Goal: Task Accomplishment & Management: Manage account settings

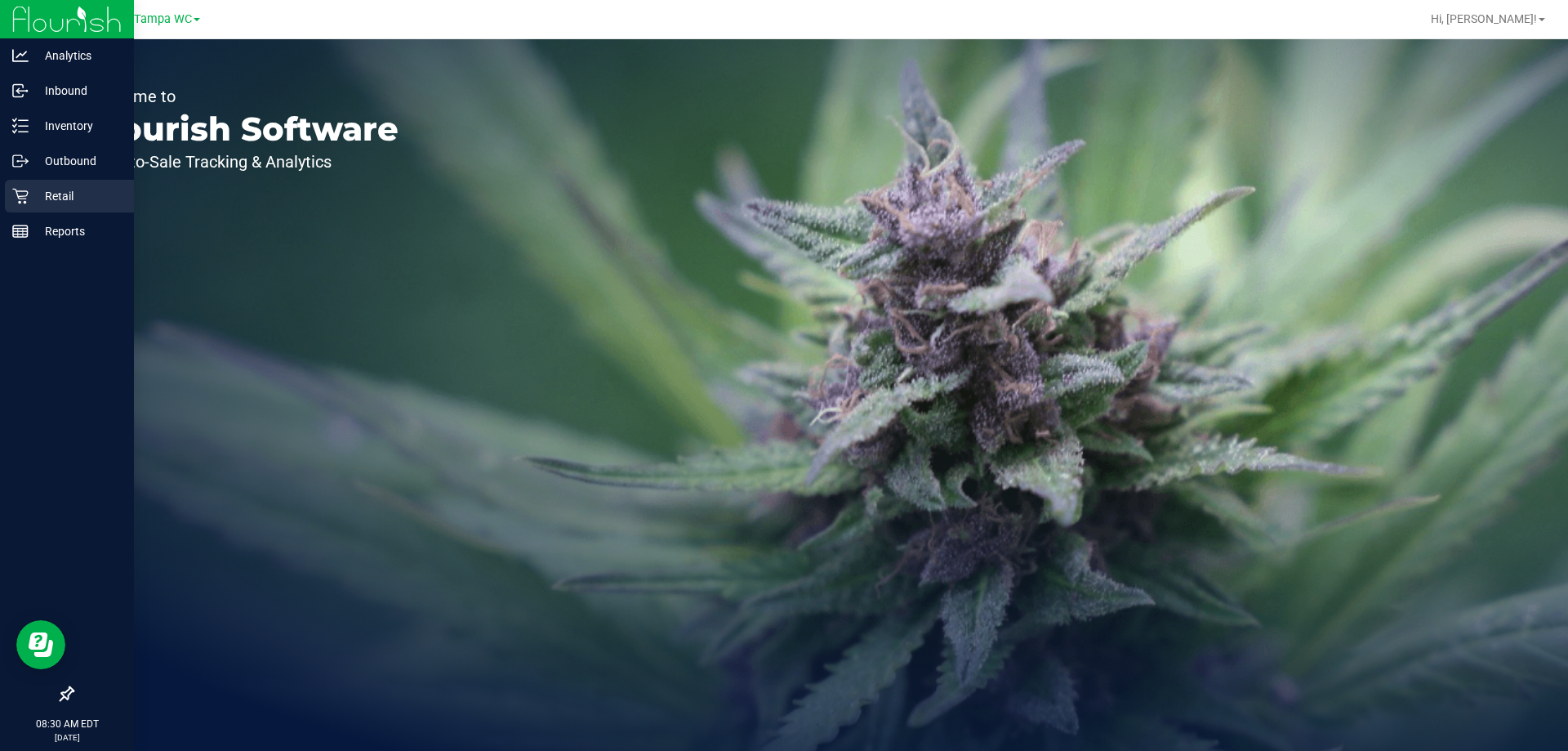
click at [23, 184] on div "Retail" at bounding box center [69, 197] width 130 height 33
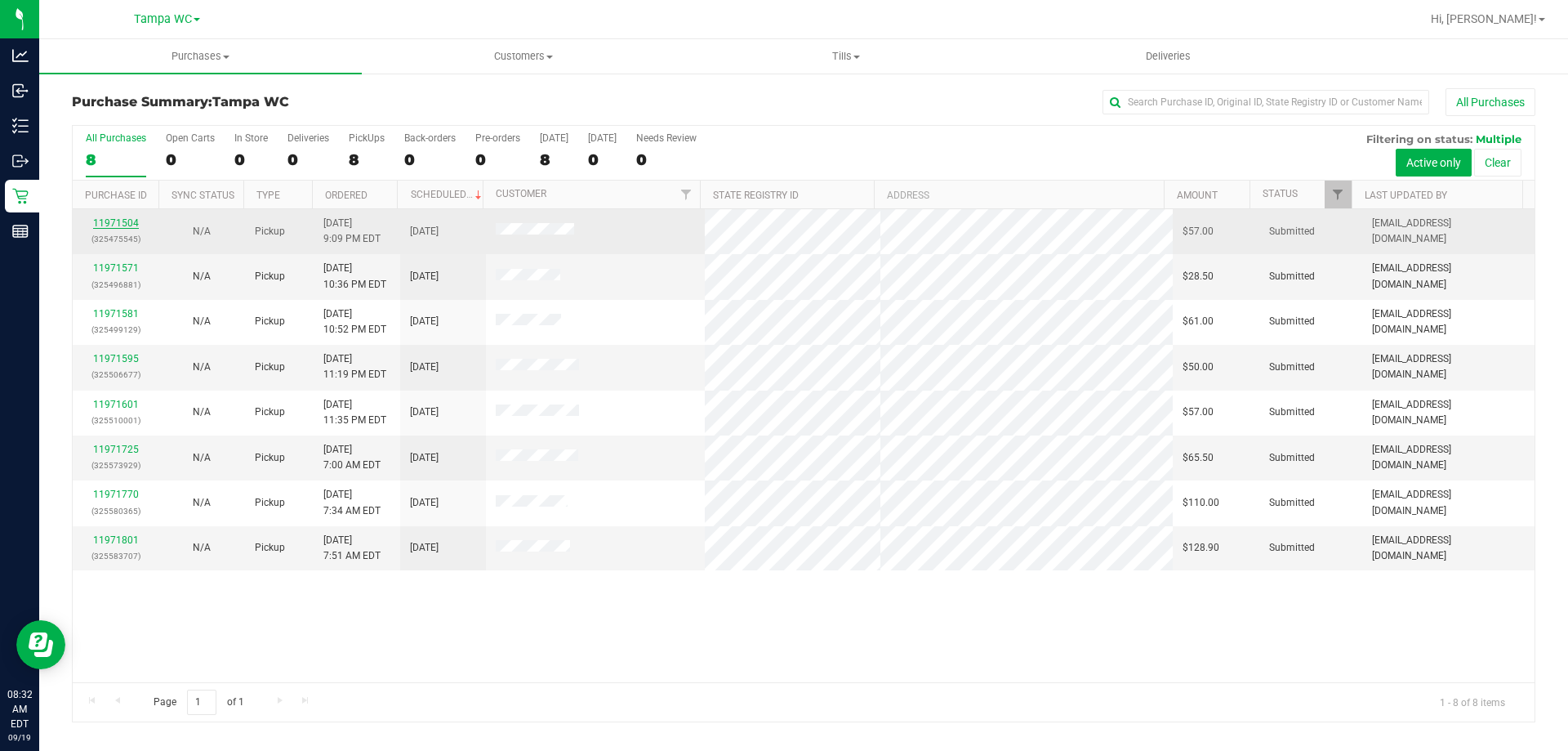
click at [115, 227] on link "11971504" at bounding box center [116, 223] width 46 height 12
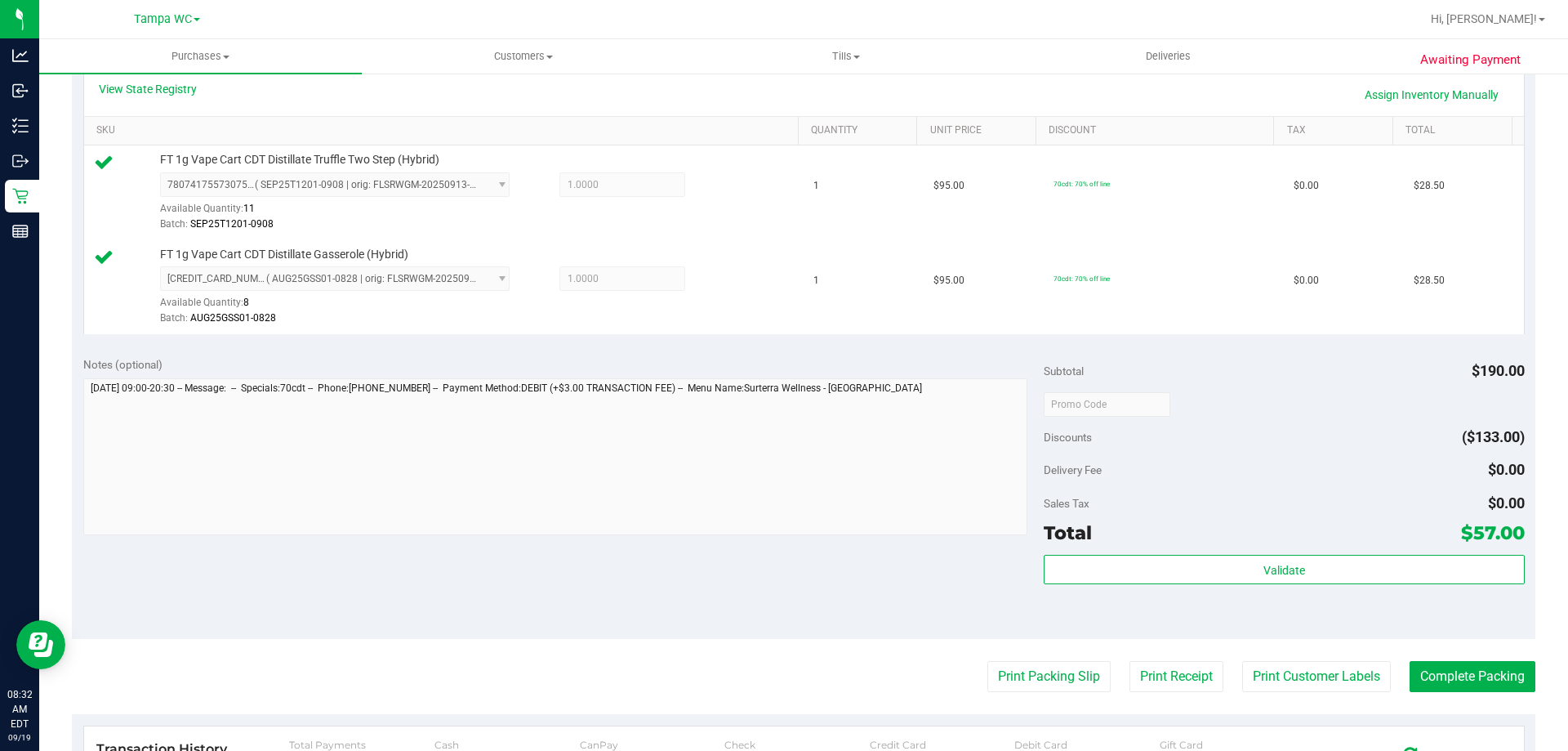
scroll to position [408, 0]
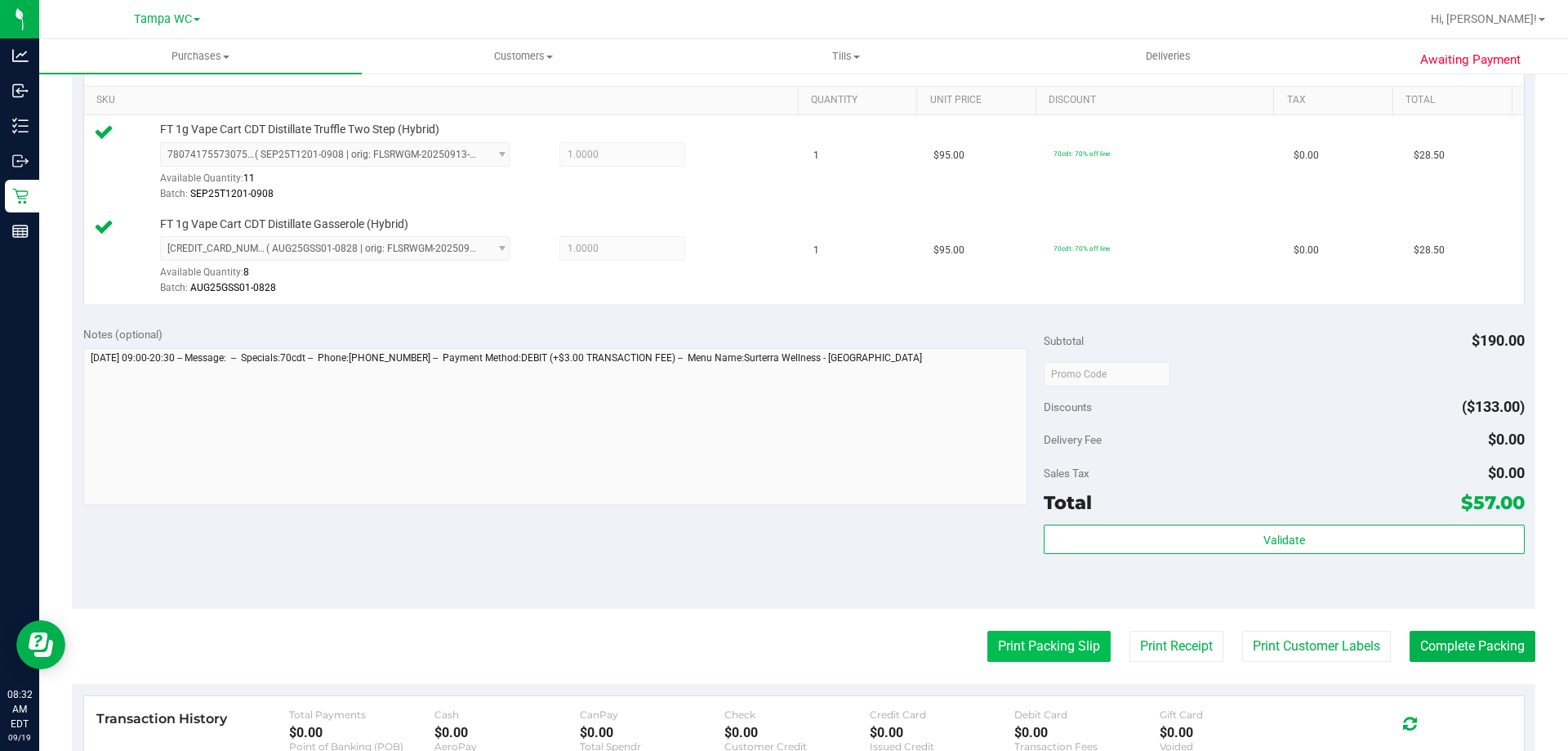
click at [1020, 645] on button "Print Packing Slip" at bounding box center [1049, 646] width 124 height 31
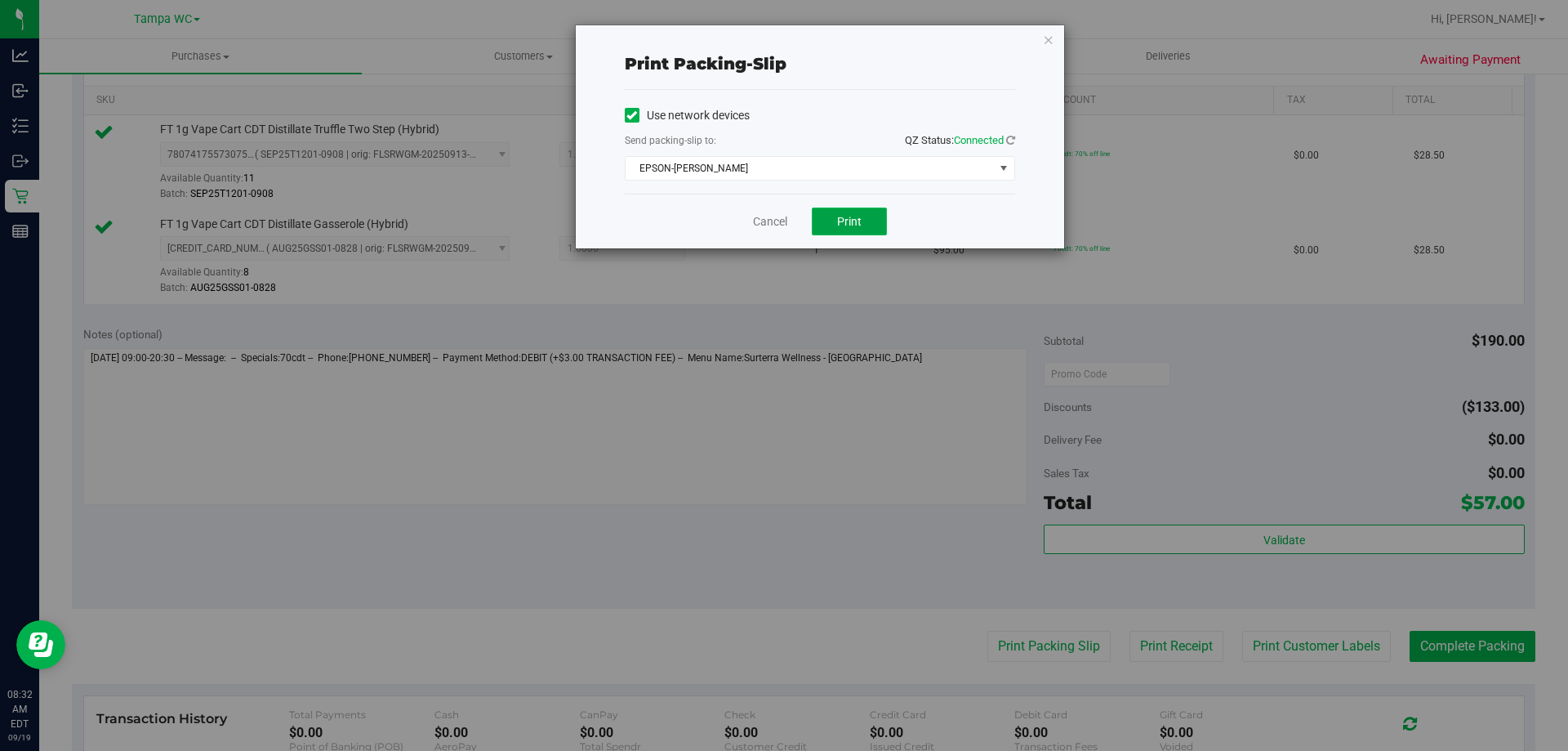
click at [877, 217] on button "Print" at bounding box center [849, 221] width 75 height 28
click at [774, 221] on link "Cancel" at bounding box center [769, 222] width 34 height 18
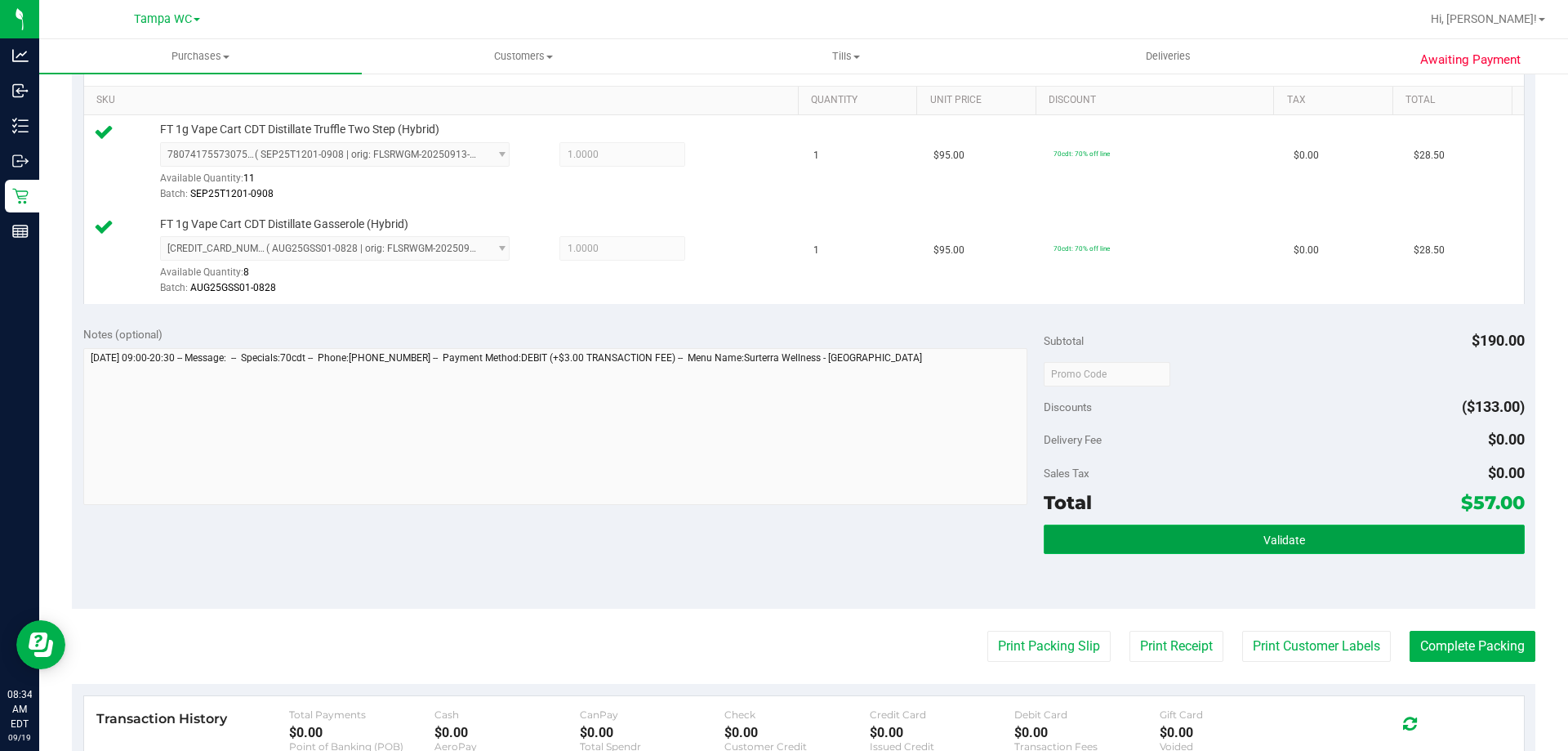
click at [1279, 538] on span "Validate" at bounding box center [1284, 540] width 42 height 13
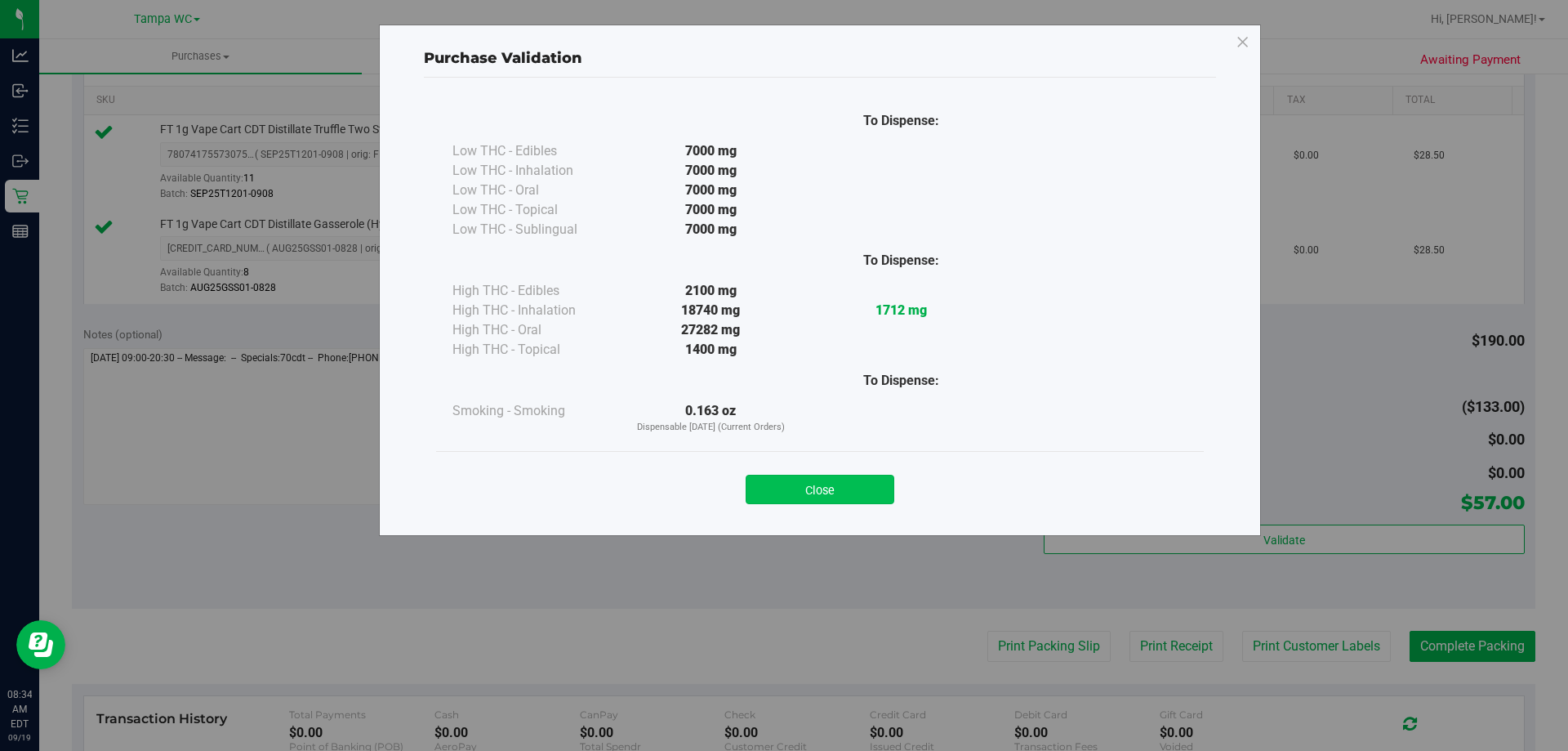
click at [857, 479] on button "Close" at bounding box center [820, 489] width 149 height 29
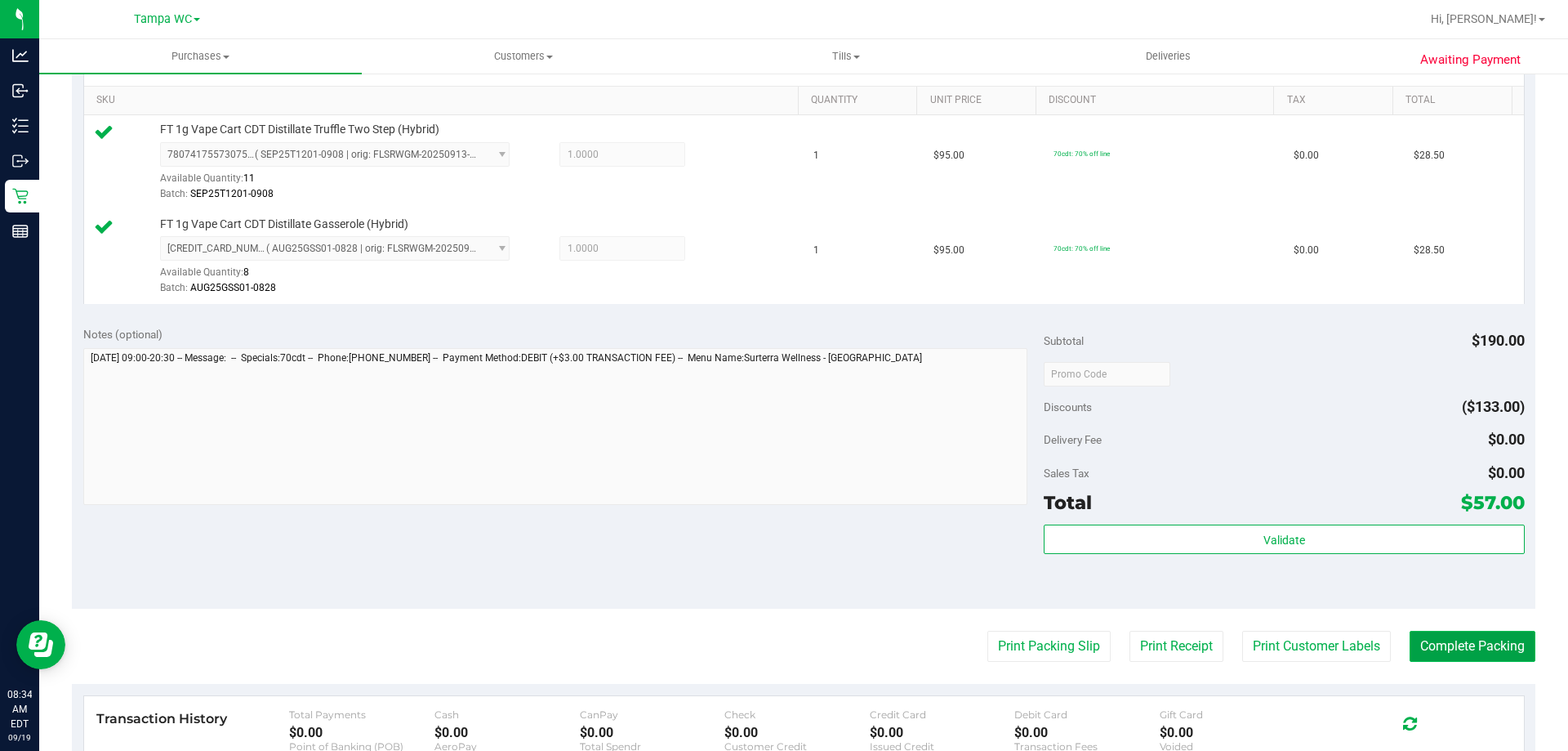
click at [1501, 656] on button "Complete Packing" at bounding box center [1473, 646] width 126 height 31
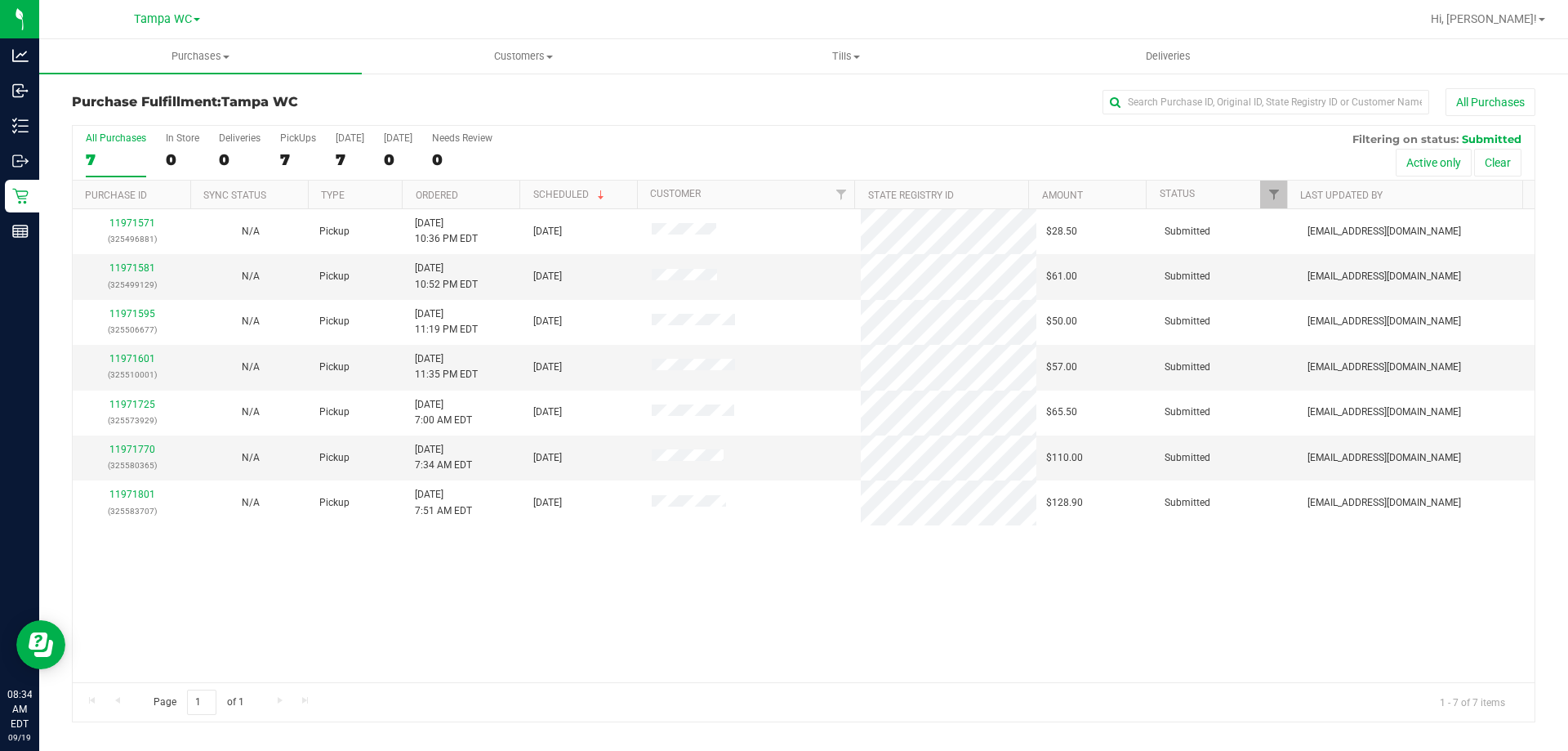
click at [1062, 133] on div "All Purchases 7 In Store 0 Deliveries 0 PickUps 7 [DATE] 7 [DATE] 0 Needs Revie…" at bounding box center [803, 131] width 1462 height 13
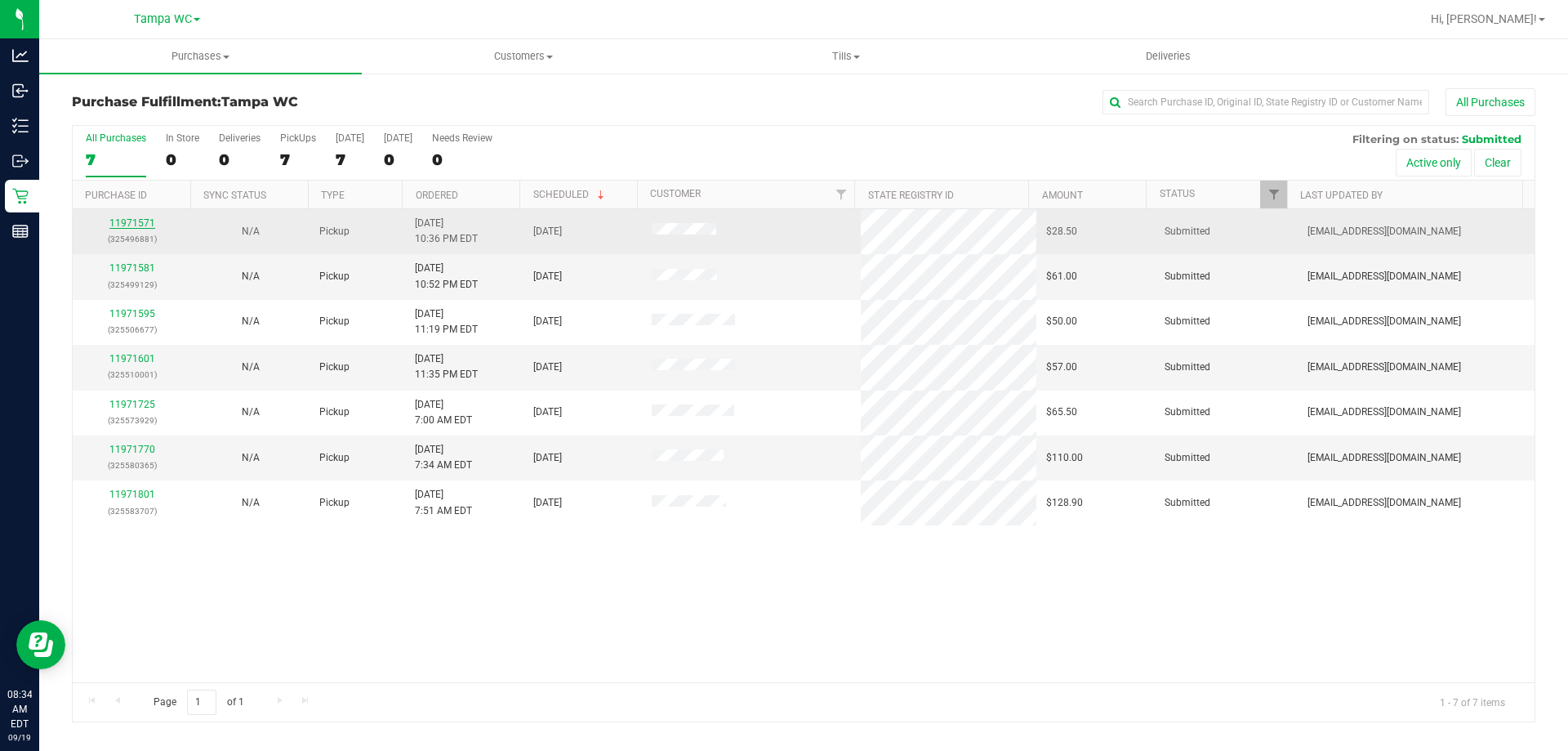
click at [139, 225] on link "11971571" at bounding box center [131, 223] width 46 height 12
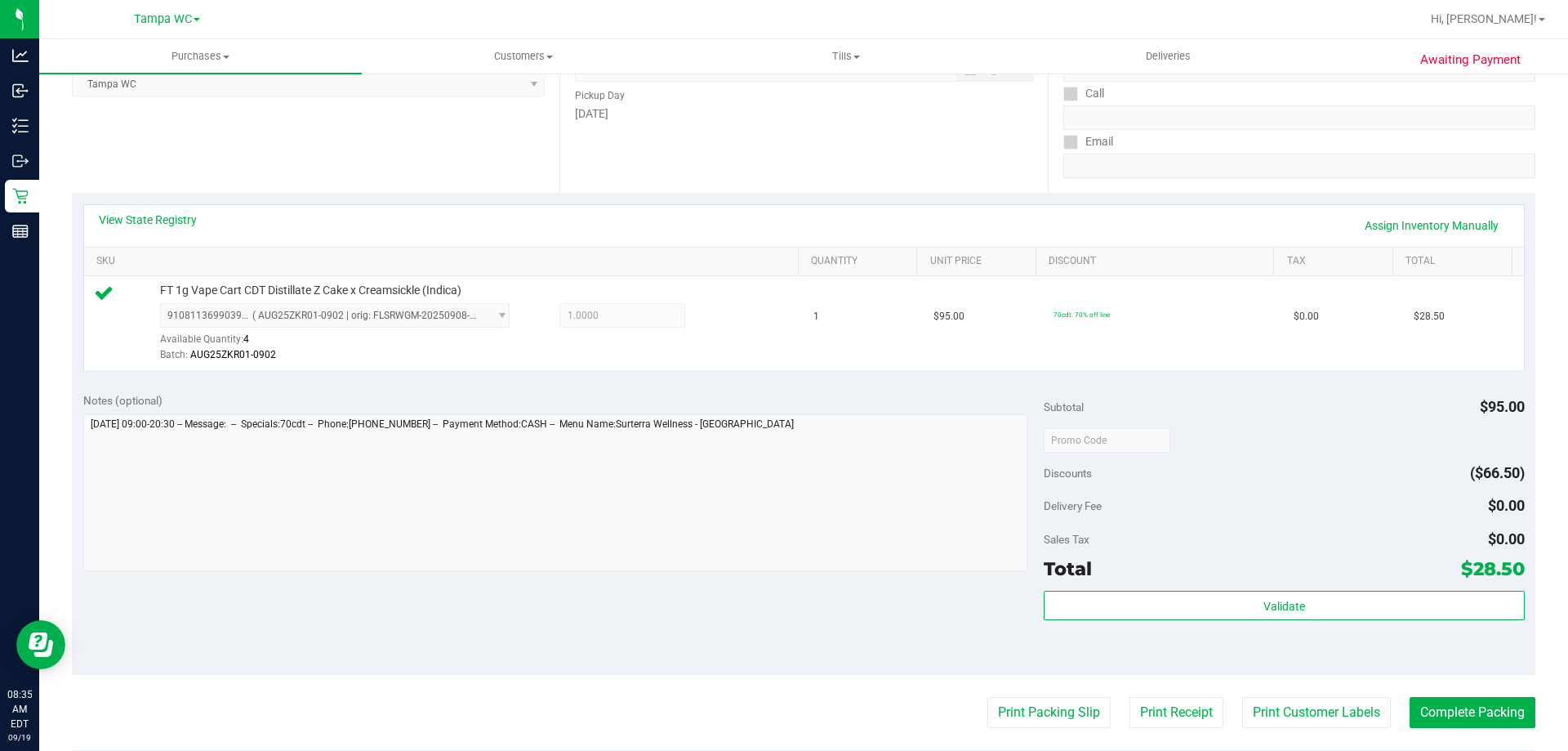
scroll to position [291, 0]
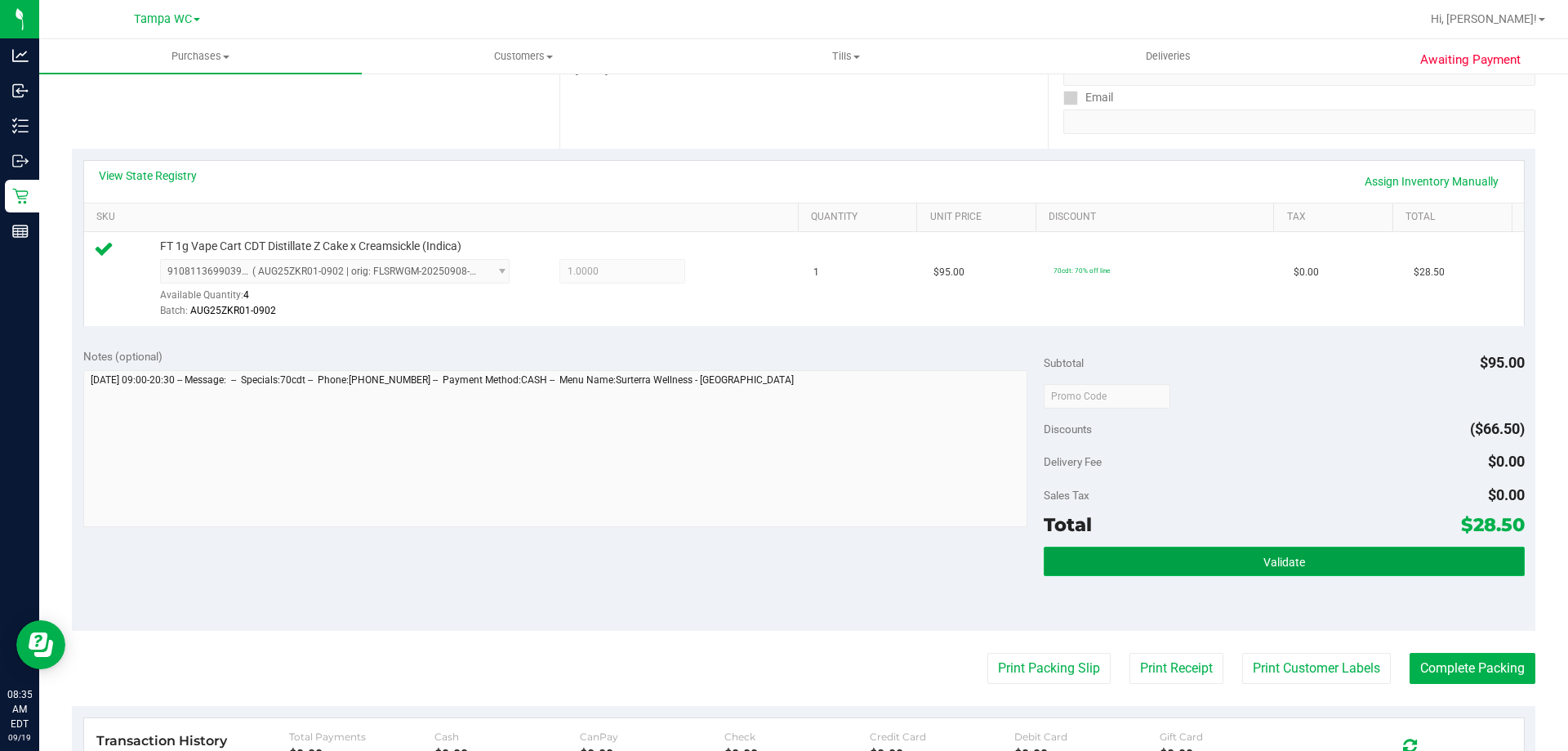
click at [1282, 566] on span "Validate" at bounding box center [1284, 561] width 42 height 13
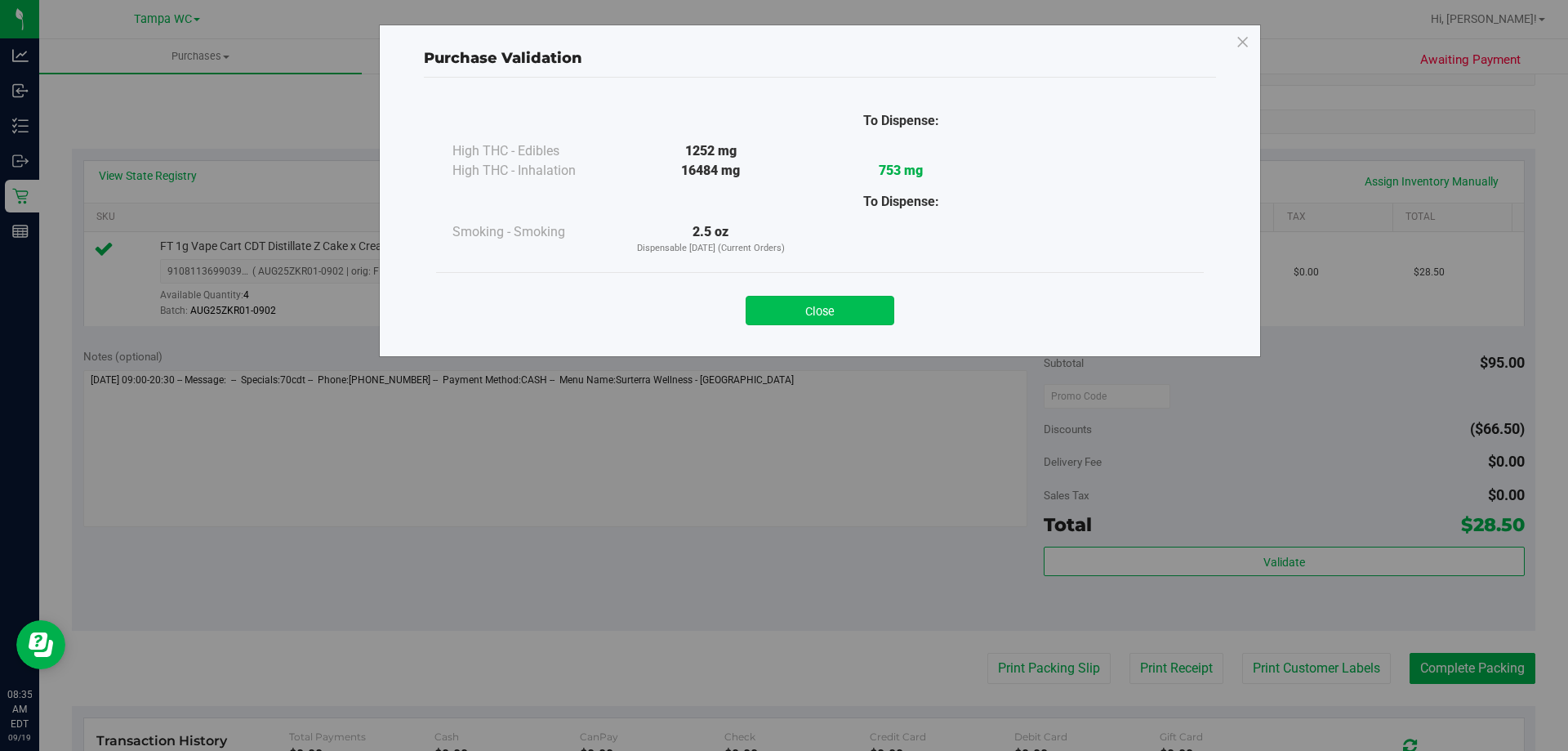
click at [840, 321] on button "Close" at bounding box center [820, 311] width 149 height 29
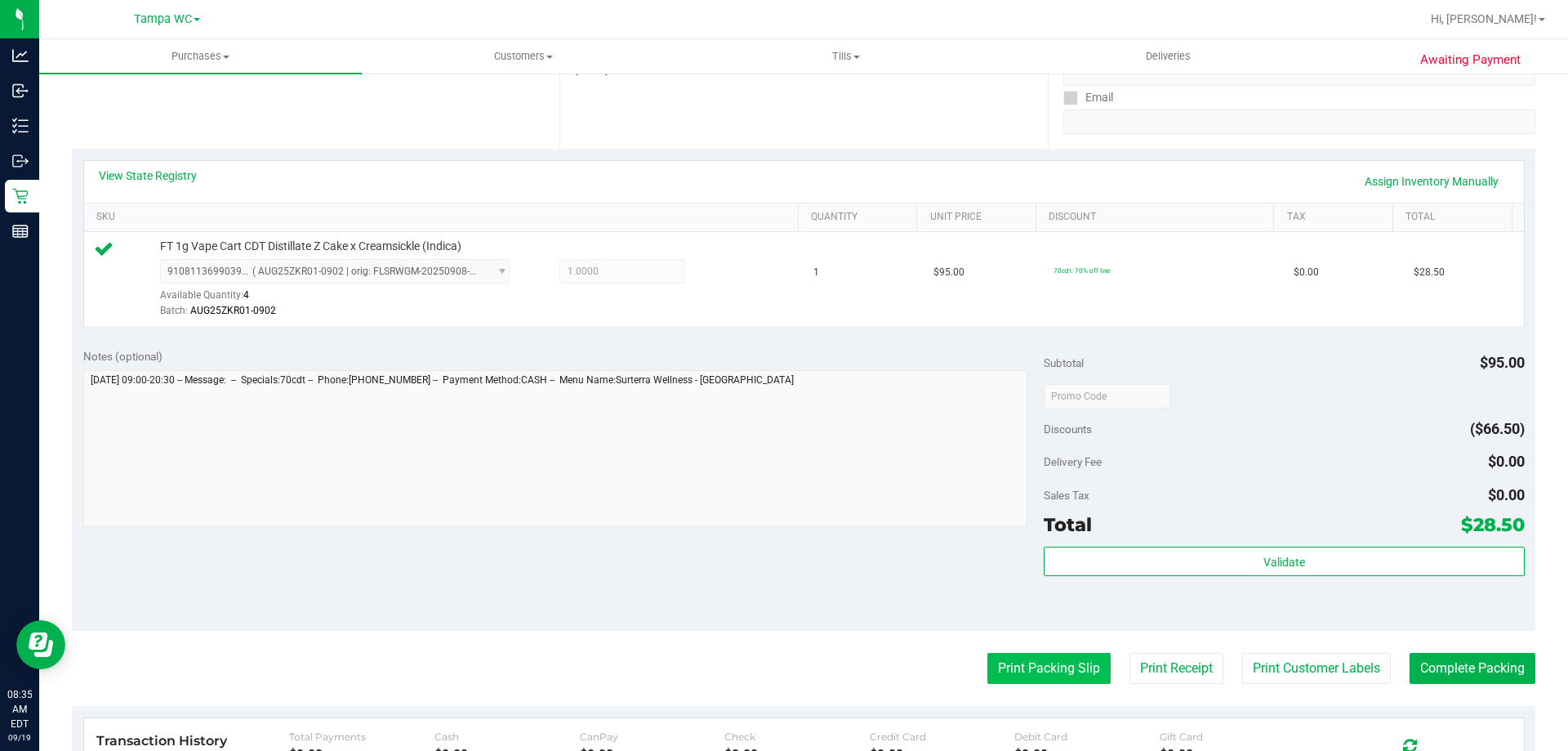
click at [1053, 664] on button "Print Packing Slip" at bounding box center [1049, 668] width 124 height 31
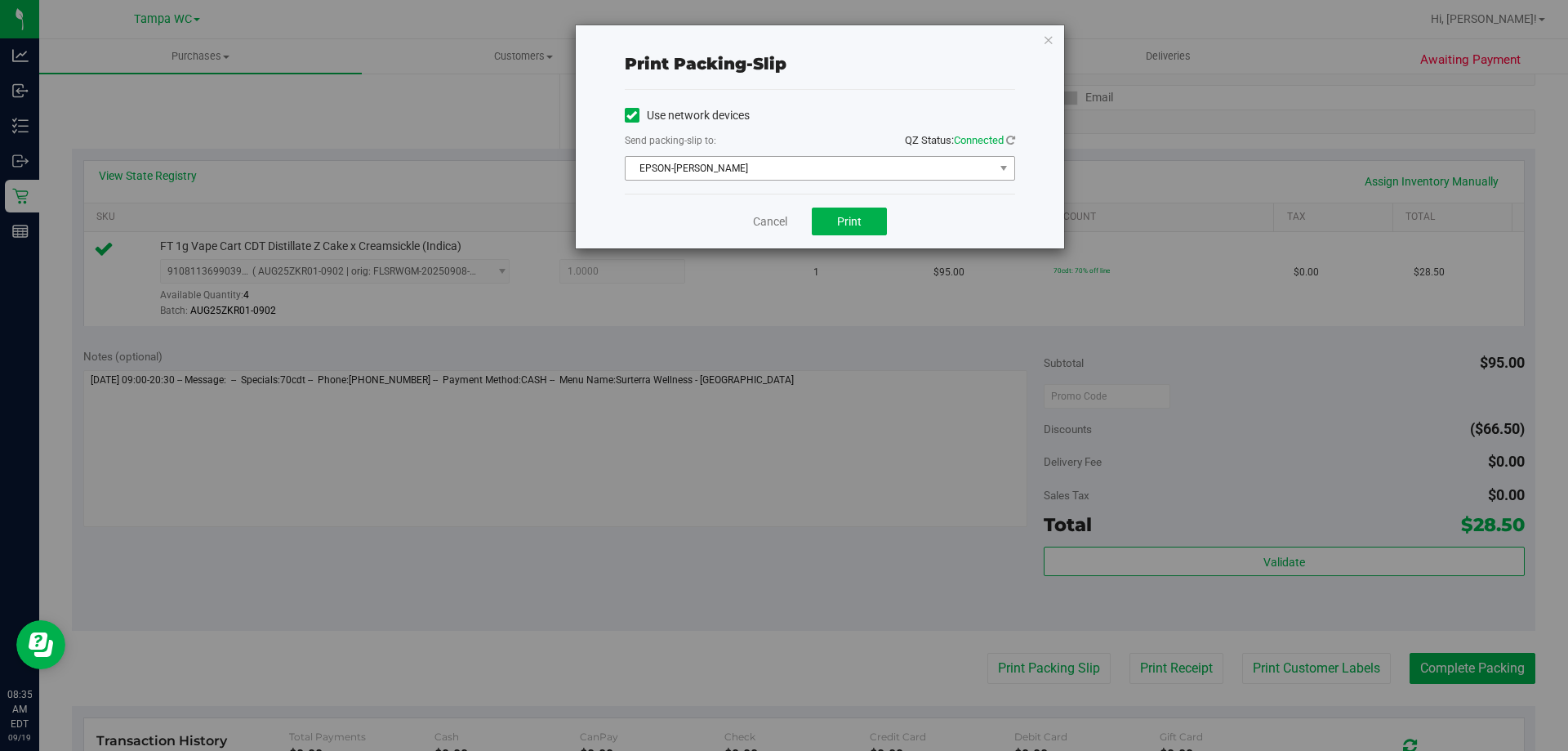
click at [812, 163] on span "EPSON-[PERSON_NAME]" at bounding box center [809, 168] width 368 height 22
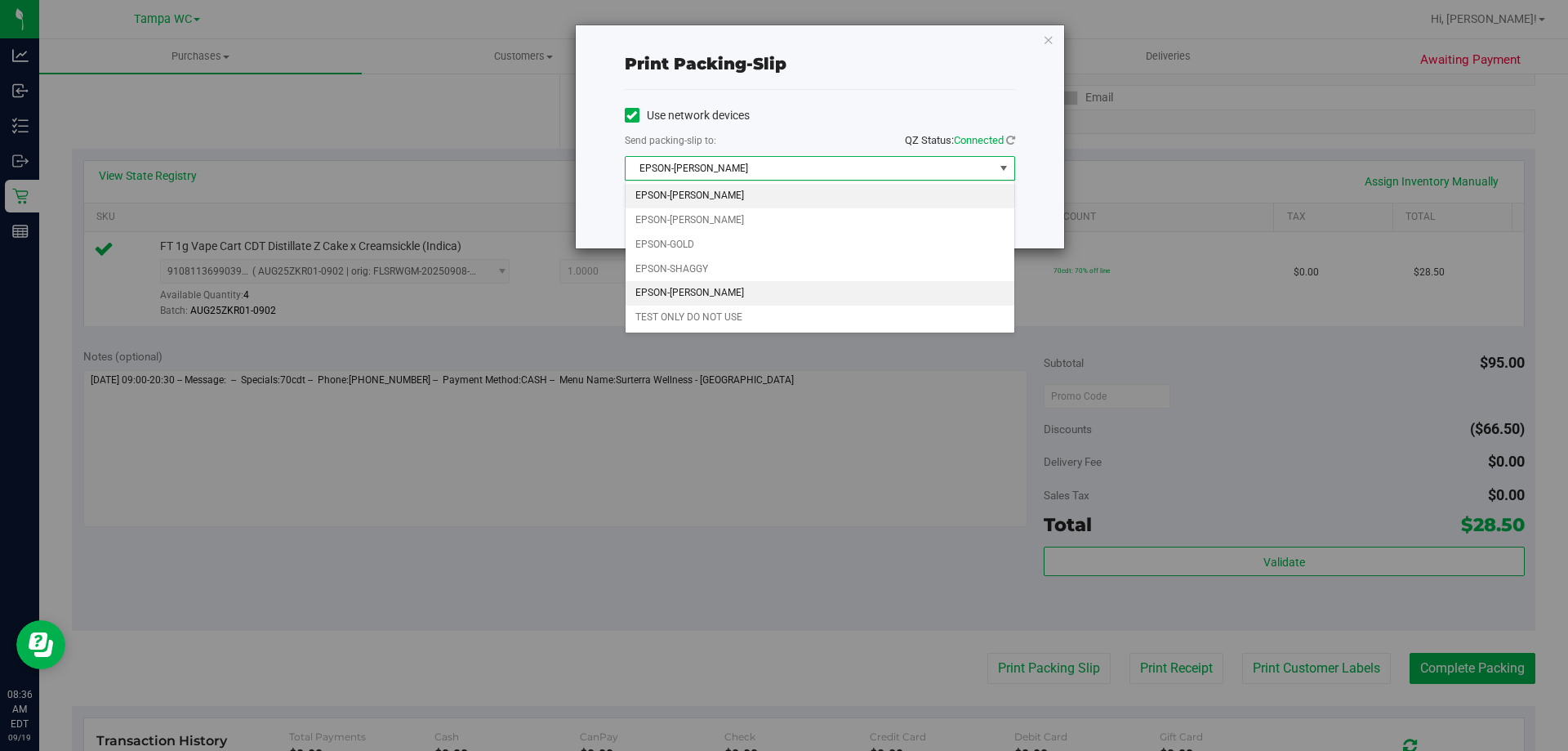
click at [654, 292] on li "EPSON-[PERSON_NAME]" at bounding box center [819, 293] width 389 height 24
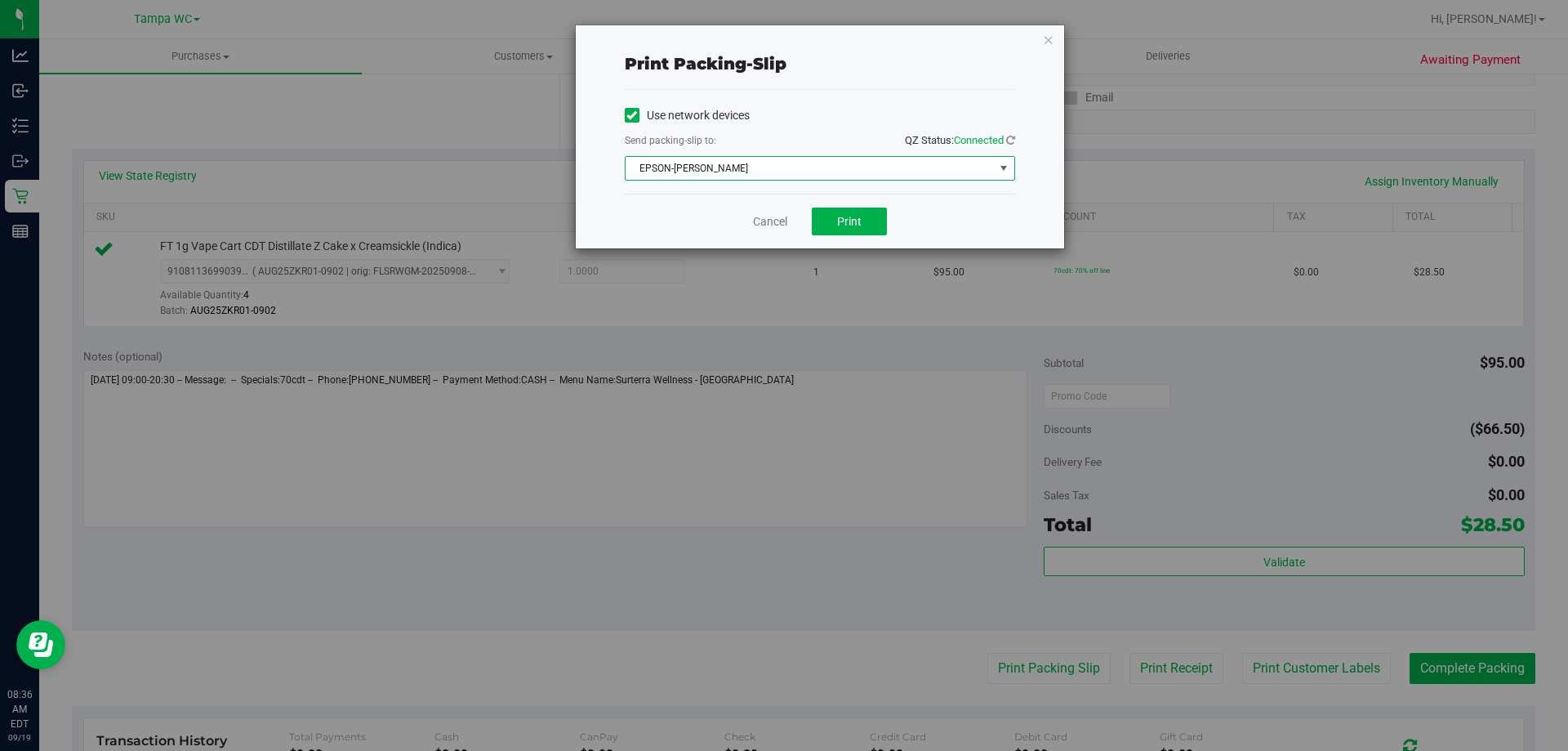
click at [846, 174] on span "EPSON-[PERSON_NAME]" at bounding box center [809, 168] width 368 height 22
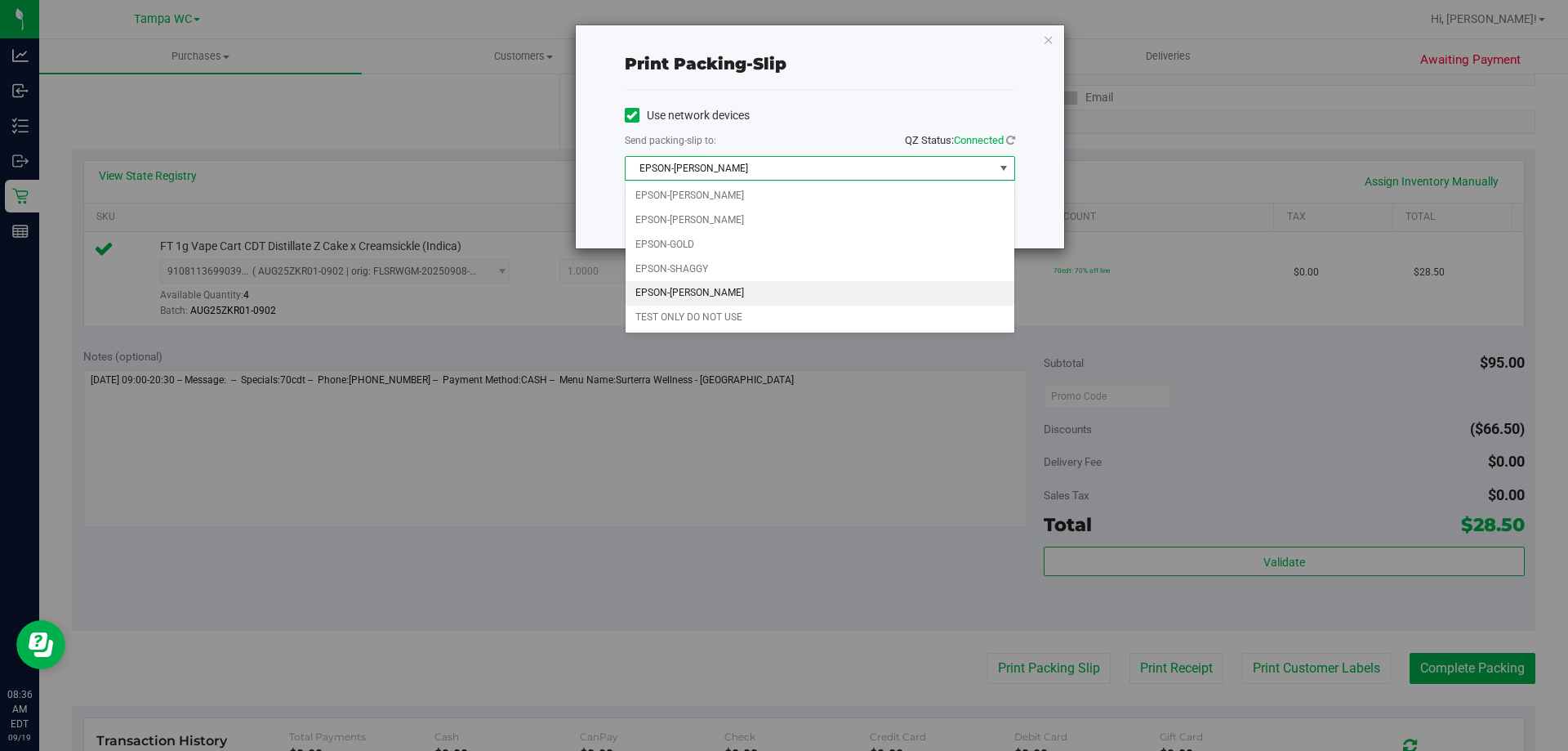
click at [817, 68] on div "Print packing-slip" at bounding box center [820, 63] width 391 height 24
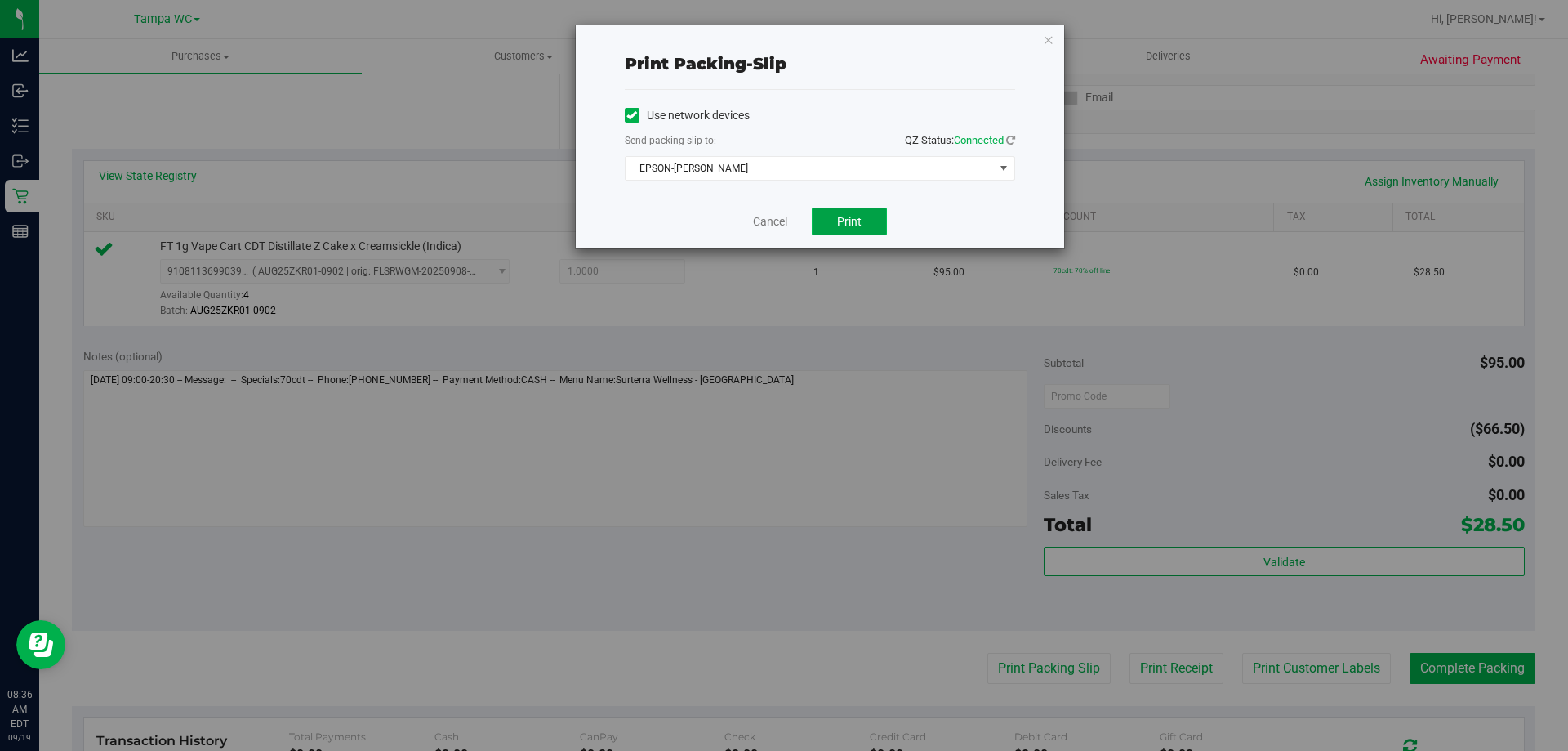
click at [848, 217] on span "Print" at bounding box center [849, 221] width 24 height 13
click at [774, 215] on link "Cancel" at bounding box center [769, 222] width 34 height 18
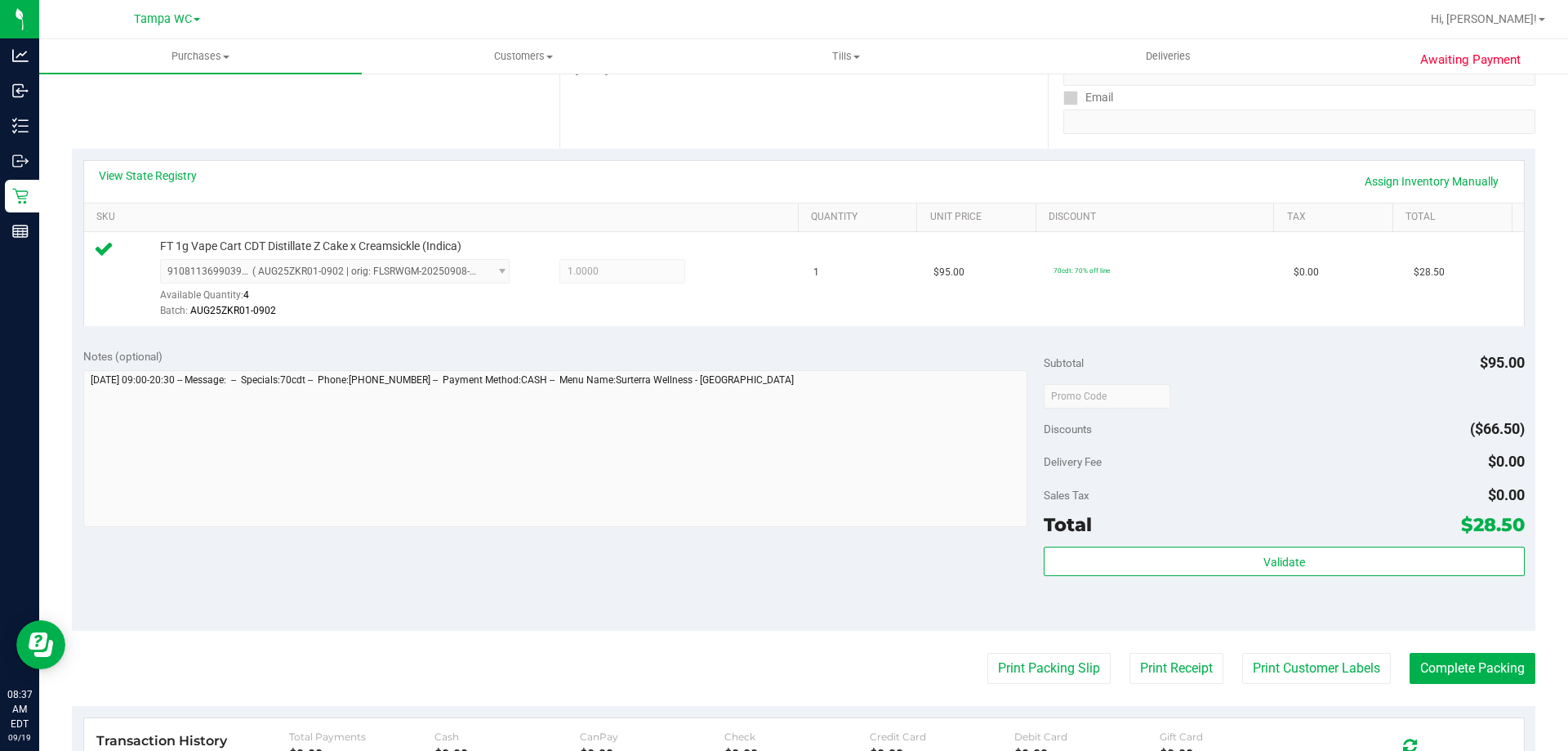
click at [1257, 532] on div "Total $28.50" at bounding box center [1284, 524] width 480 height 29
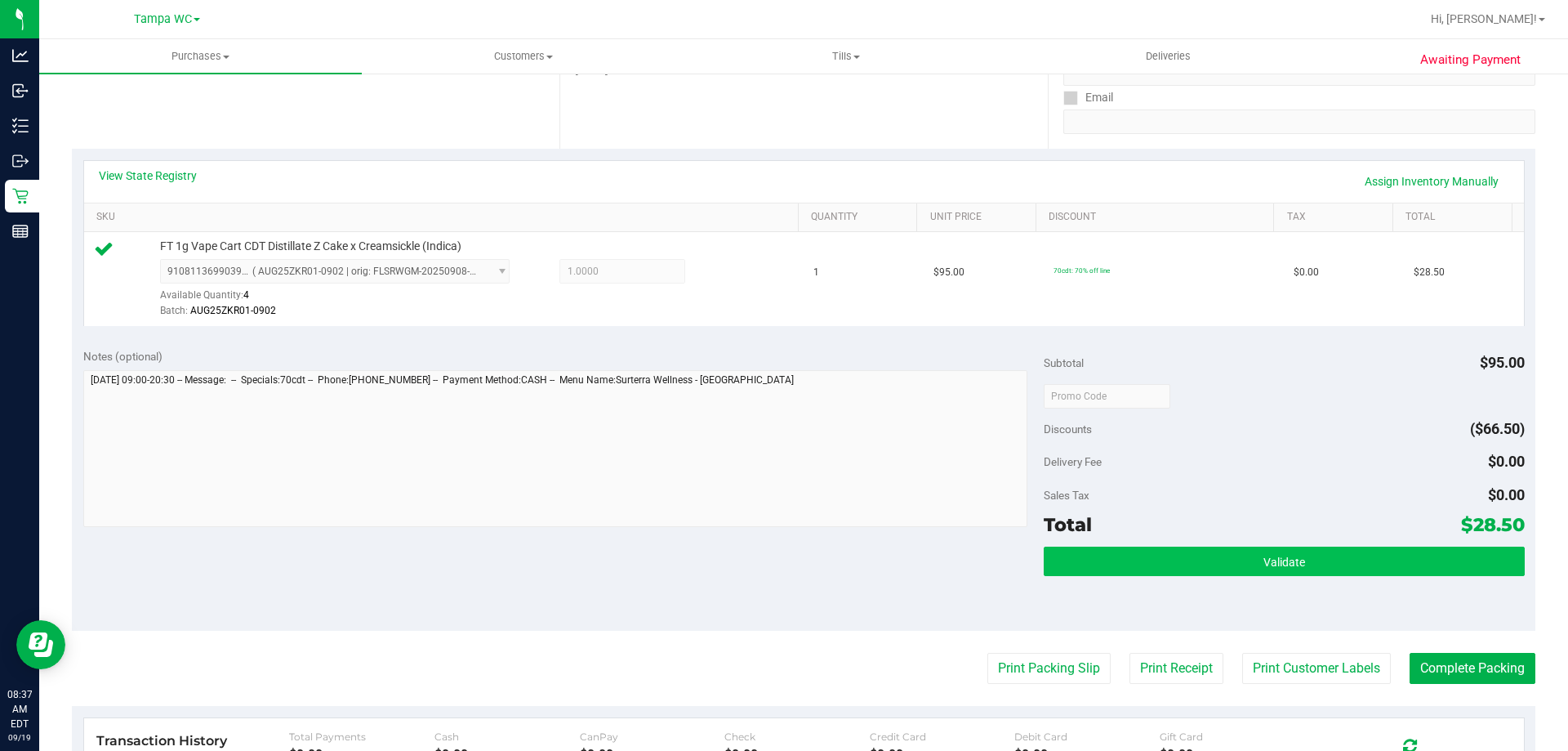
click at [1253, 574] on button "Validate" at bounding box center [1284, 561] width 480 height 29
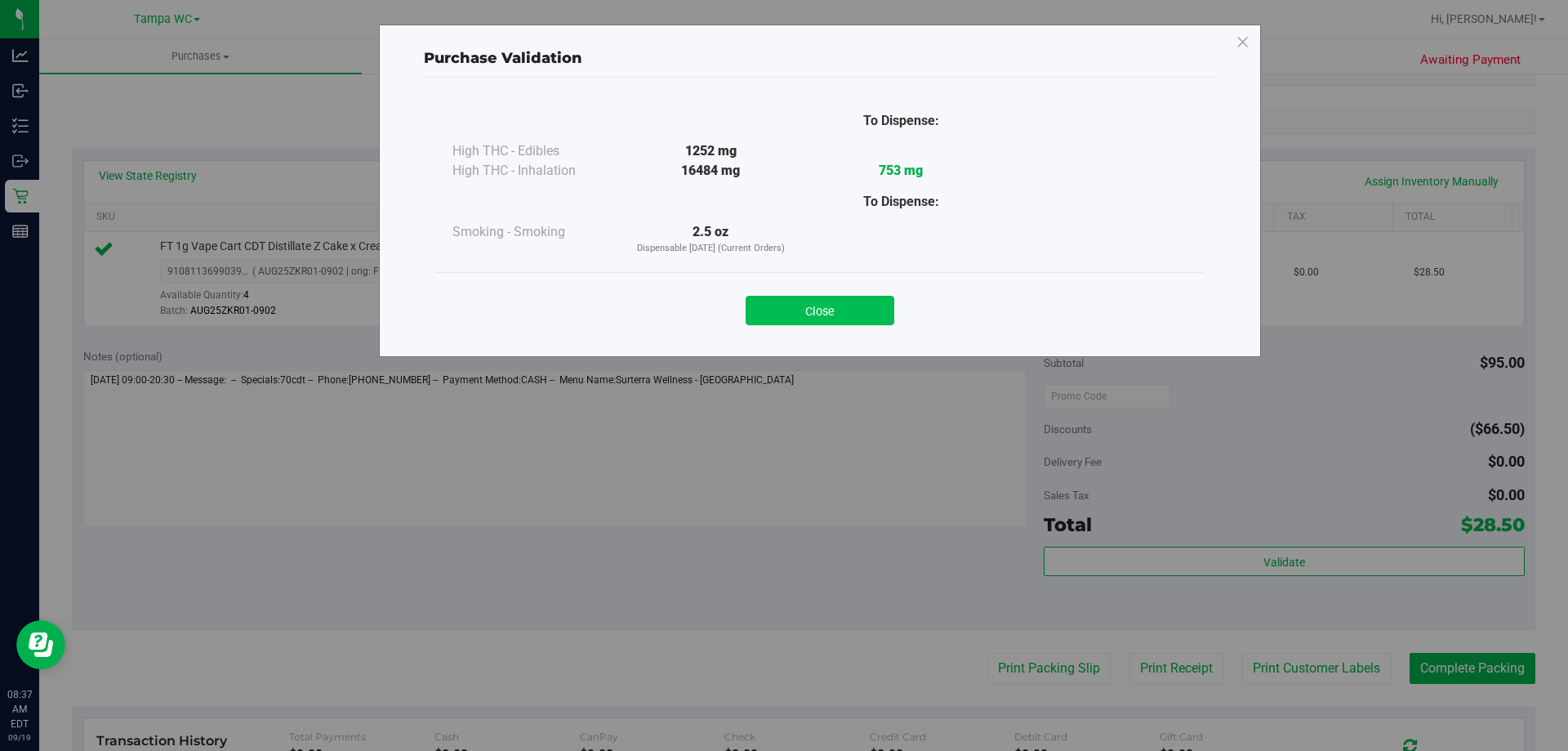
click at [837, 318] on button "Close" at bounding box center [820, 311] width 149 height 29
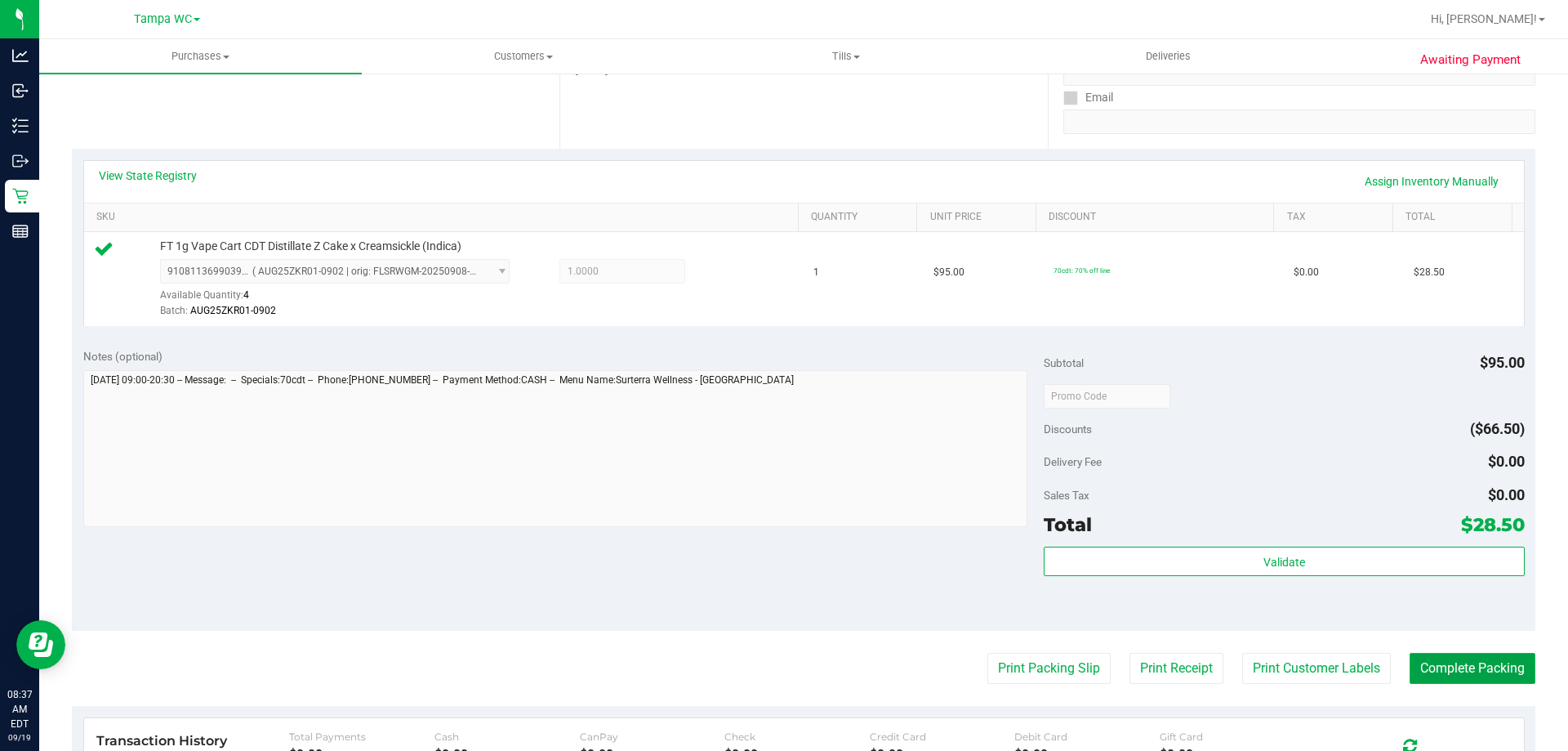
click at [1478, 661] on button "Complete Packing" at bounding box center [1473, 668] width 126 height 31
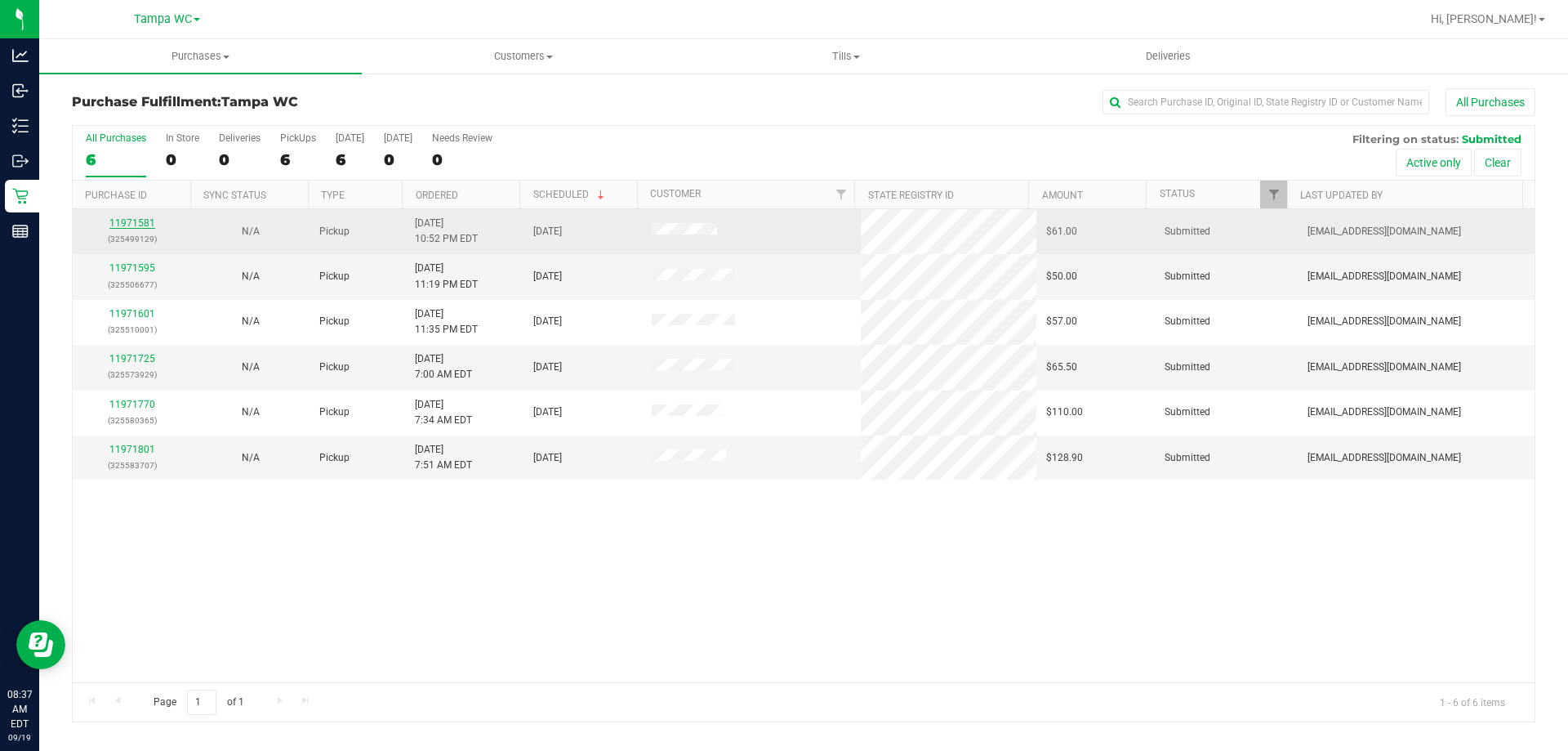
click at [136, 220] on link "11971581" at bounding box center [131, 223] width 46 height 12
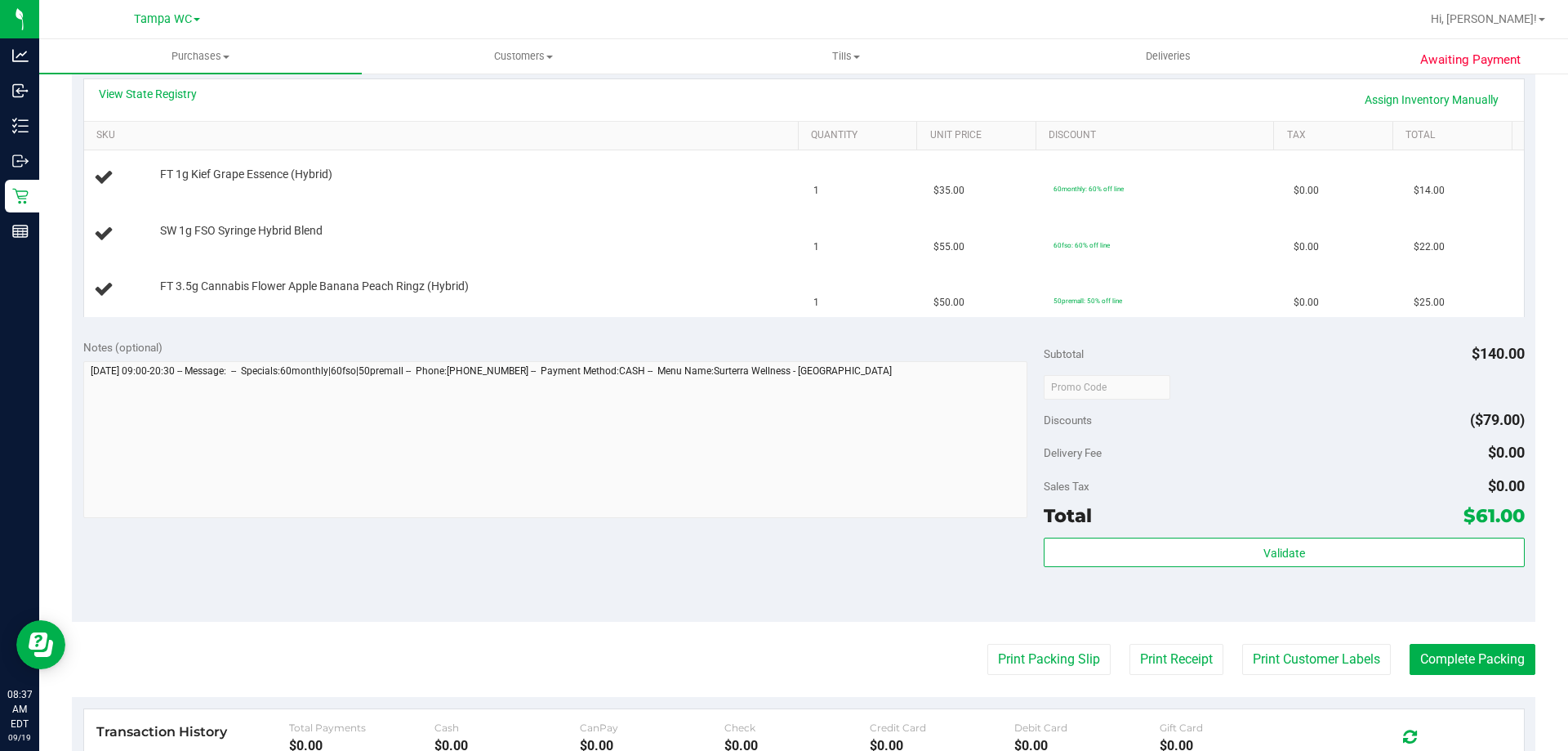
scroll to position [408, 0]
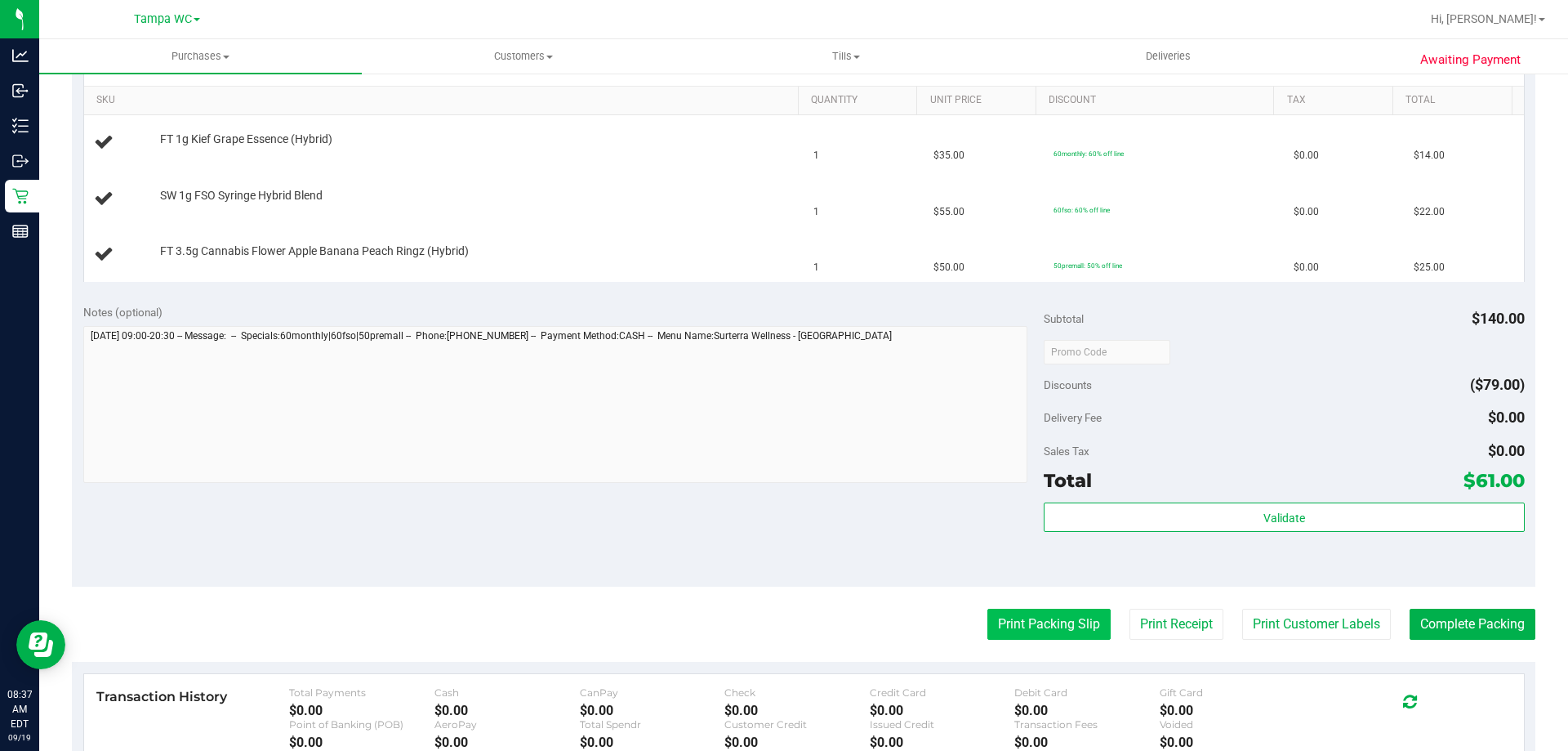
click at [1064, 635] on button "Print Packing Slip" at bounding box center [1049, 624] width 124 height 31
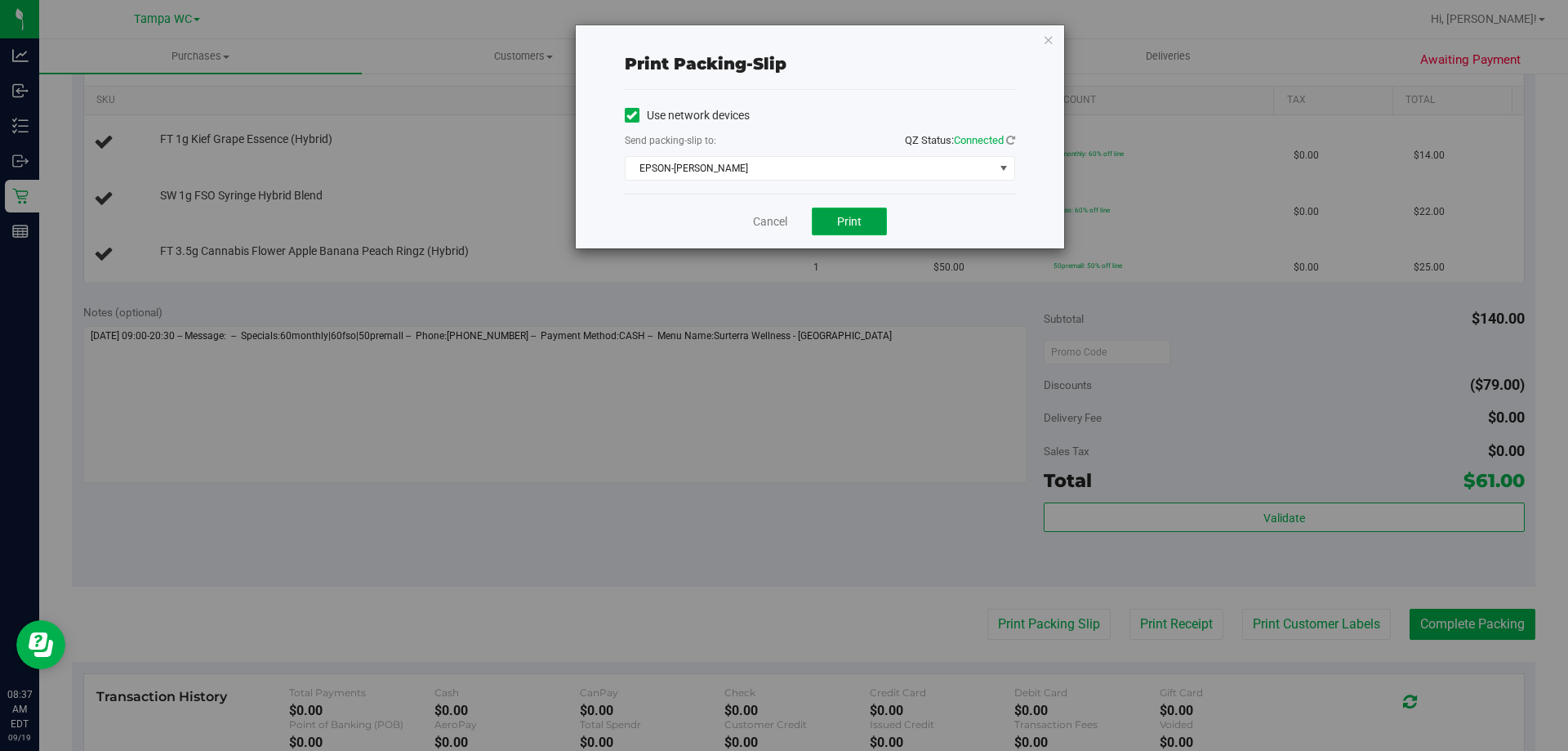
click at [863, 210] on button "Print" at bounding box center [849, 221] width 75 height 28
click at [784, 215] on link "Cancel" at bounding box center [769, 222] width 34 height 18
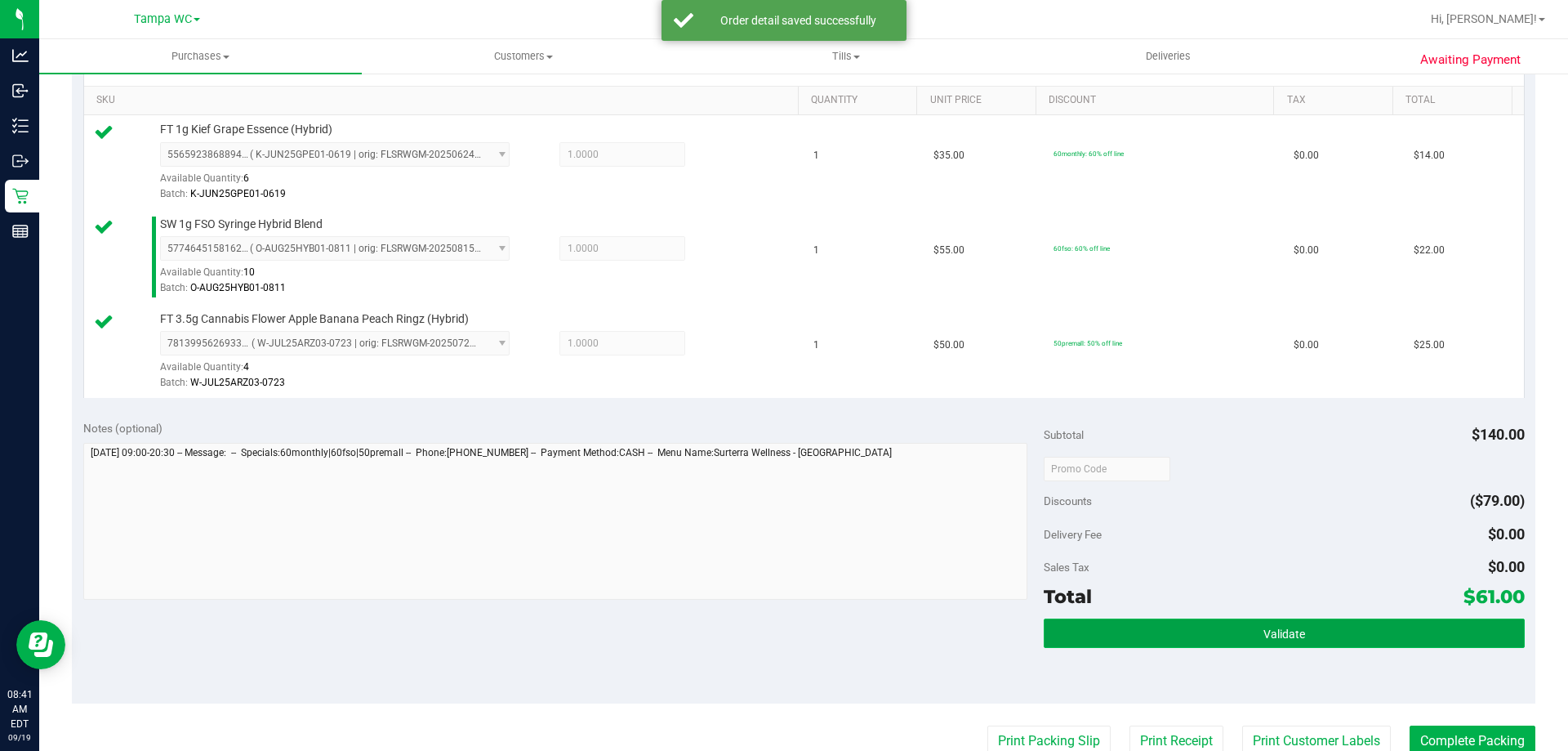
click at [1204, 623] on button "Validate" at bounding box center [1284, 633] width 480 height 29
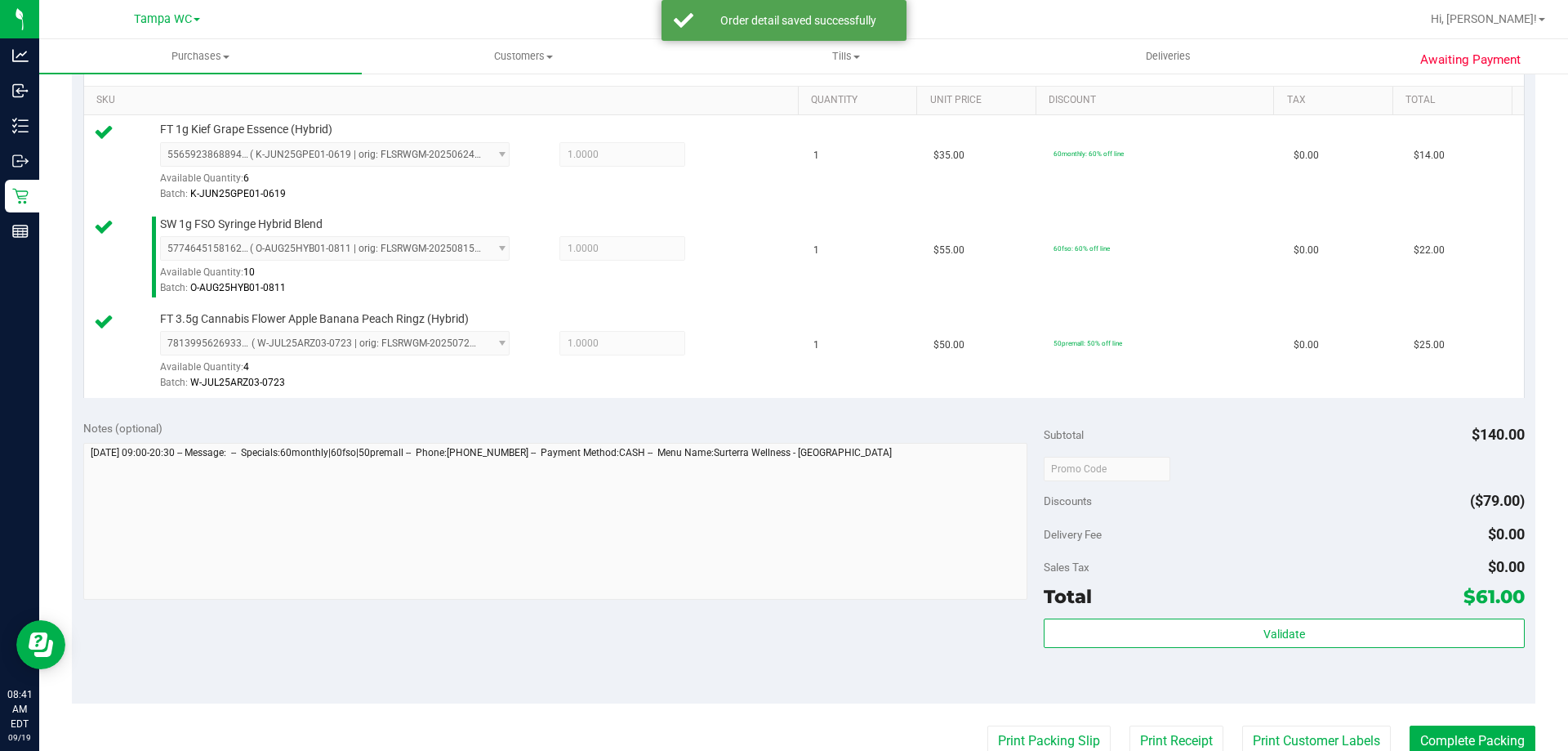
click at [1236, 559] on body "Analytics Inbound Inventory Outbound Retail Reports 08:41 AM EDT [DATE] 09/19 T…" at bounding box center [784, 375] width 1568 height 751
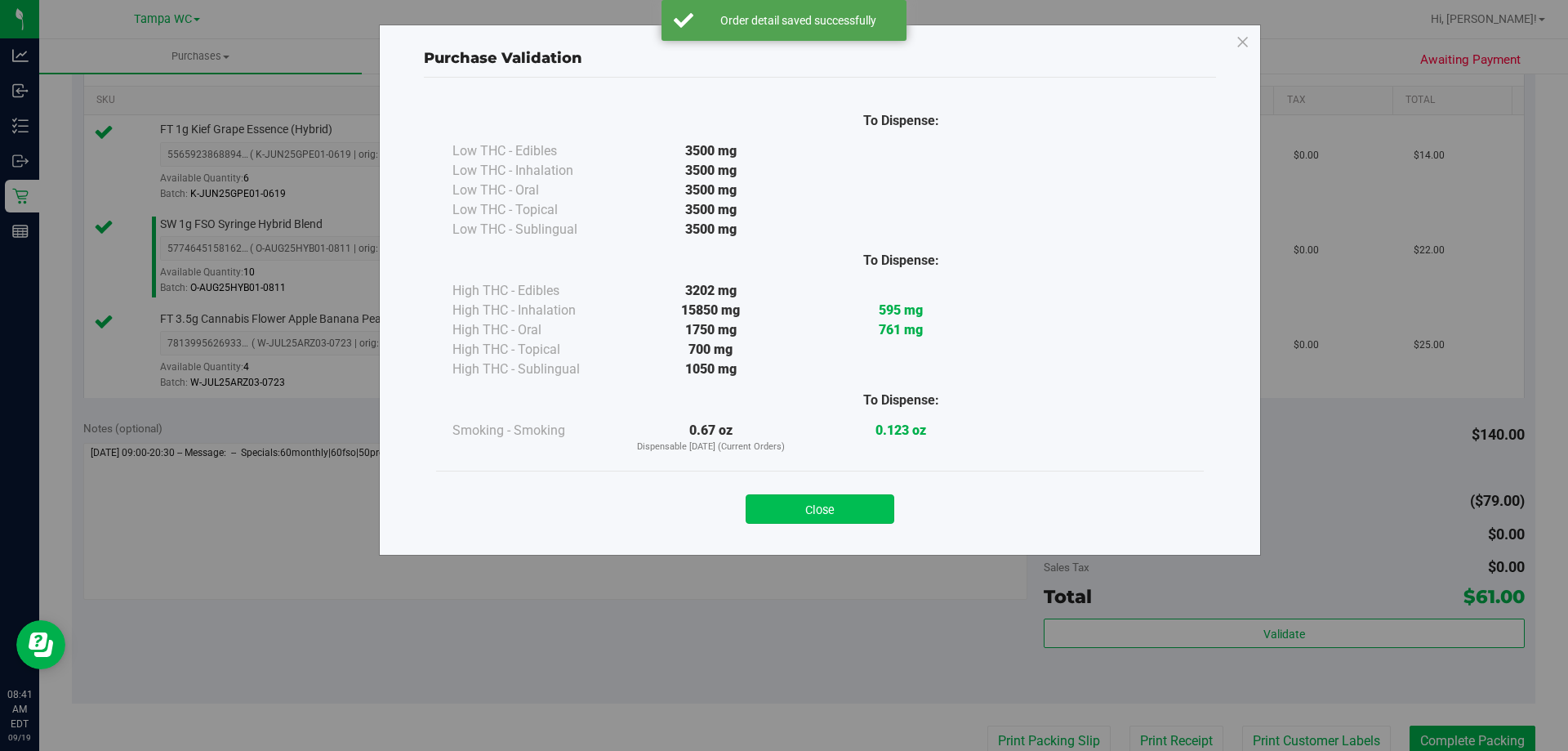
click at [818, 523] on button "Close" at bounding box center [820, 508] width 149 height 29
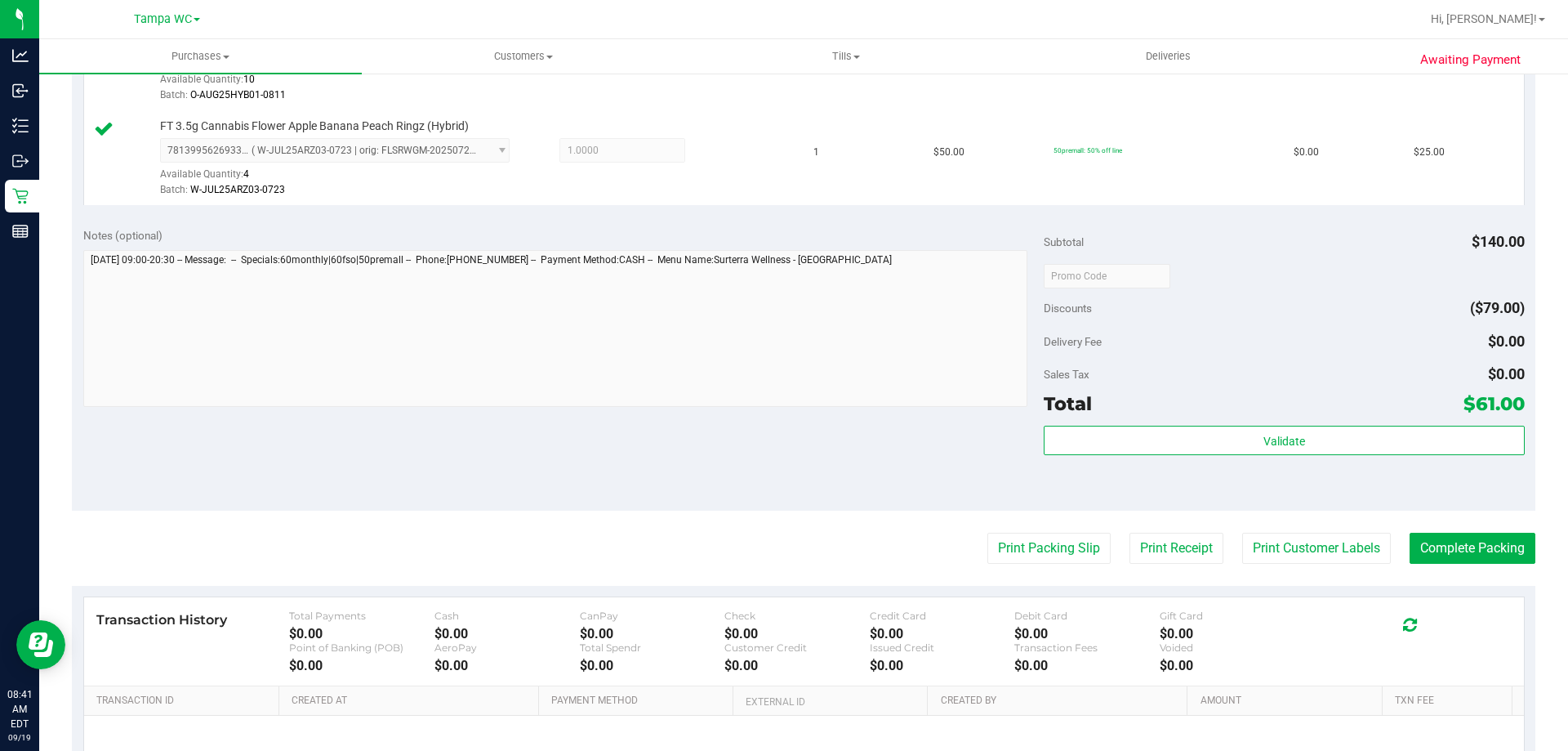
scroll to position [654, 0]
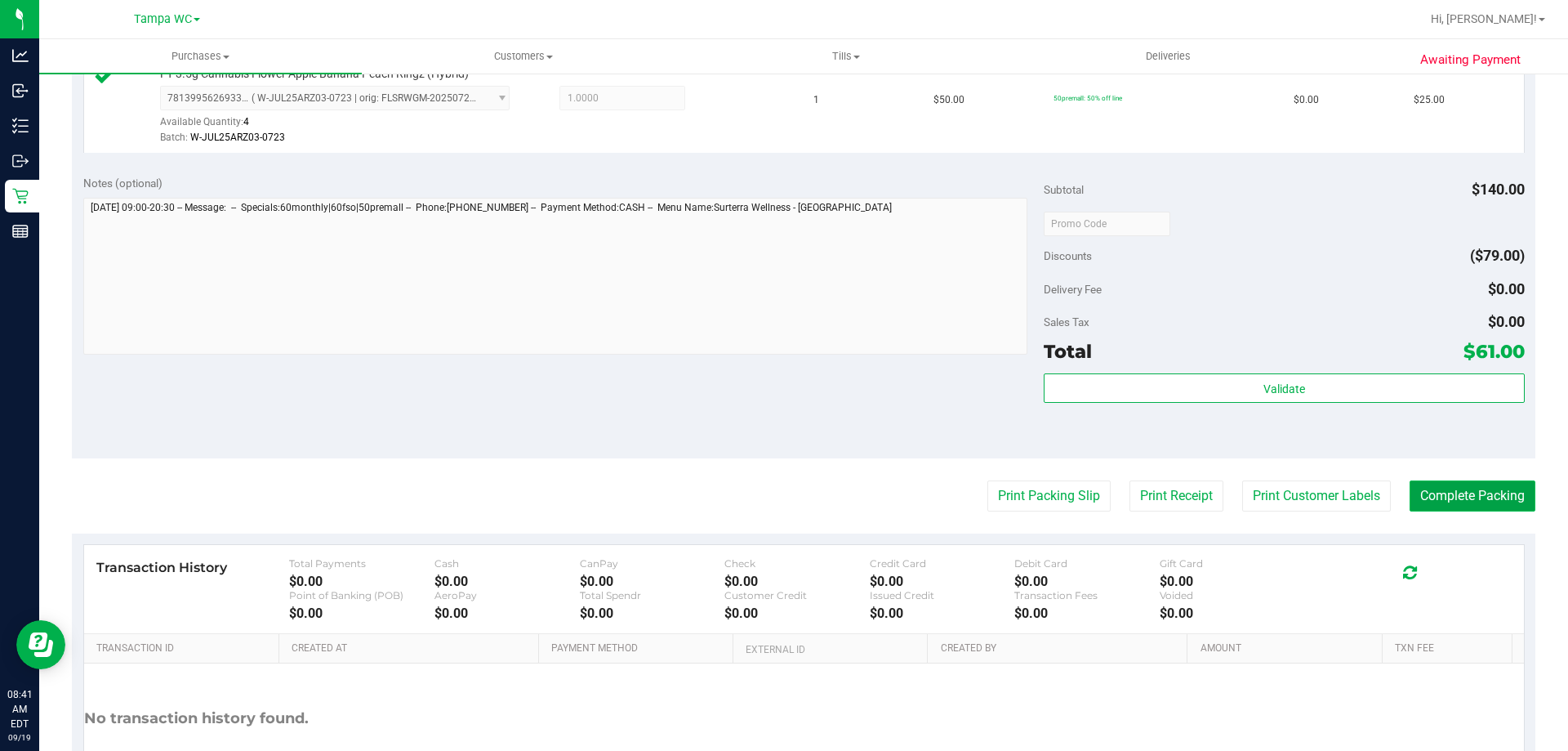
click at [1496, 497] on button "Complete Packing" at bounding box center [1473, 496] width 126 height 31
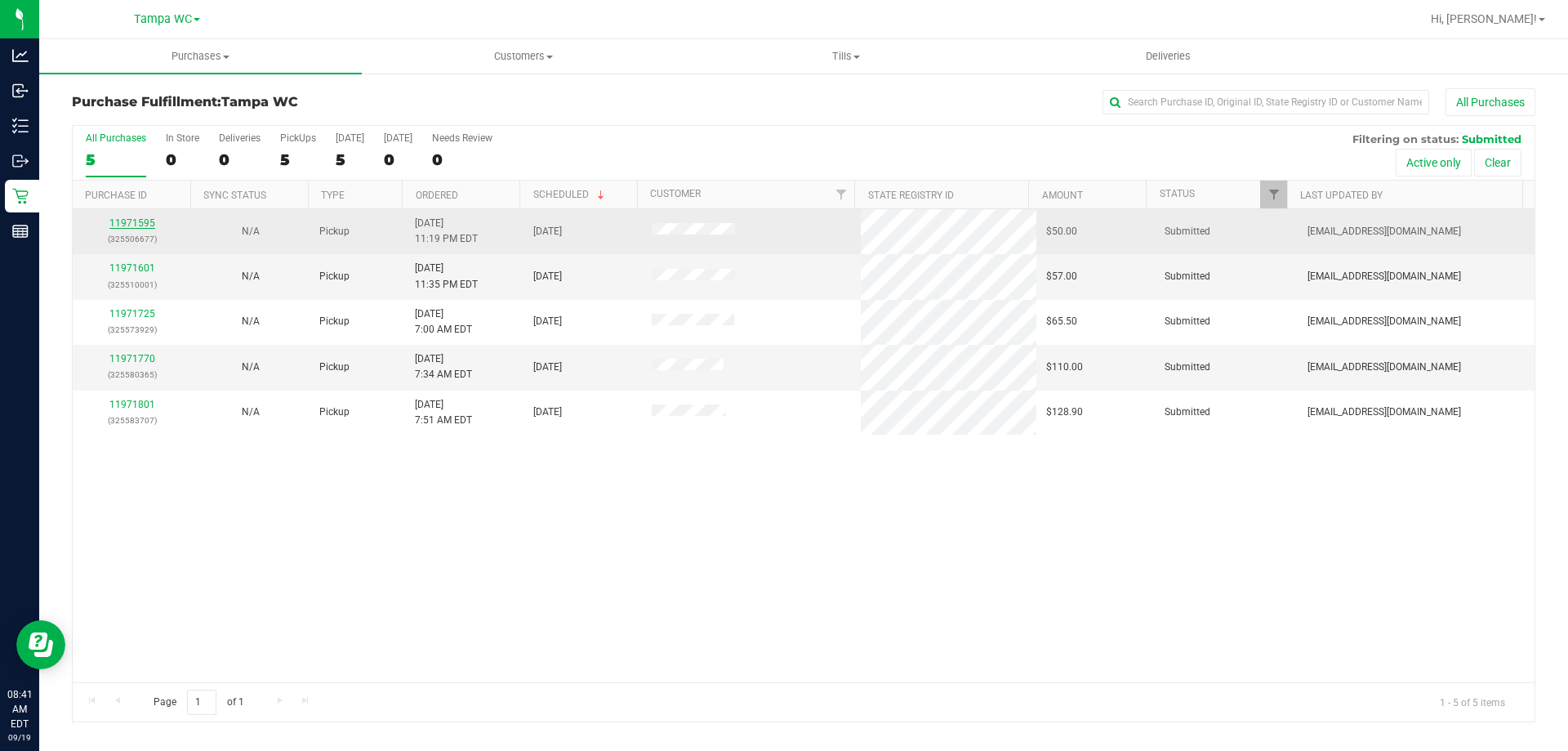
click at [137, 225] on link "11971595" at bounding box center [131, 223] width 46 height 12
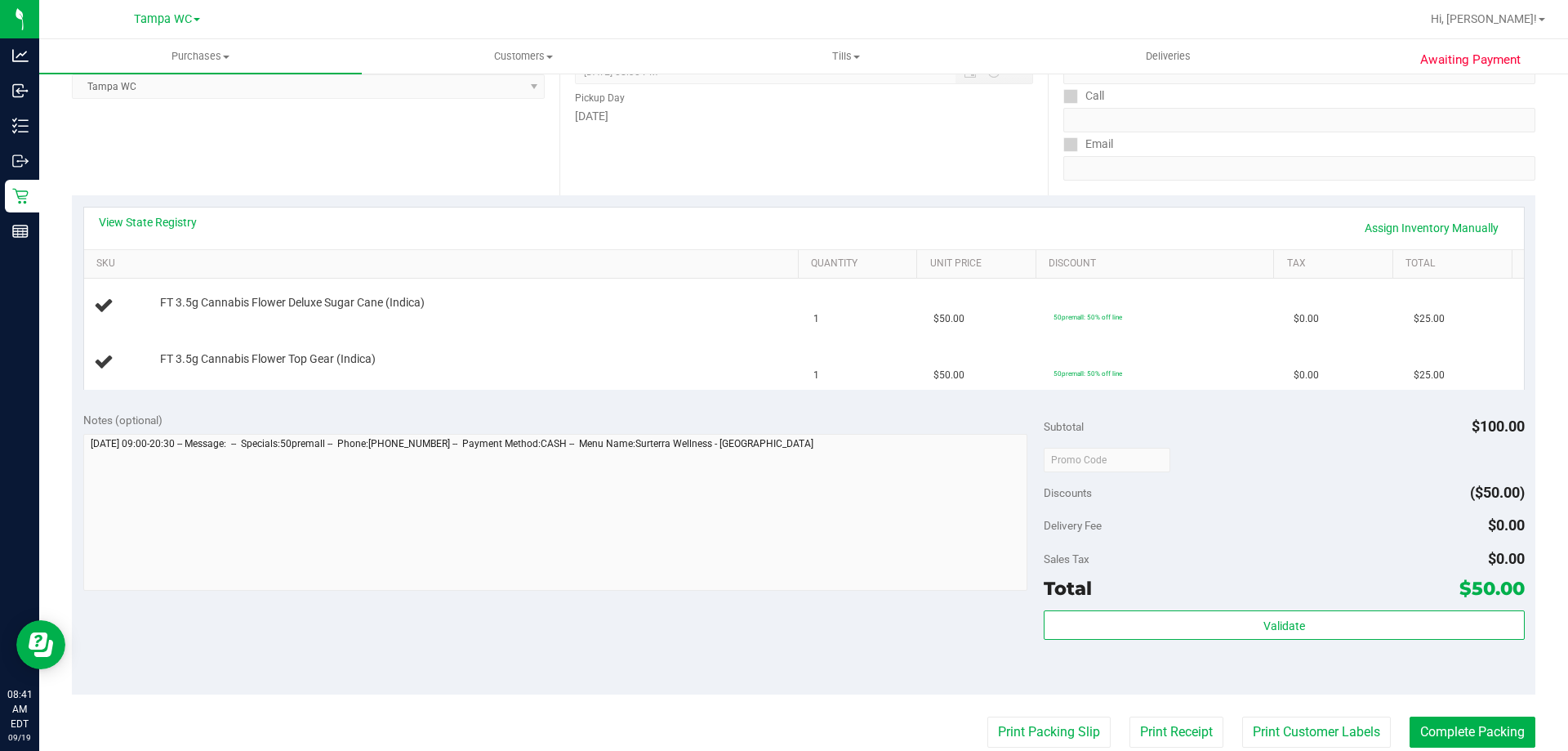
scroll to position [326, 0]
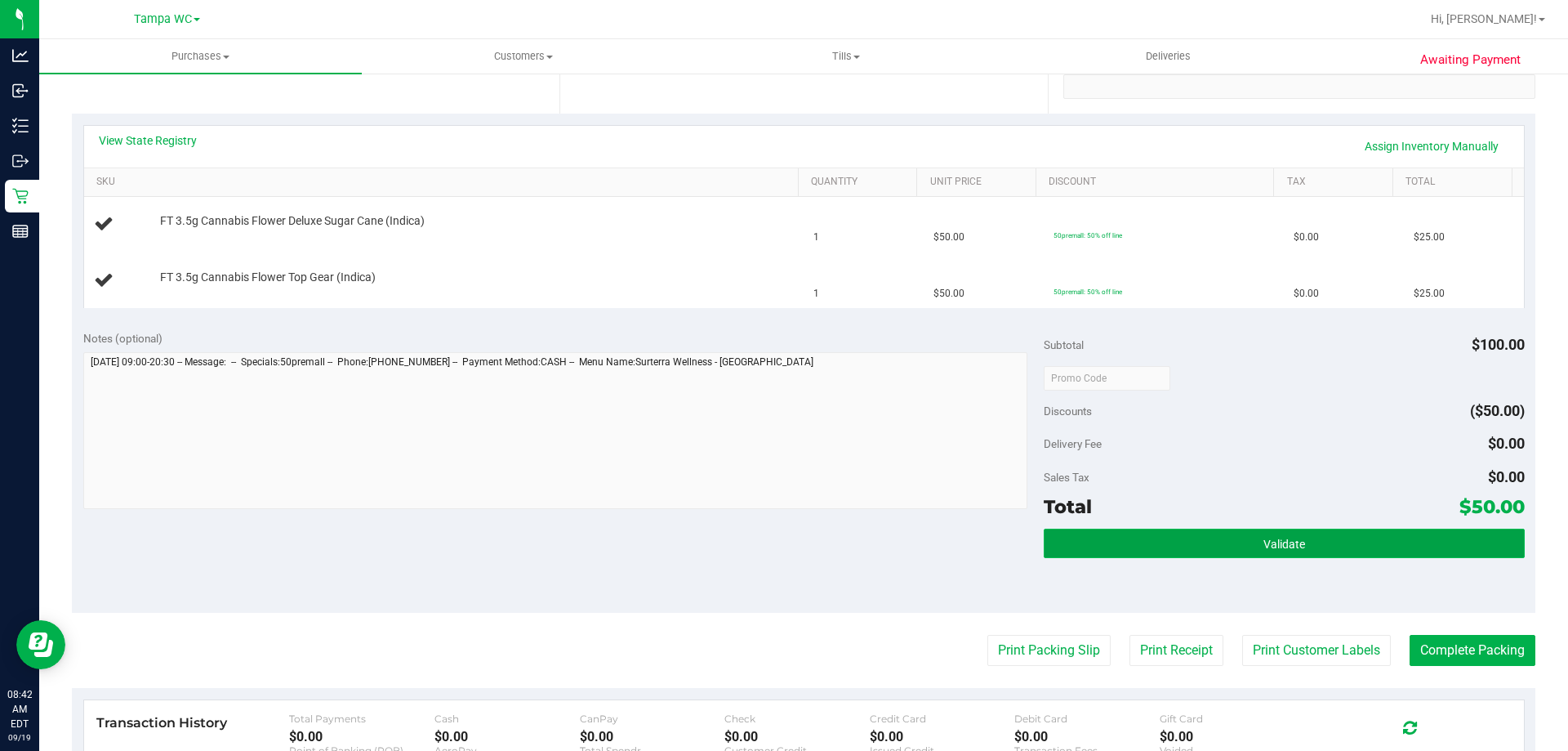
click at [1386, 550] on button "Validate" at bounding box center [1284, 544] width 480 height 29
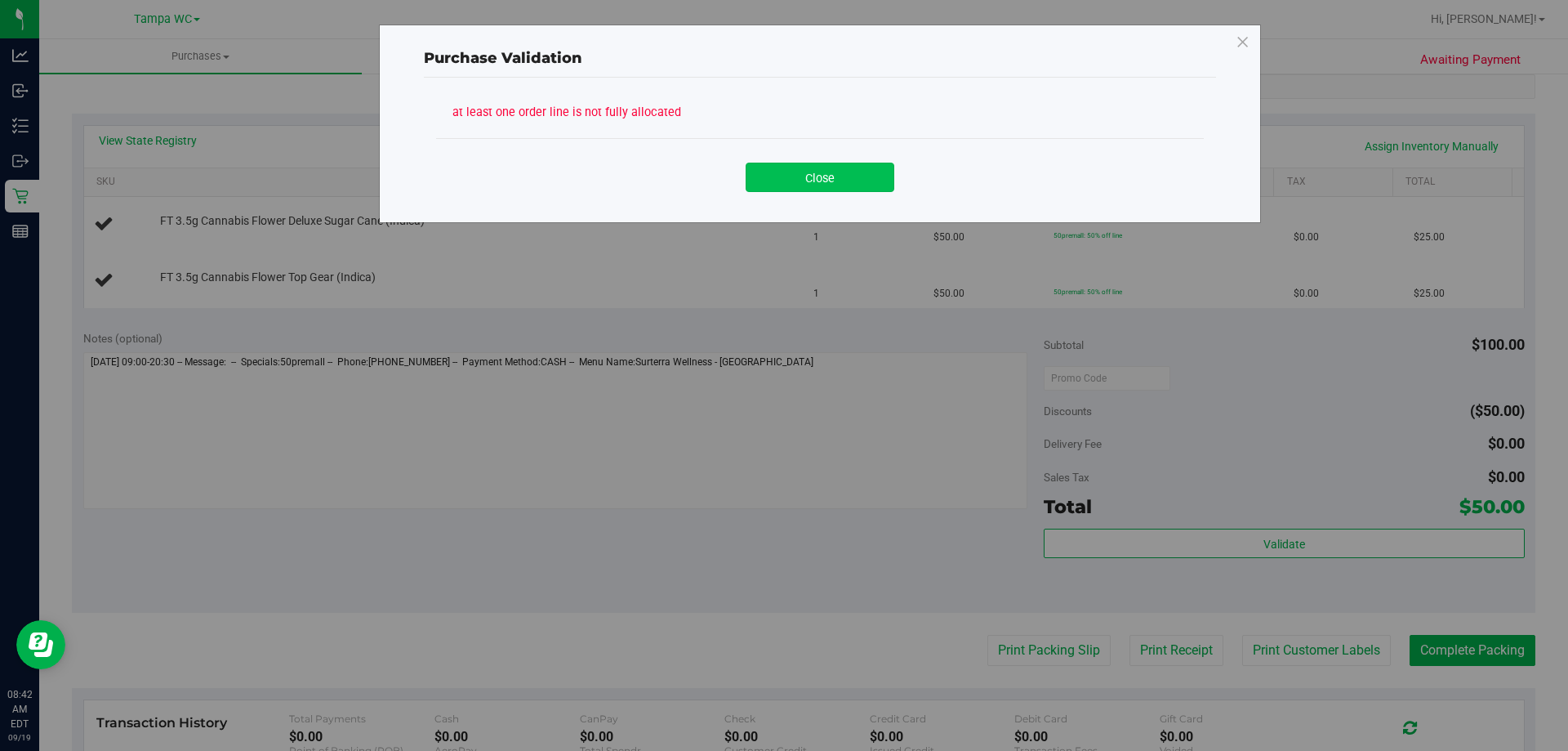
click at [836, 188] on button "Close" at bounding box center [820, 177] width 149 height 29
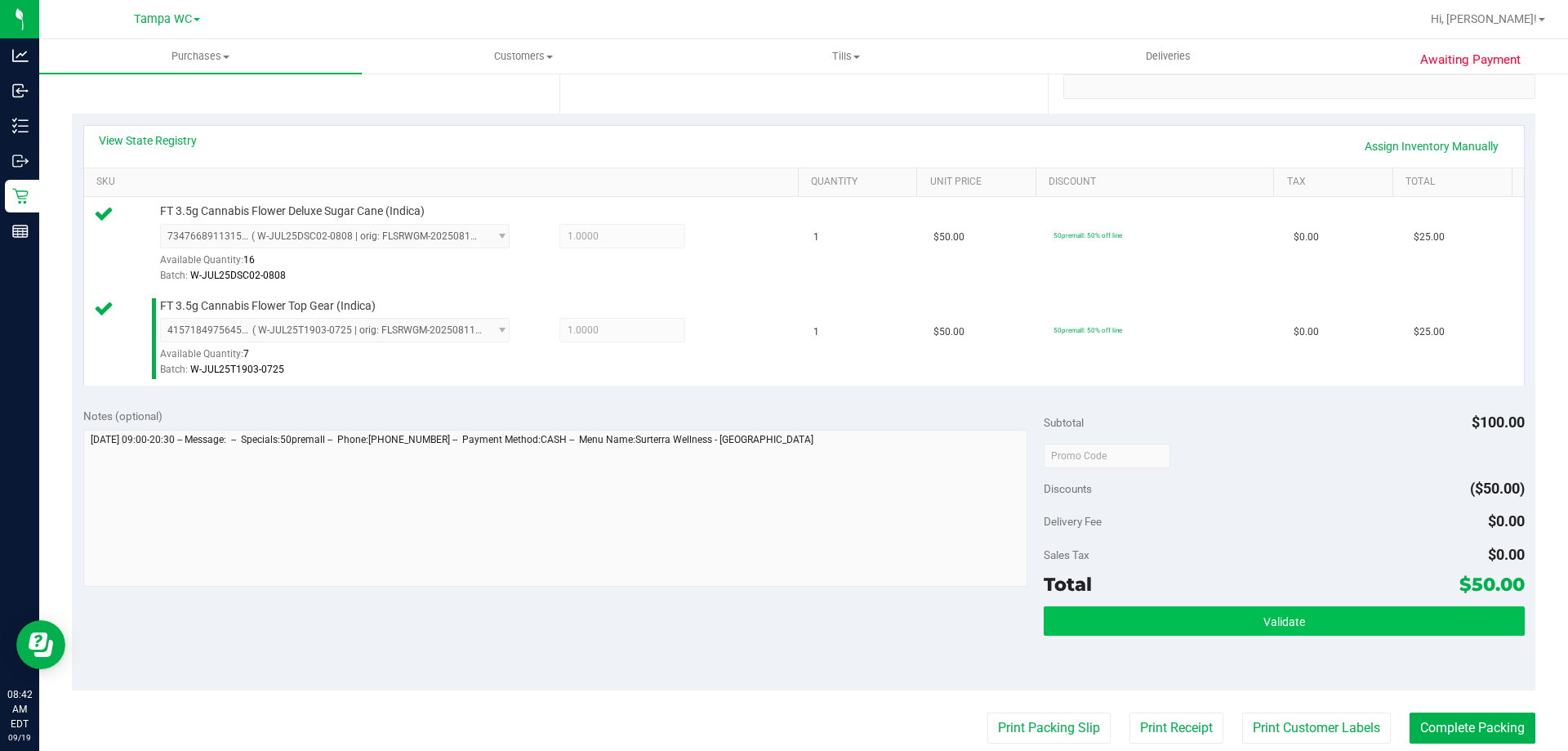
click at [1286, 636] on div "Validate" at bounding box center [1284, 642] width 480 height 73
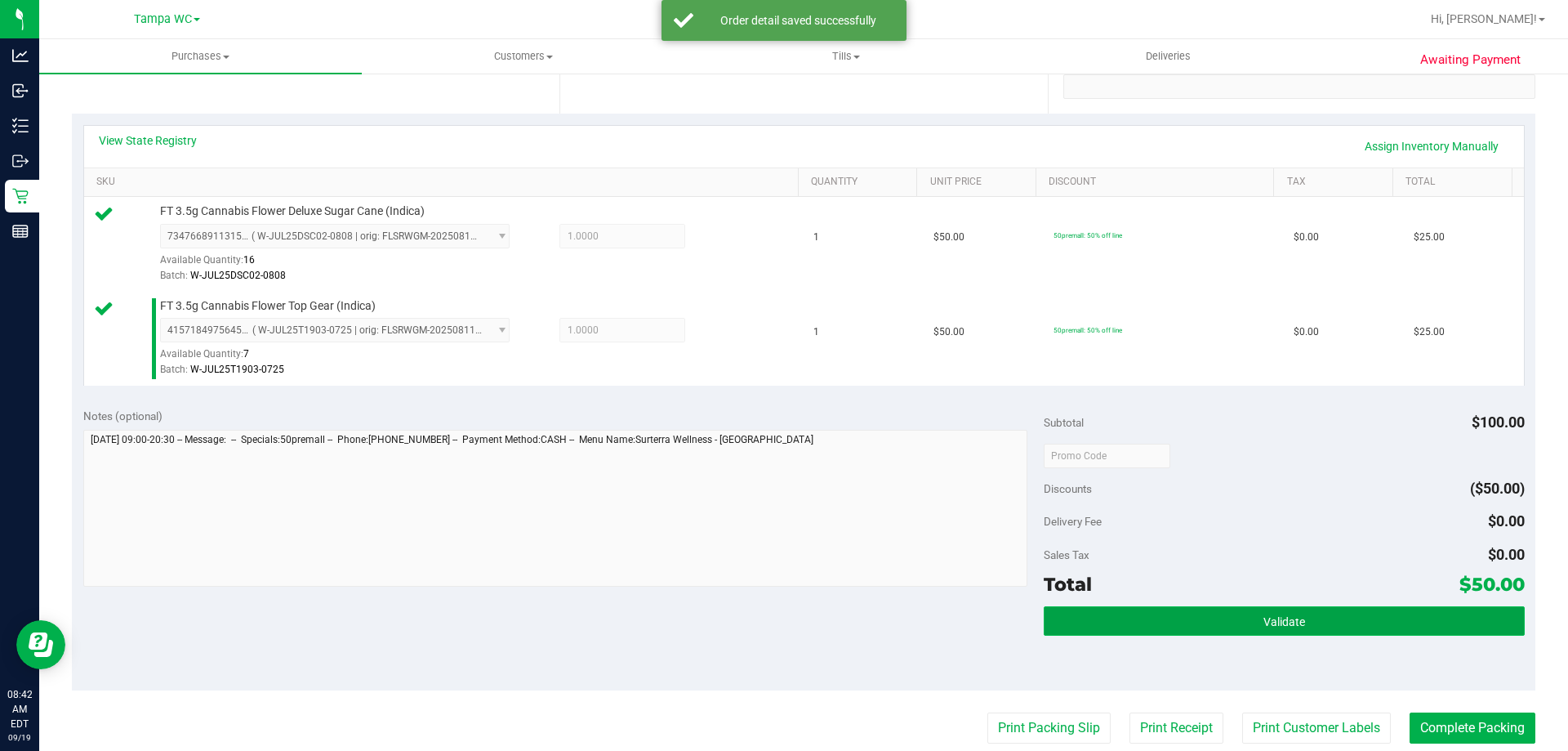
click at [1290, 625] on span "Validate" at bounding box center [1284, 621] width 42 height 13
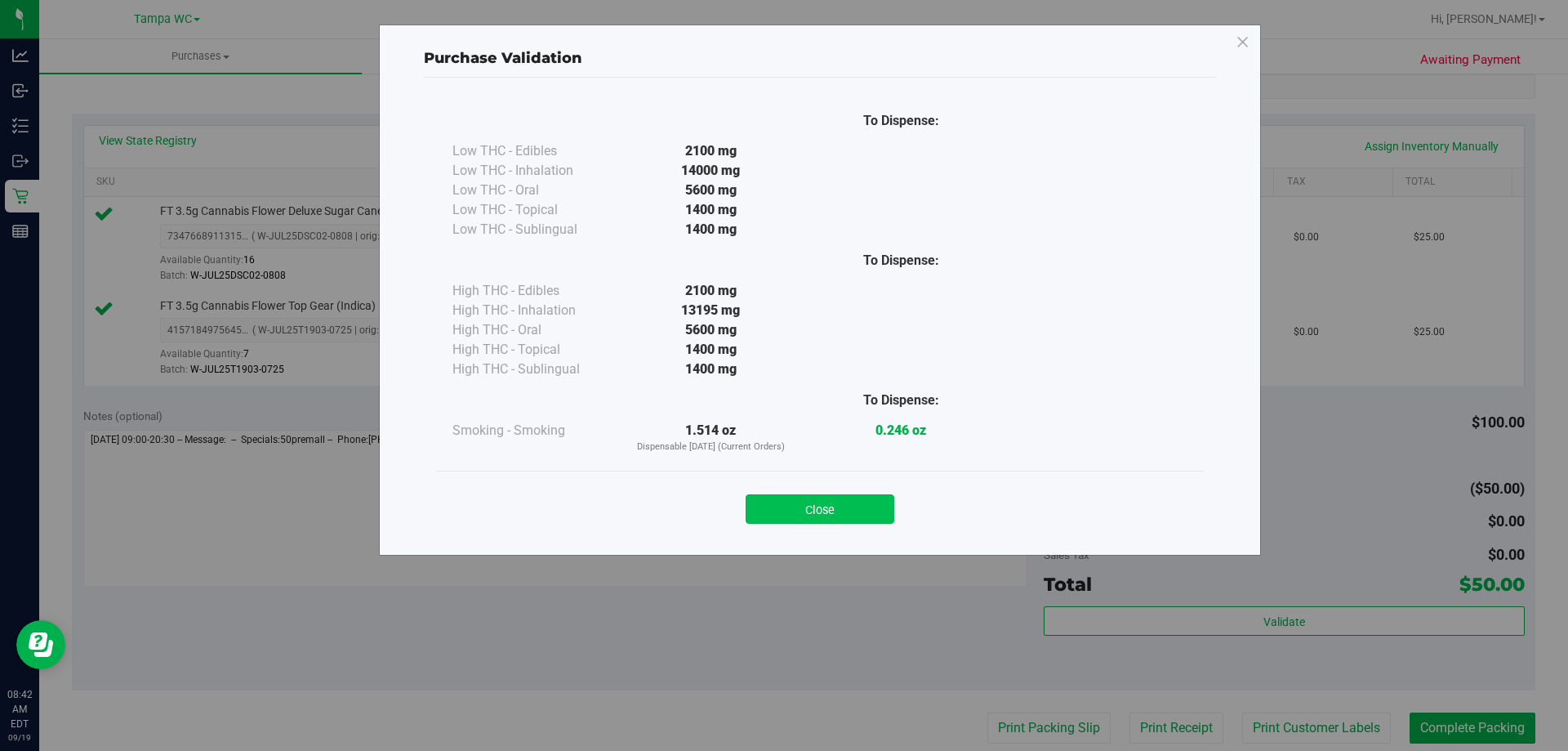
click at [760, 513] on button "Close" at bounding box center [820, 508] width 149 height 29
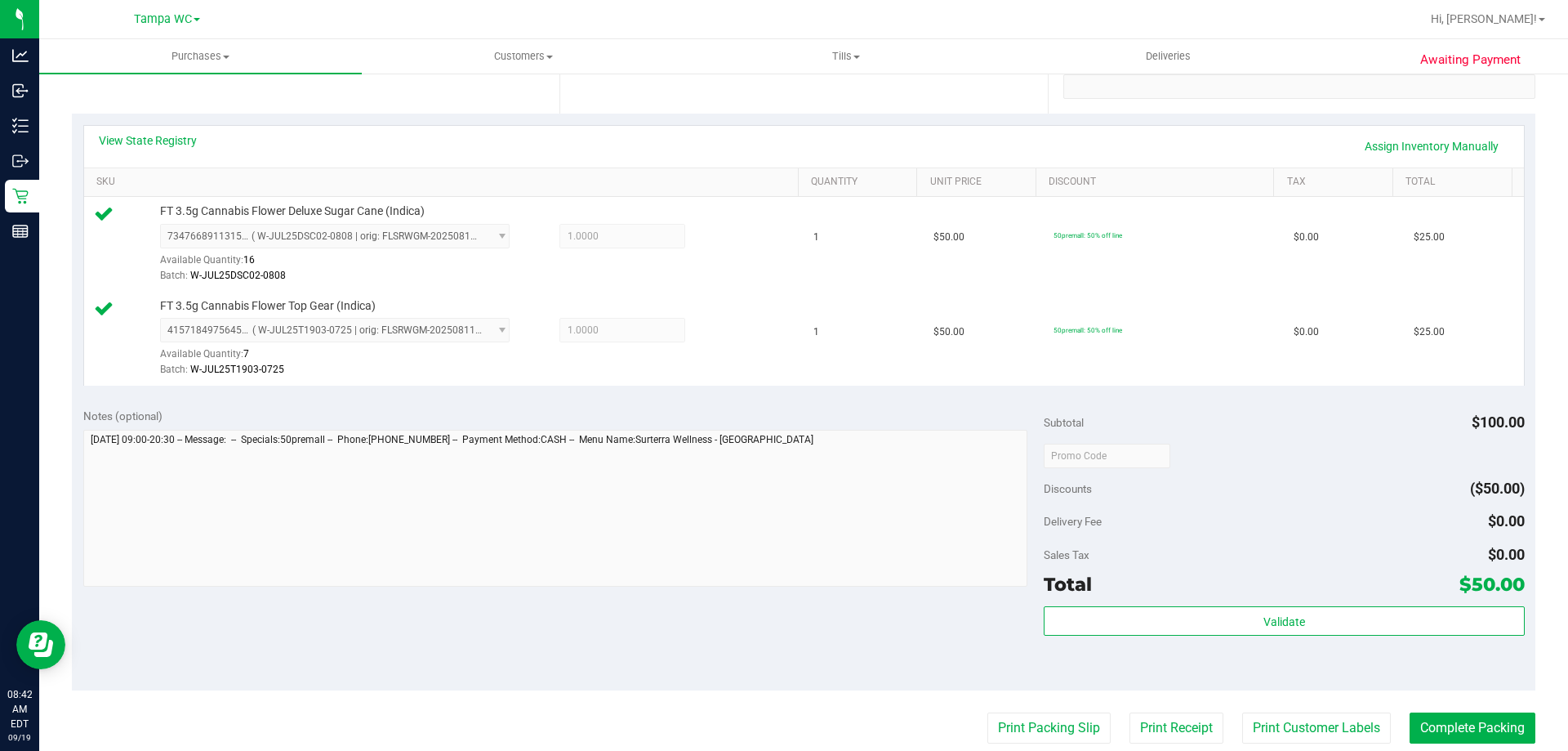
scroll to position [408, 0]
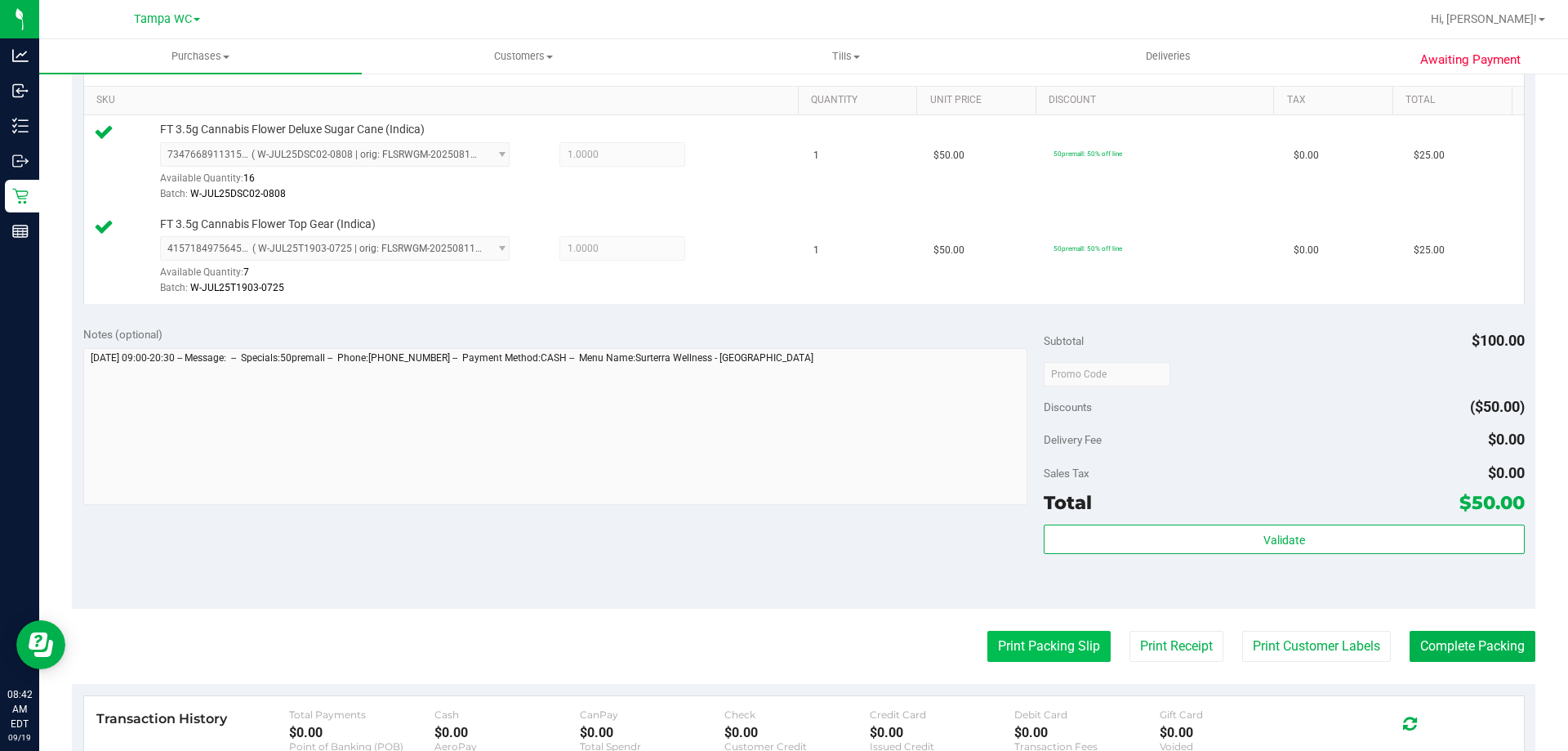
click at [1054, 640] on button "Print Packing Slip" at bounding box center [1049, 646] width 124 height 31
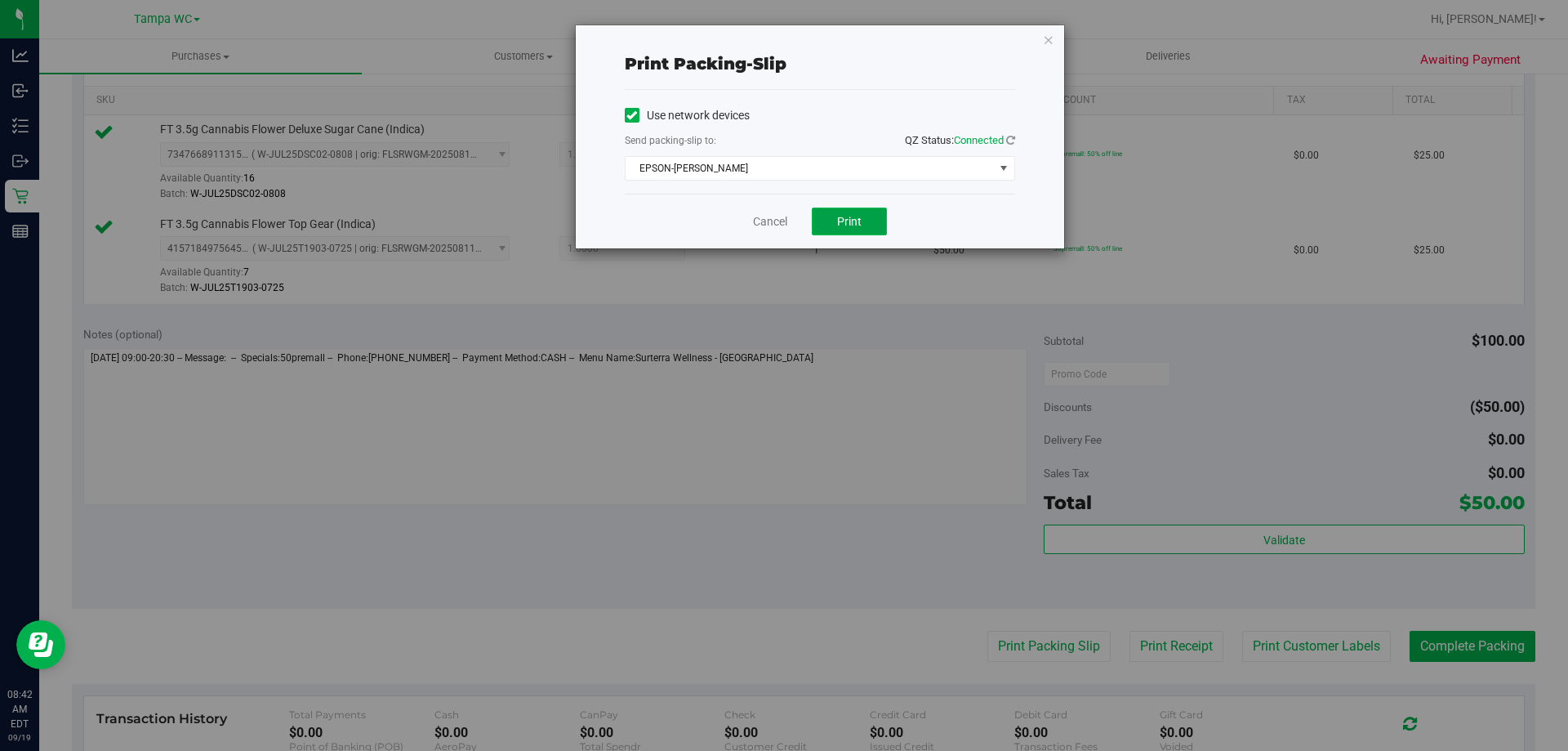
click at [849, 226] on span "Print" at bounding box center [849, 221] width 24 height 13
click at [762, 227] on link "Cancel" at bounding box center [769, 222] width 34 height 18
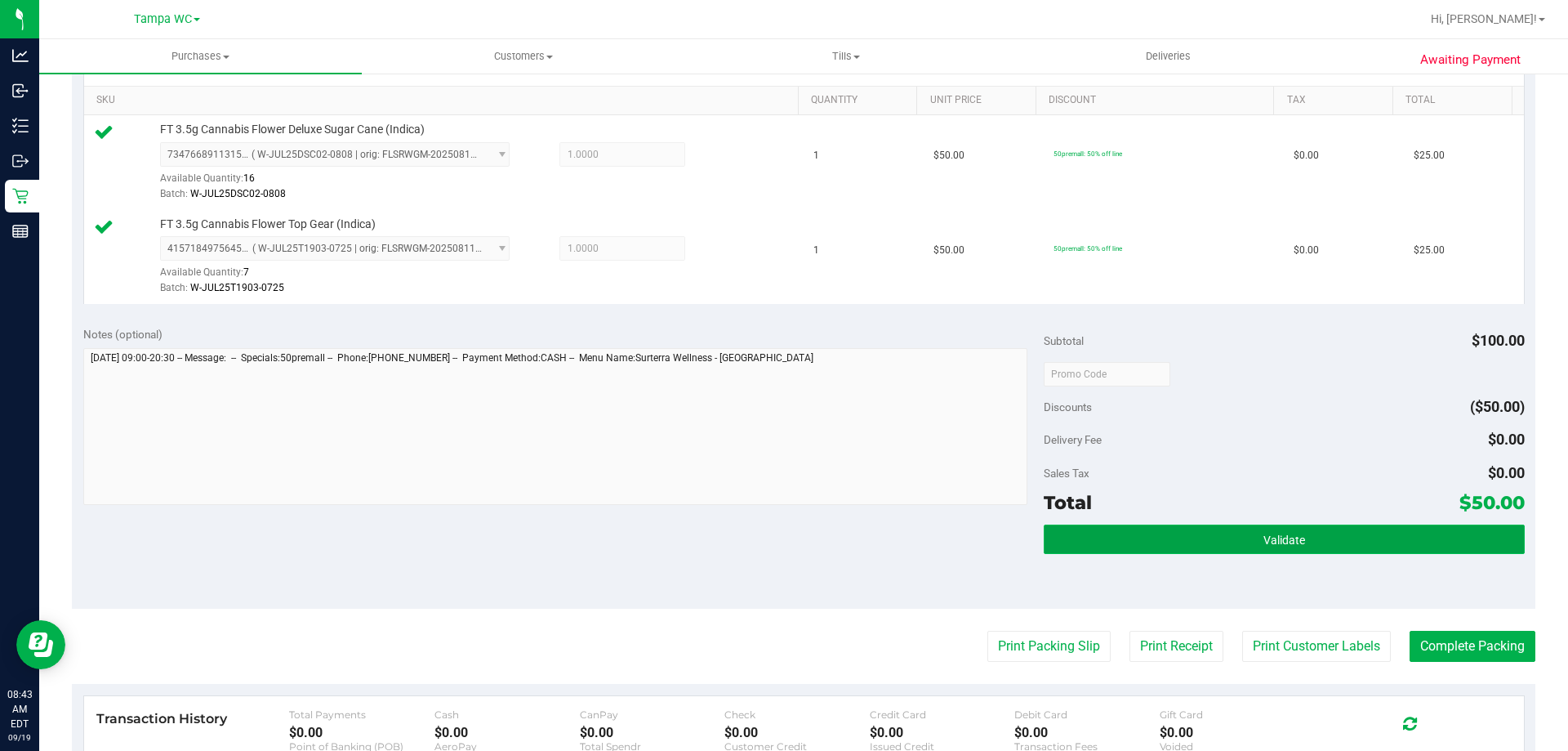
click at [1235, 549] on button "Validate" at bounding box center [1284, 539] width 480 height 29
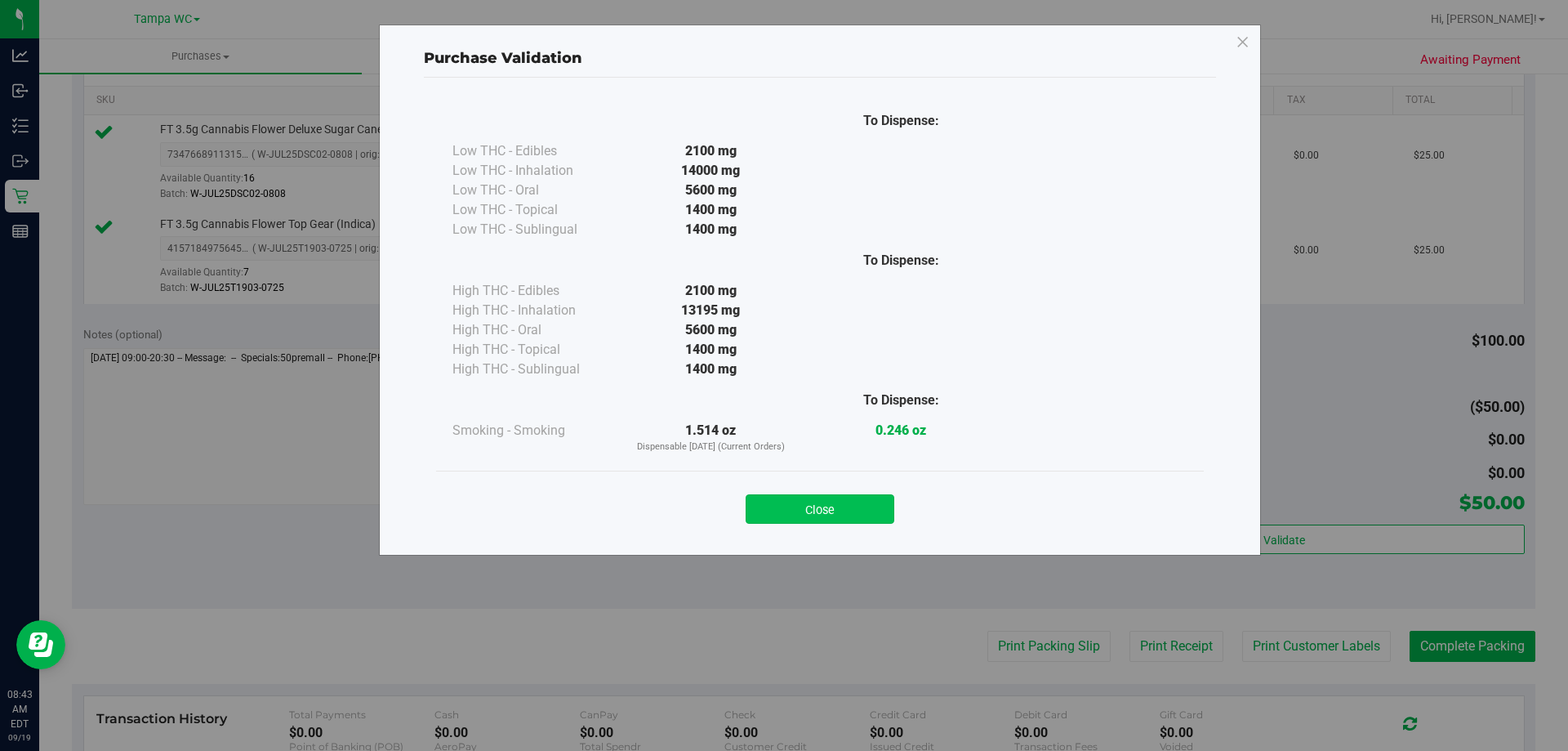
click at [843, 519] on button "Close" at bounding box center [820, 508] width 149 height 29
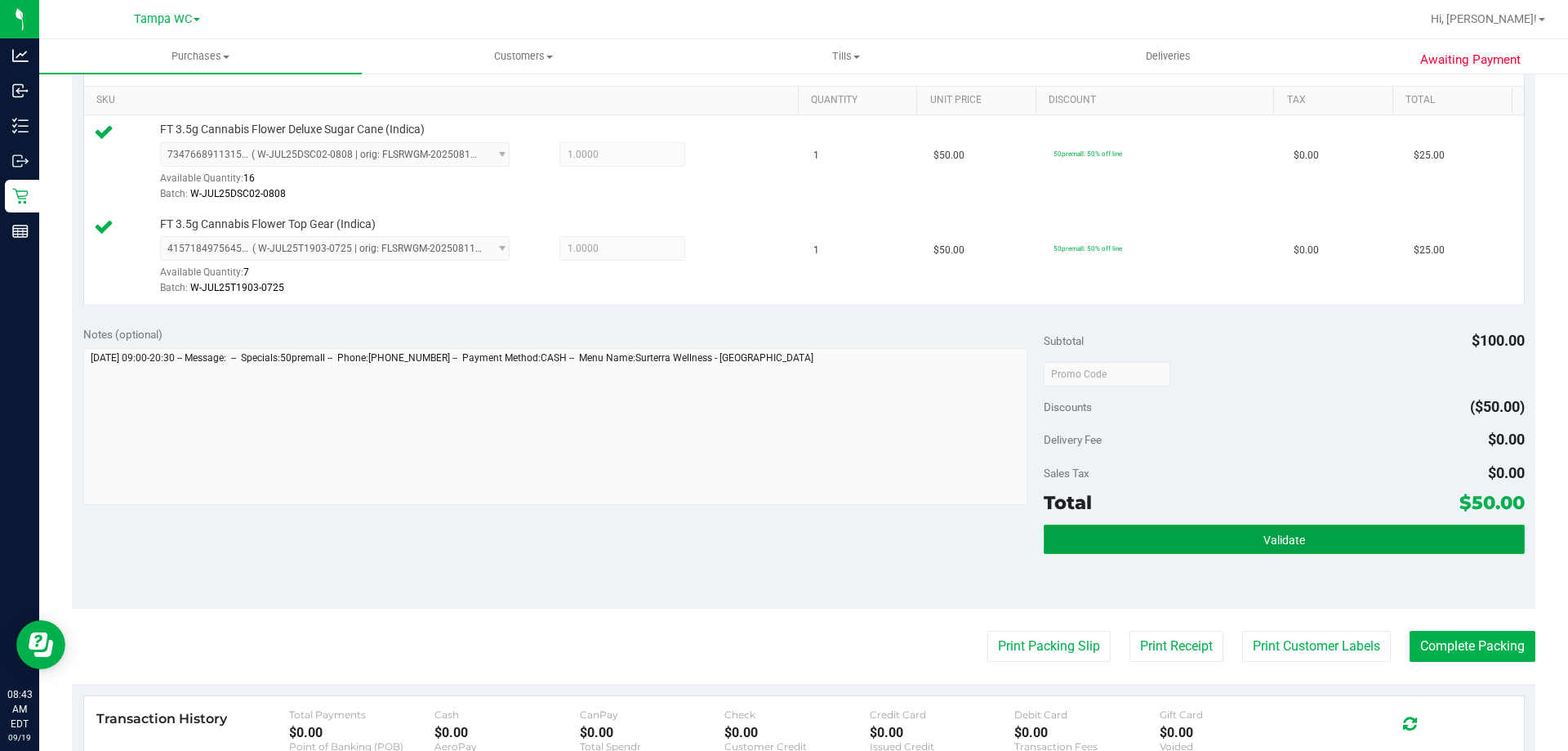
click at [1301, 542] on button "Validate" at bounding box center [1284, 539] width 480 height 29
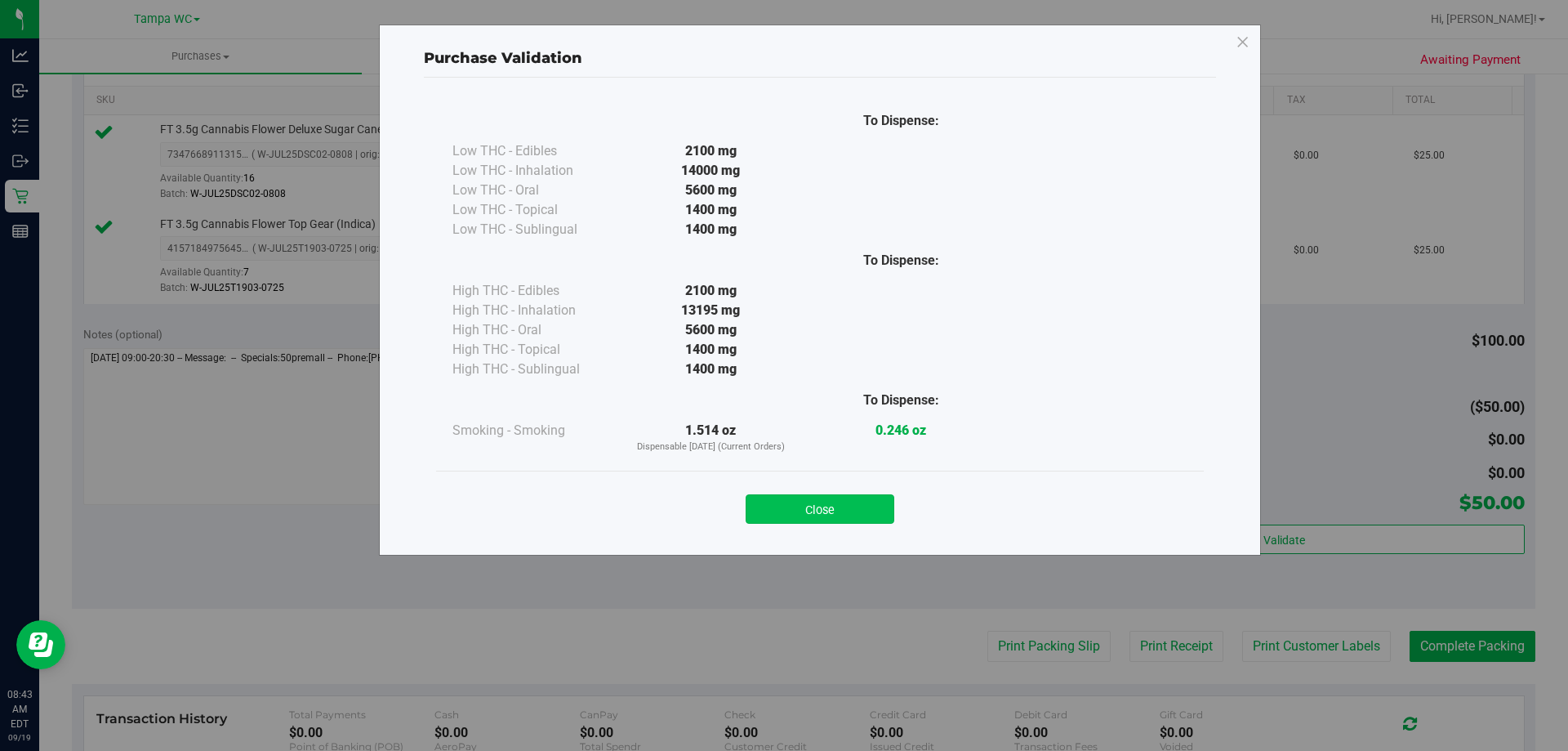
click at [840, 518] on button "Close" at bounding box center [820, 508] width 149 height 29
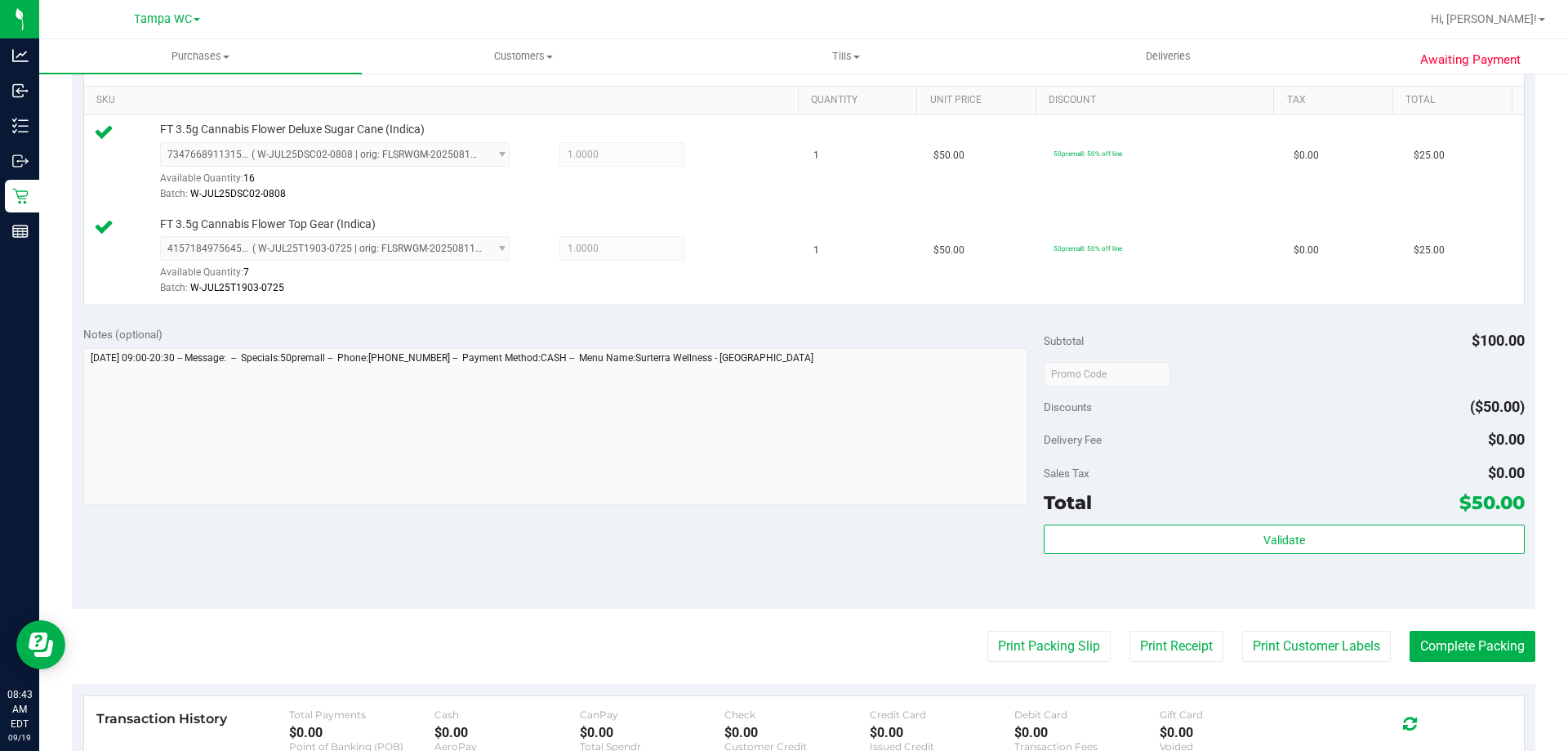
click at [1470, 676] on purchase-details "Back Edit Purchase Cancel Purchase View Profile # 11971595 BioTrack ID: - Submi…" at bounding box center [803, 334] width 1464 height 1309
click at [1471, 649] on button "Complete Packing" at bounding box center [1473, 646] width 126 height 31
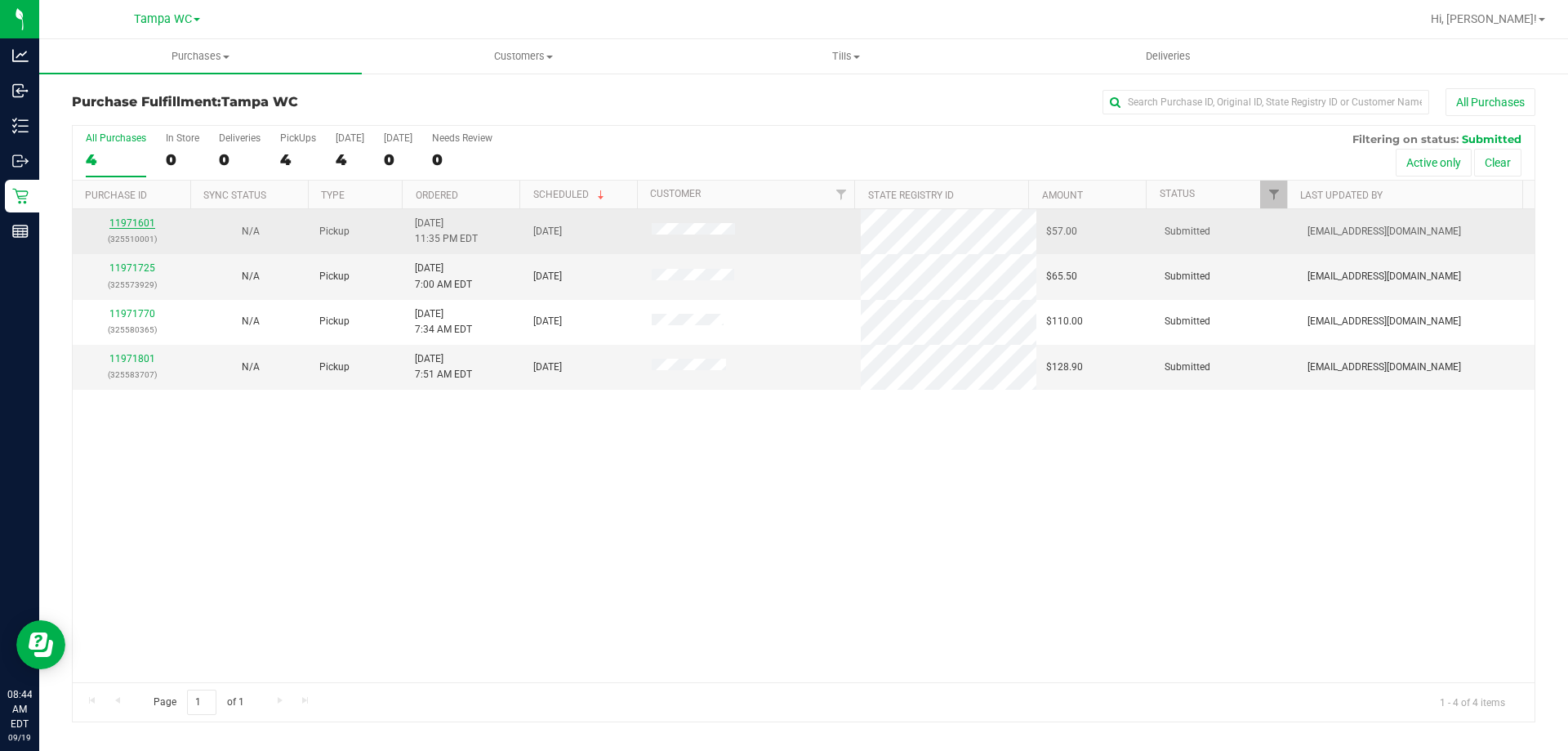
click at [137, 222] on link "11971601" at bounding box center [131, 223] width 46 height 12
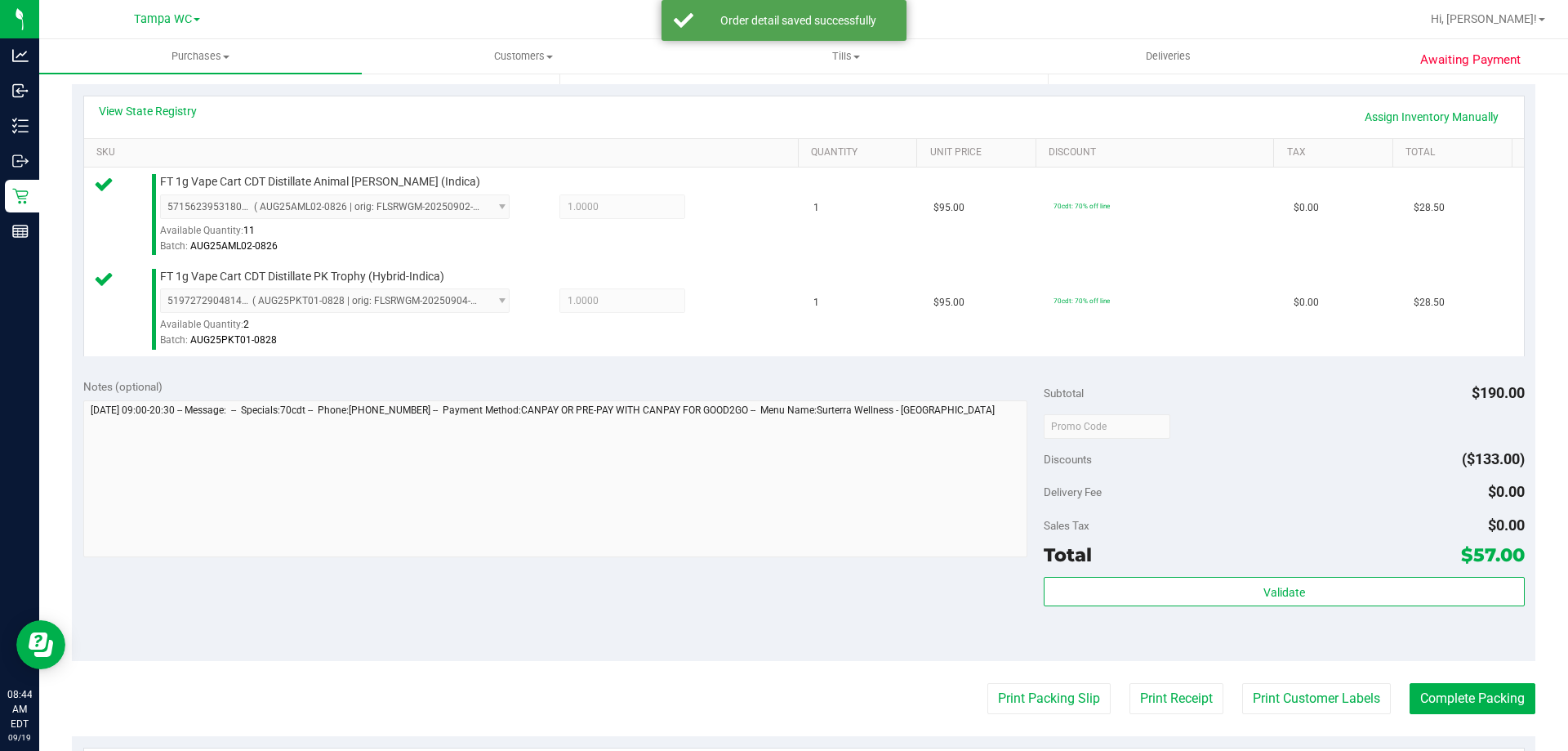
scroll to position [395, 0]
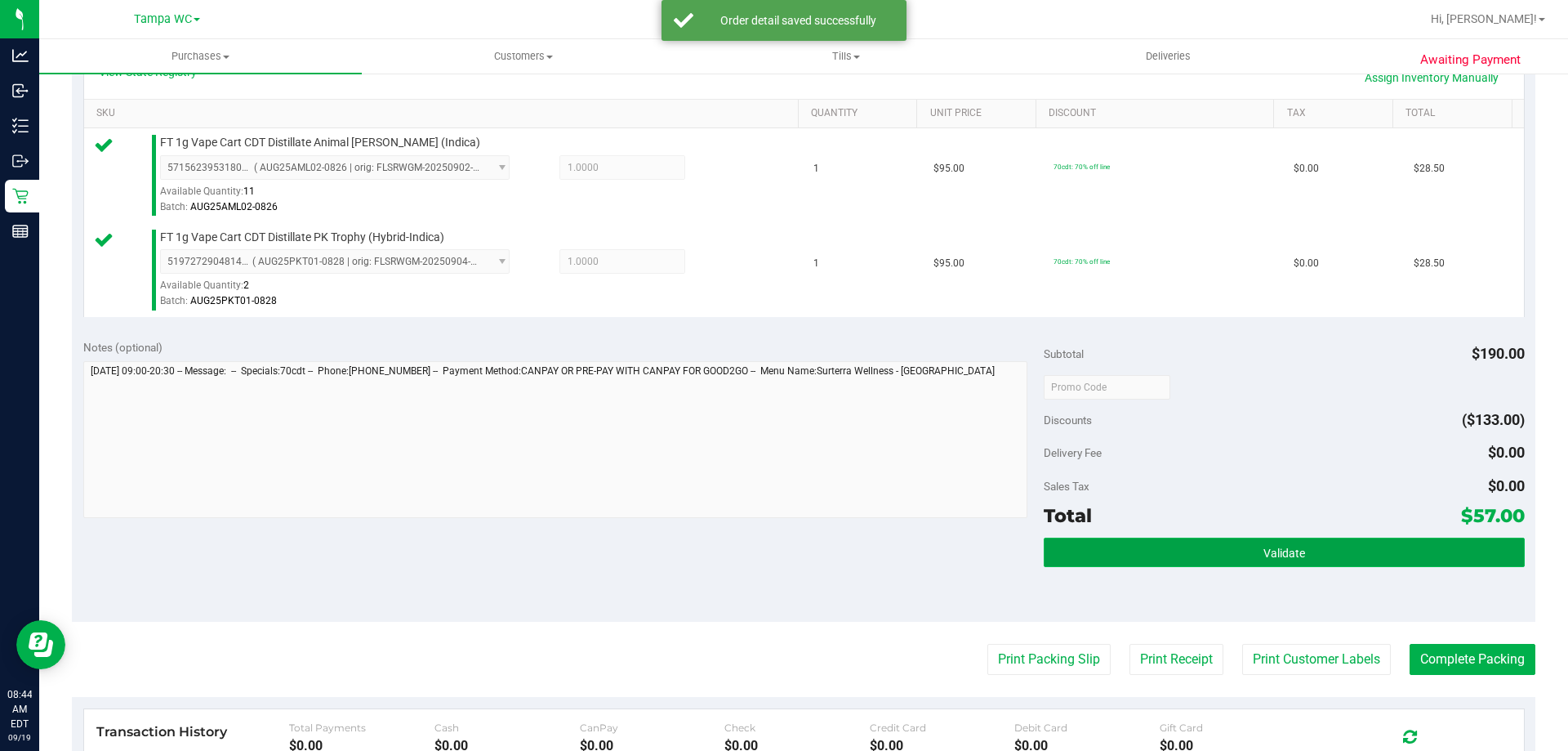
click at [1245, 544] on button "Validate" at bounding box center [1284, 552] width 480 height 29
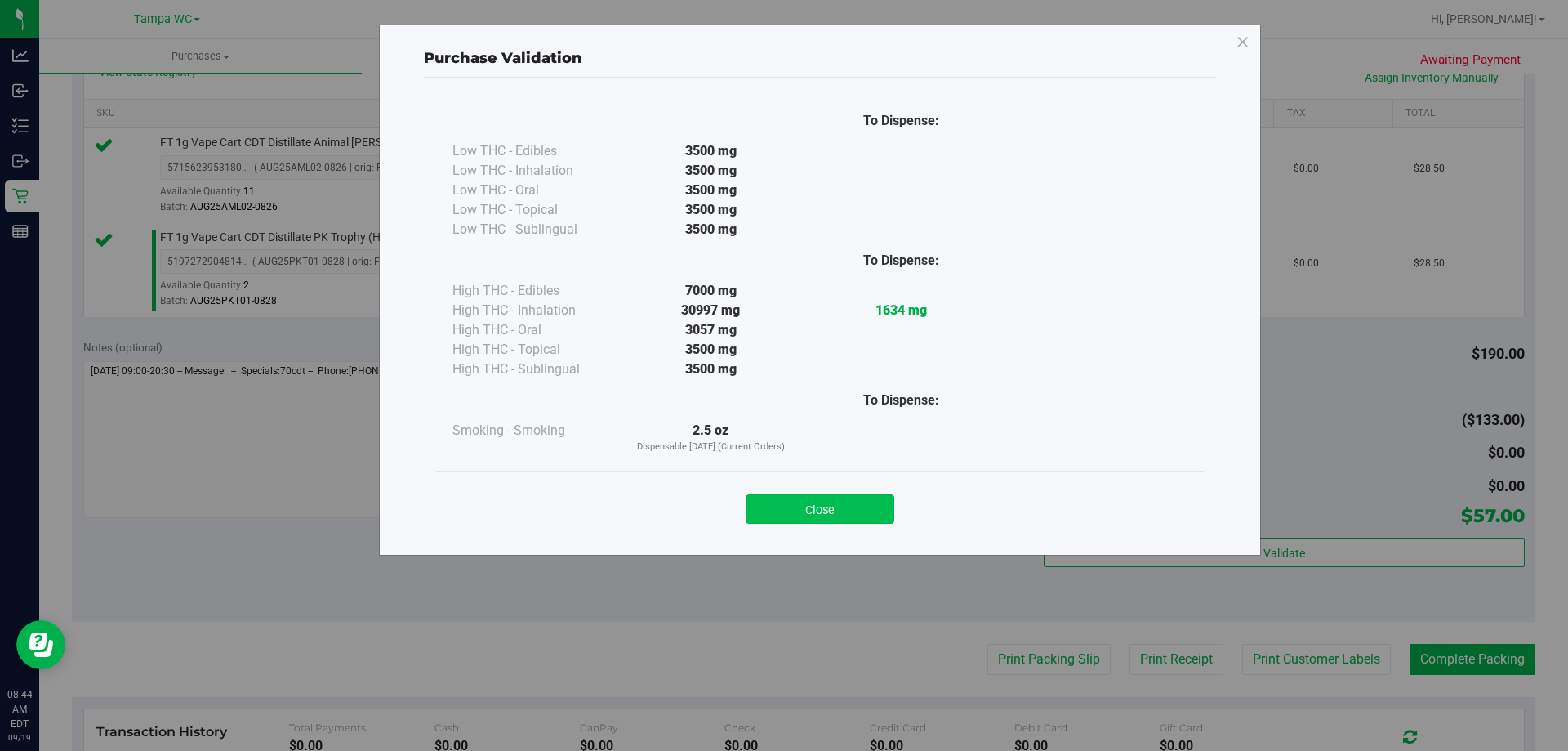
click at [824, 517] on button "Close" at bounding box center [820, 508] width 149 height 29
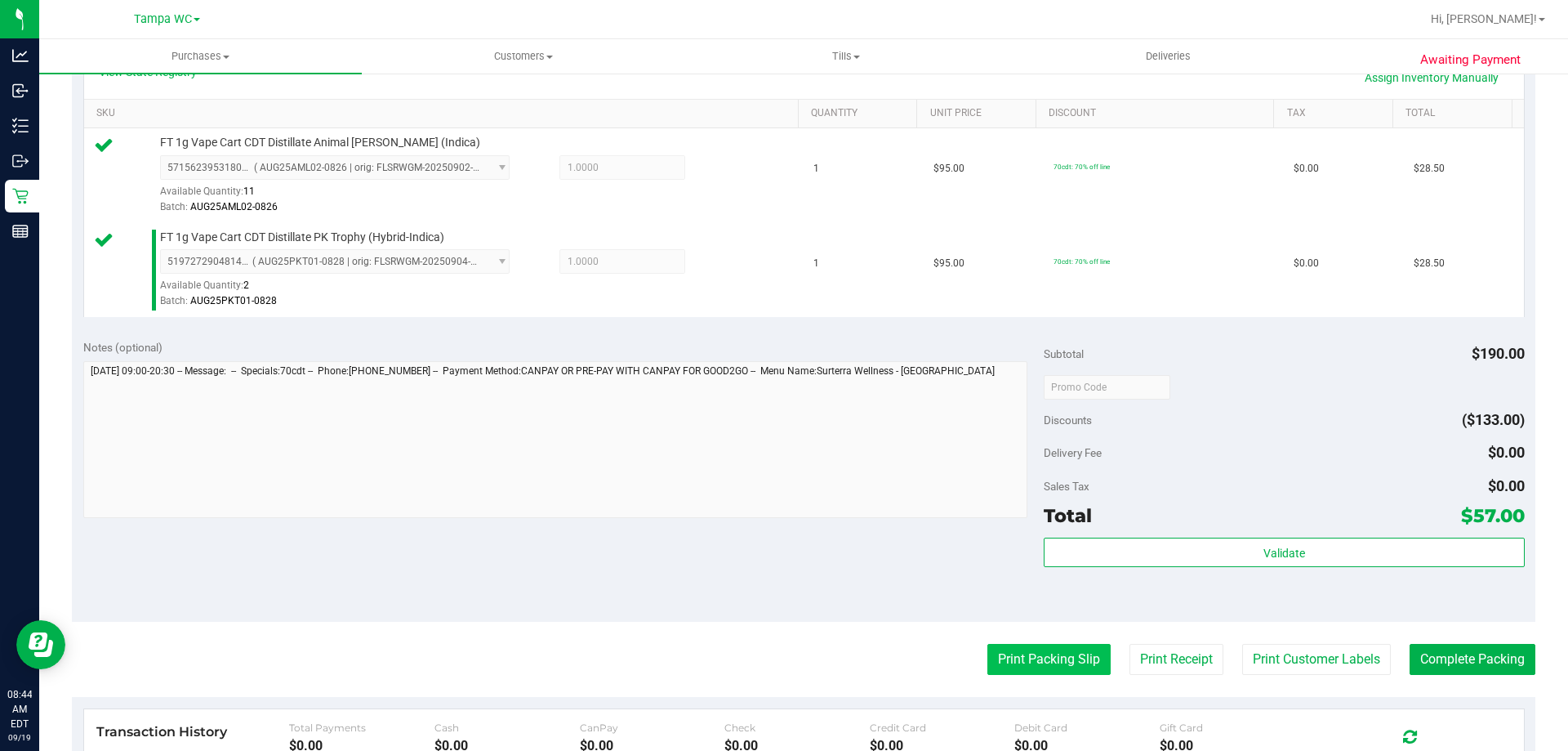
click at [1036, 672] on button "Print Packing Slip" at bounding box center [1049, 659] width 124 height 31
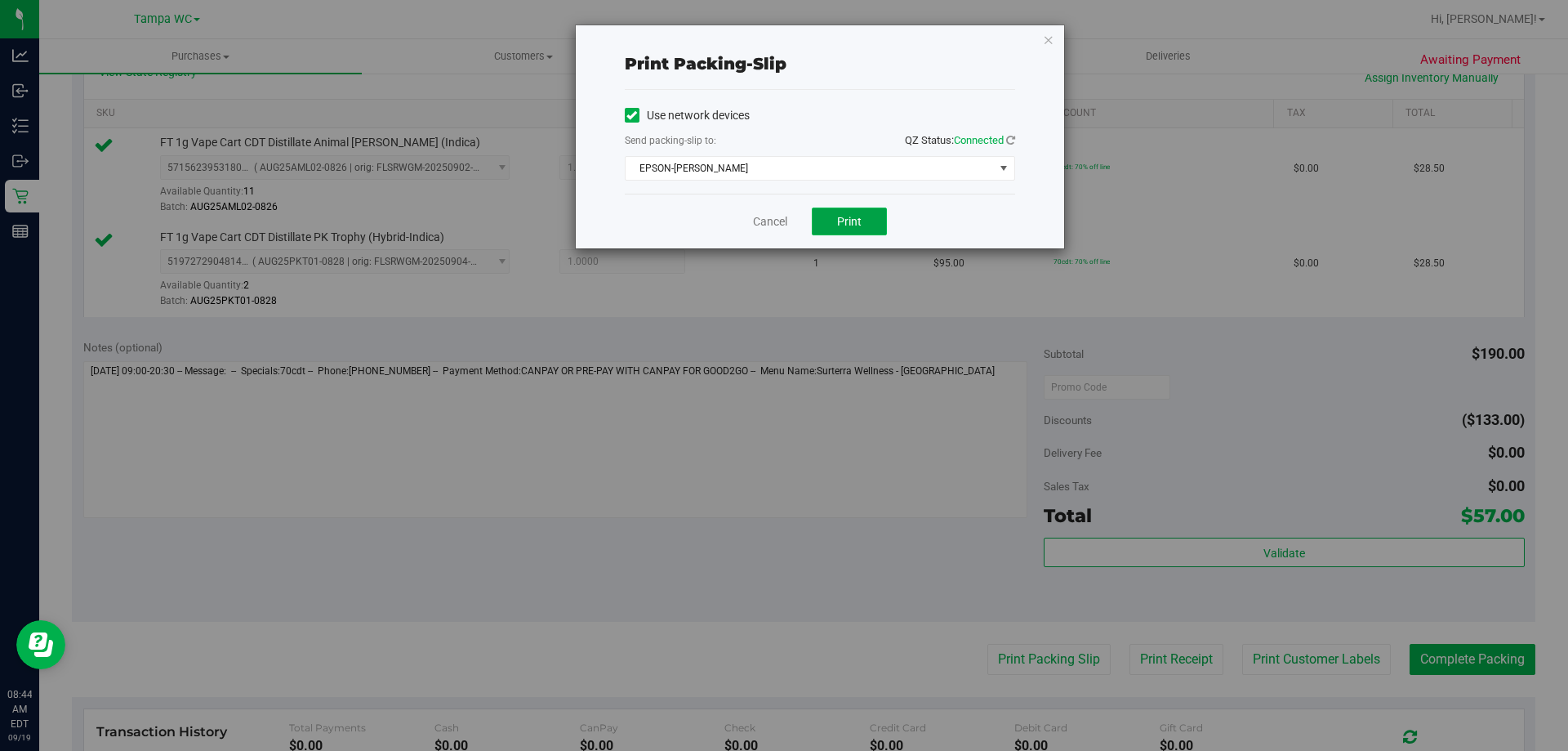
click at [871, 220] on button "Print" at bounding box center [849, 221] width 75 height 28
click at [752, 217] on div "Cancel Print" at bounding box center [820, 221] width 391 height 55
click at [771, 217] on link "Cancel" at bounding box center [769, 222] width 34 height 18
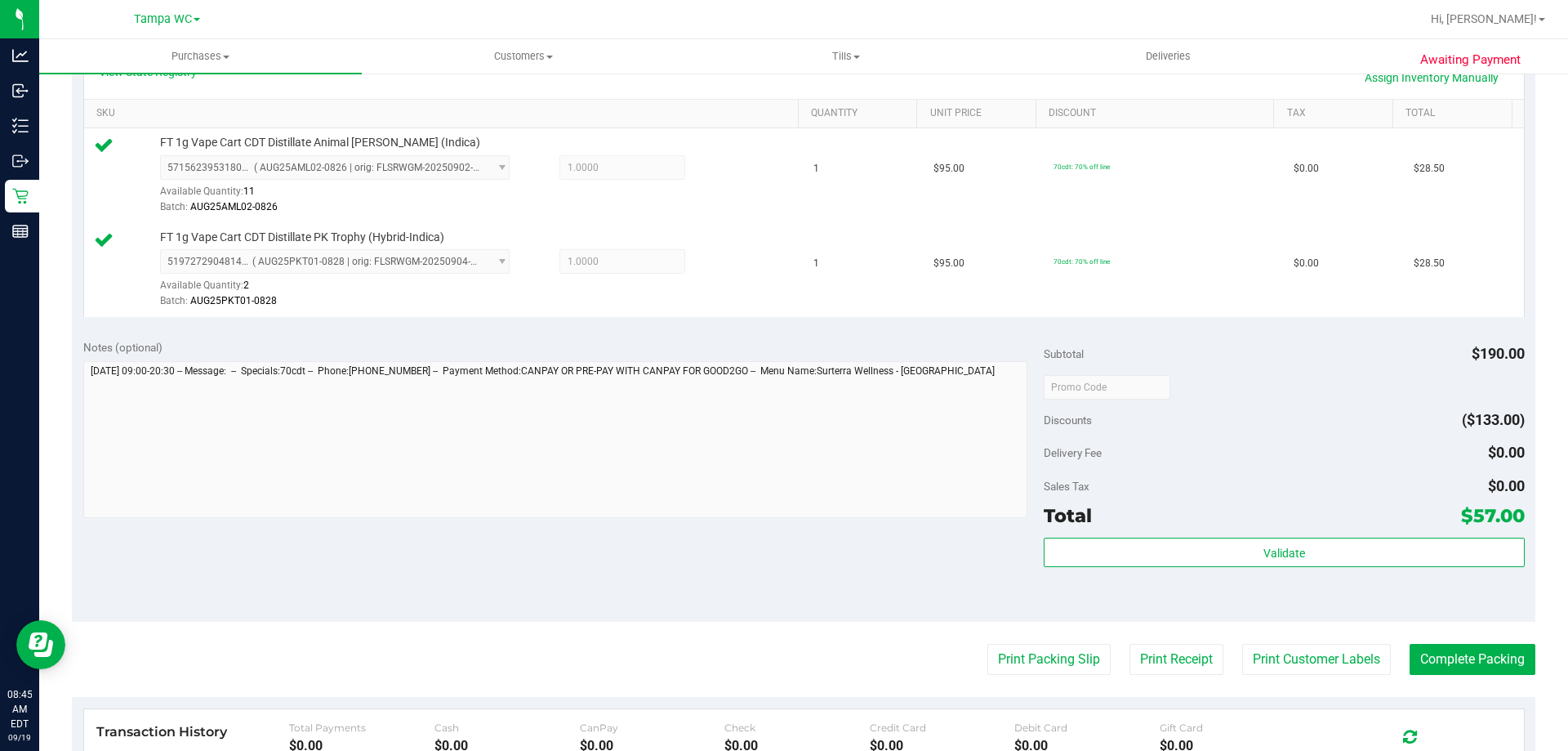
click at [1257, 635] on purchase-details "Back Edit Purchase Cancel Purchase View Profile # 11971601 BioTrack ID: - Submi…" at bounding box center [803, 348] width 1464 height 1309
drag, startPoint x: 1261, startPoint y: 648, endPoint x: 1255, endPoint y: 602, distance: 46.4
click at [1263, 633] on purchase-details "Back Edit Purchase Cancel Purchase View Profile # 11971601 BioTrack ID: - Submi…" at bounding box center [803, 348] width 1464 height 1309
click at [1319, 677] on purchase-details "Back Edit Purchase Cancel Purchase View Profile # 11971601 BioTrack ID: - Submi…" at bounding box center [803, 348] width 1464 height 1309
click at [1322, 659] on button "Print Customer Labels" at bounding box center [1317, 659] width 149 height 31
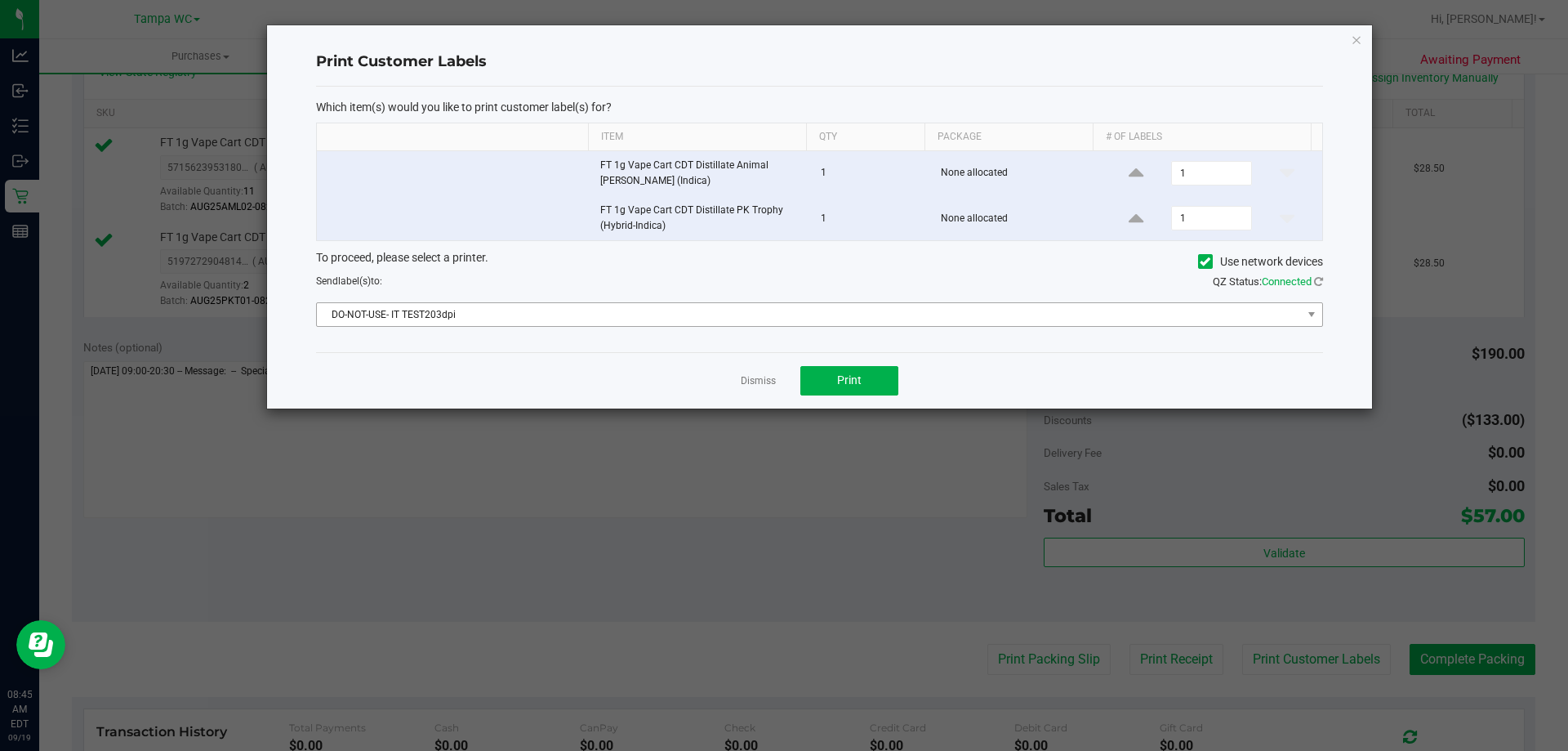
click at [823, 320] on div "Which item(s) would you like to print customer label(s) for? Item Qty Package #…" at bounding box center [820, 219] width 1007 height 266
click at [824, 317] on span "DO-NOT-USE- IT TEST203dpi" at bounding box center [808, 314] width 985 height 22
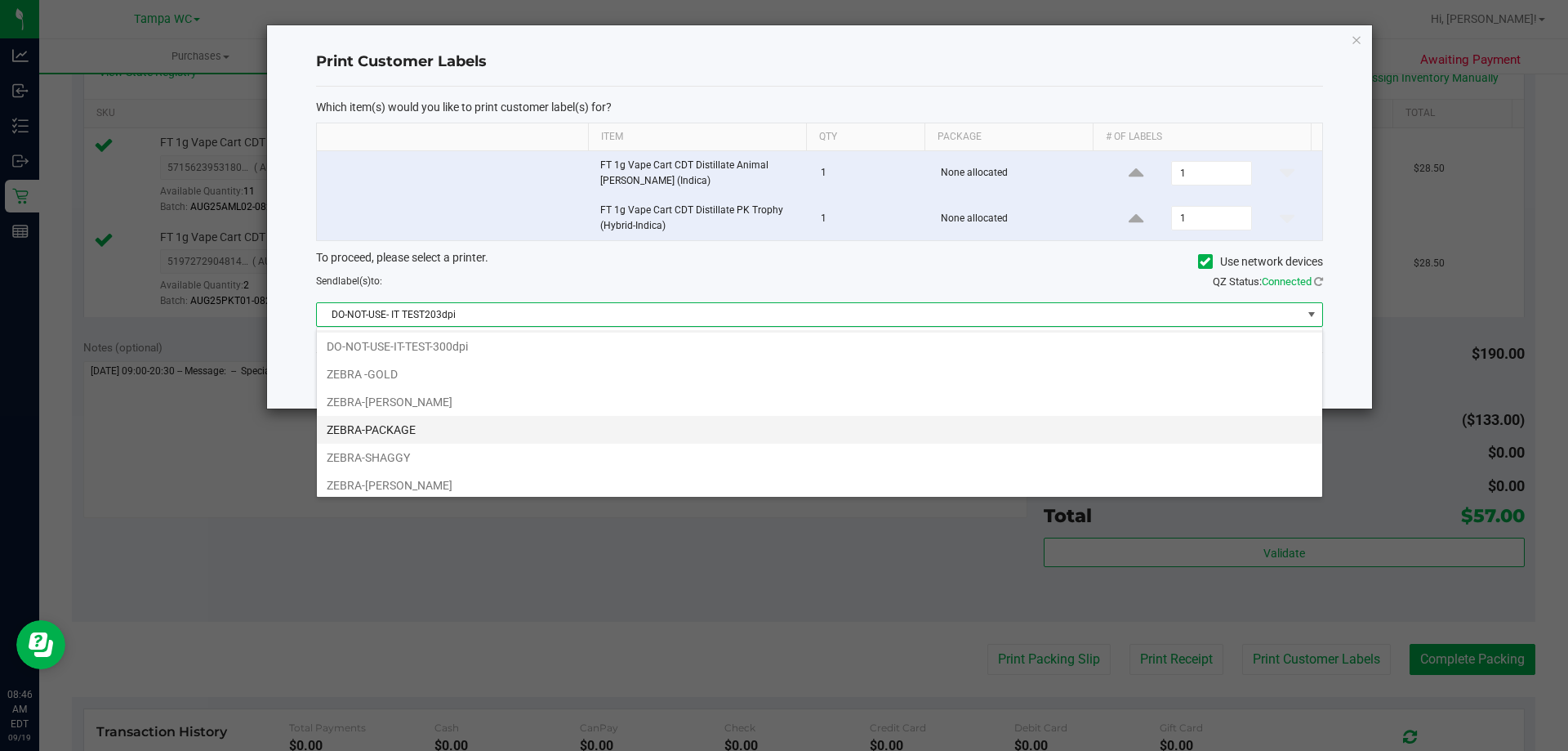
scroll to position [58, 0]
click at [361, 455] on li "ZEBRA-[PERSON_NAME]" at bounding box center [819, 452] width 1005 height 28
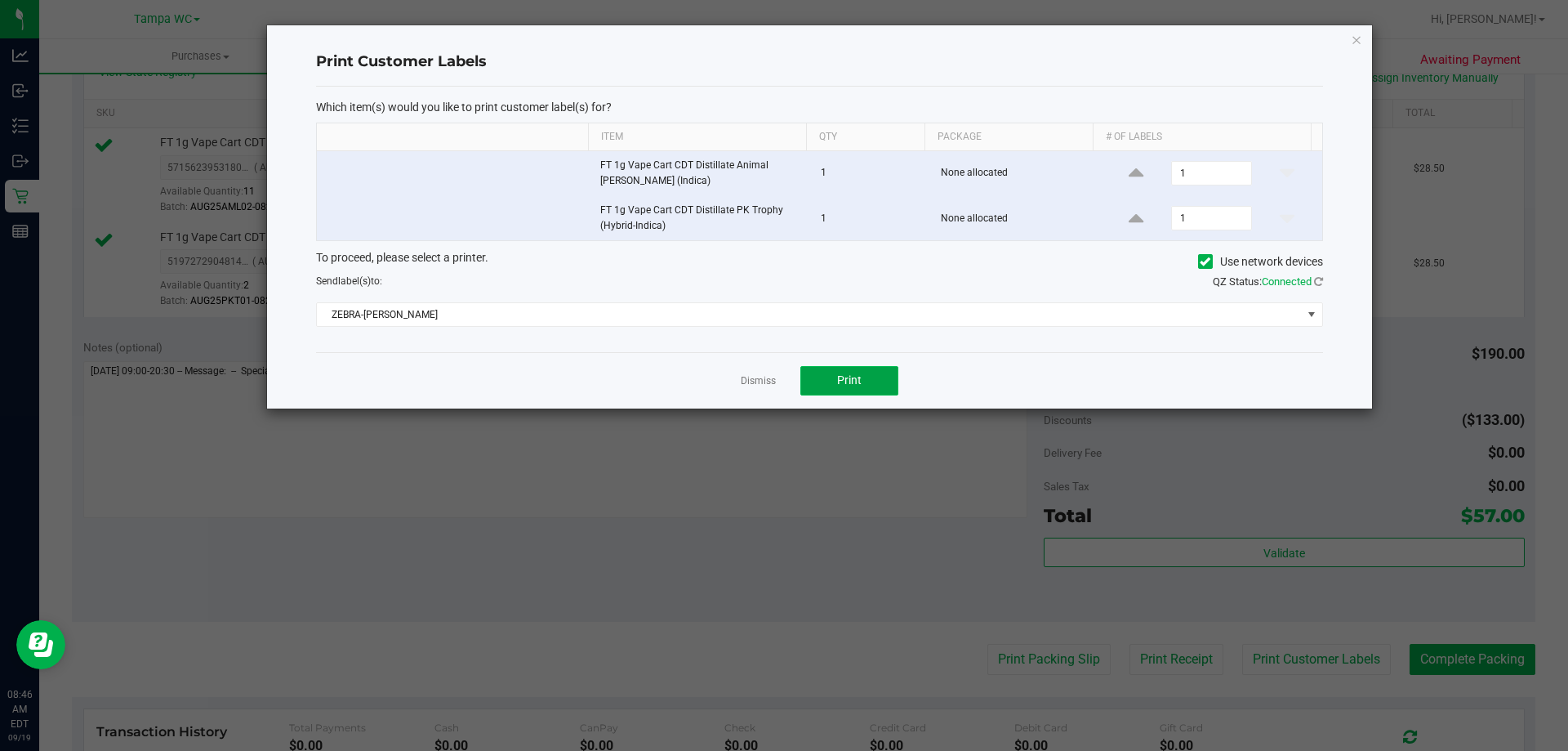
click at [845, 383] on span "Print" at bounding box center [849, 379] width 24 height 13
click at [764, 387] on link "Dismiss" at bounding box center [759, 381] width 35 height 14
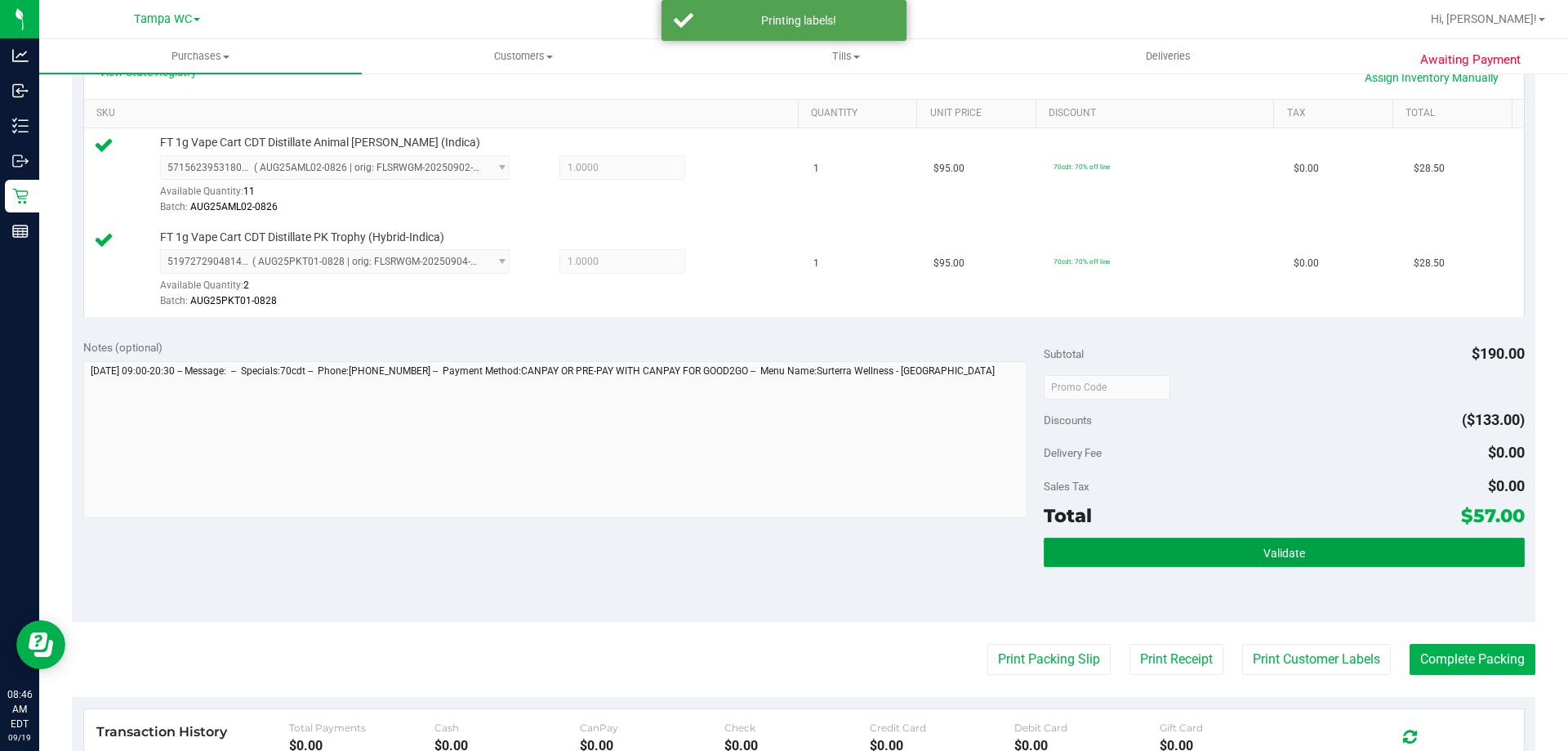
click at [1292, 555] on span "Validate" at bounding box center [1284, 552] width 42 height 13
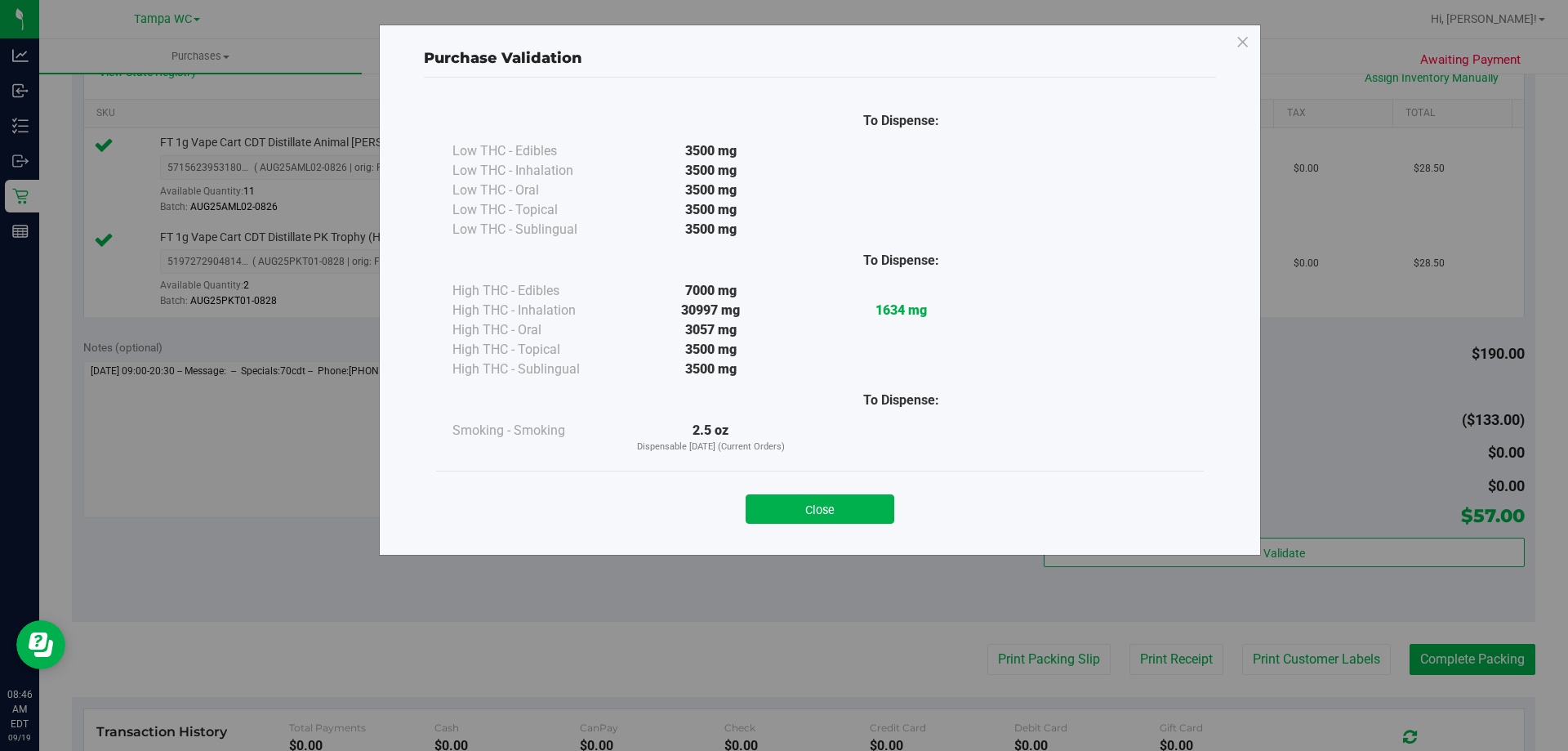
click at [793, 506] on button "Close" at bounding box center [820, 508] width 149 height 29
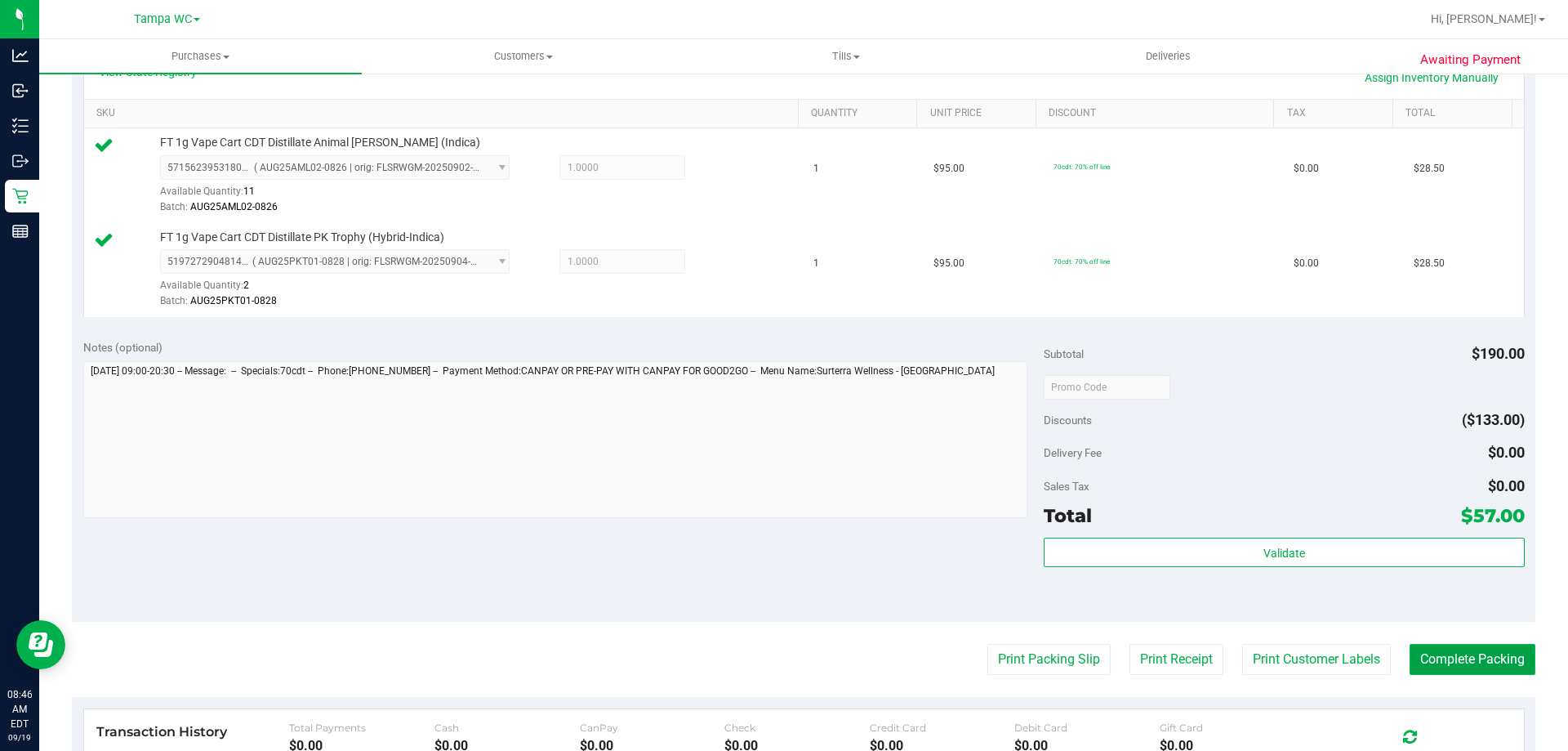
click at [1466, 657] on button "Complete Packing" at bounding box center [1473, 659] width 126 height 31
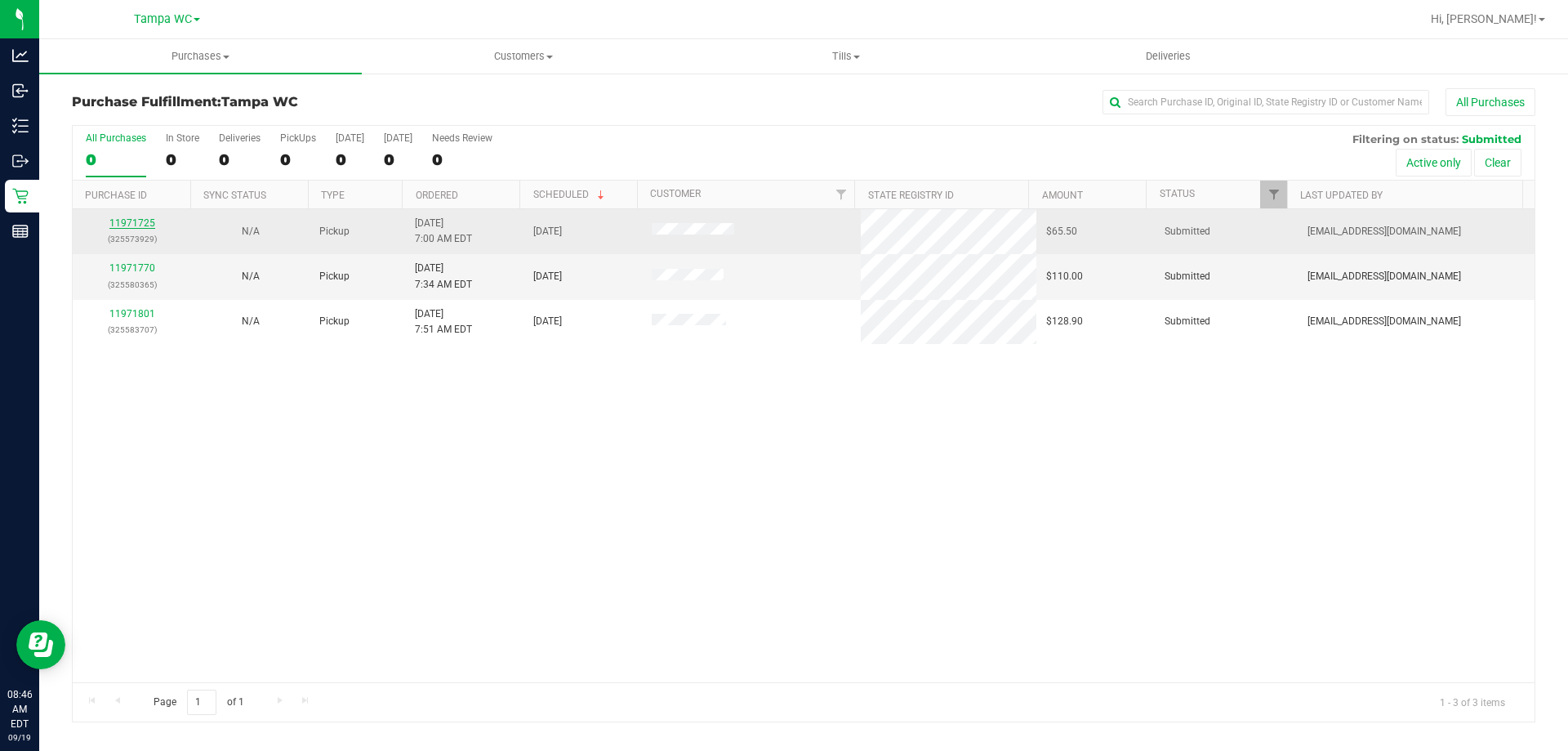
click at [121, 219] on link "11971725" at bounding box center [131, 223] width 46 height 12
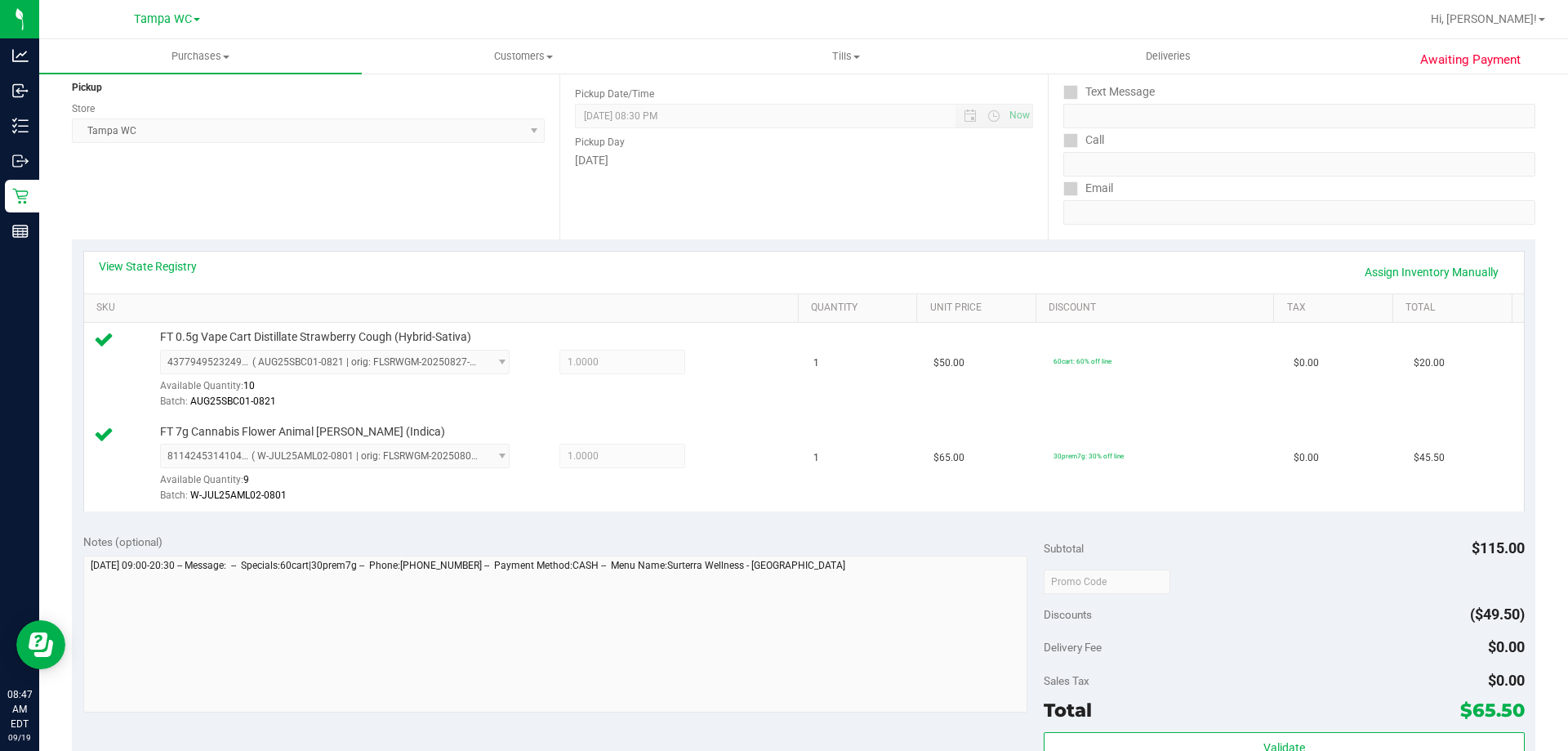
scroll to position [388, 0]
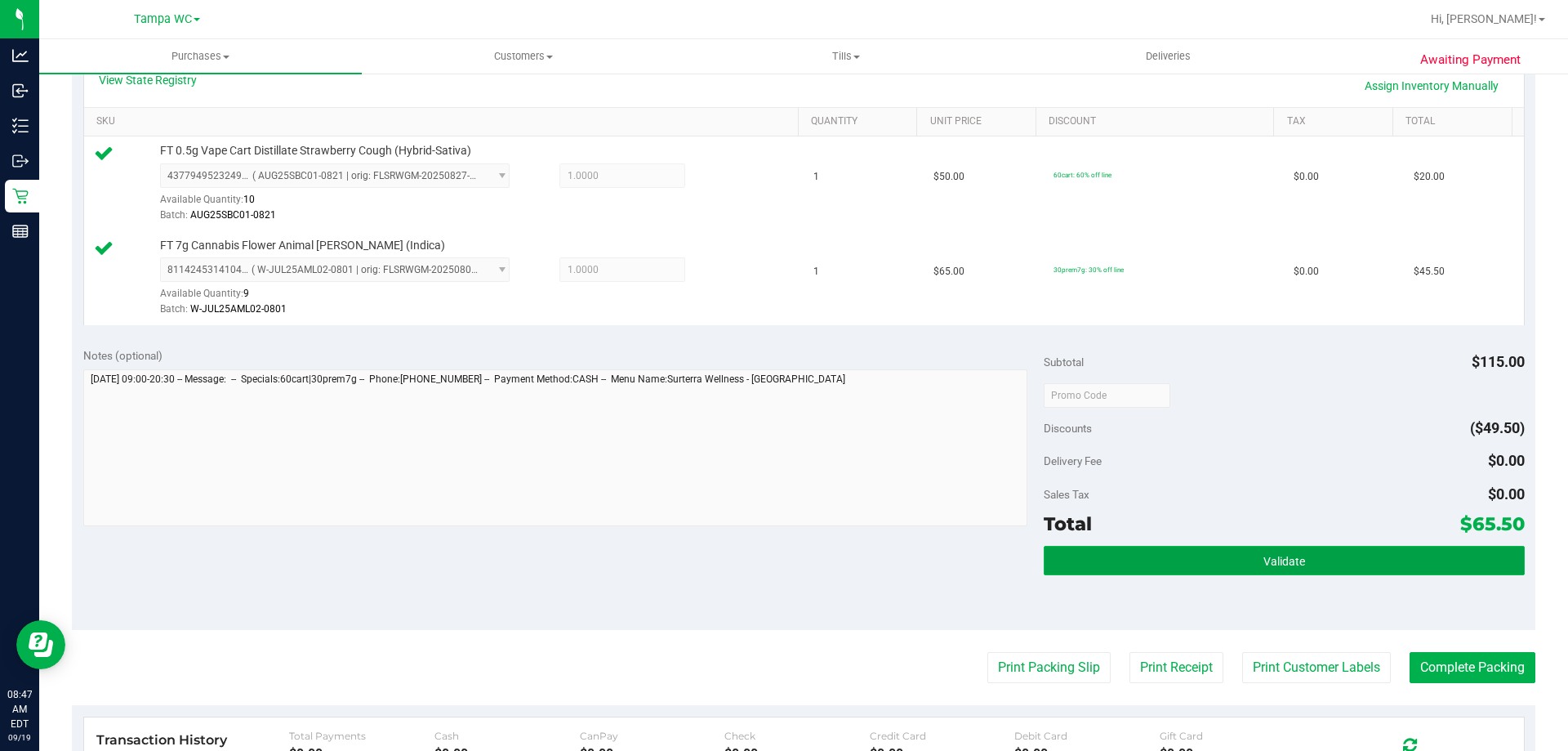
click at [1225, 548] on button "Validate" at bounding box center [1284, 560] width 480 height 29
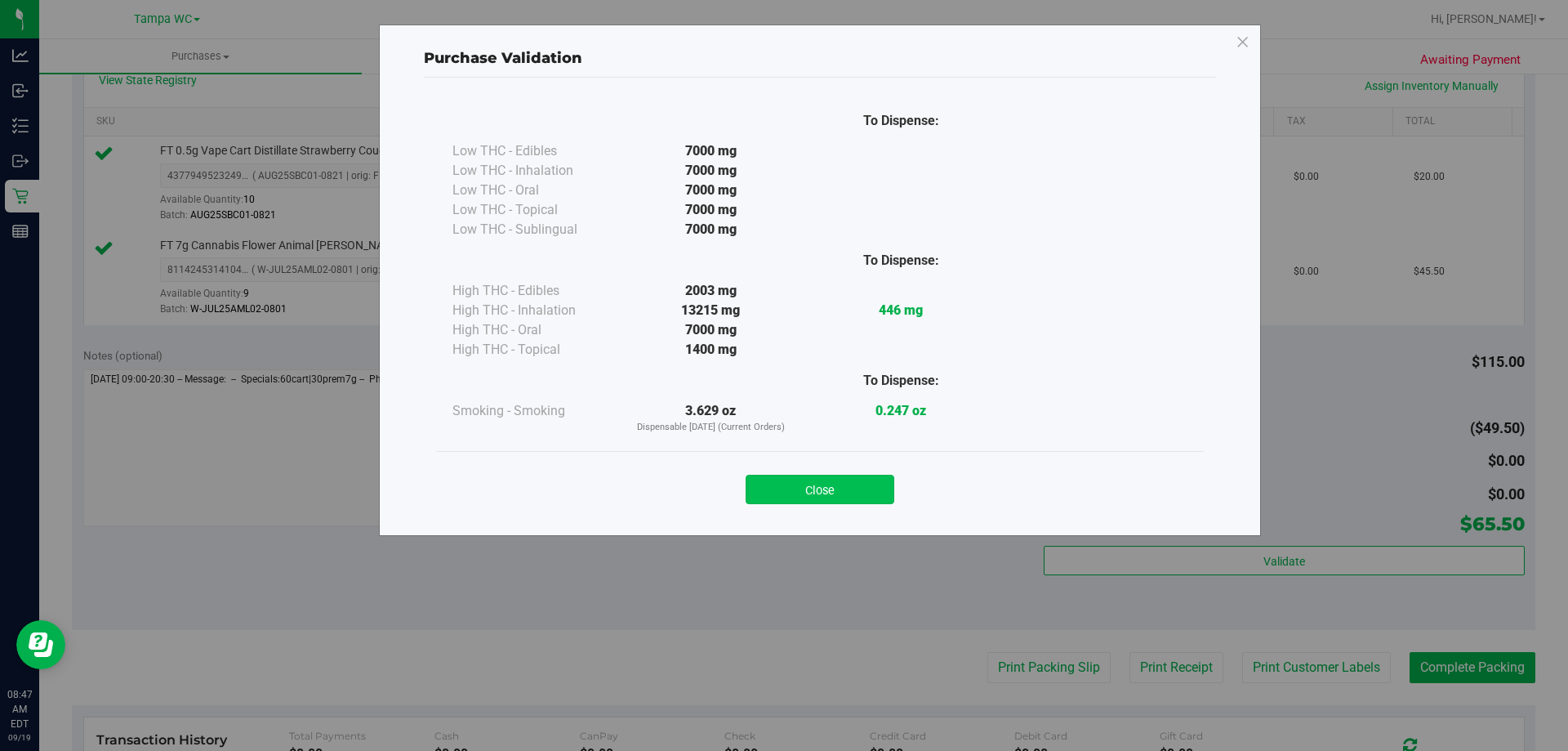
click at [834, 482] on button "Close" at bounding box center [820, 489] width 149 height 29
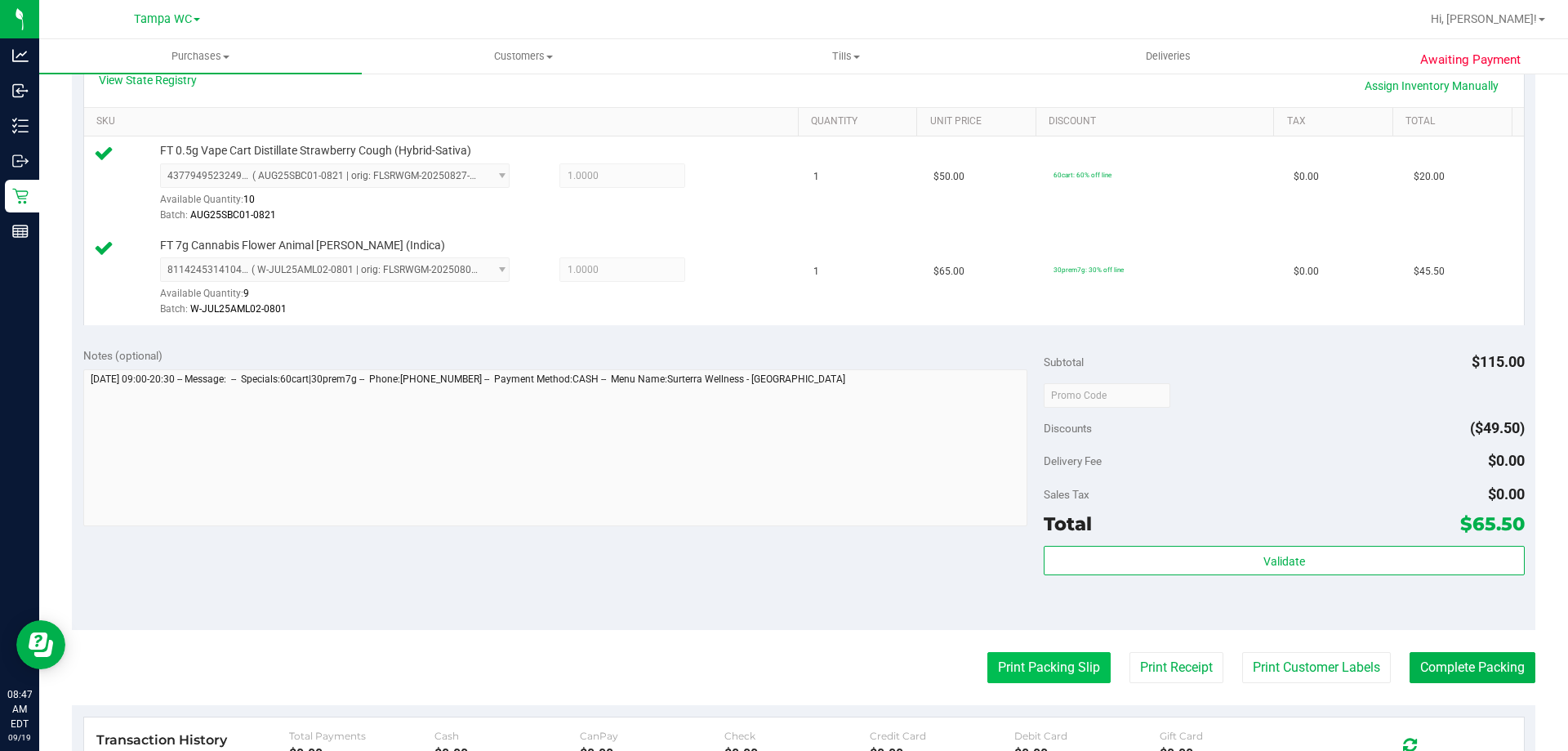
click at [1000, 665] on button "Print Packing Slip" at bounding box center [1049, 667] width 124 height 31
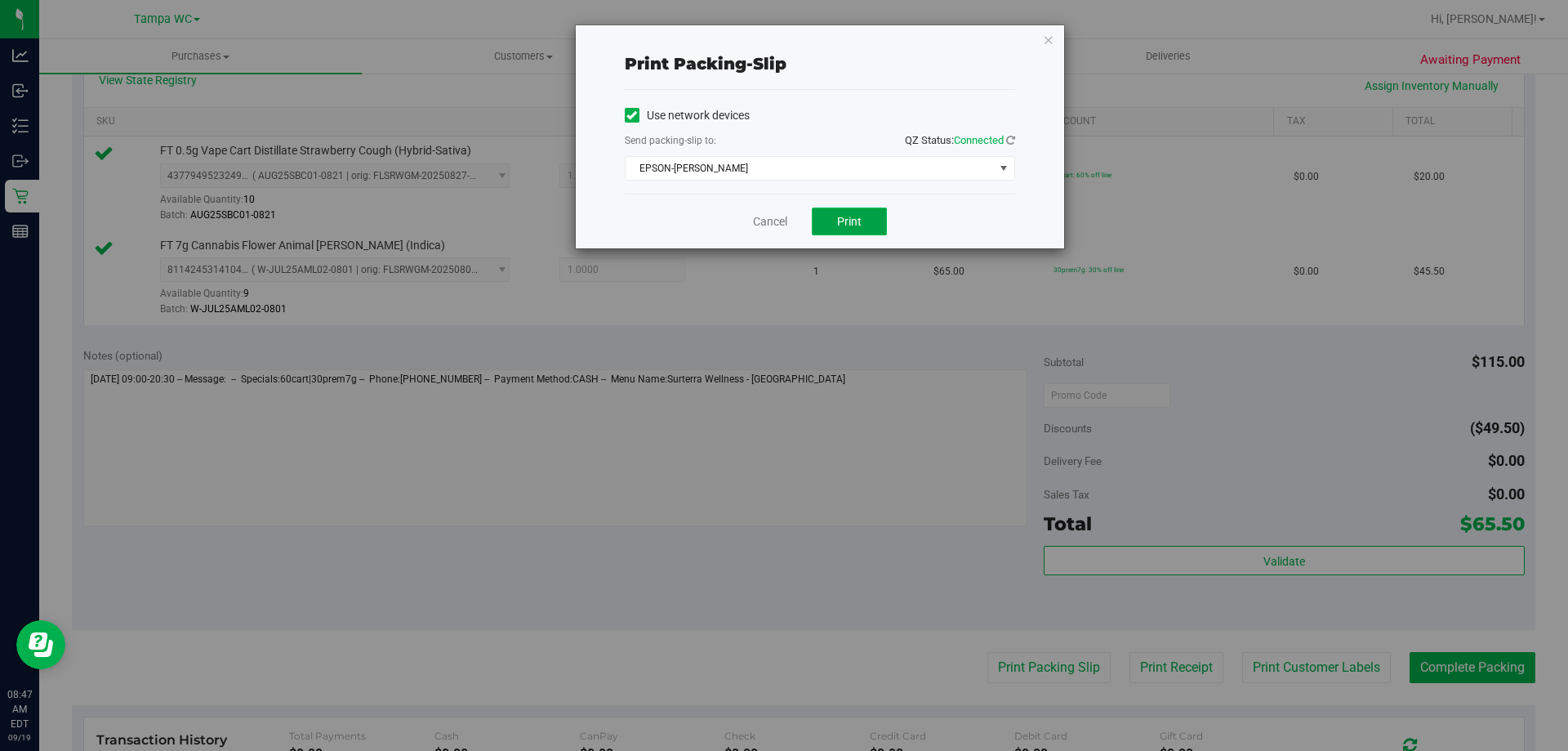
click at [863, 234] on button "Print" at bounding box center [849, 221] width 75 height 28
click at [766, 225] on link "Cancel" at bounding box center [769, 222] width 34 height 18
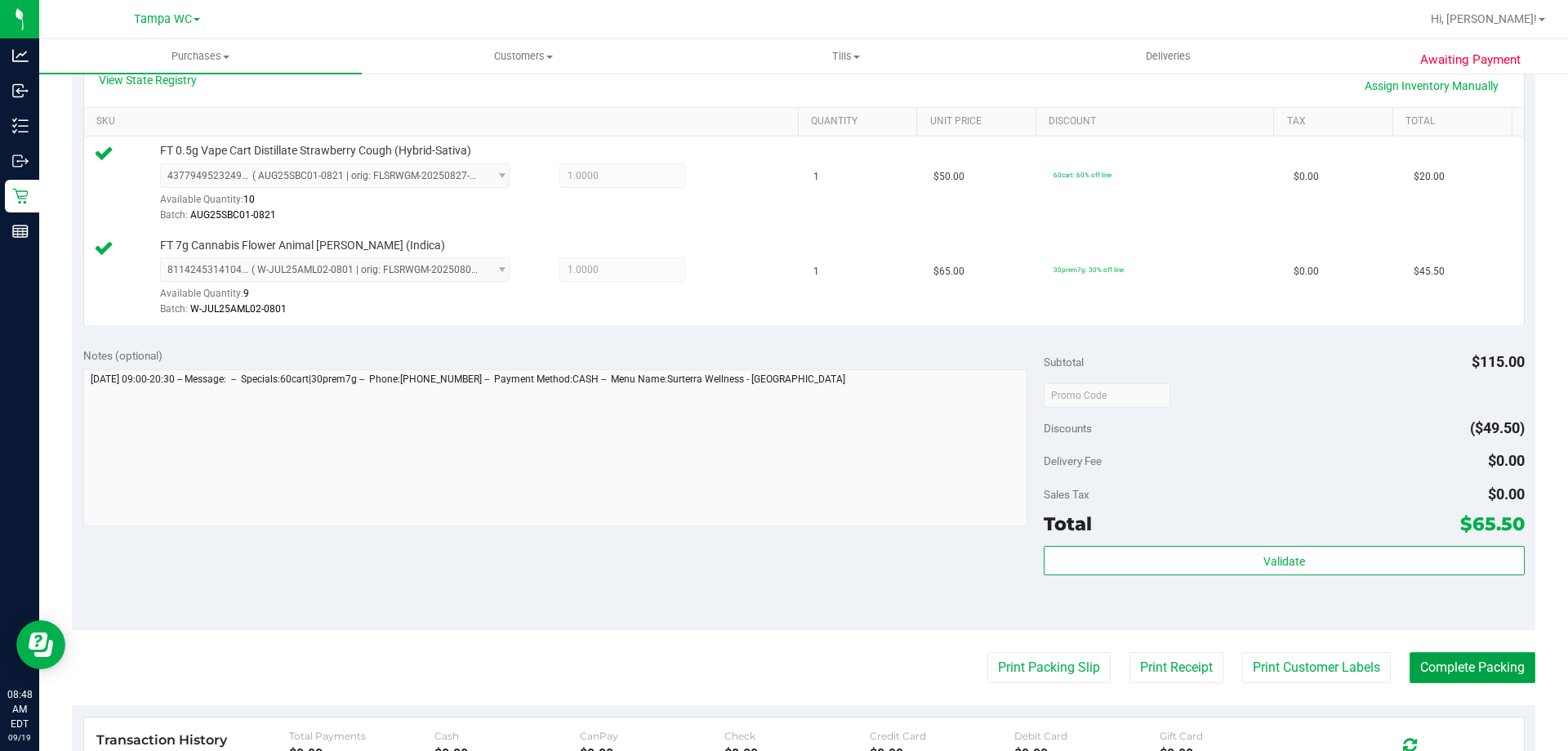
click at [1431, 675] on button "Complete Packing" at bounding box center [1473, 667] width 126 height 31
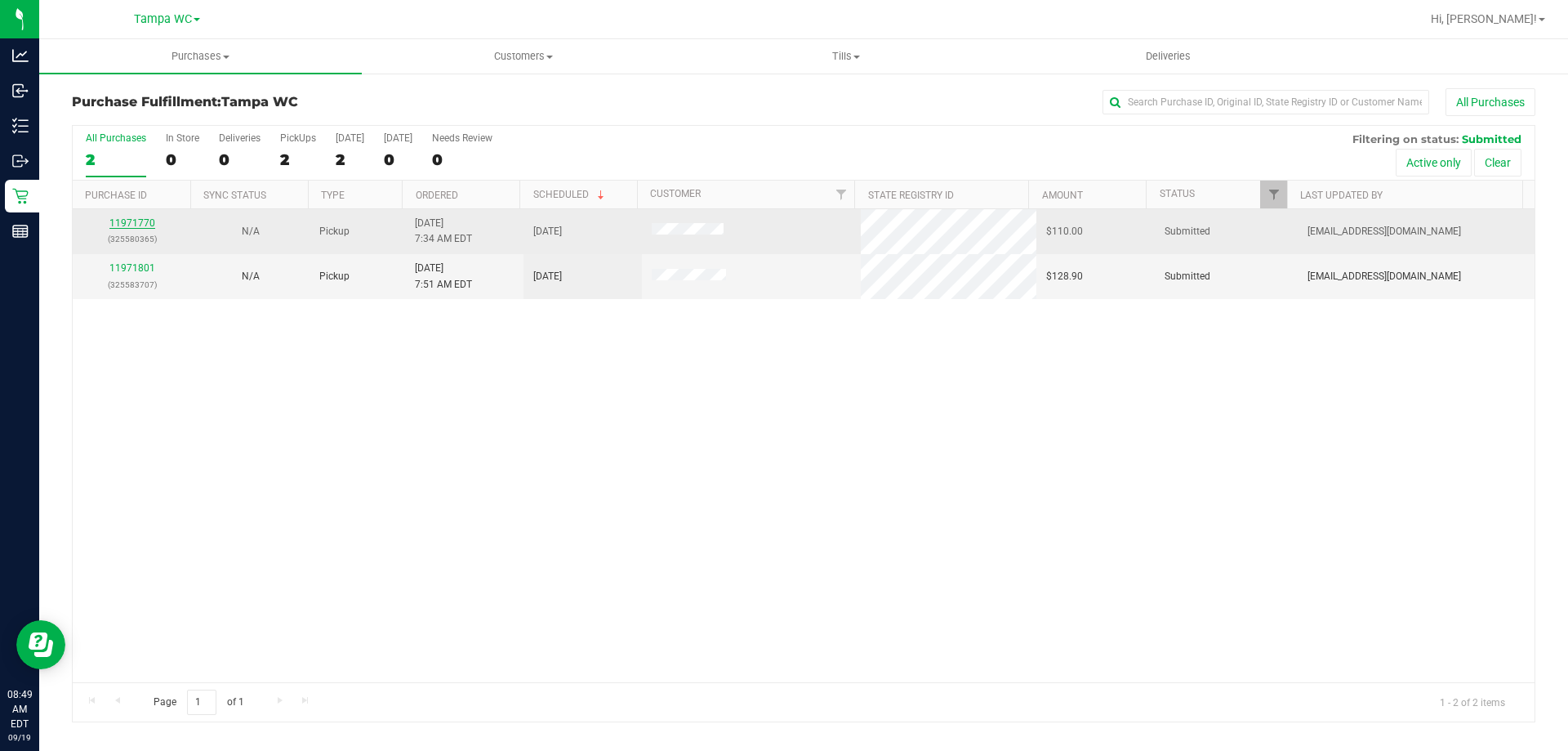
click at [137, 226] on link "11971770" at bounding box center [131, 223] width 46 height 12
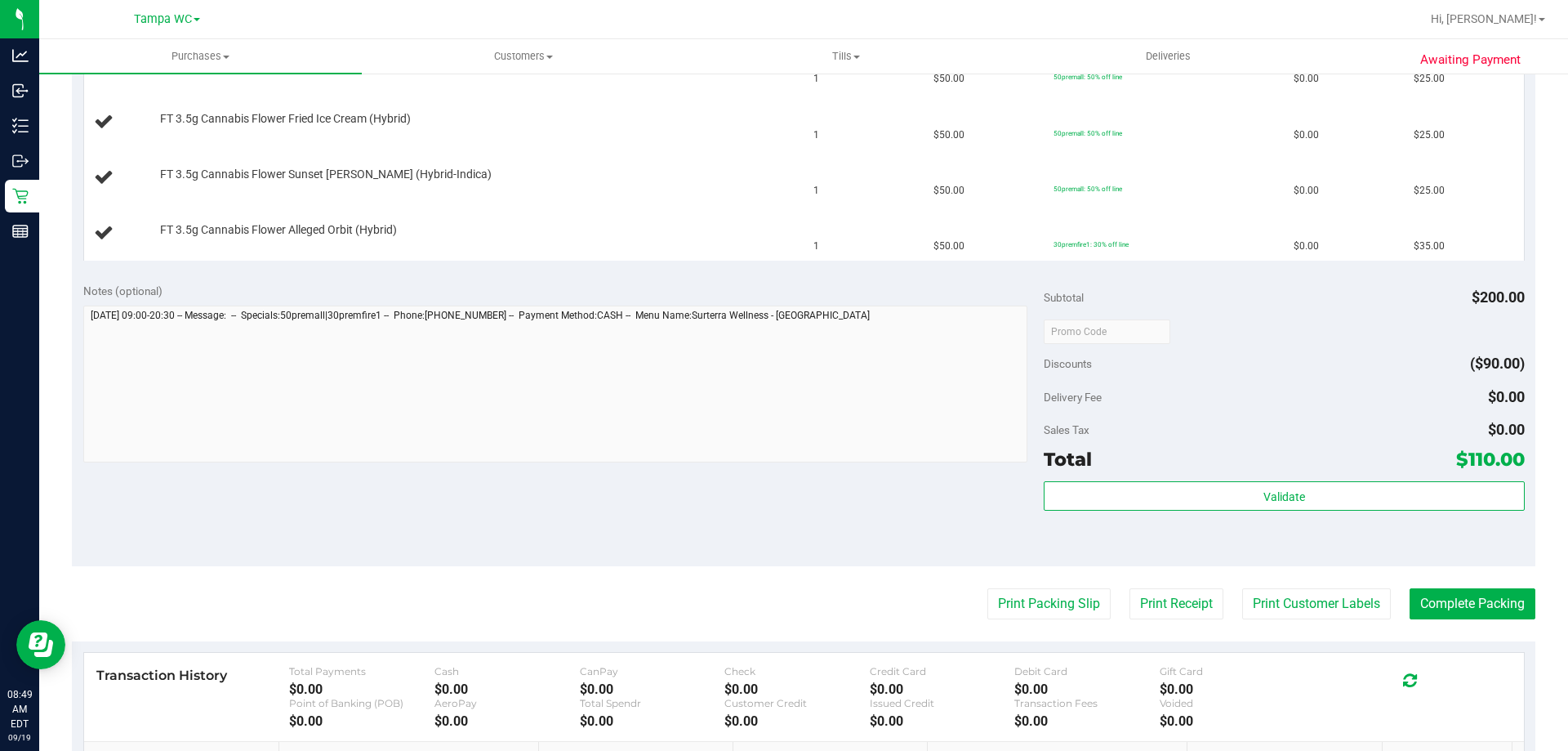
scroll to position [490, 0]
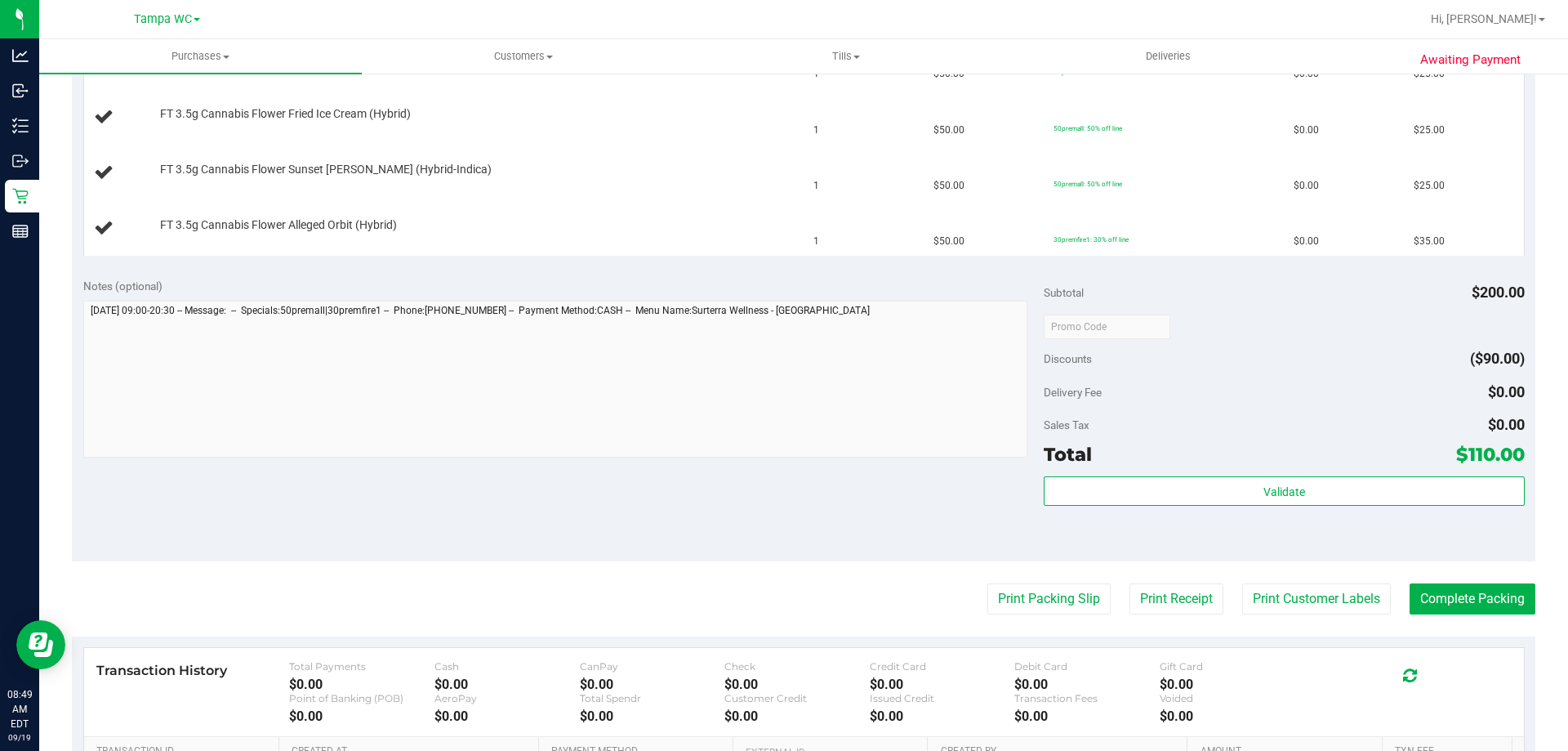
click at [1039, 620] on purchase-details "Back Edit Purchase Cancel Purchase View Profile # 11971770 BioTrack ID: - Submi…" at bounding box center [803, 270] width 1464 height 1344
click at [1049, 599] on button "Print Packing Slip" at bounding box center [1049, 599] width 124 height 31
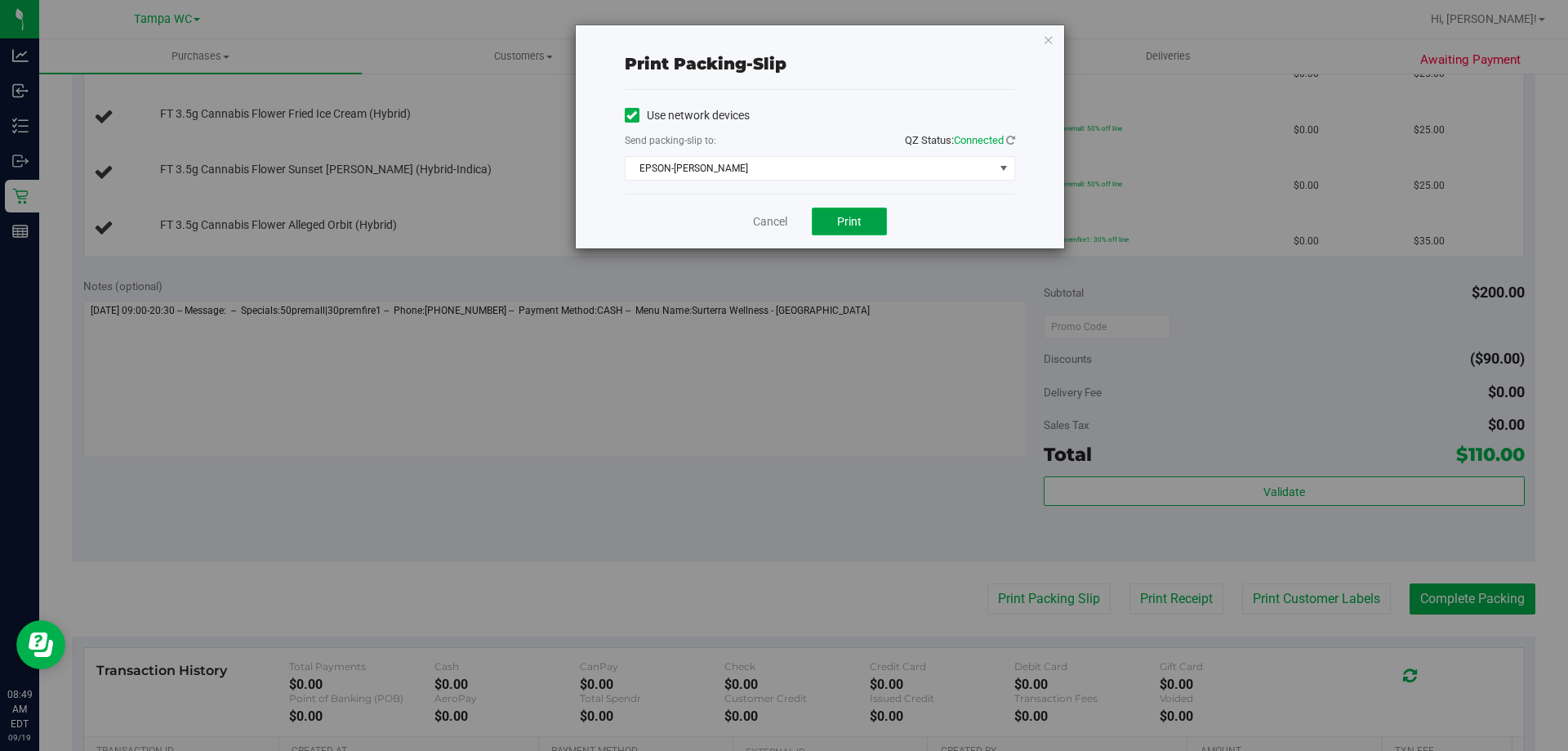
click at [828, 217] on button "Print" at bounding box center [849, 221] width 75 height 28
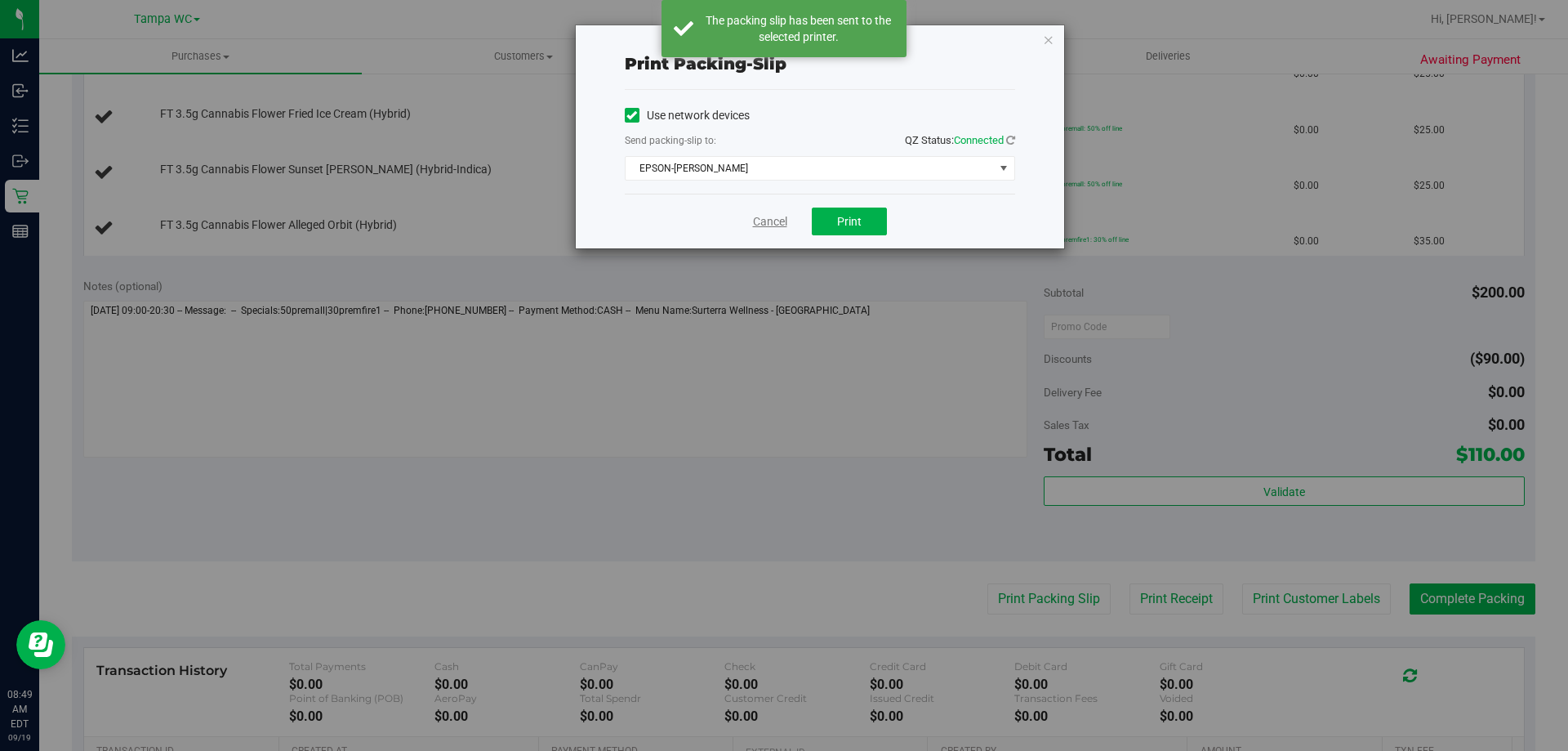
click at [765, 215] on link "Cancel" at bounding box center [769, 222] width 34 height 18
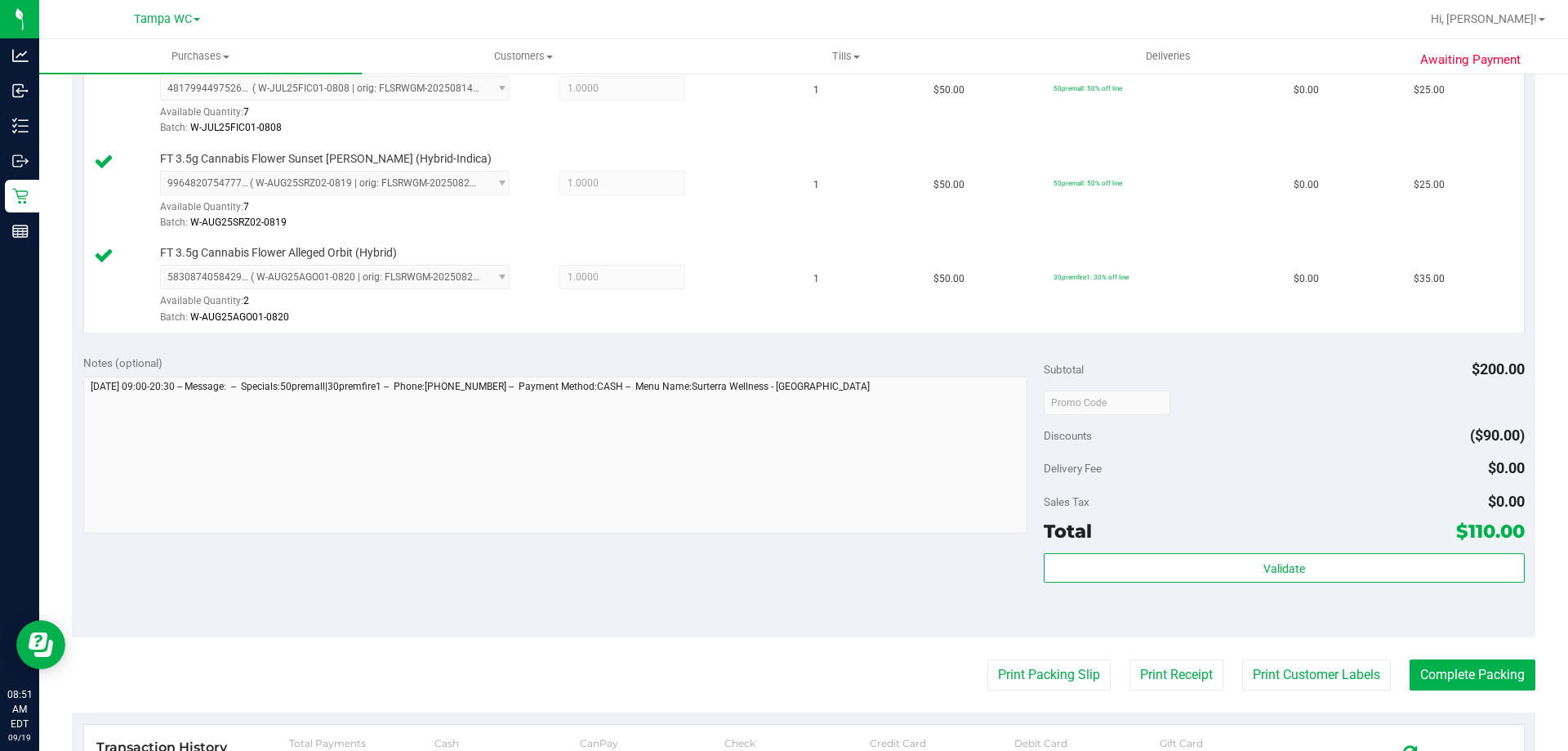
scroll to position [605, 0]
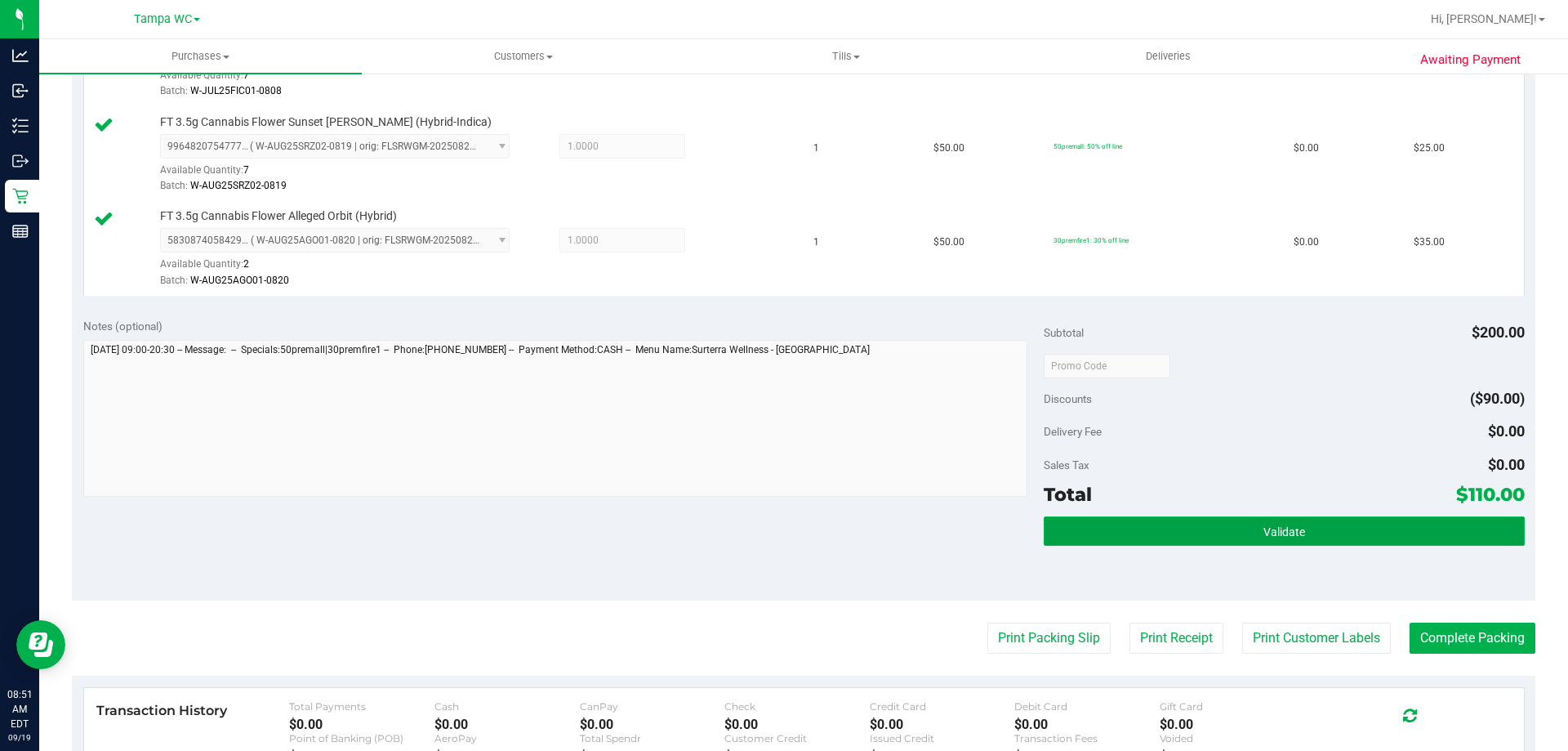
click at [1313, 528] on button "Validate" at bounding box center [1284, 531] width 480 height 29
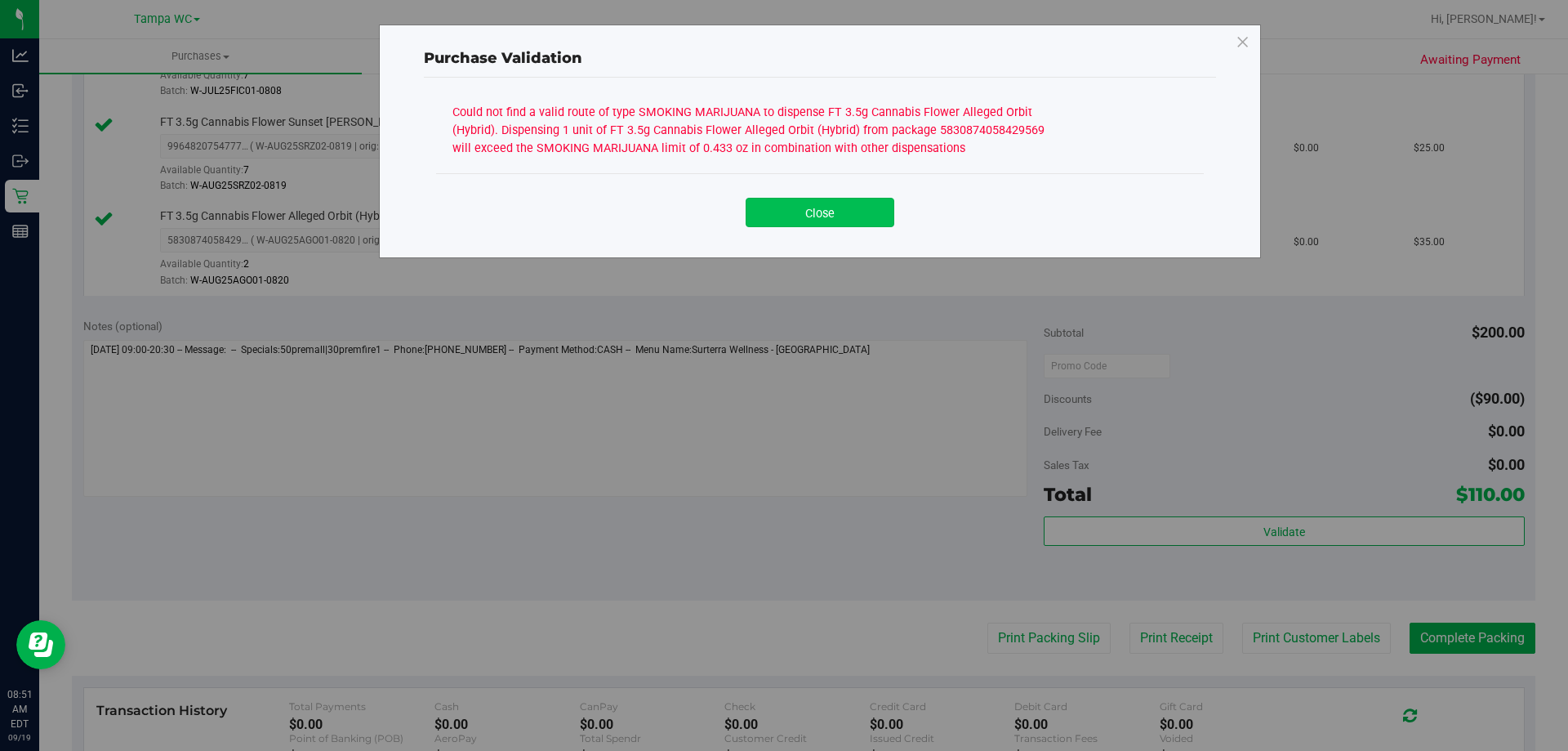
click at [807, 215] on button "Close" at bounding box center [820, 212] width 149 height 29
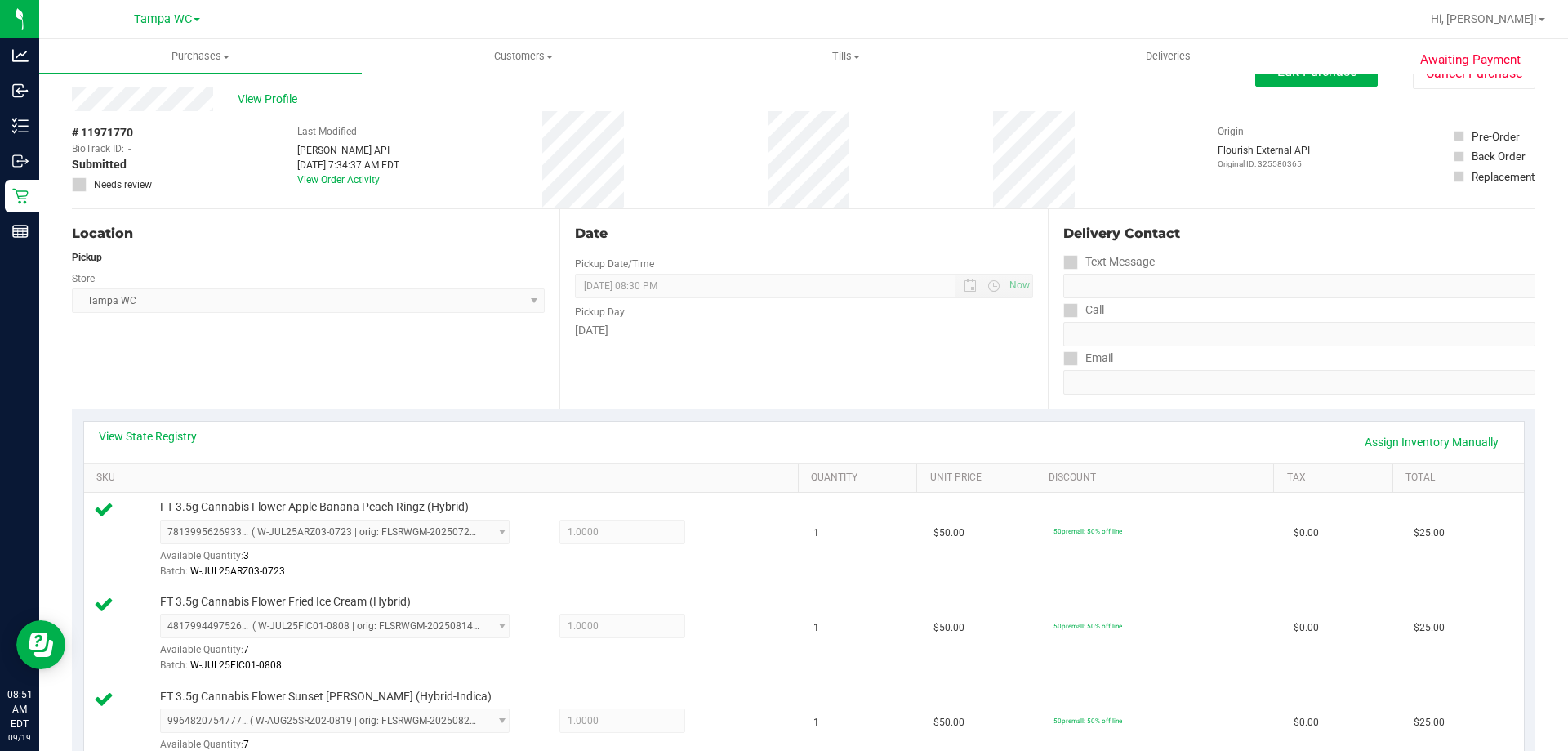
scroll to position [0, 0]
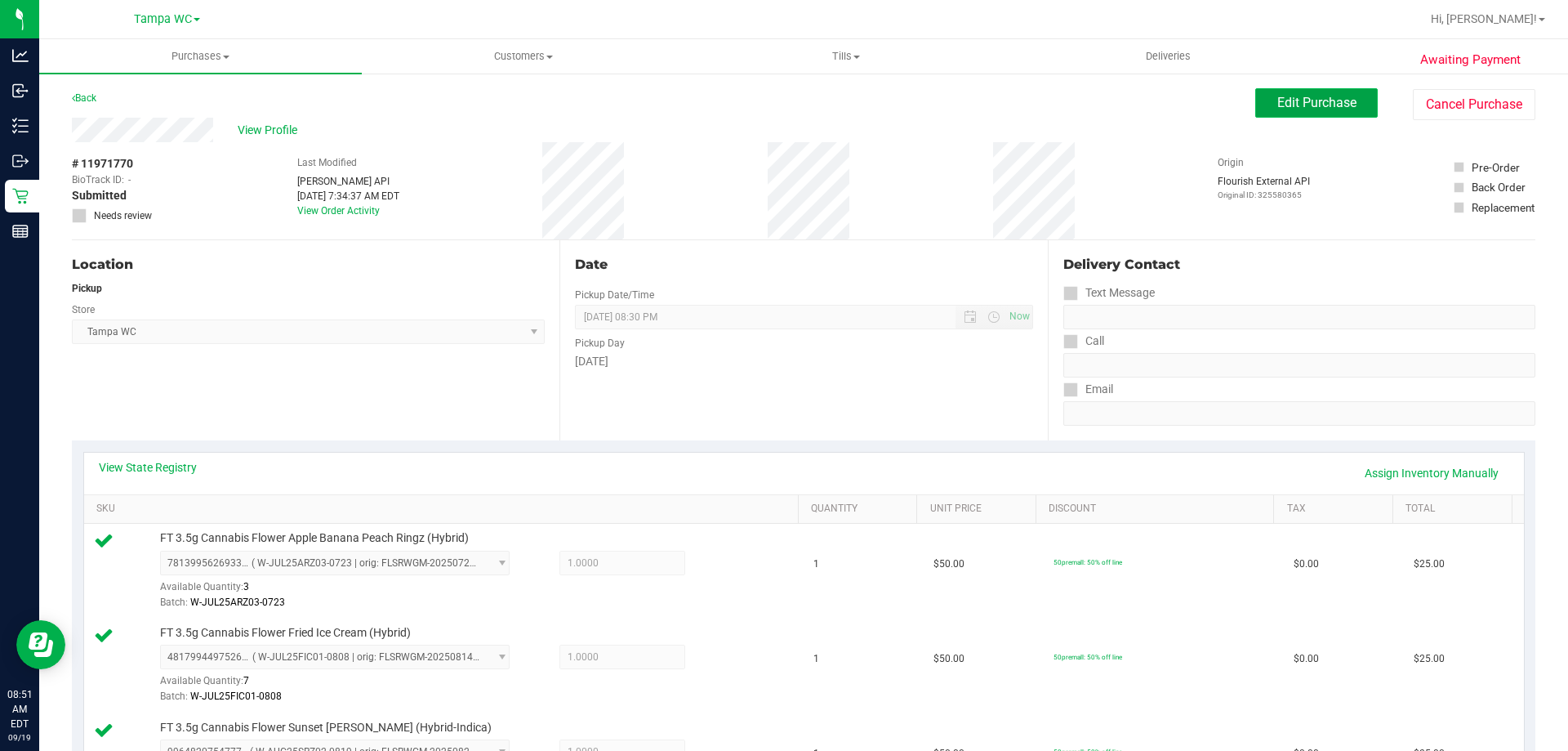
click at [1309, 106] on span "Edit Purchase" at bounding box center [1317, 102] width 79 height 16
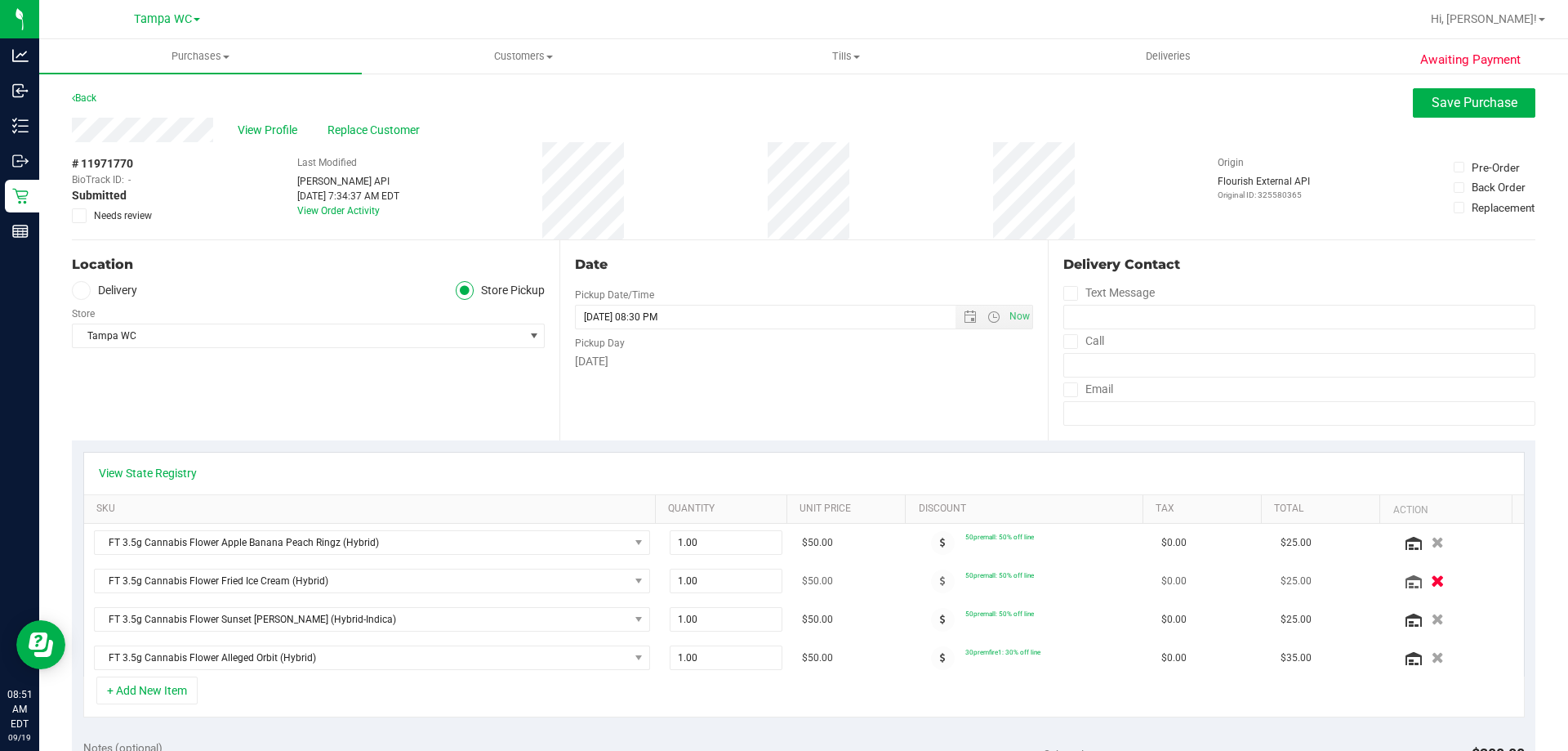
click at [1431, 576] on icon "button" at bounding box center [1437, 581] width 14 height 13
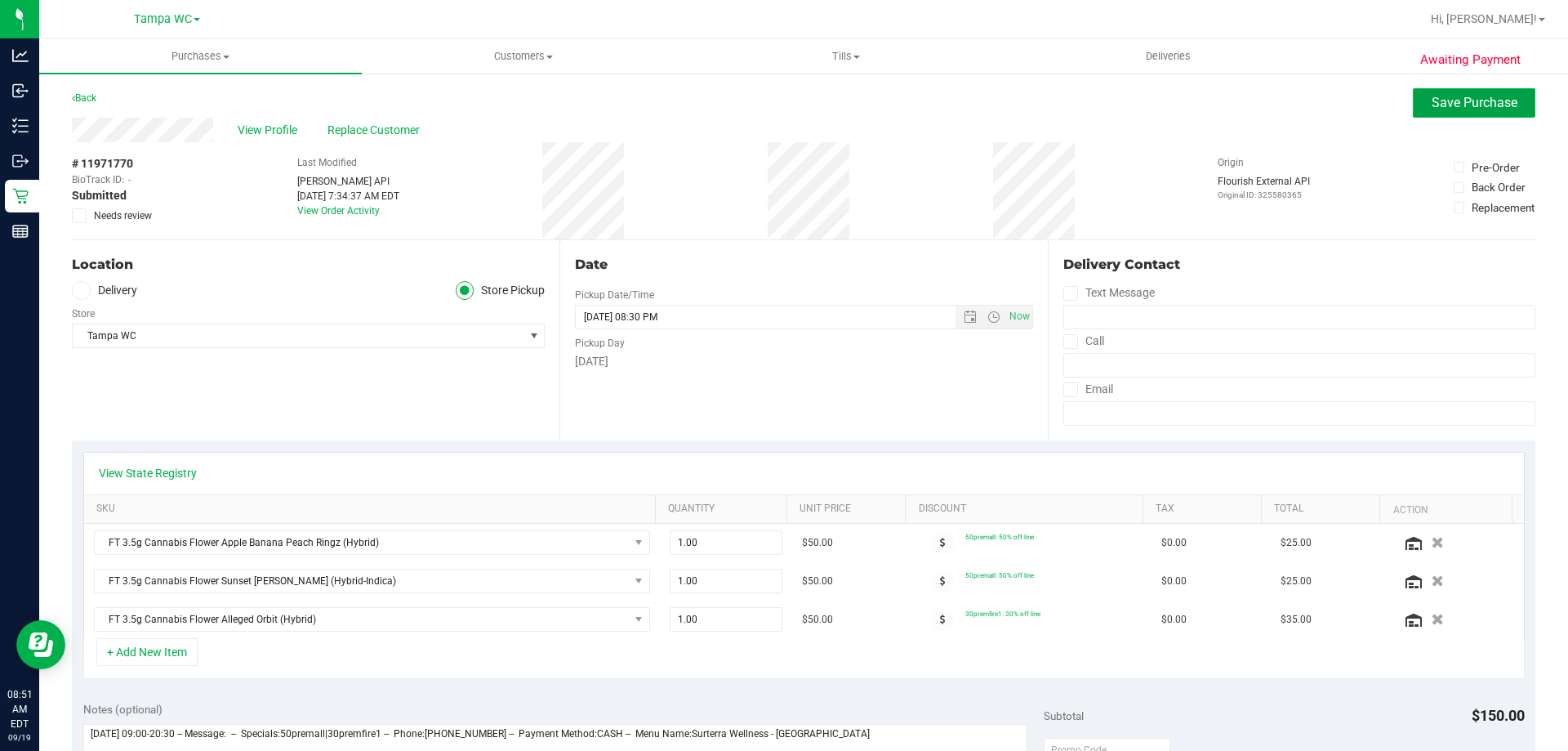
click at [1434, 99] on span "Save Purchase" at bounding box center [1475, 102] width 86 height 16
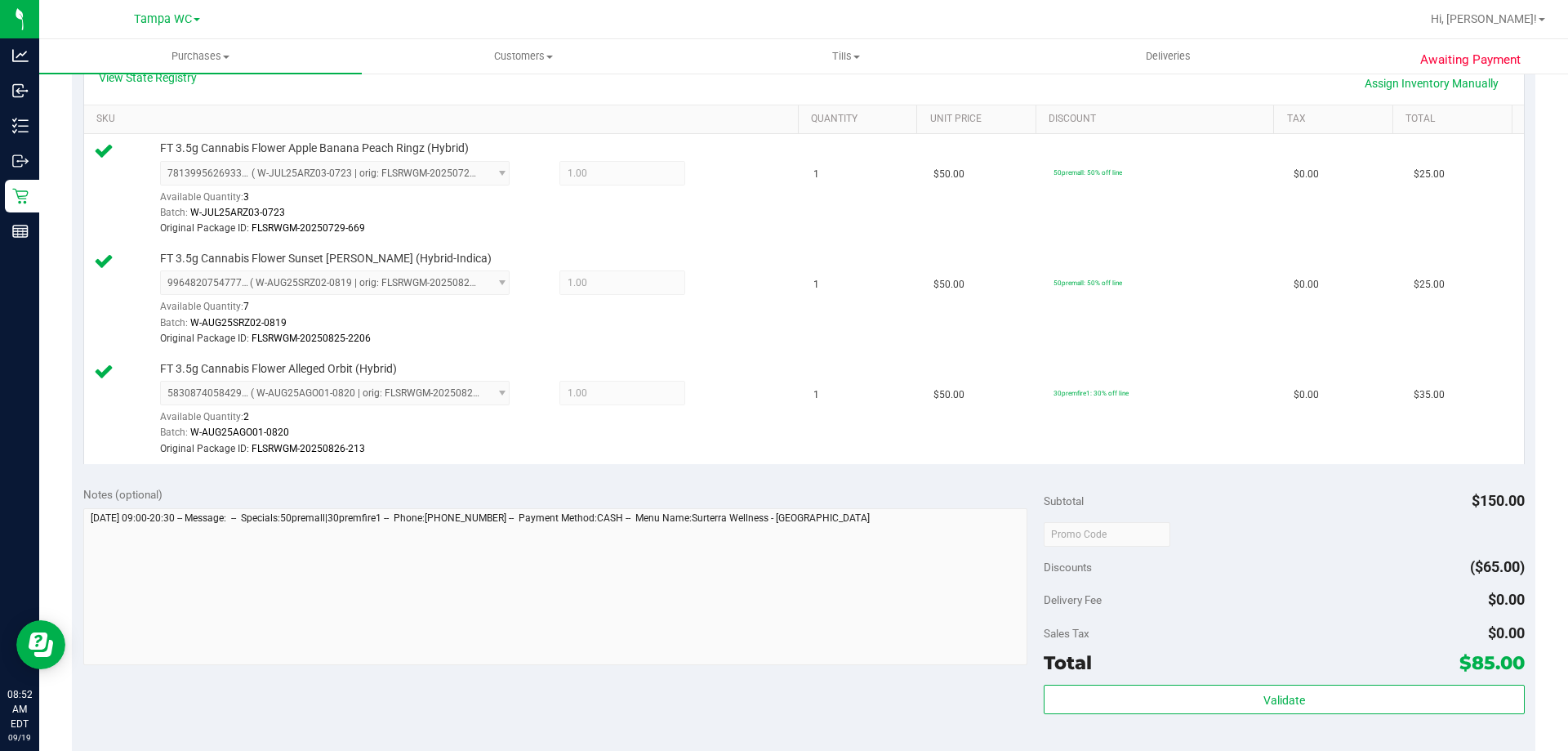
scroll to position [408, 0]
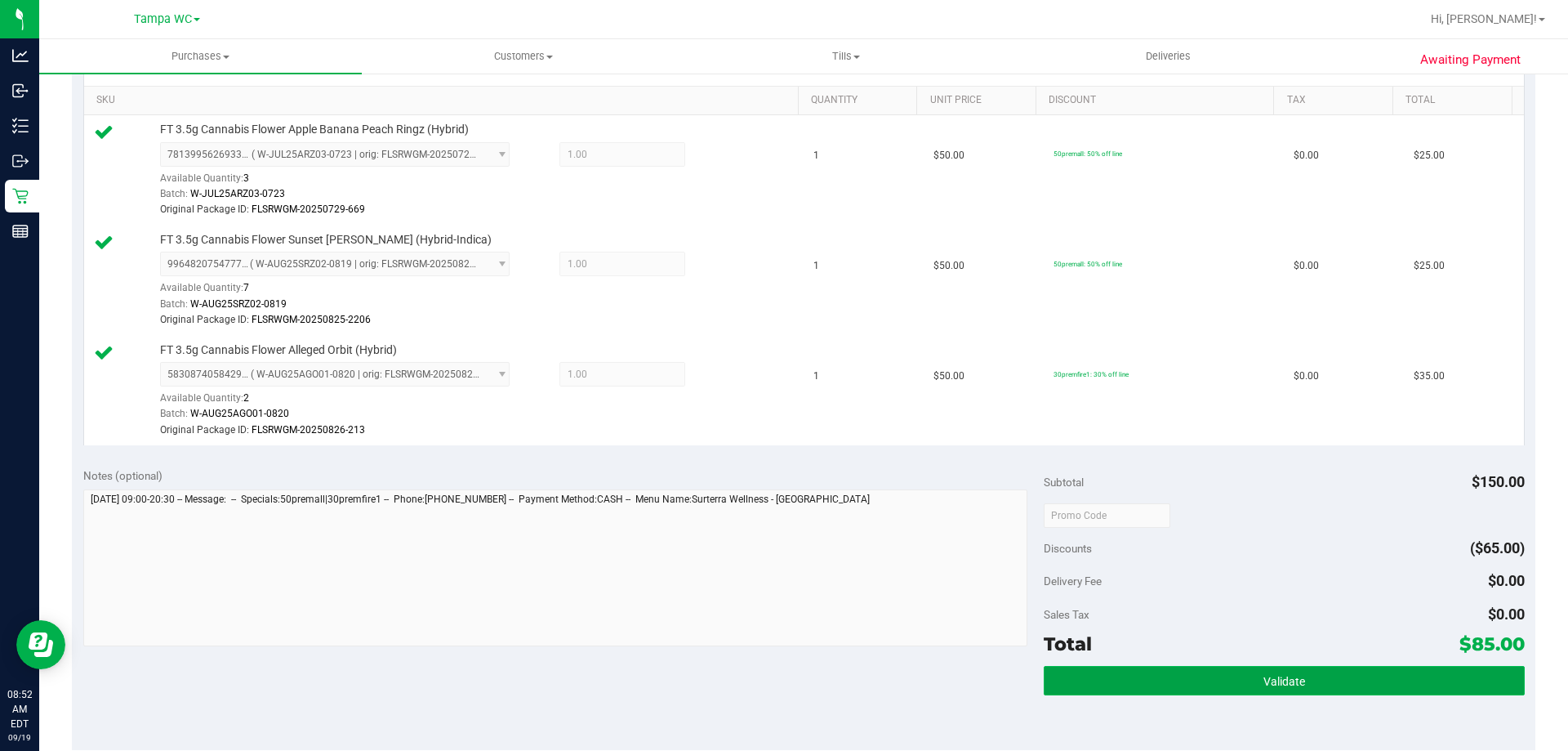
click at [1207, 681] on button "Validate" at bounding box center [1284, 681] width 480 height 29
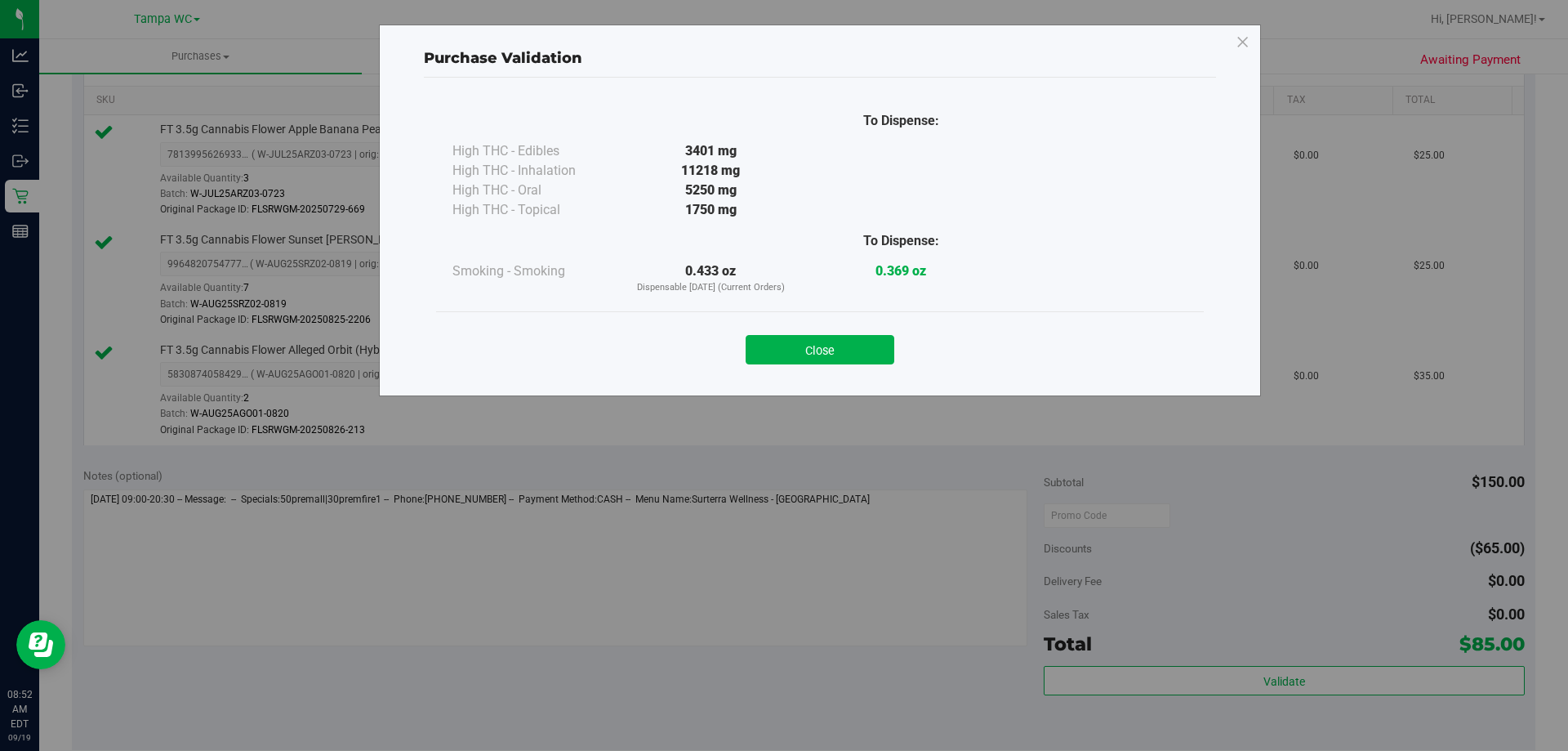
click at [1203, 625] on div "Purchase Validation To Dispense: High THC - Edibles 3401 mg" at bounding box center [790, 375] width 1581 height 751
click at [818, 352] on button "Close" at bounding box center [820, 350] width 149 height 29
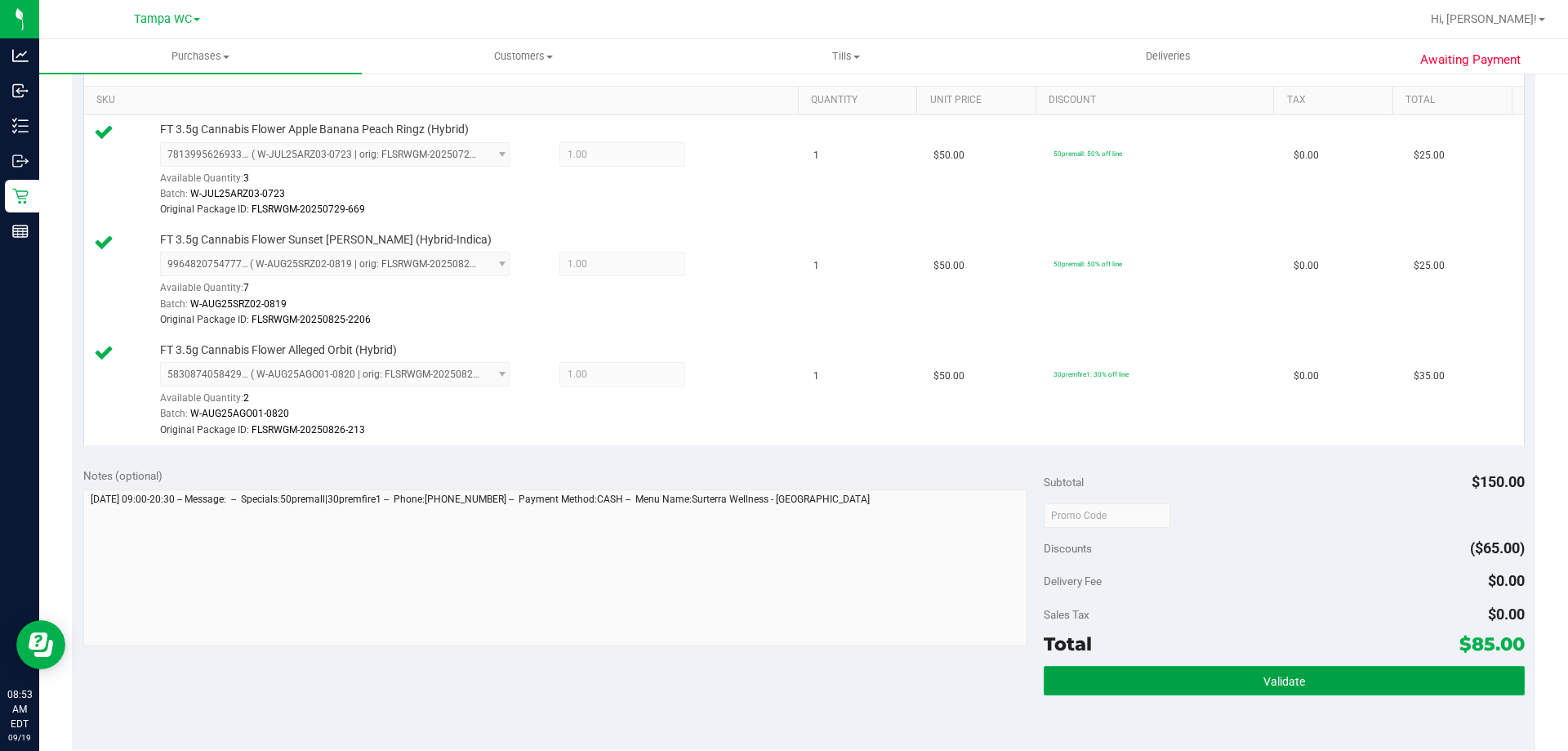
click at [1273, 675] on span "Validate" at bounding box center [1284, 681] width 42 height 13
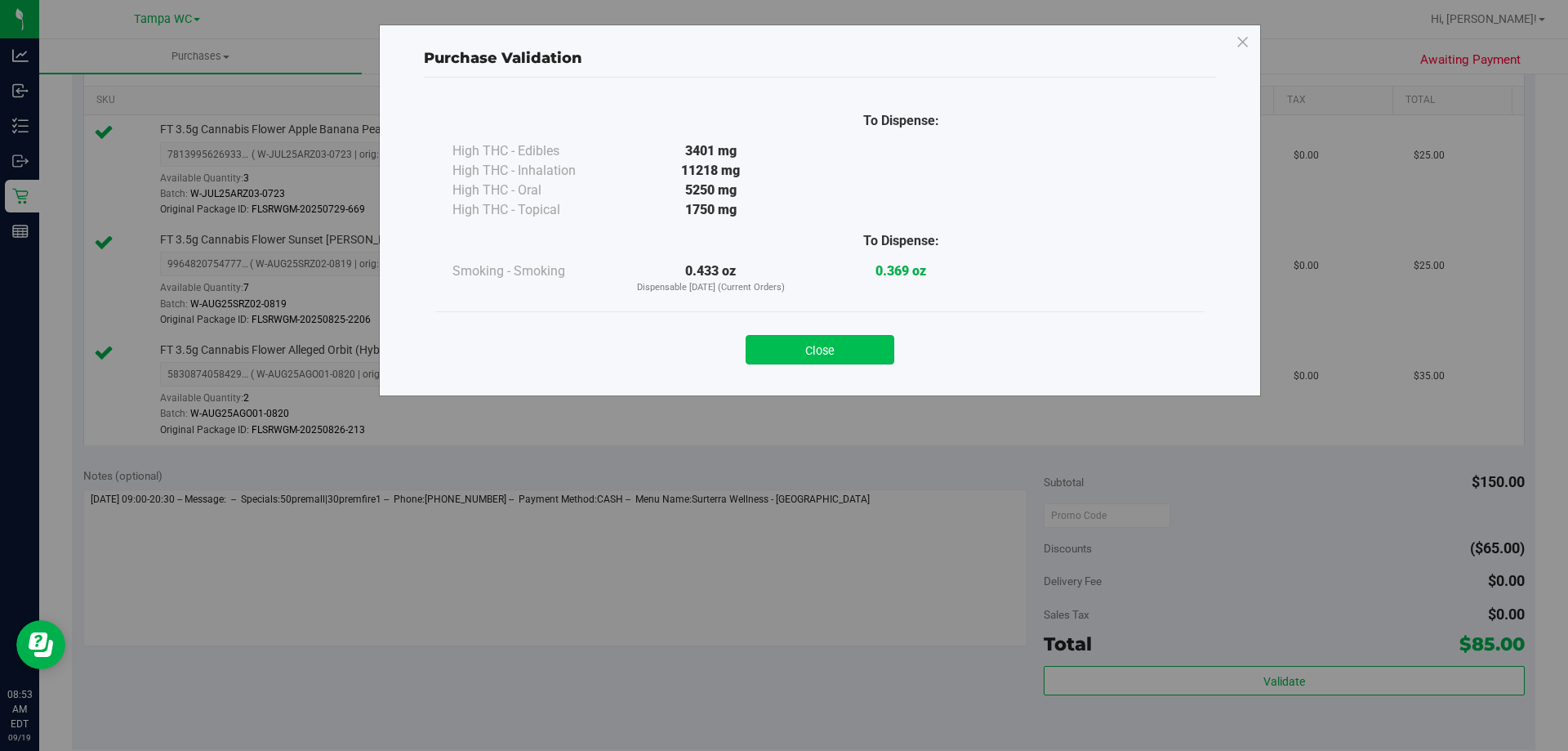
click at [863, 344] on button "Close" at bounding box center [820, 350] width 149 height 29
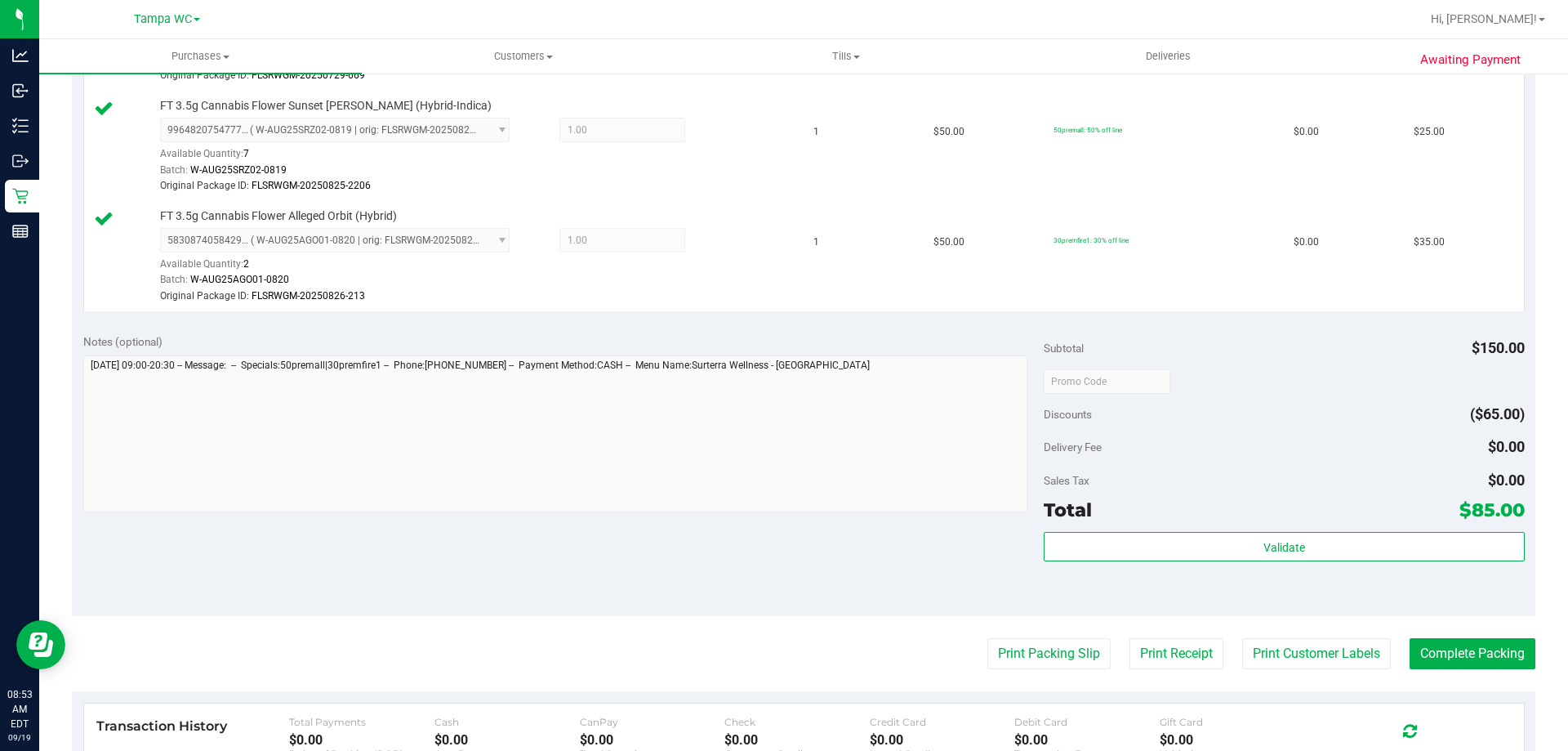
scroll to position [633, 0]
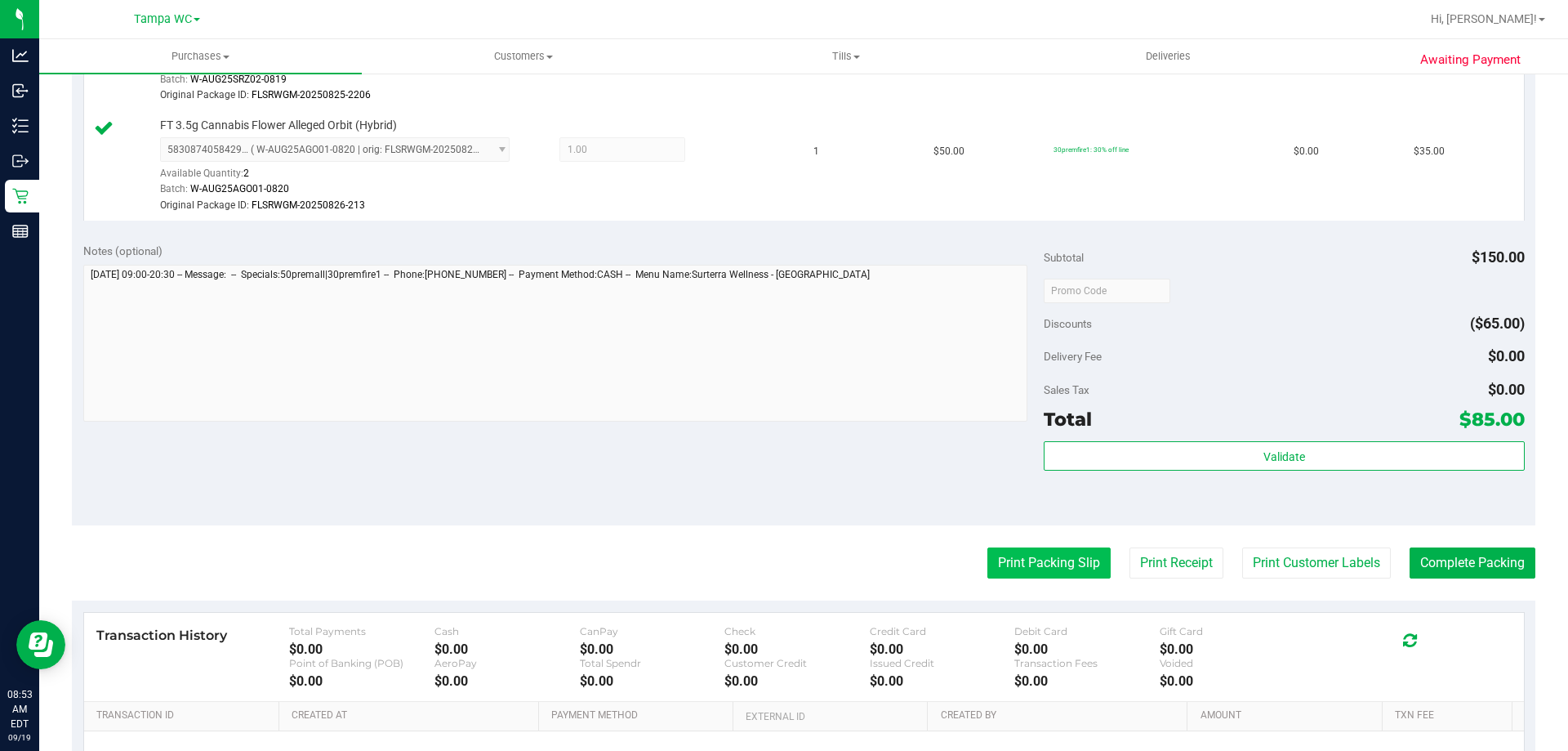
click at [1015, 552] on button "Print Packing Slip" at bounding box center [1049, 563] width 124 height 31
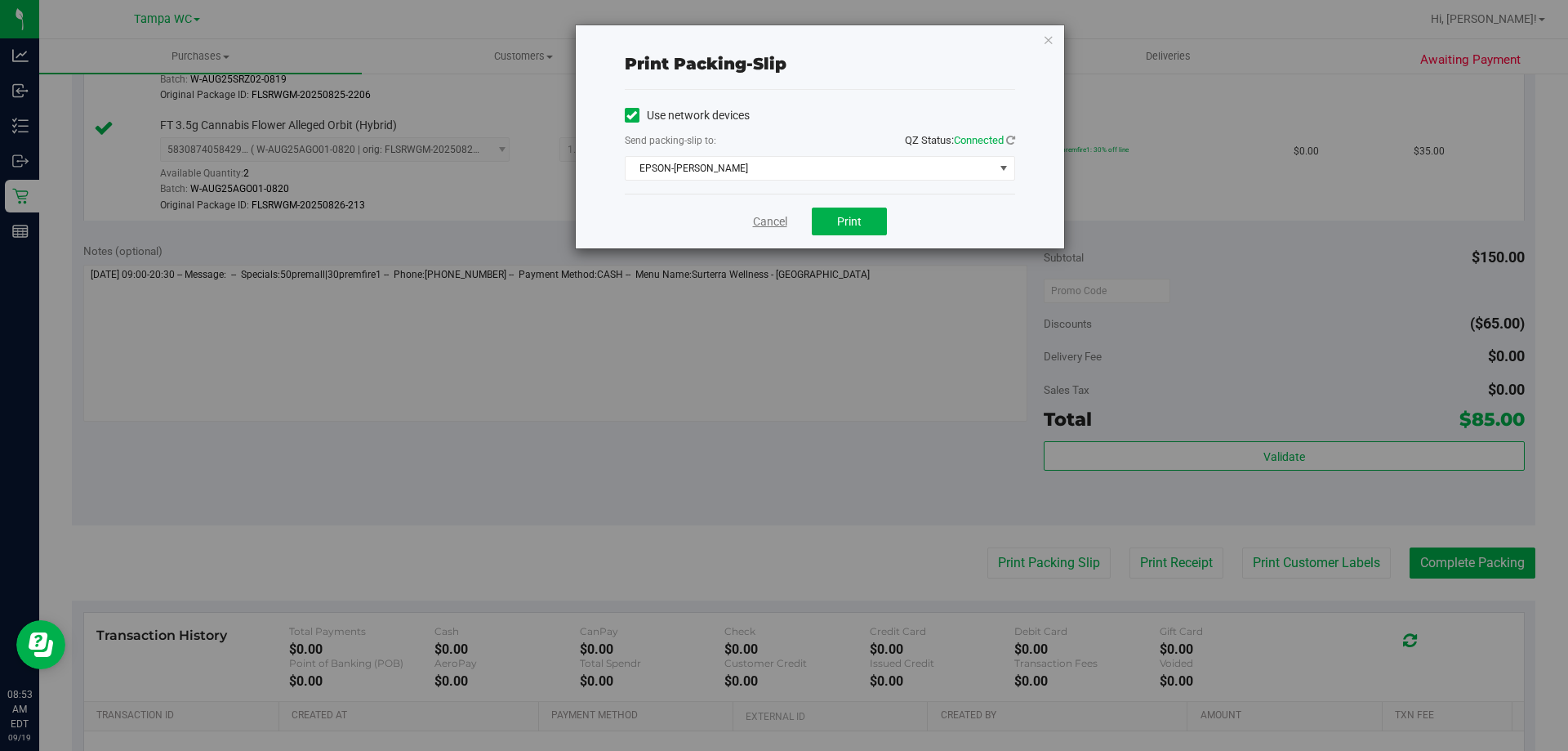
click at [766, 222] on link "Cancel" at bounding box center [769, 222] width 34 height 18
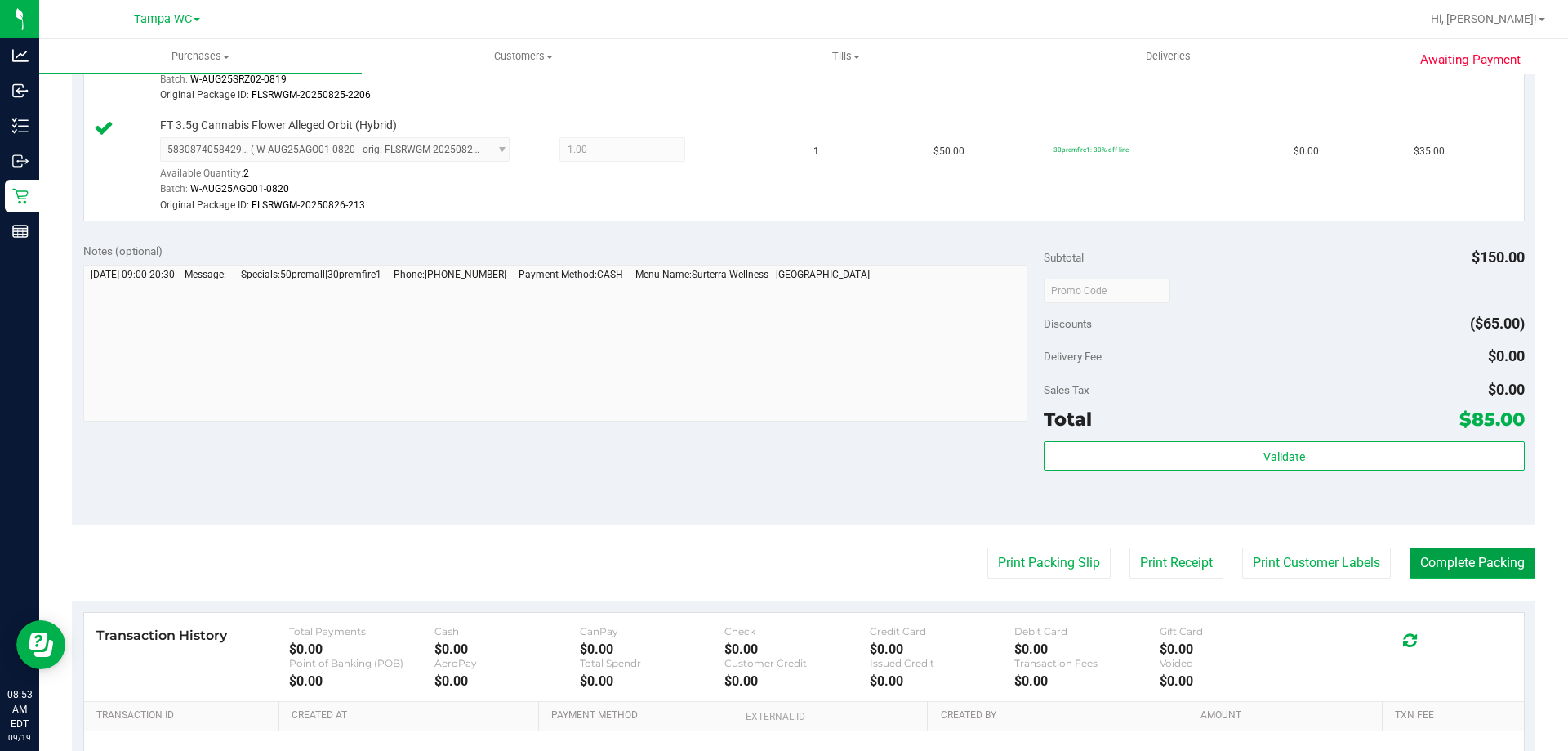
click at [1471, 574] on button "Complete Packing" at bounding box center [1473, 563] width 126 height 31
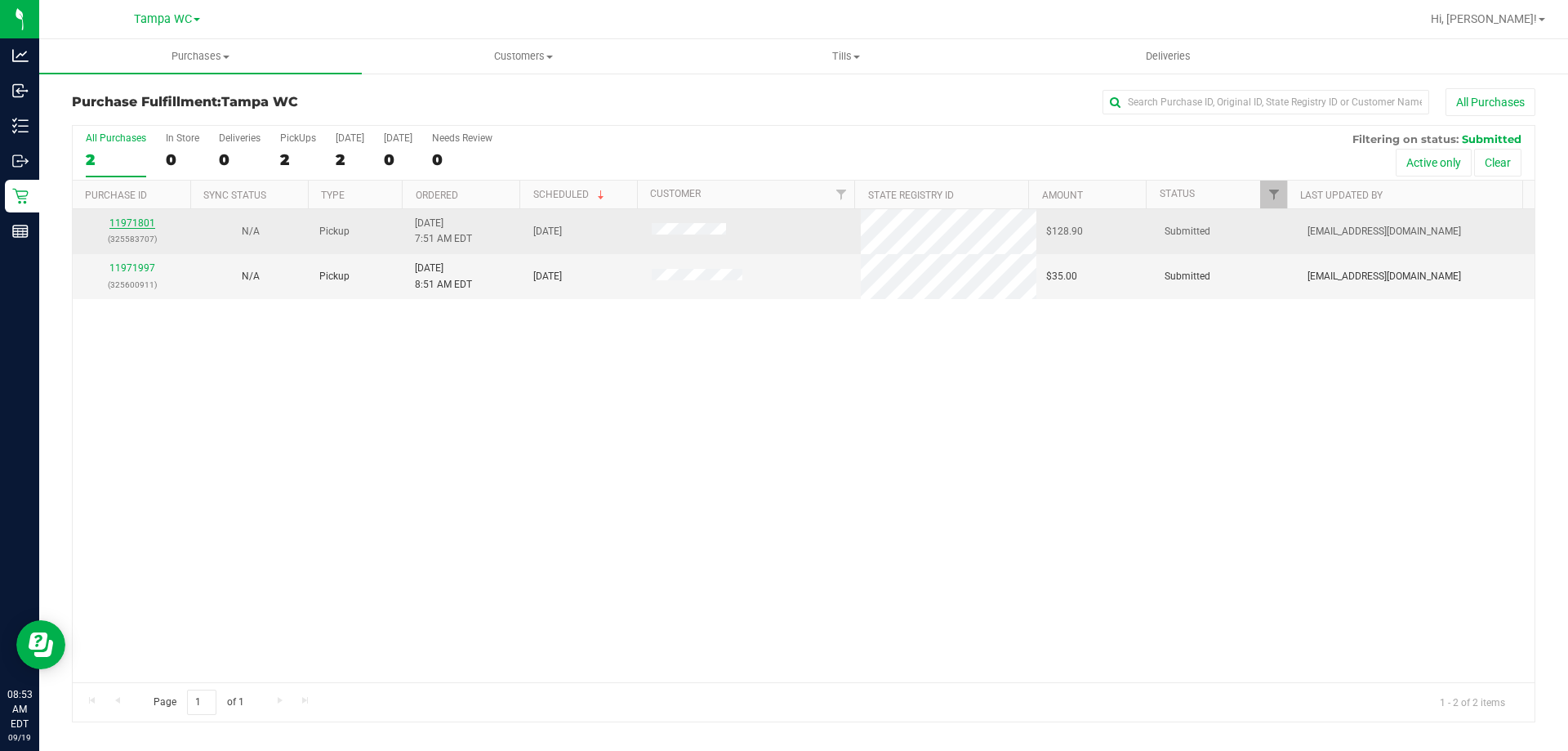
click at [123, 227] on link "11971801" at bounding box center [131, 223] width 46 height 12
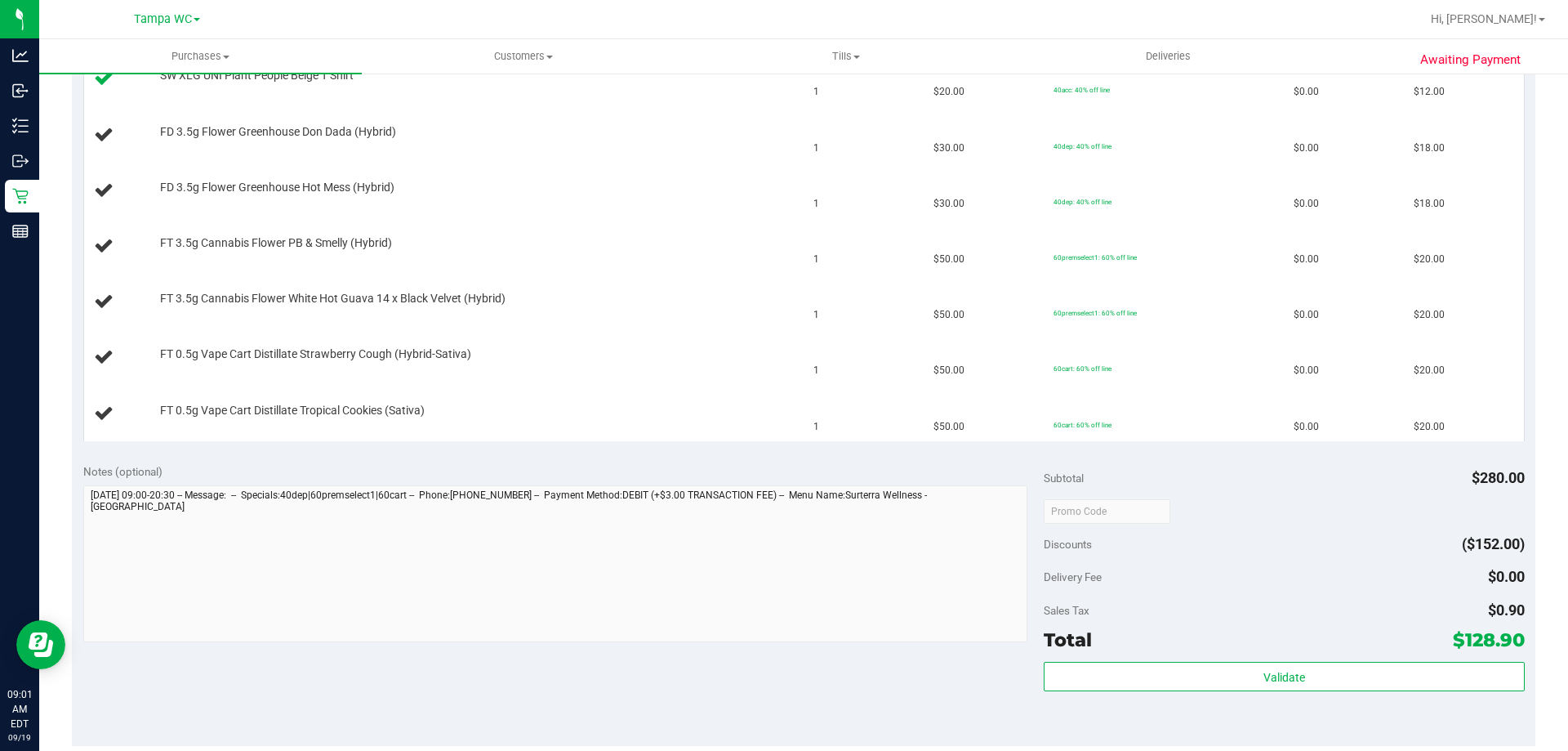
scroll to position [572, 0]
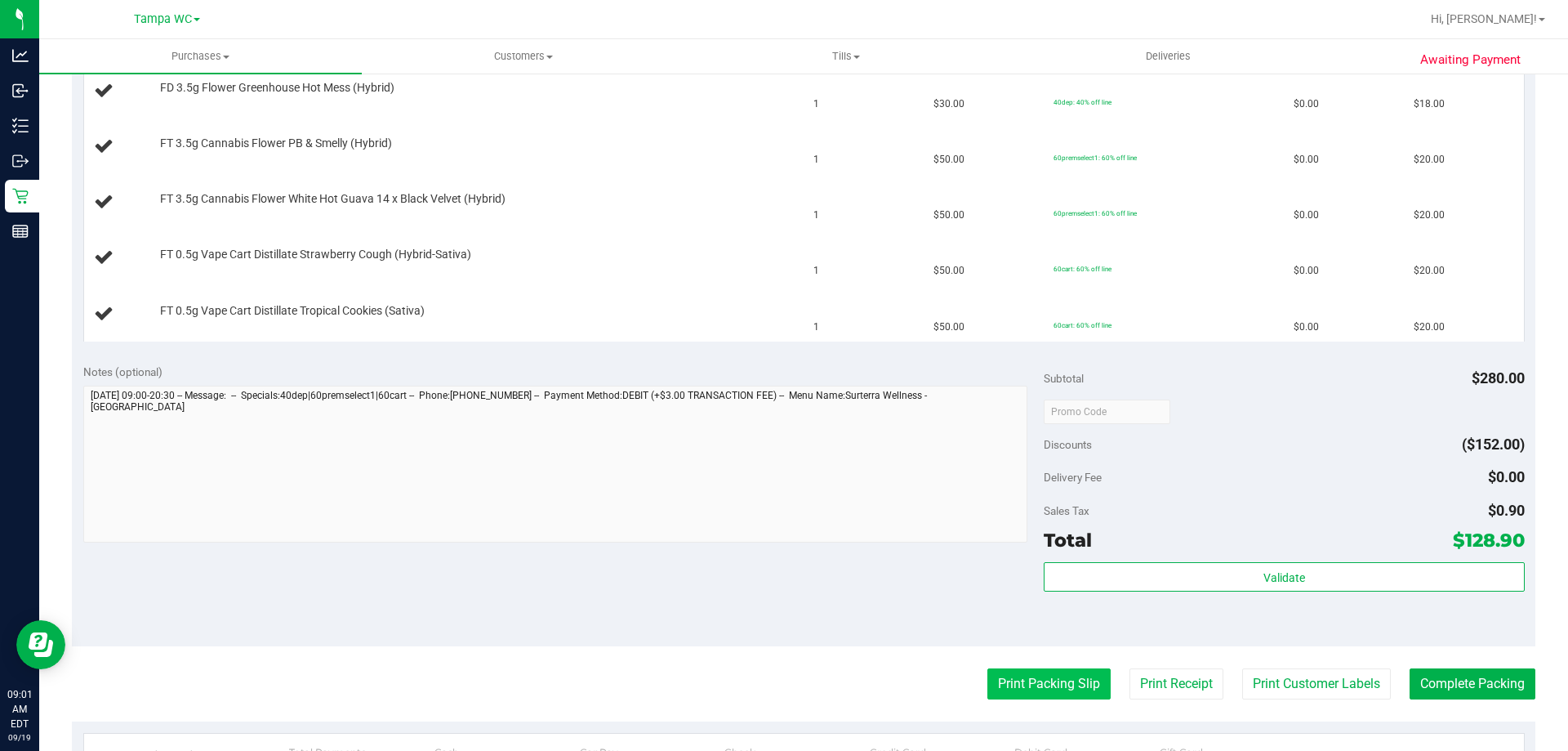
click at [989, 668] on button "Print Packing Slip" at bounding box center [1049, 684] width 124 height 31
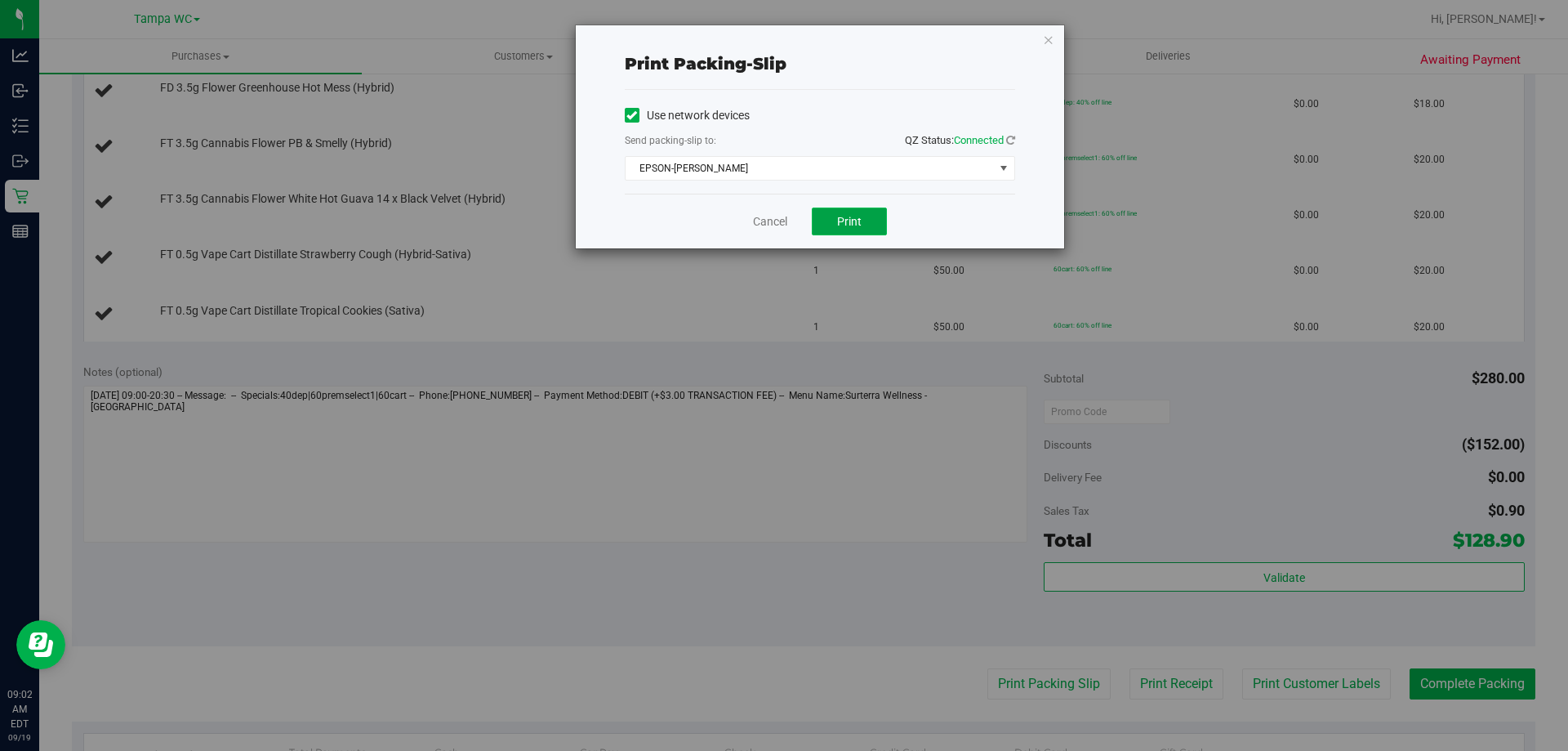
click at [843, 220] on span "Print" at bounding box center [849, 221] width 24 height 13
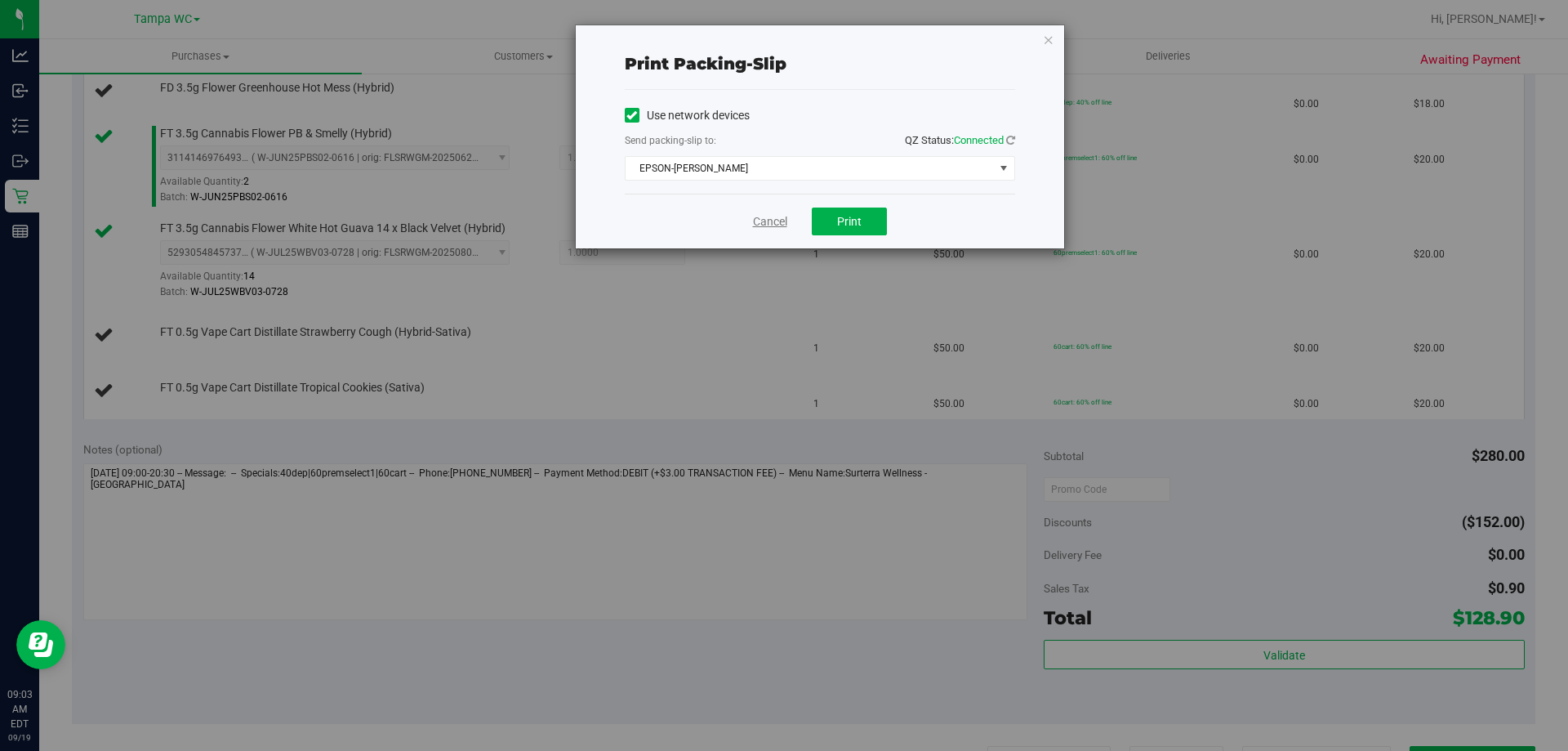
click at [783, 218] on link "Cancel" at bounding box center [769, 222] width 34 height 18
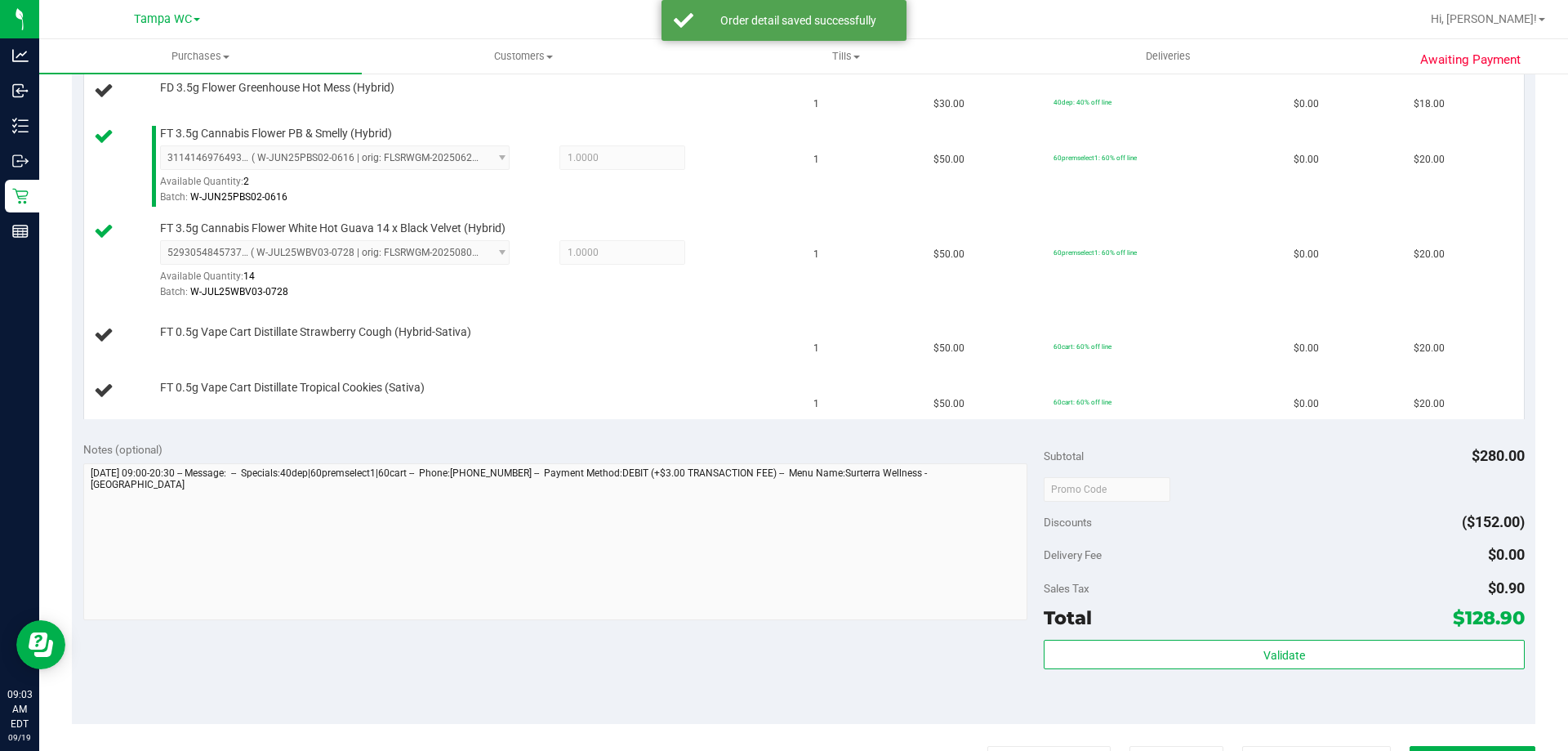
scroll to position [598, 0]
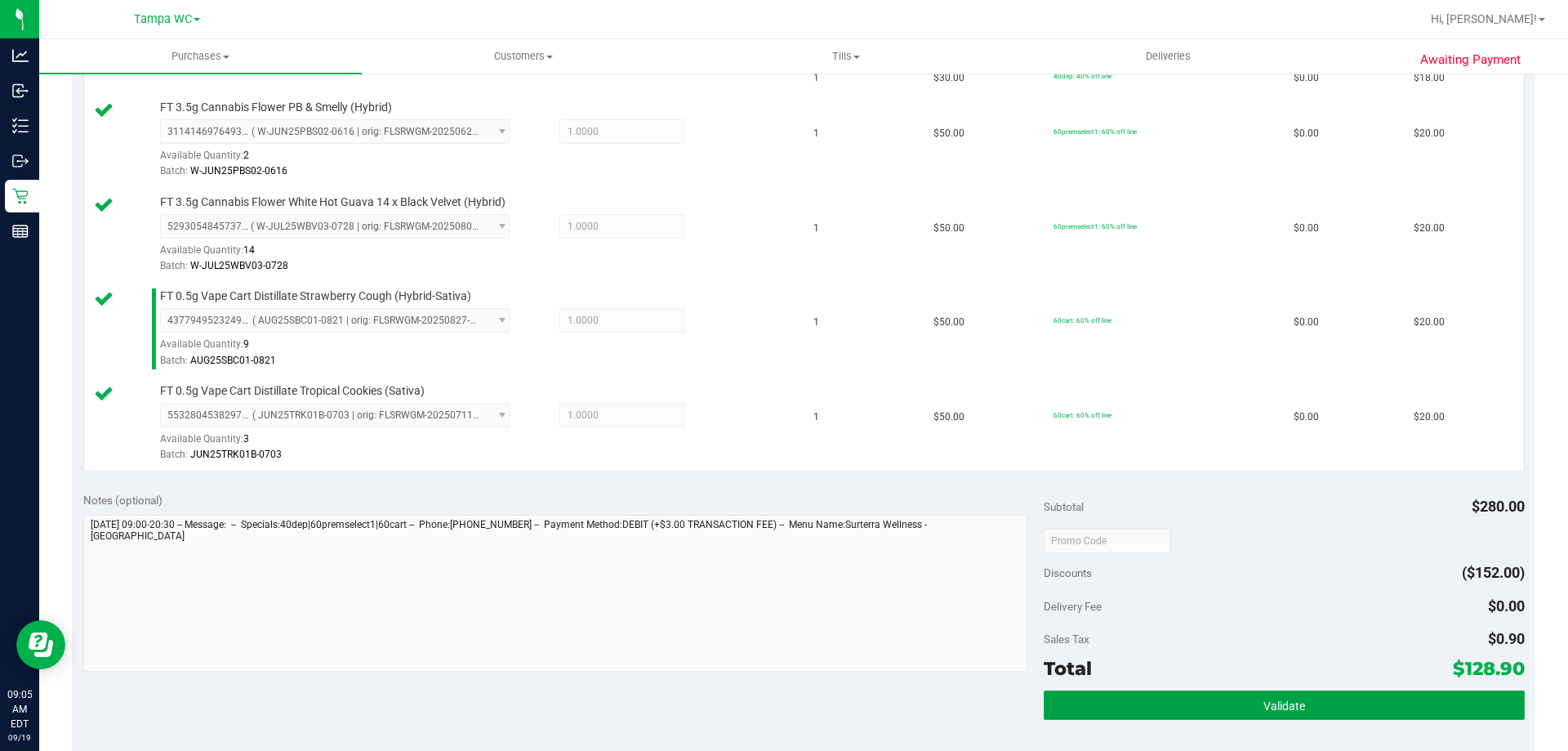
click at [1304, 718] on button "Validate" at bounding box center [1284, 705] width 480 height 29
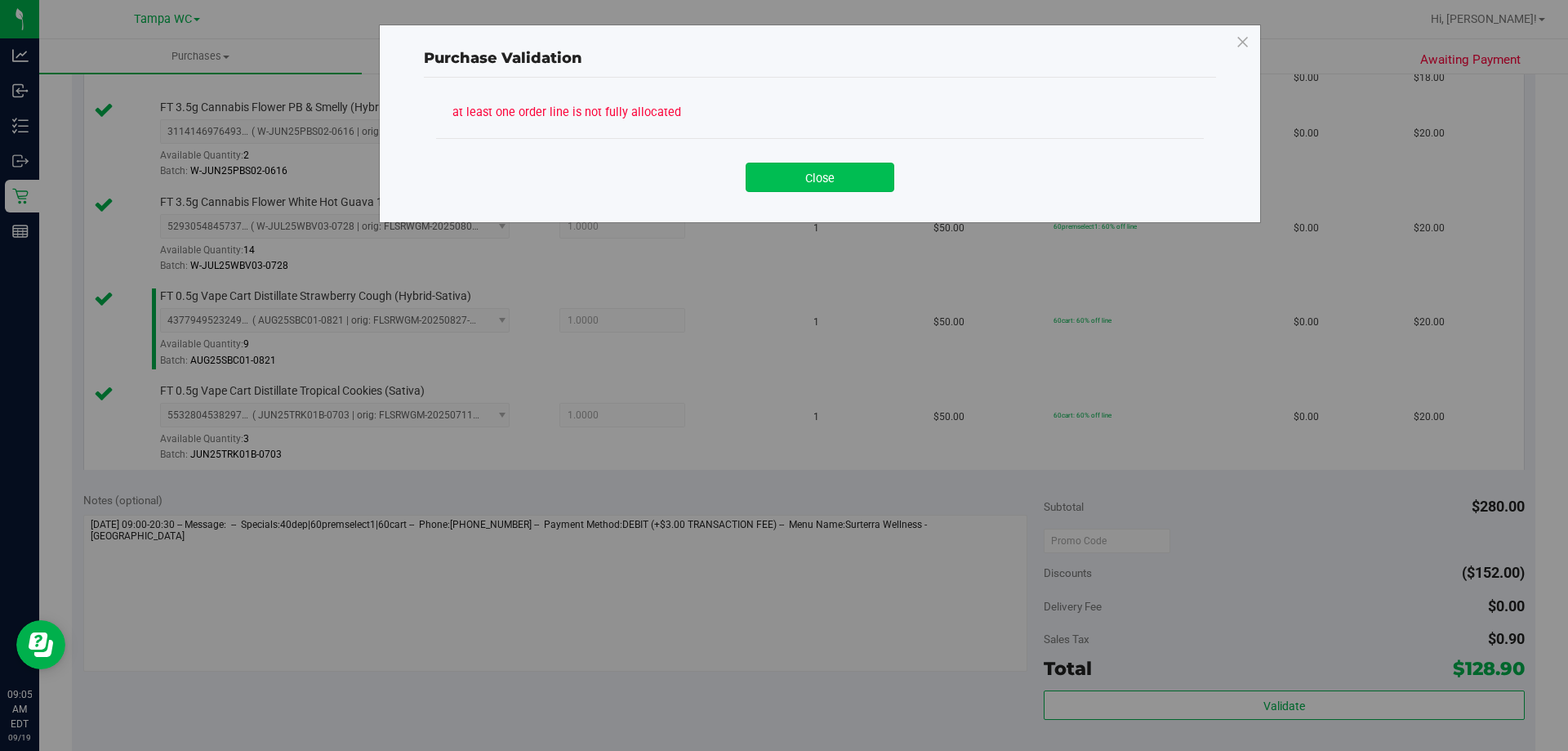
click at [885, 176] on button "Close" at bounding box center [820, 177] width 149 height 29
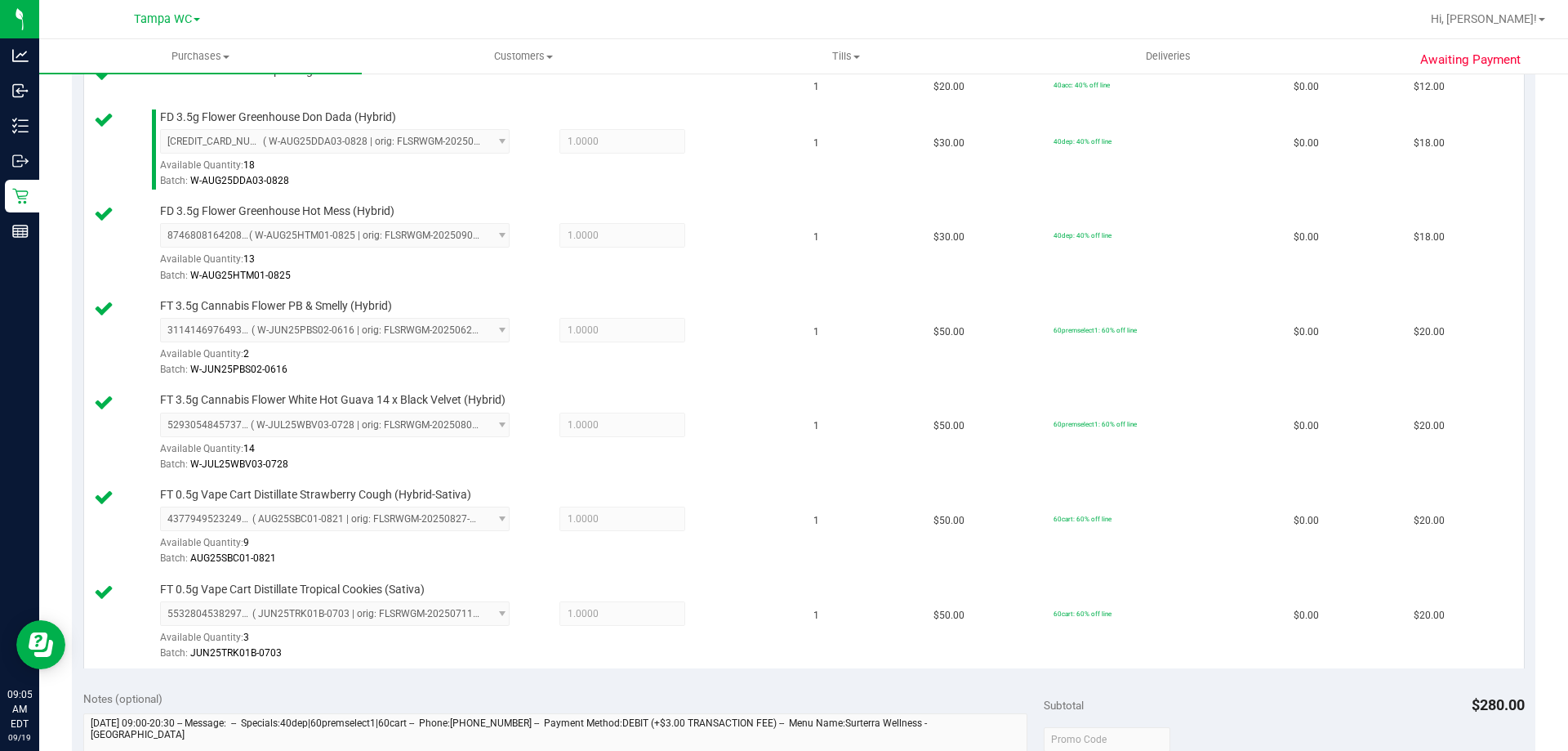
scroll to position [762, 0]
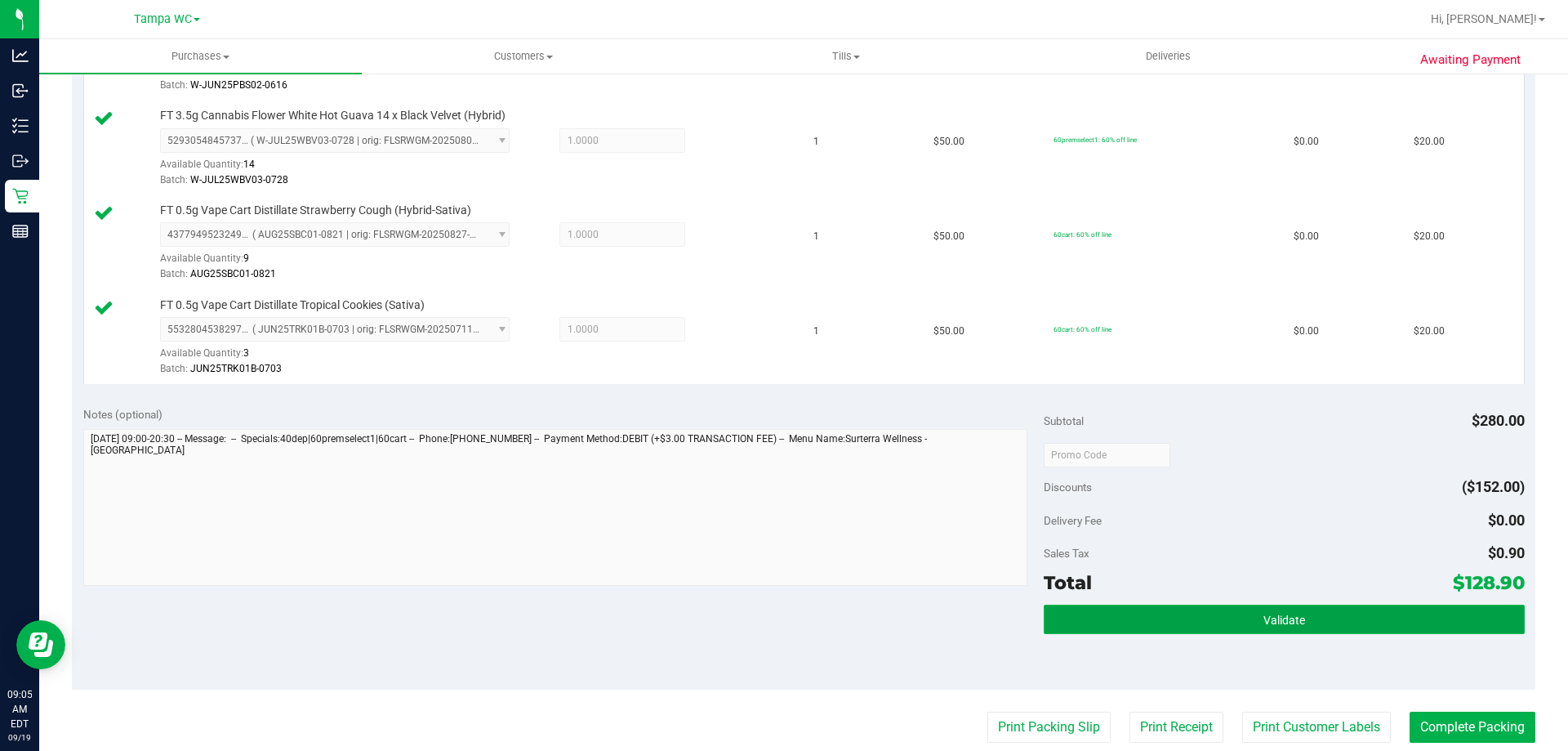
click at [1263, 614] on span "Validate" at bounding box center [1284, 620] width 42 height 13
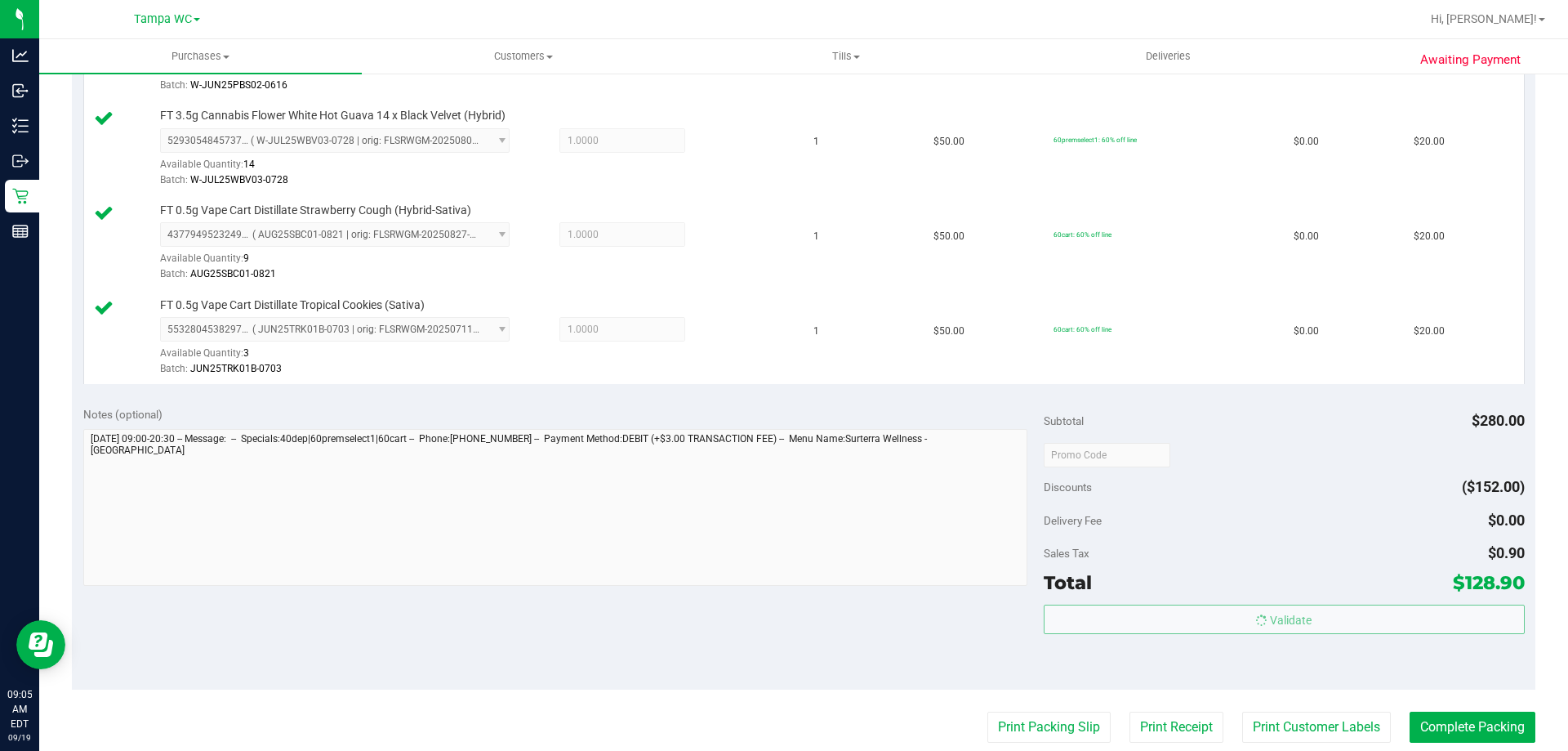
click at [1254, 490] on body "Analytics Inbound Inventory Outbound Retail Reports 09:05 AM EDT [DATE] 09/19 T…" at bounding box center [784, 375] width 1568 height 751
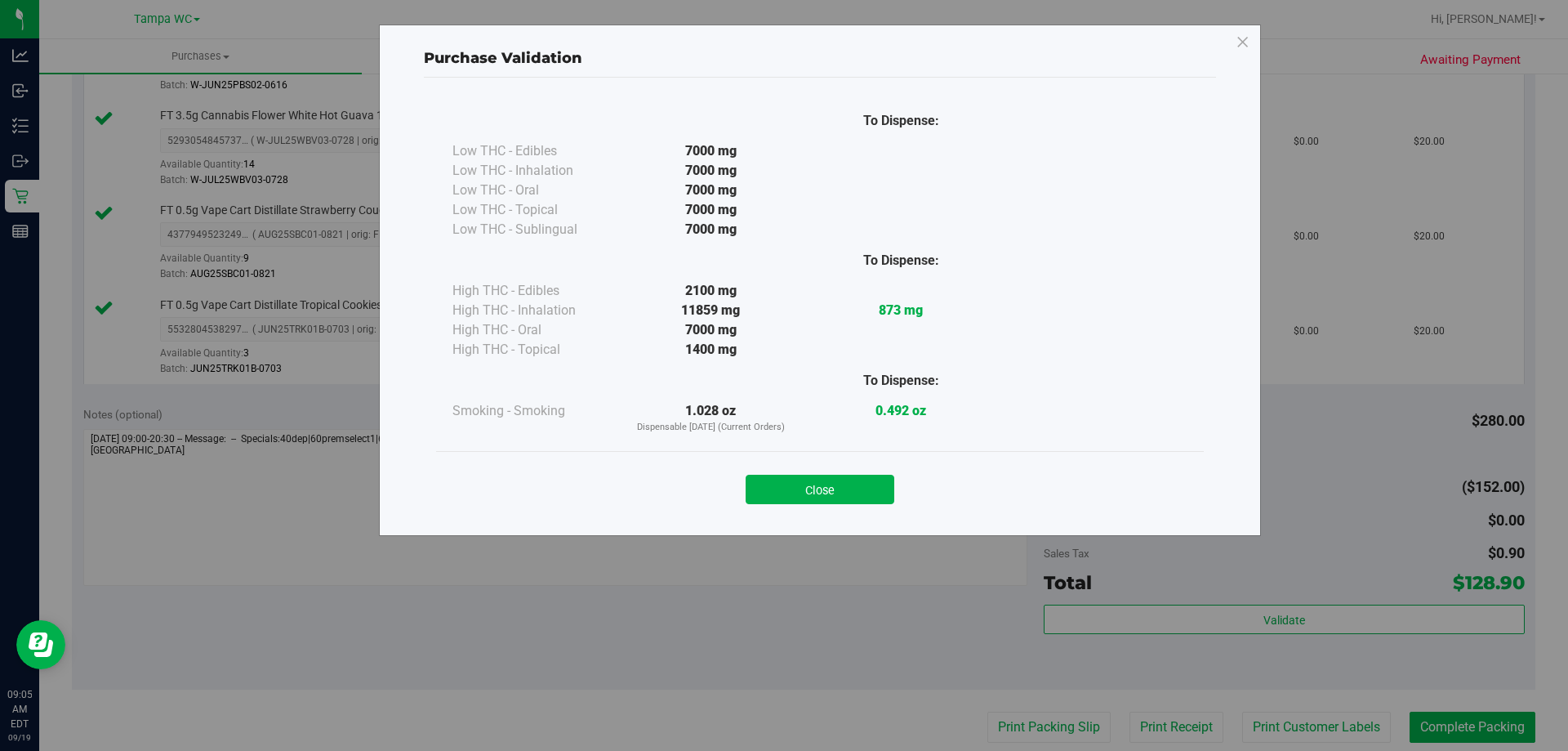
click at [803, 466] on div "Close" at bounding box center [819, 484] width 743 height 41
click at [803, 487] on button "Close" at bounding box center [820, 489] width 149 height 29
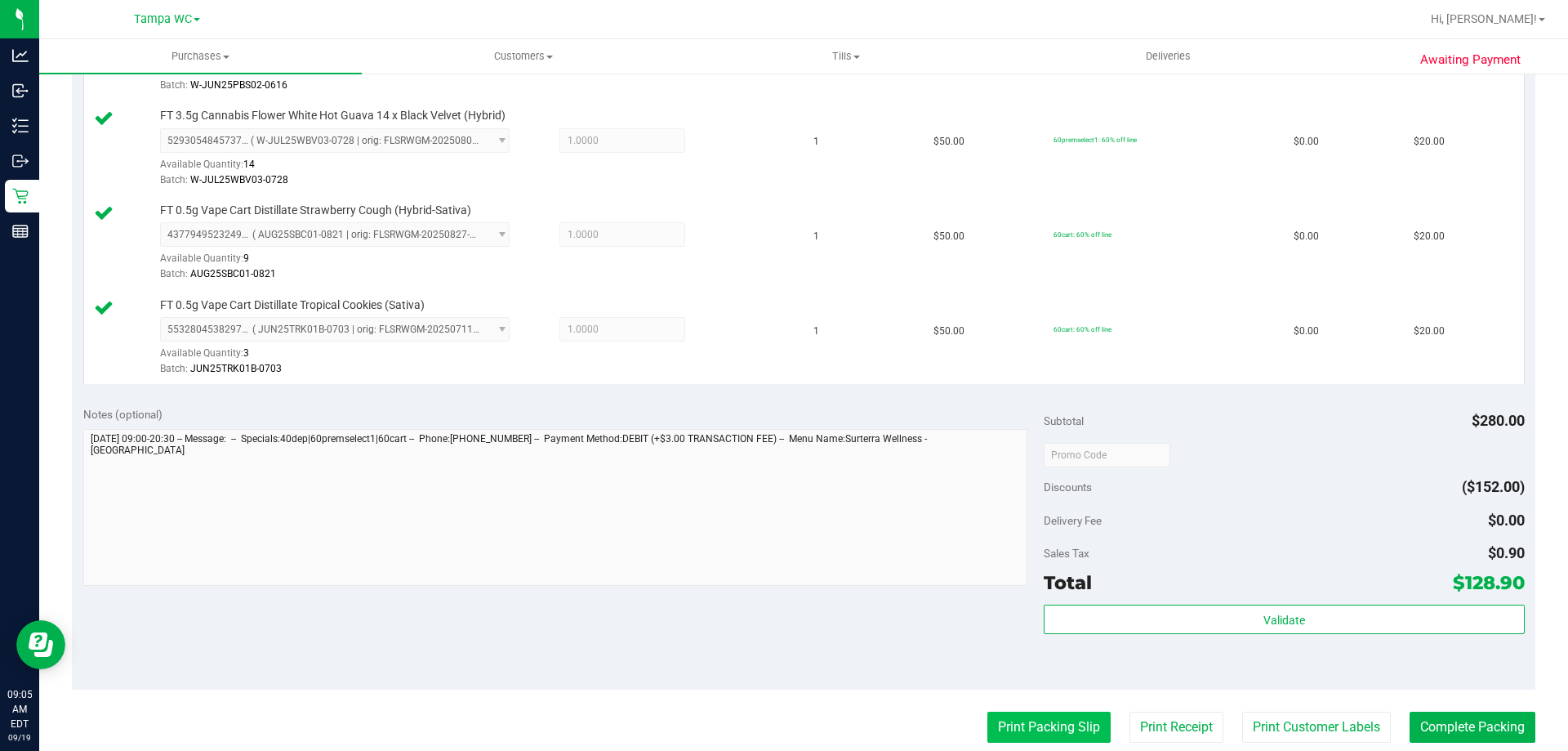
click at [988, 732] on button "Print Packing Slip" at bounding box center [1049, 727] width 124 height 31
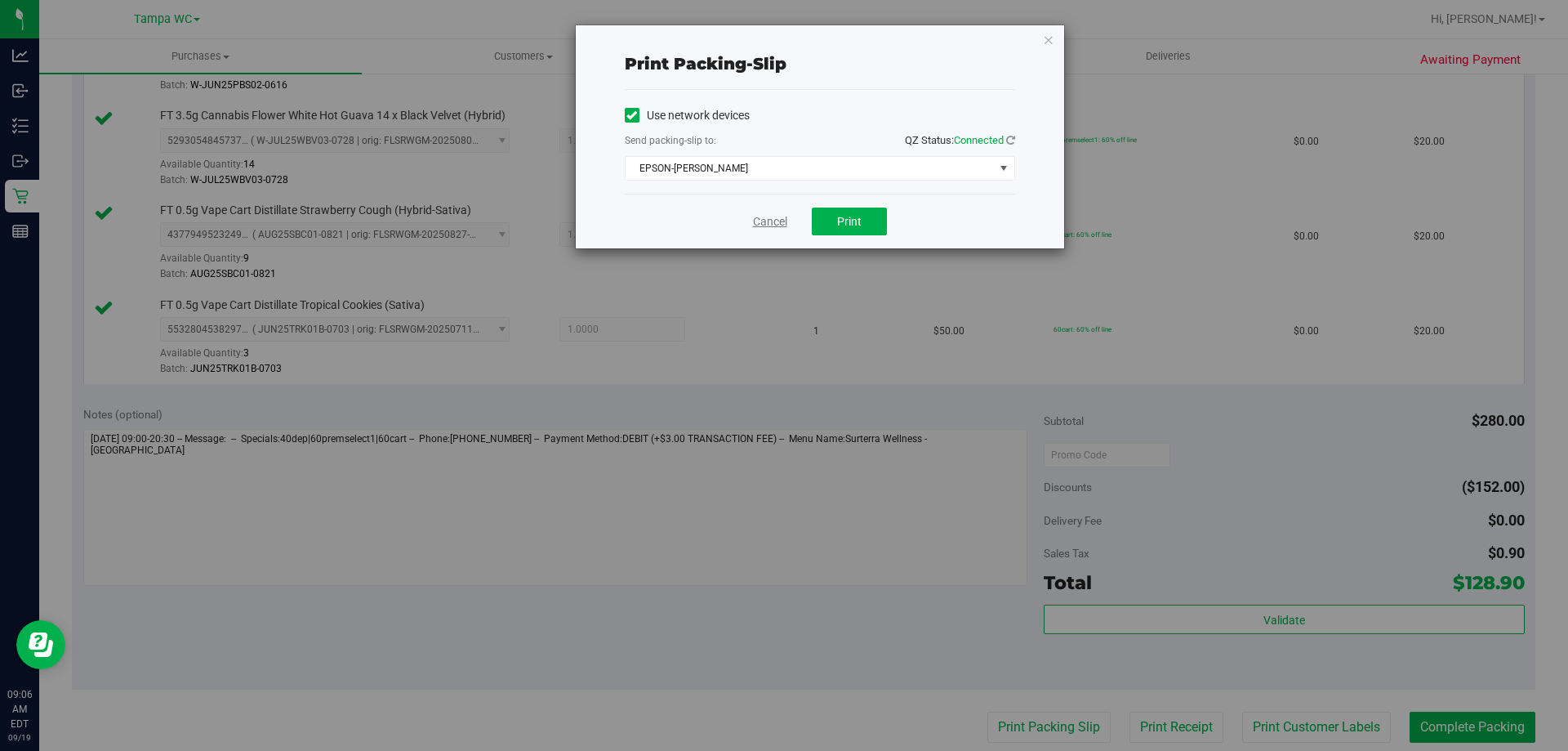
click at [765, 215] on link "Cancel" at bounding box center [769, 222] width 34 height 18
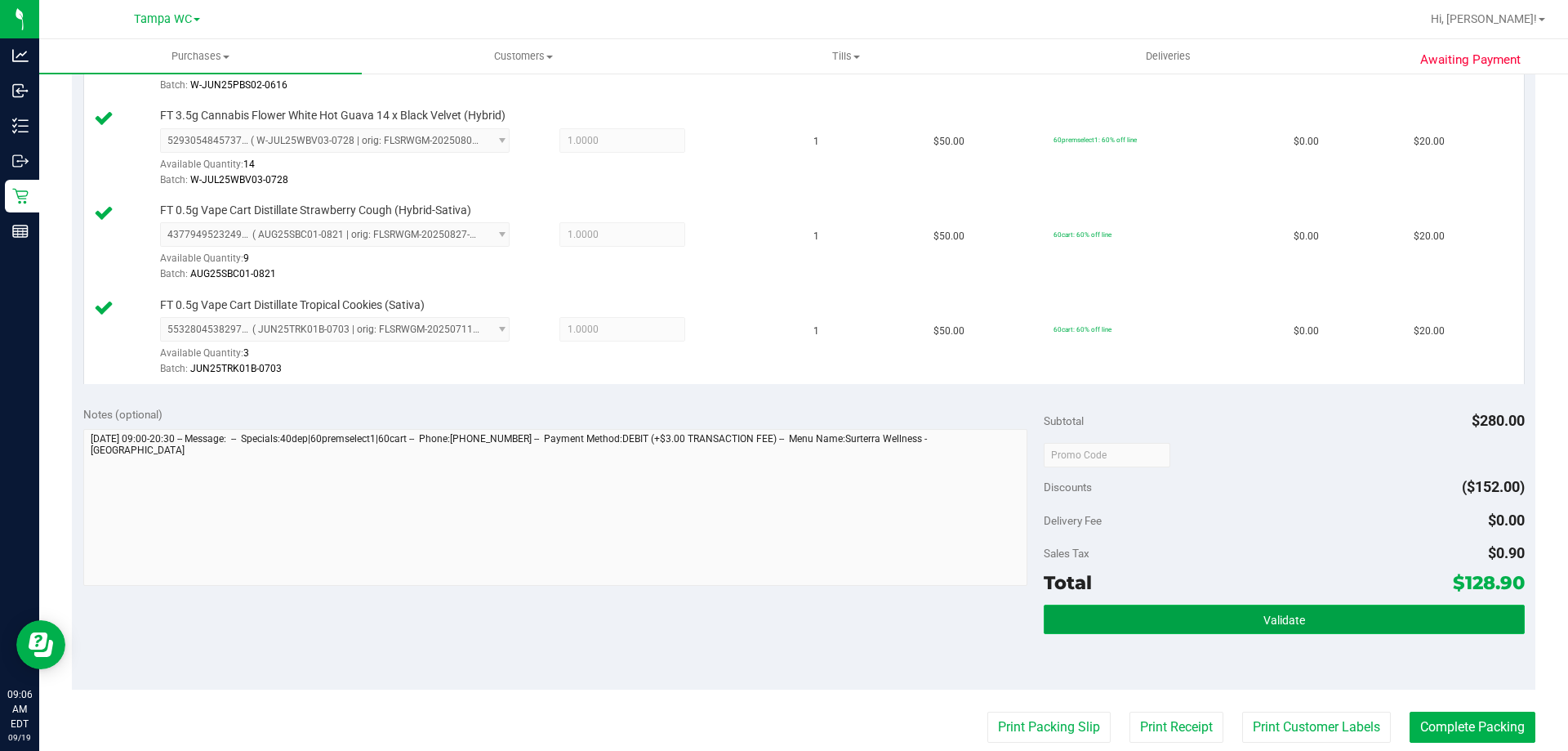
click at [1262, 607] on button "Validate" at bounding box center [1284, 620] width 480 height 29
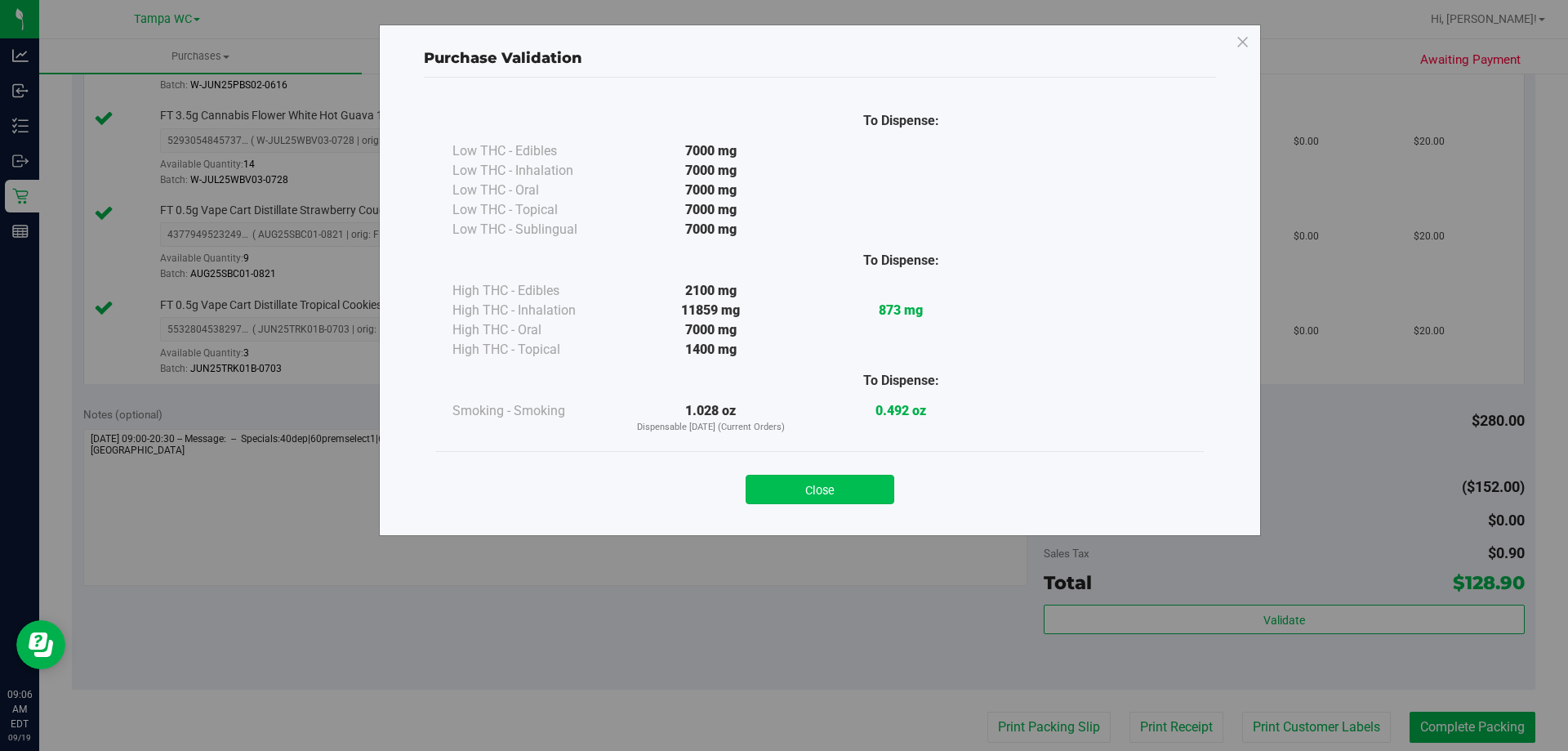
click at [812, 485] on button "Close" at bounding box center [820, 489] width 149 height 29
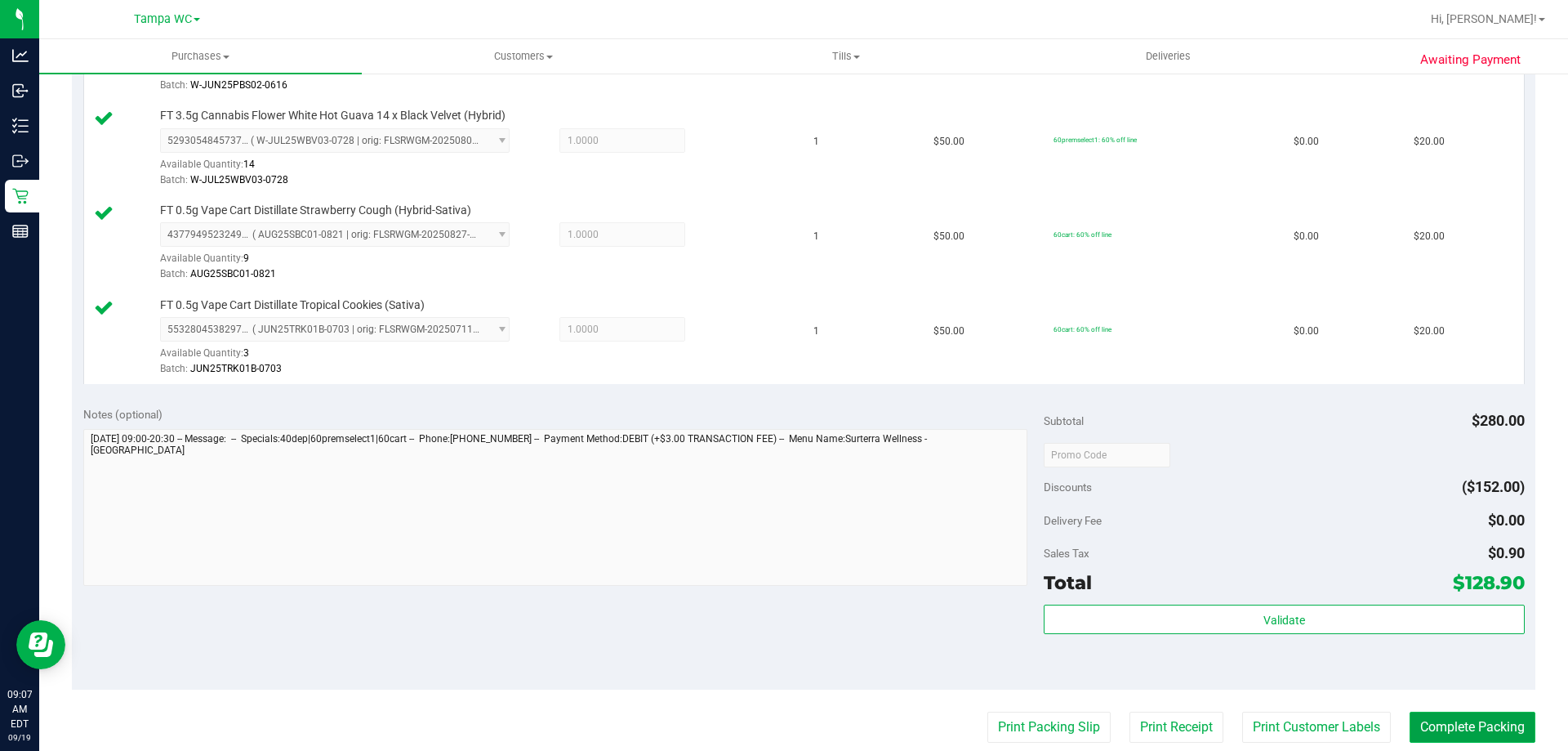
click at [1430, 713] on button "Complete Packing" at bounding box center [1473, 727] width 126 height 31
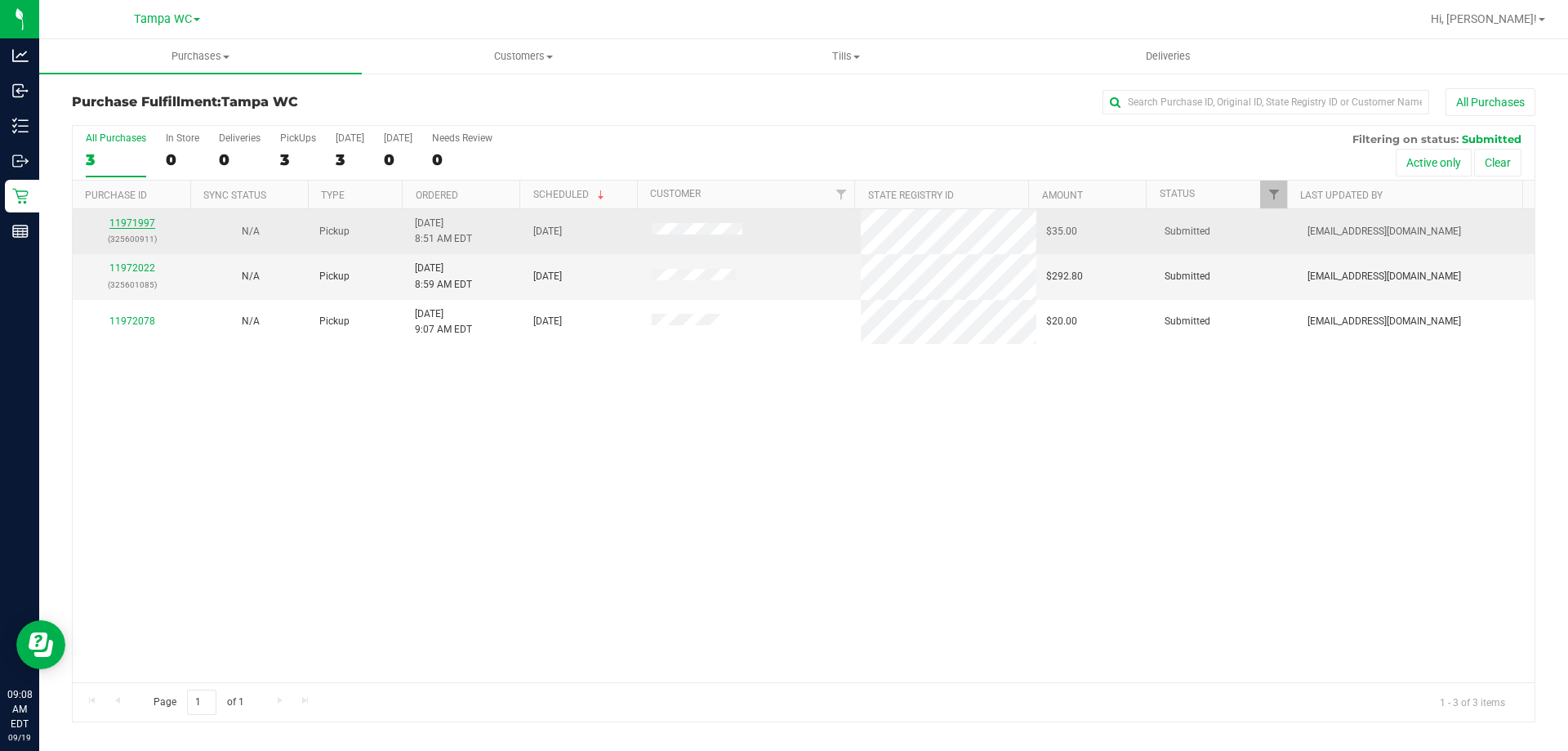
click at [149, 220] on link "11971997" at bounding box center [131, 223] width 46 height 12
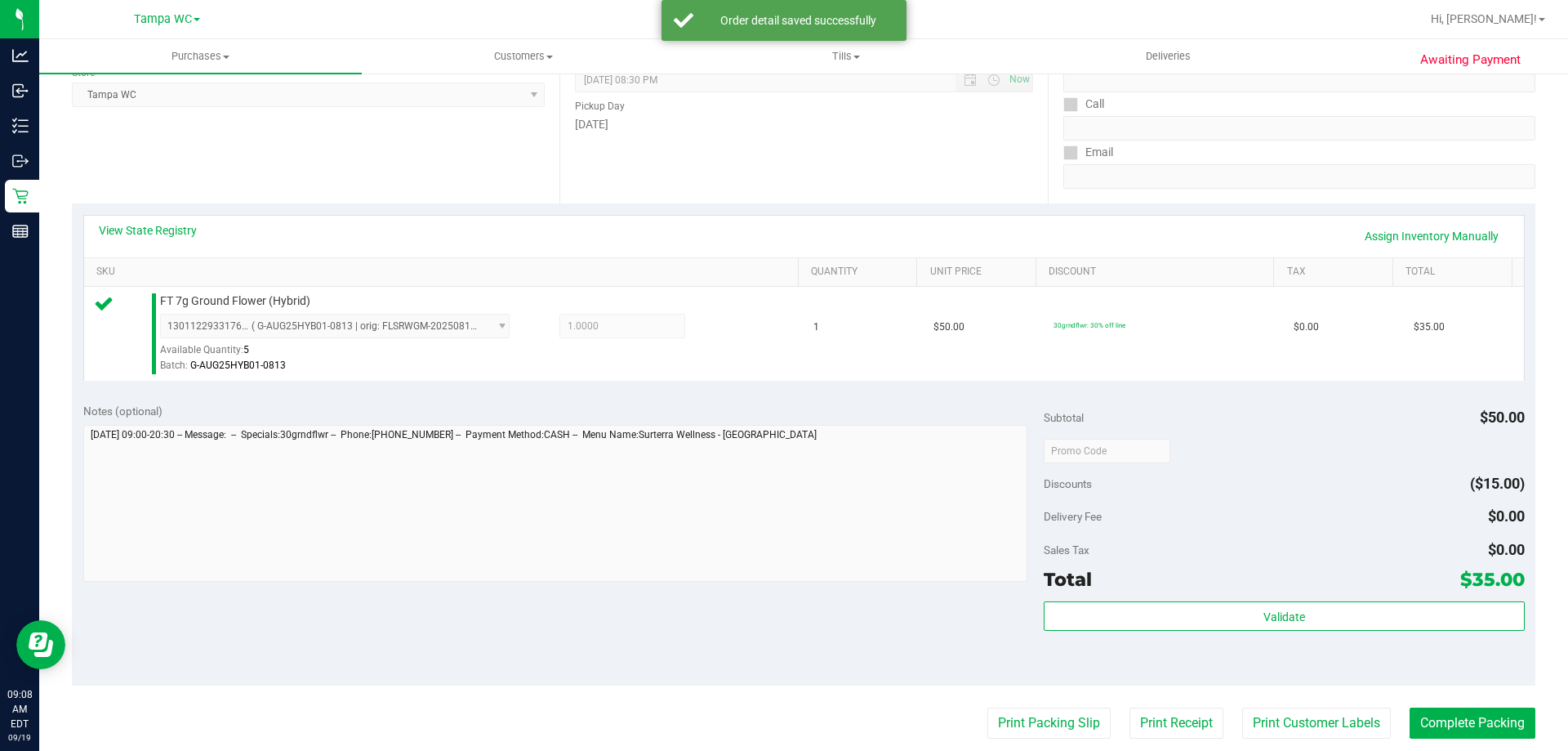
scroll to position [245, 0]
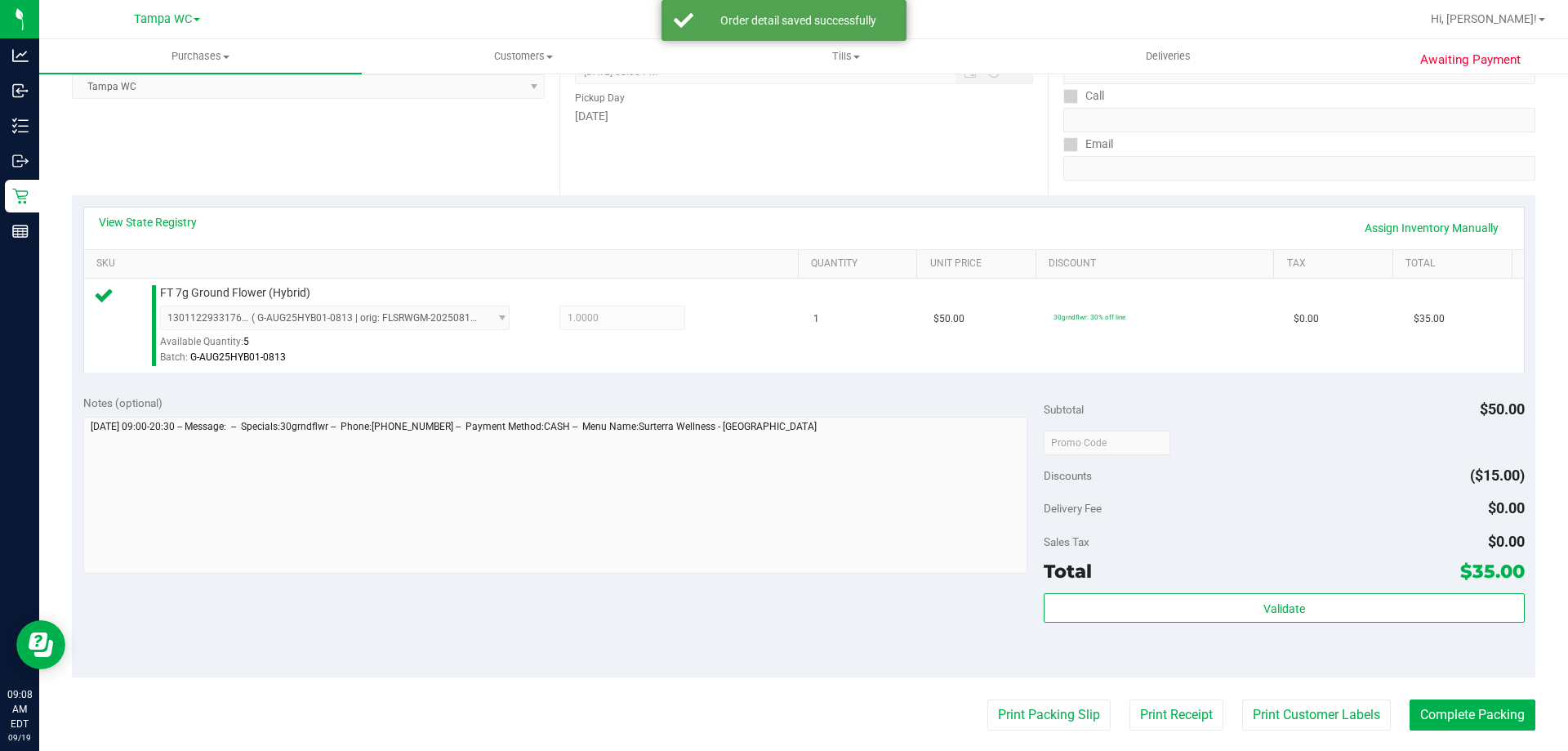
click at [1226, 628] on div "Validate" at bounding box center [1284, 629] width 480 height 73
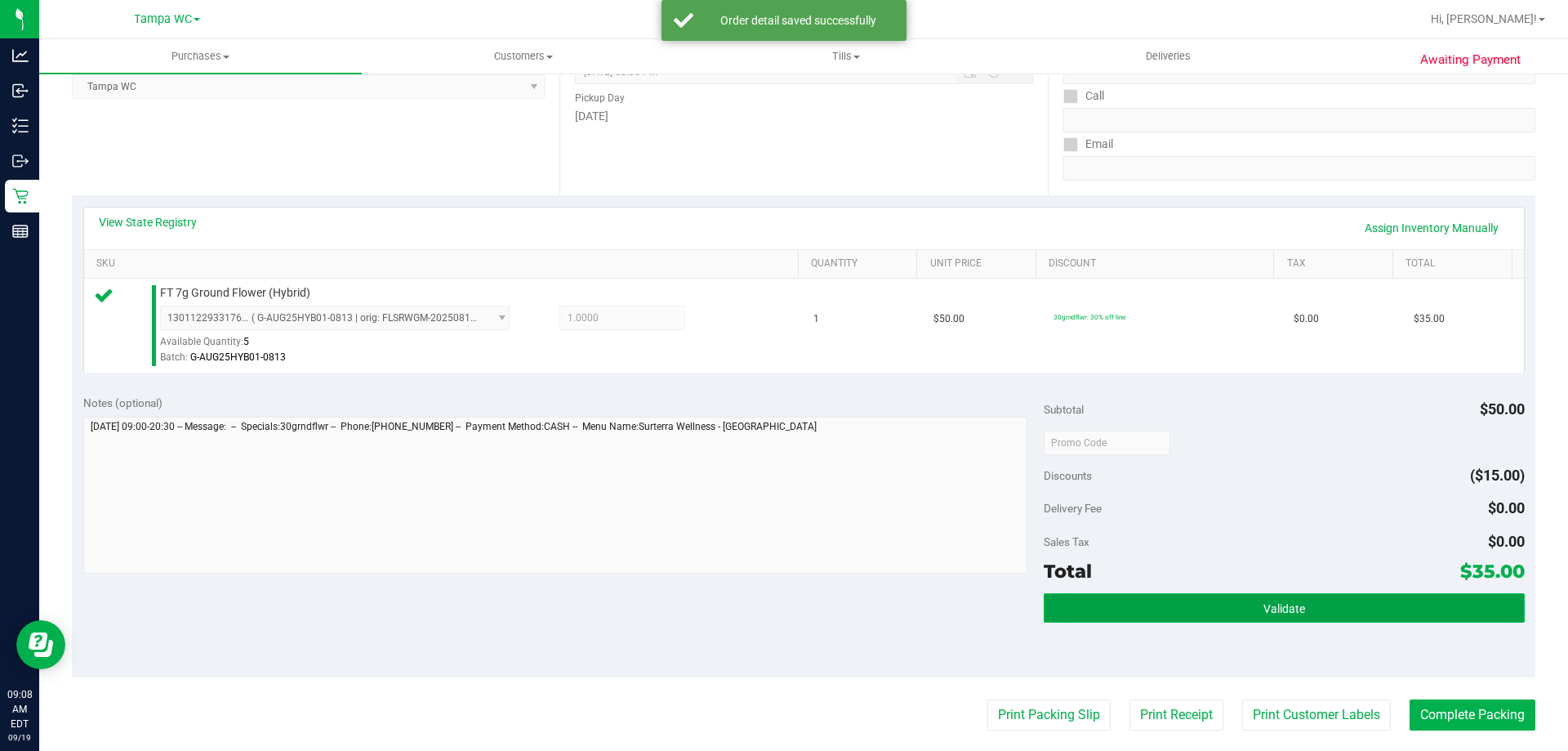
click at [1226, 607] on button "Validate" at bounding box center [1284, 608] width 480 height 29
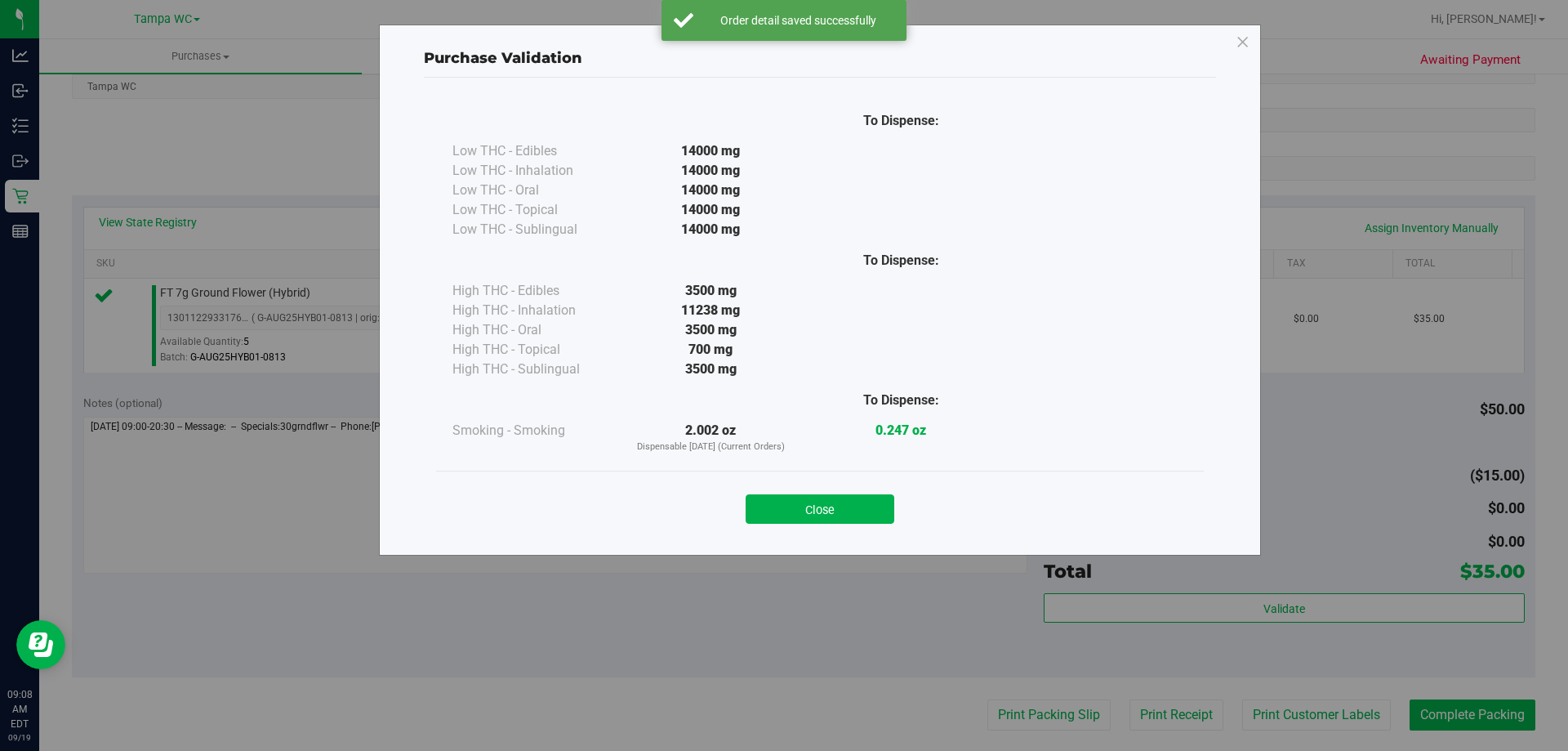
click at [1241, 557] on div "Purchase Validation To Dispense: Low THC - Edibles 14000 mg" at bounding box center [790, 375] width 1581 height 751
click at [766, 504] on button "Close" at bounding box center [820, 508] width 149 height 29
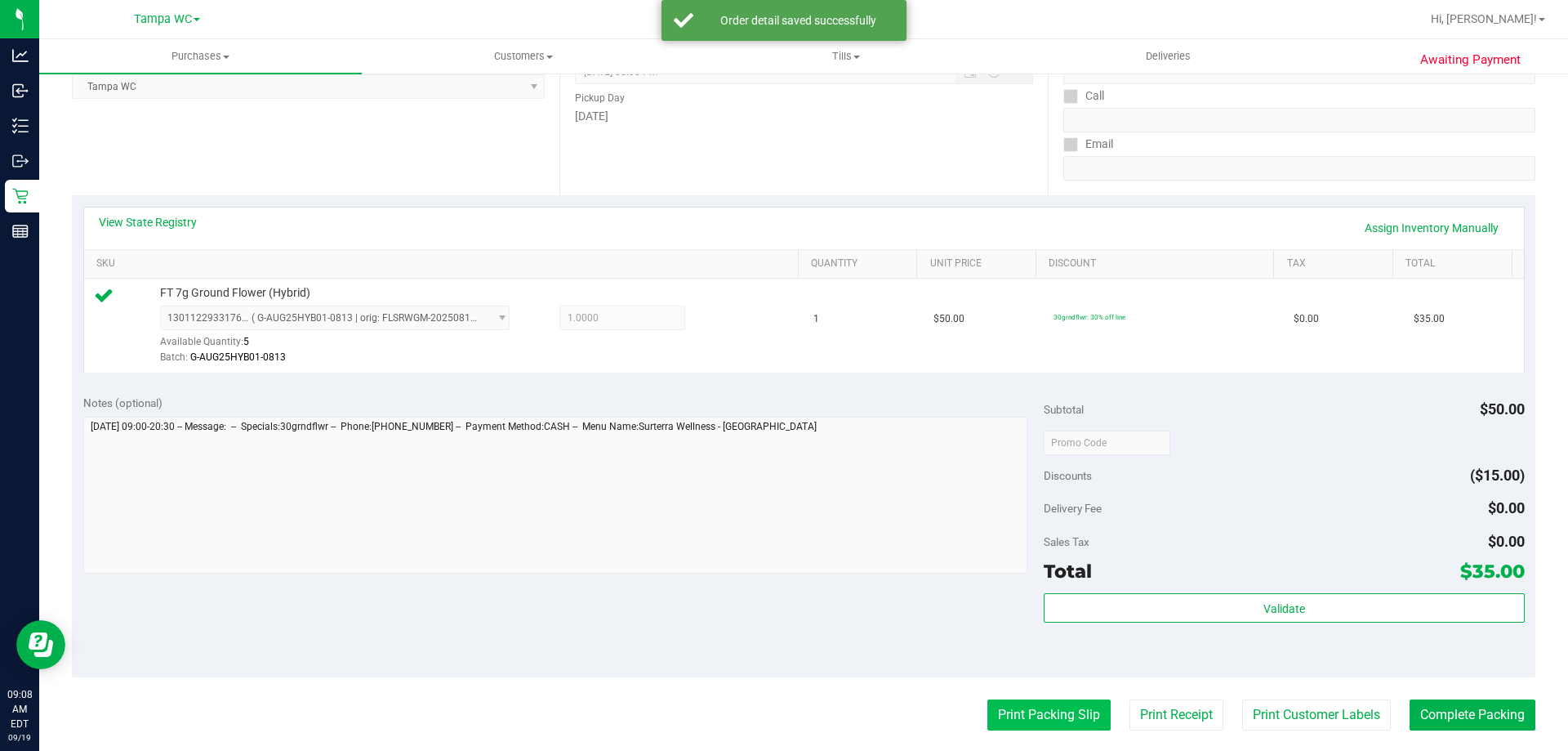
click at [1003, 710] on button "Print Packing Slip" at bounding box center [1049, 715] width 124 height 31
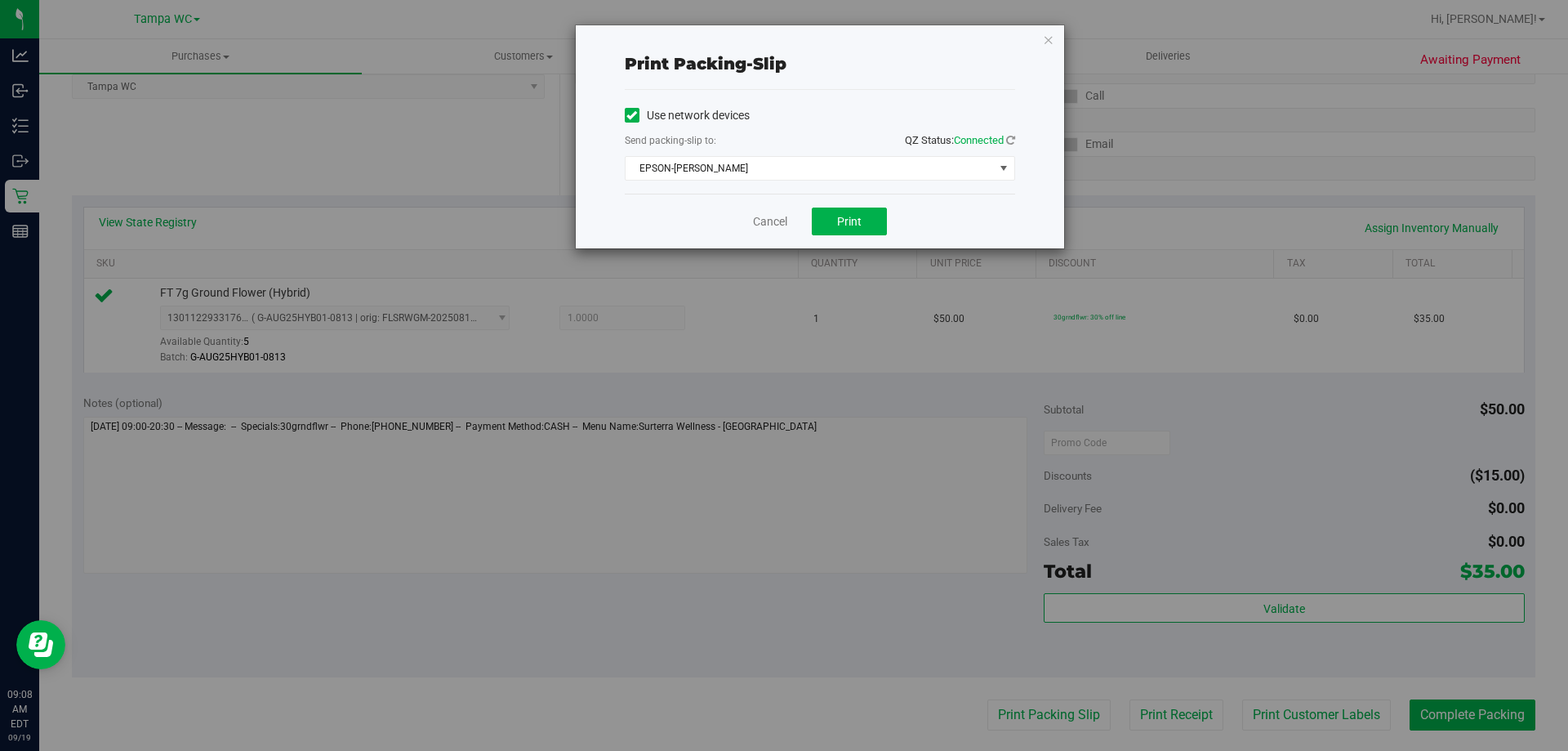
click at [864, 236] on div "Cancel Print" at bounding box center [820, 221] width 391 height 55
click at [864, 231] on button "Print" at bounding box center [849, 221] width 75 height 28
click at [776, 221] on link "Cancel" at bounding box center [769, 222] width 34 height 18
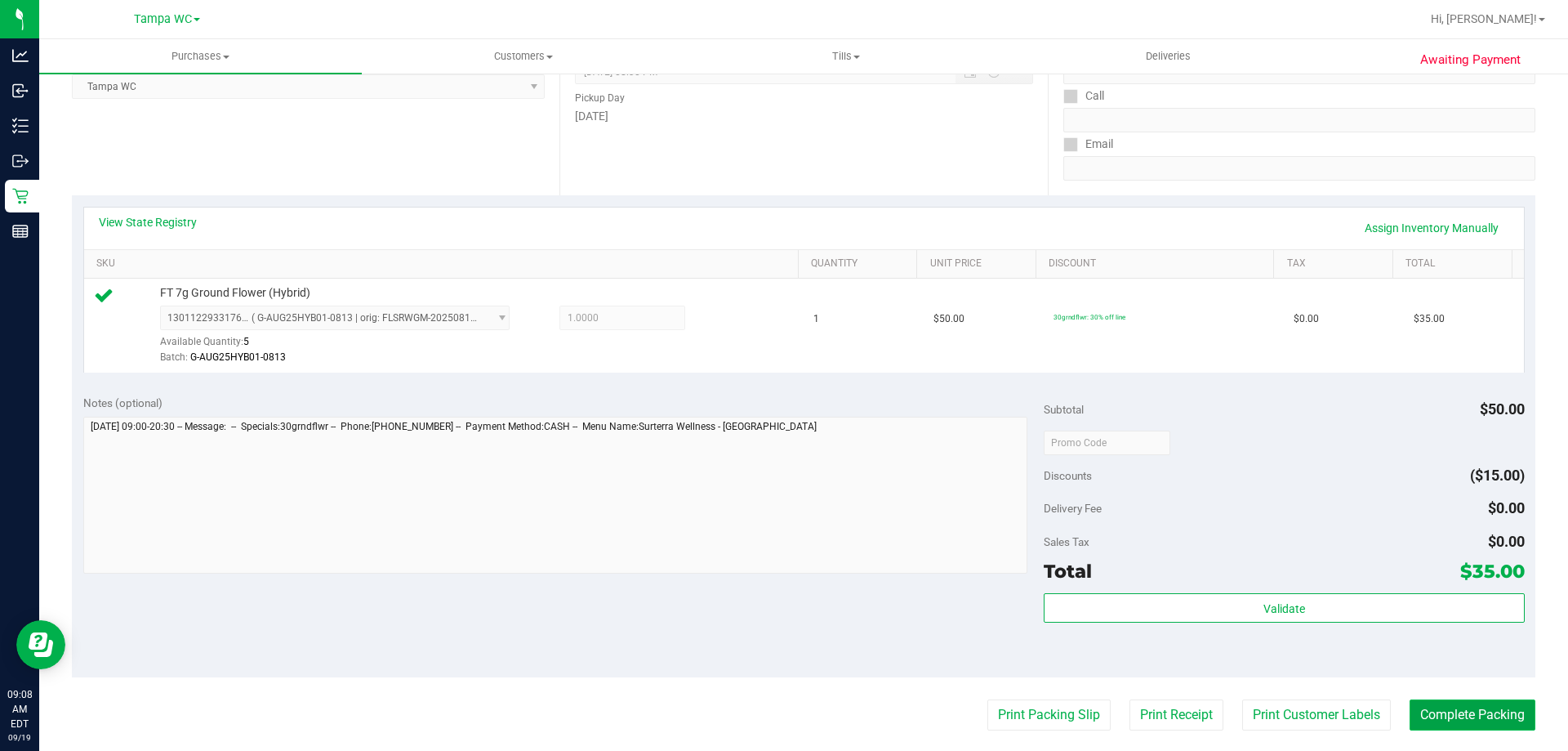
click at [1438, 704] on button "Complete Packing" at bounding box center [1473, 715] width 126 height 31
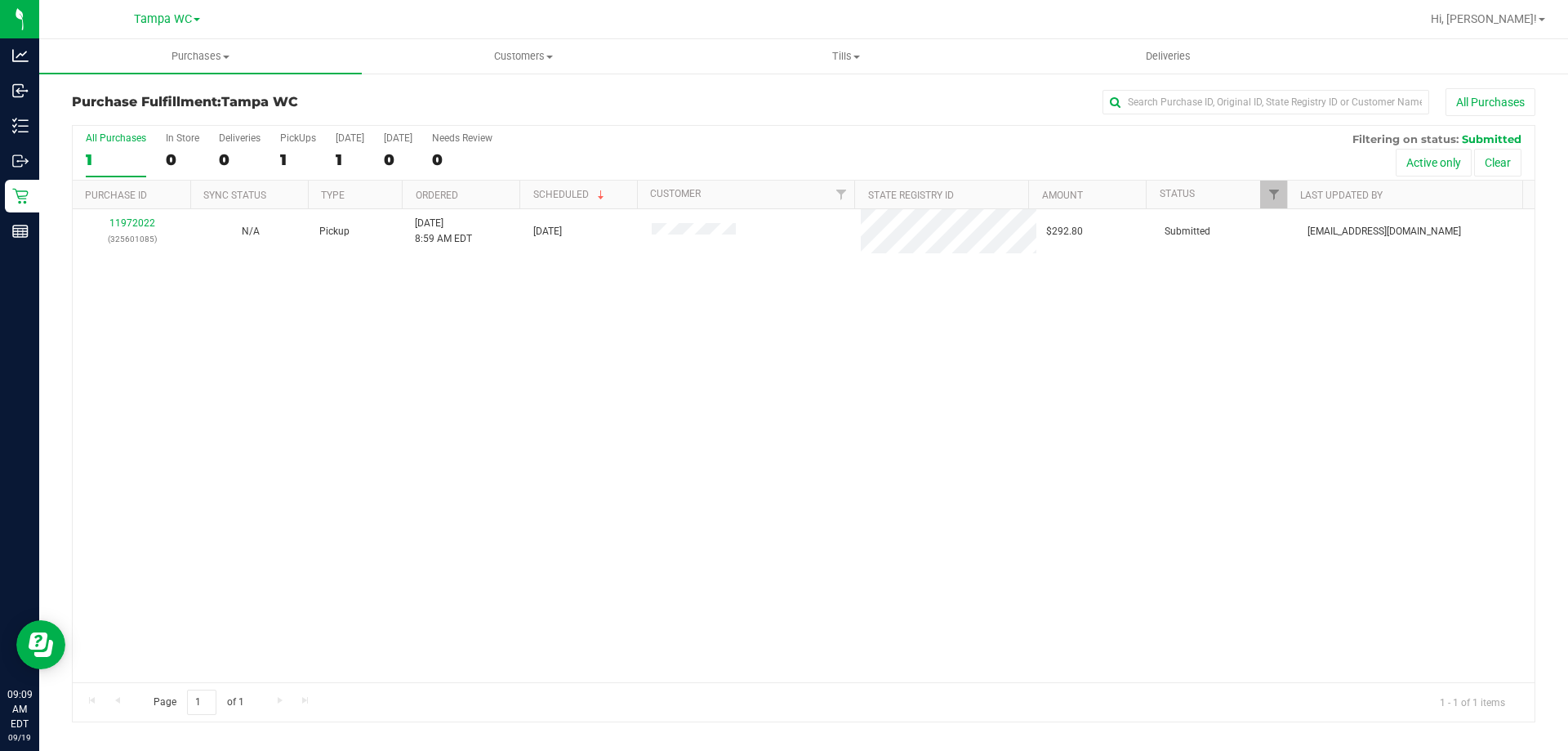
click at [579, 565] on div "11972022 (325601085) N/A Pickup [DATE] 8:59 AM EDT 9/19/2025 $292.80 Submitted …" at bounding box center [803, 446] width 1462 height 473
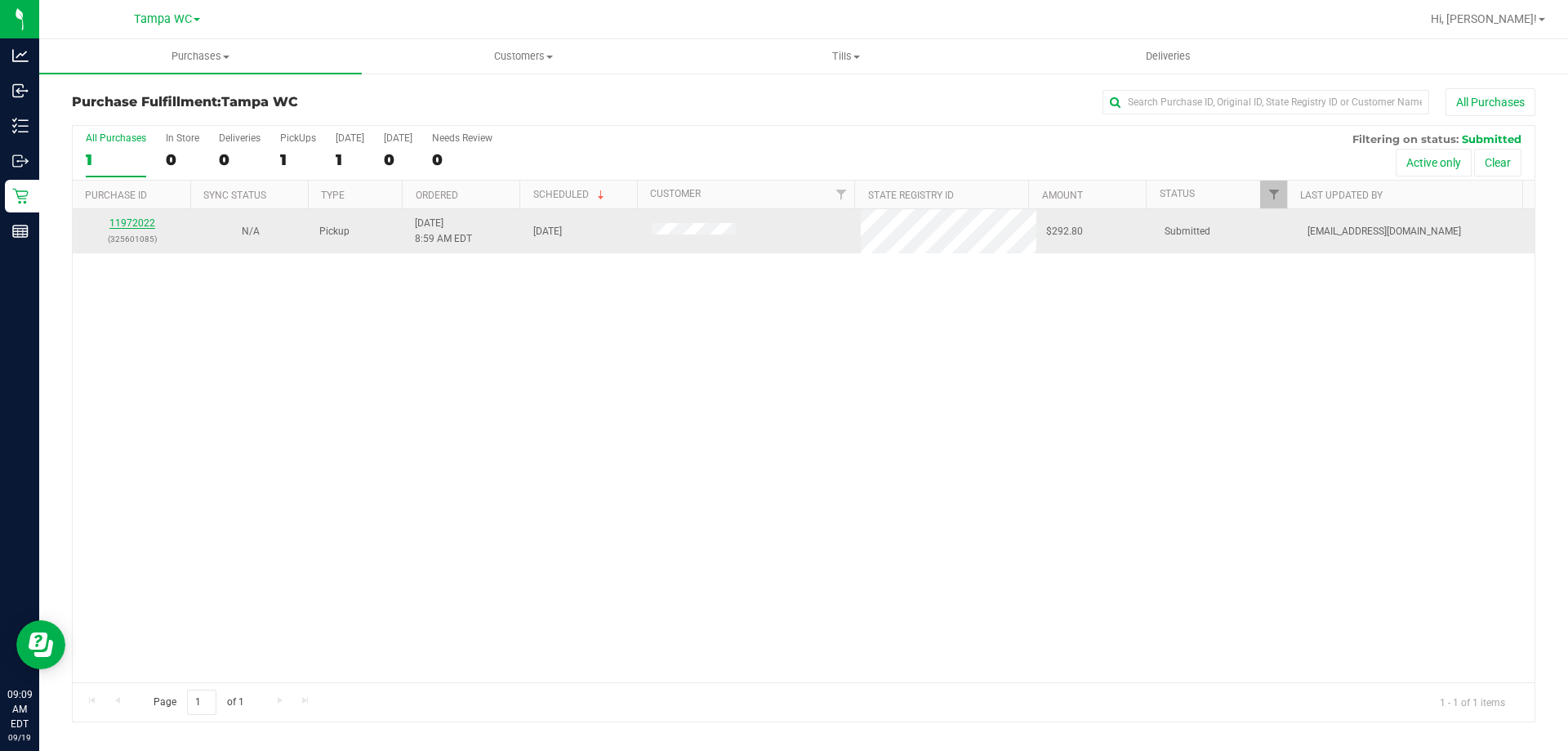
click at [138, 220] on link "11972022" at bounding box center [131, 223] width 46 height 12
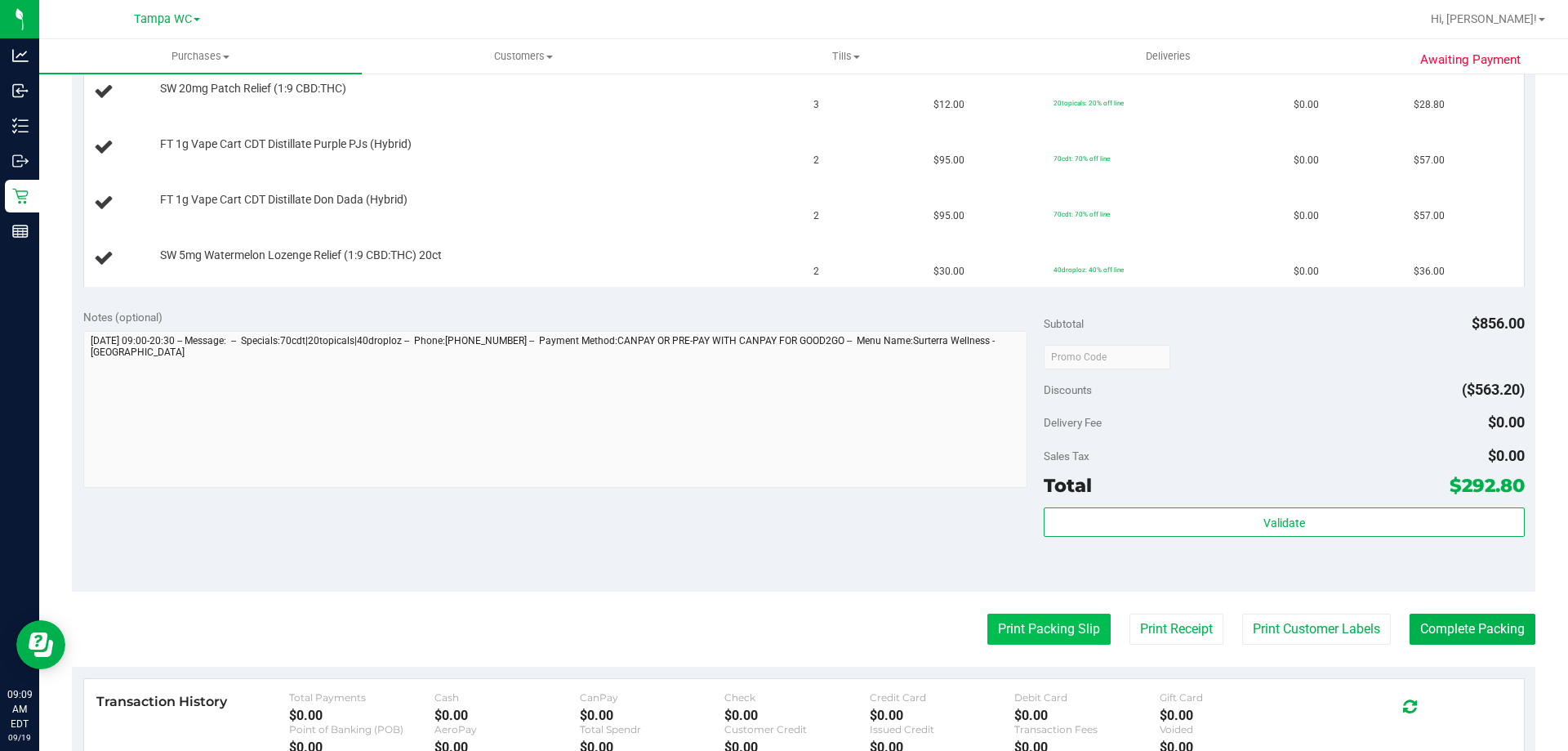
scroll to position [572, 0]
click at [1041, 630] on button "Print Packing Slip" at bounding box center [1049, 628] width 124 height 31
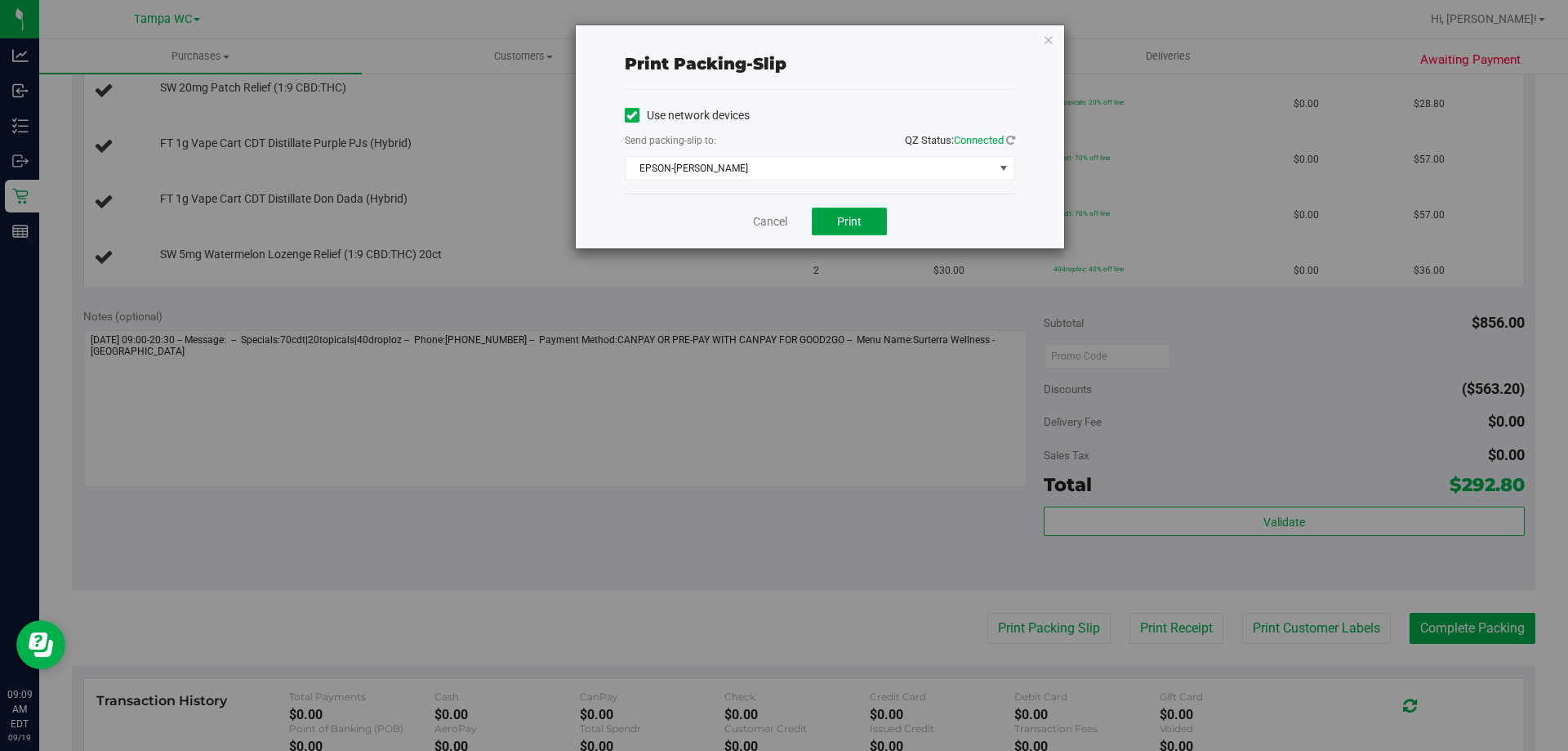
click at [822, 218] on button "Print" at bounding box center [849, 221] width 75 height 28
click at [765, 215] on link "Cancel" at bounding box center [769, 222] width 34 height 18
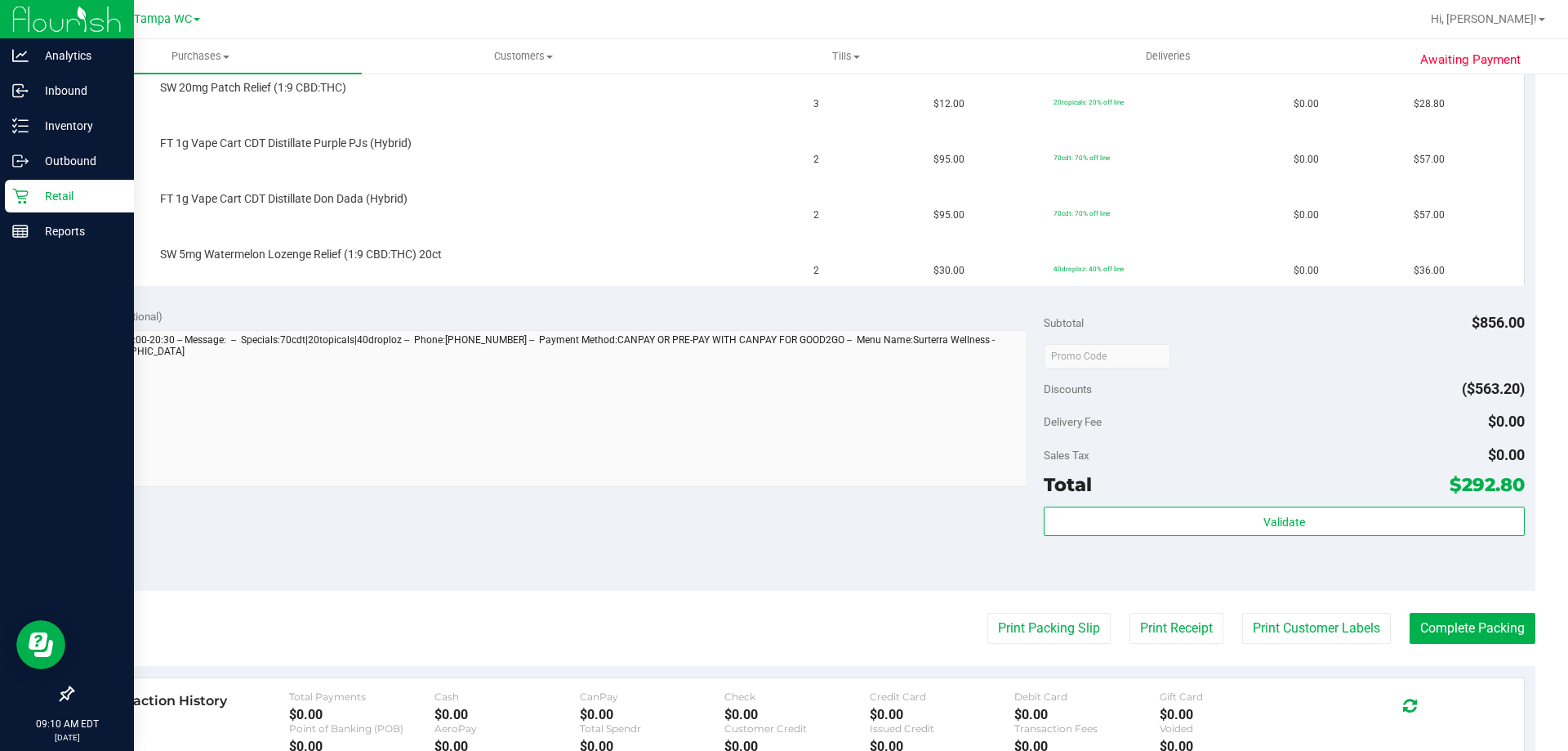
click at [9, 204] on div "Retail" at bounding box center [69, 197] width 130 height 33
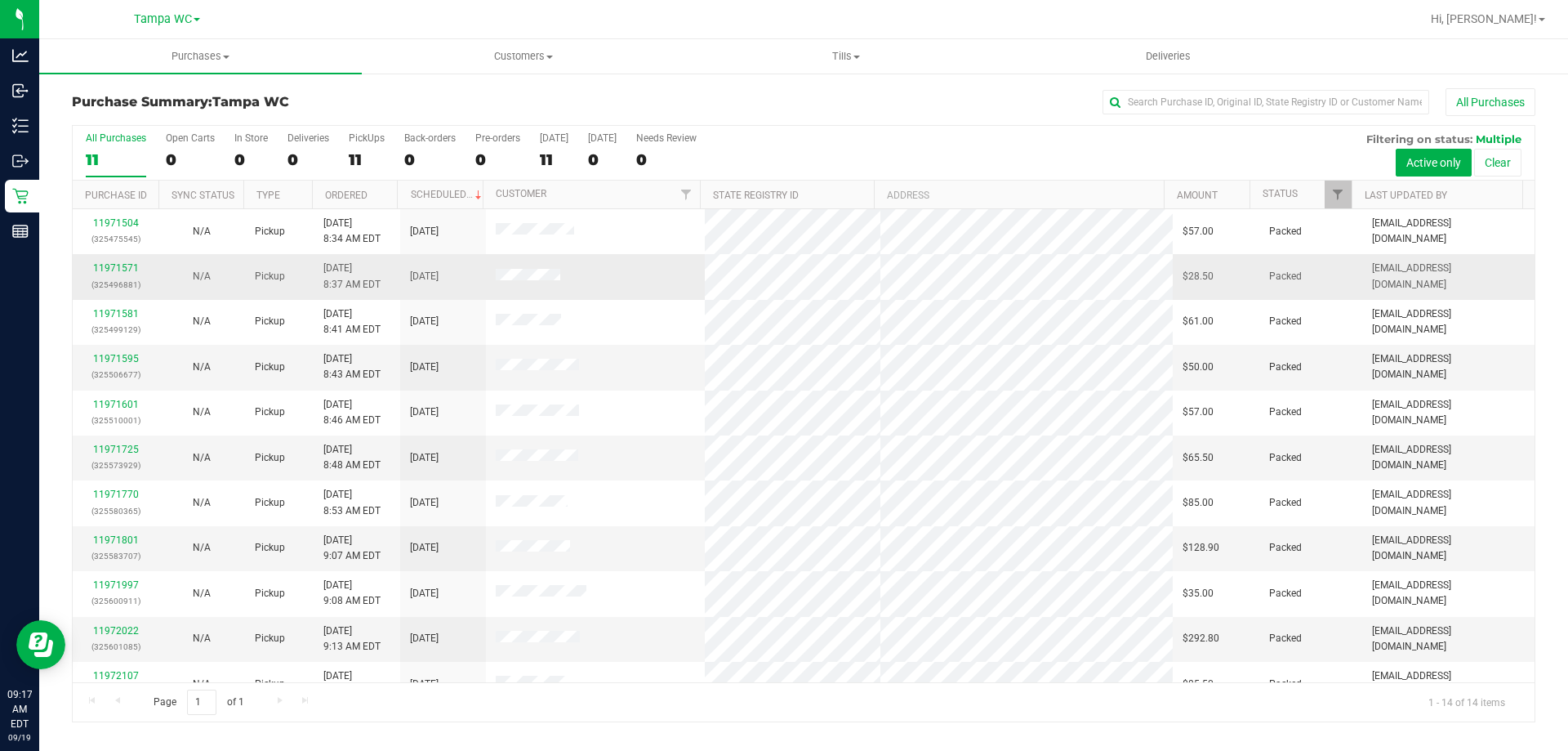
click at [455, 282] on td "[DATE]" at bounding box center [443, 277] width 86 height 45
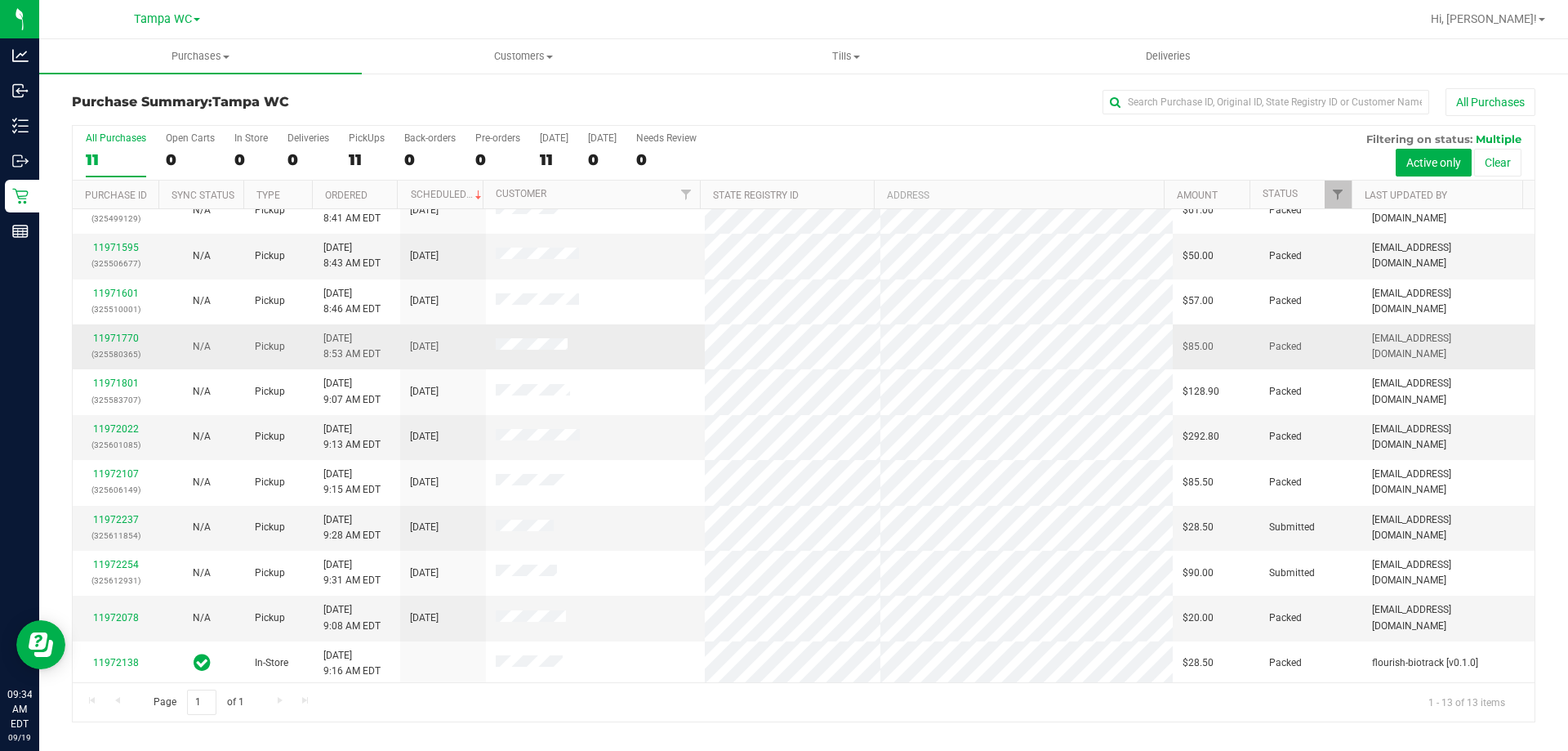
scroll to position [114, 0]
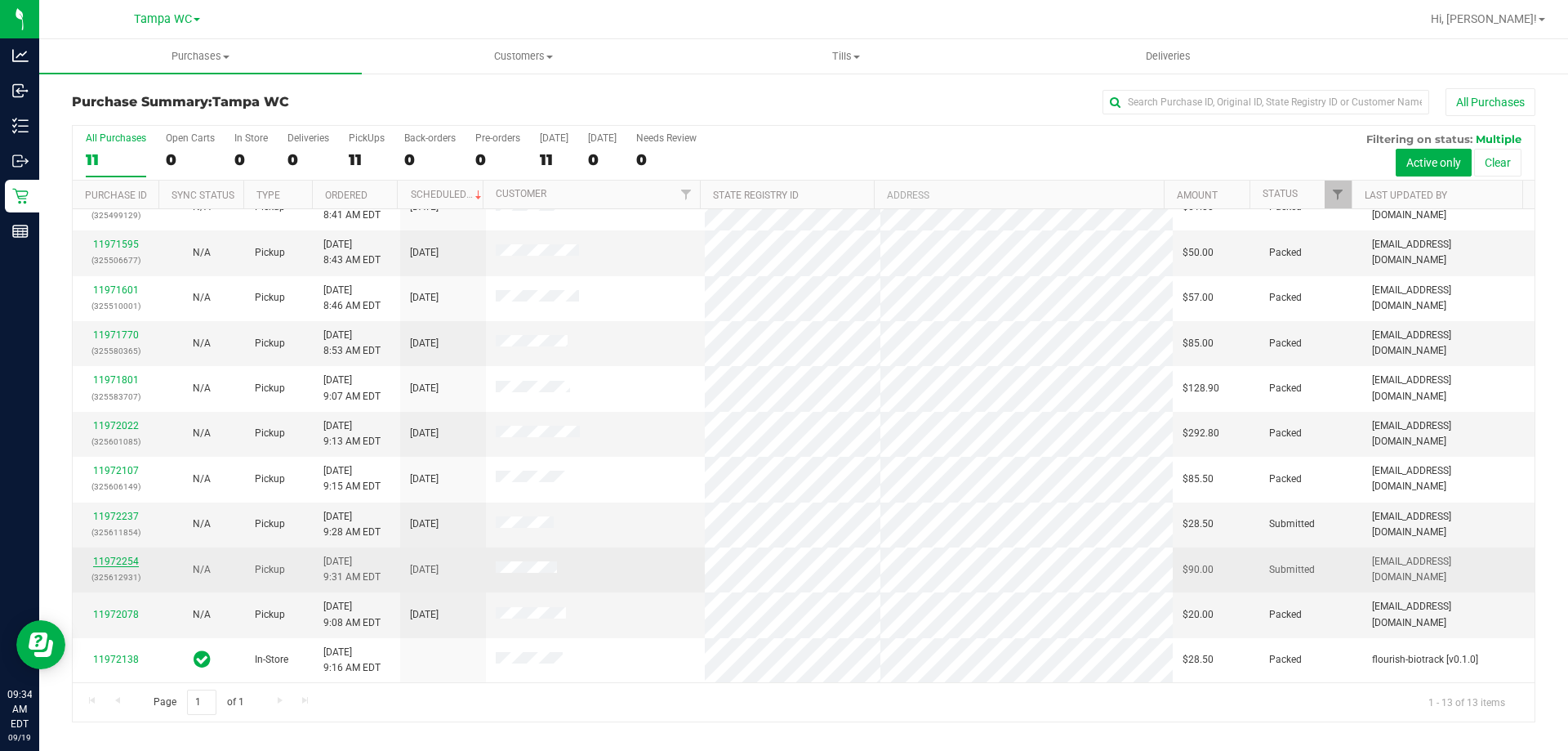
click at [97, 565] on link "11972254" at bounding box center [116, 561] width 46 height 12
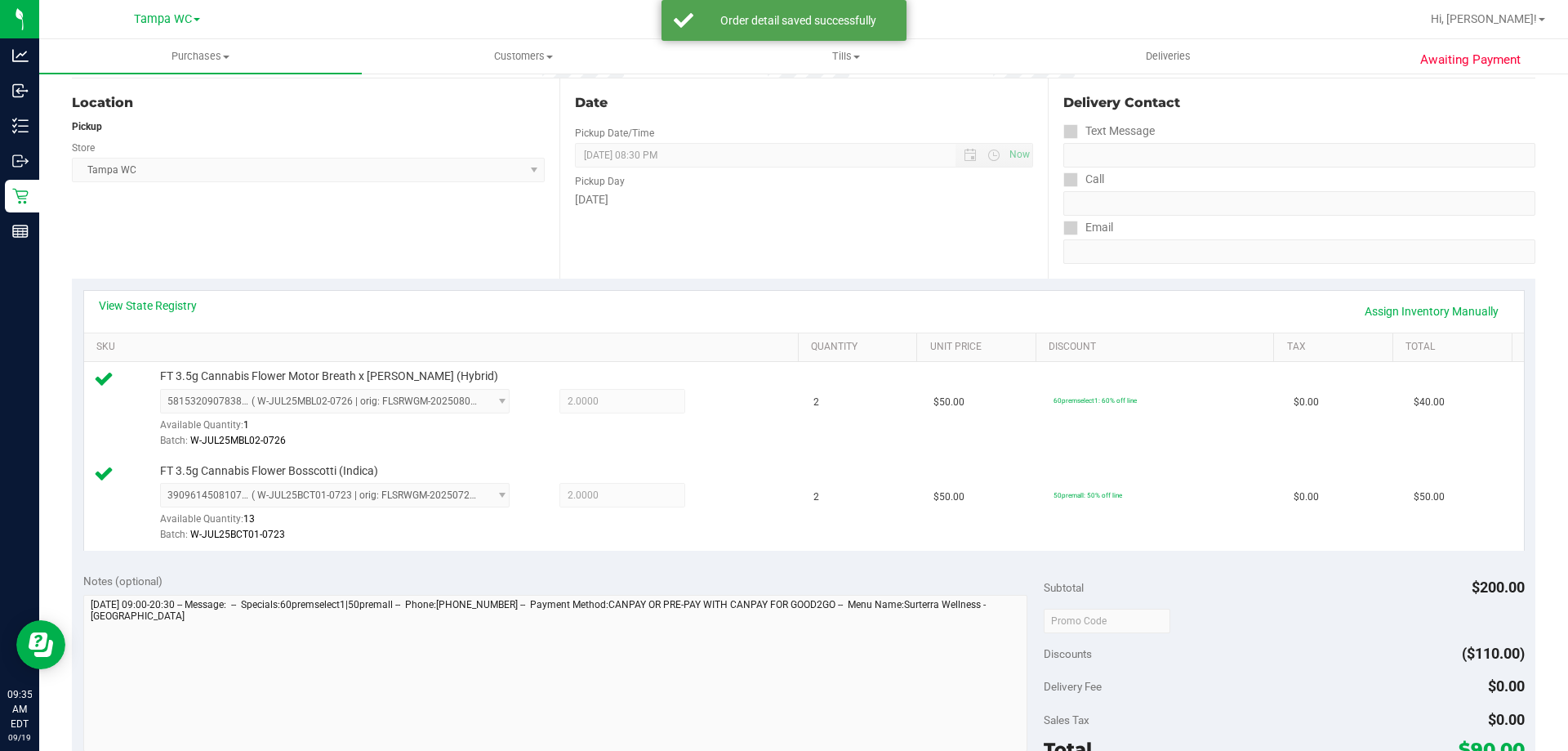
scroll to position [408, 0]
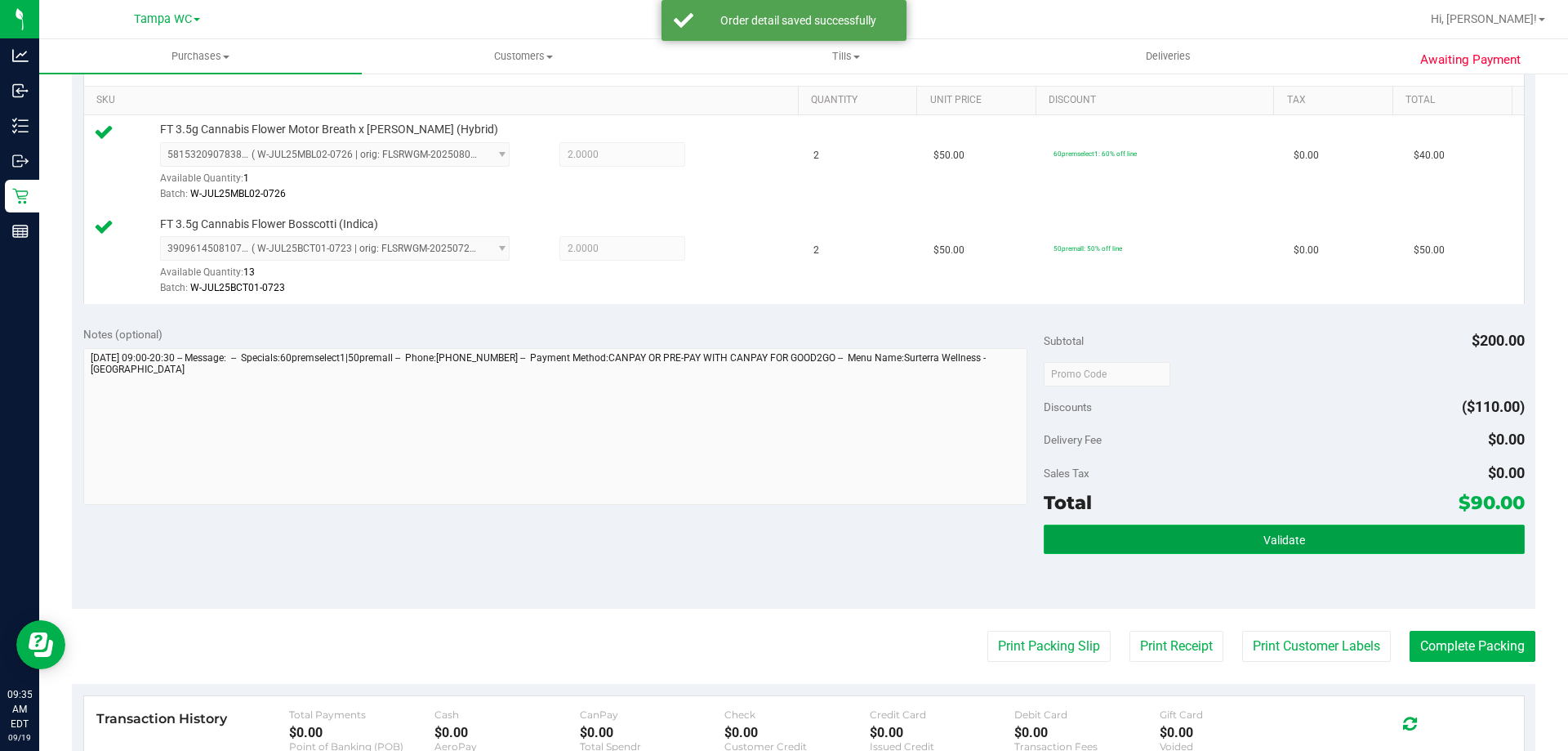
click at [1296, 542] on button "Validate" at bounding box center [1284, 539] width 480 height 29
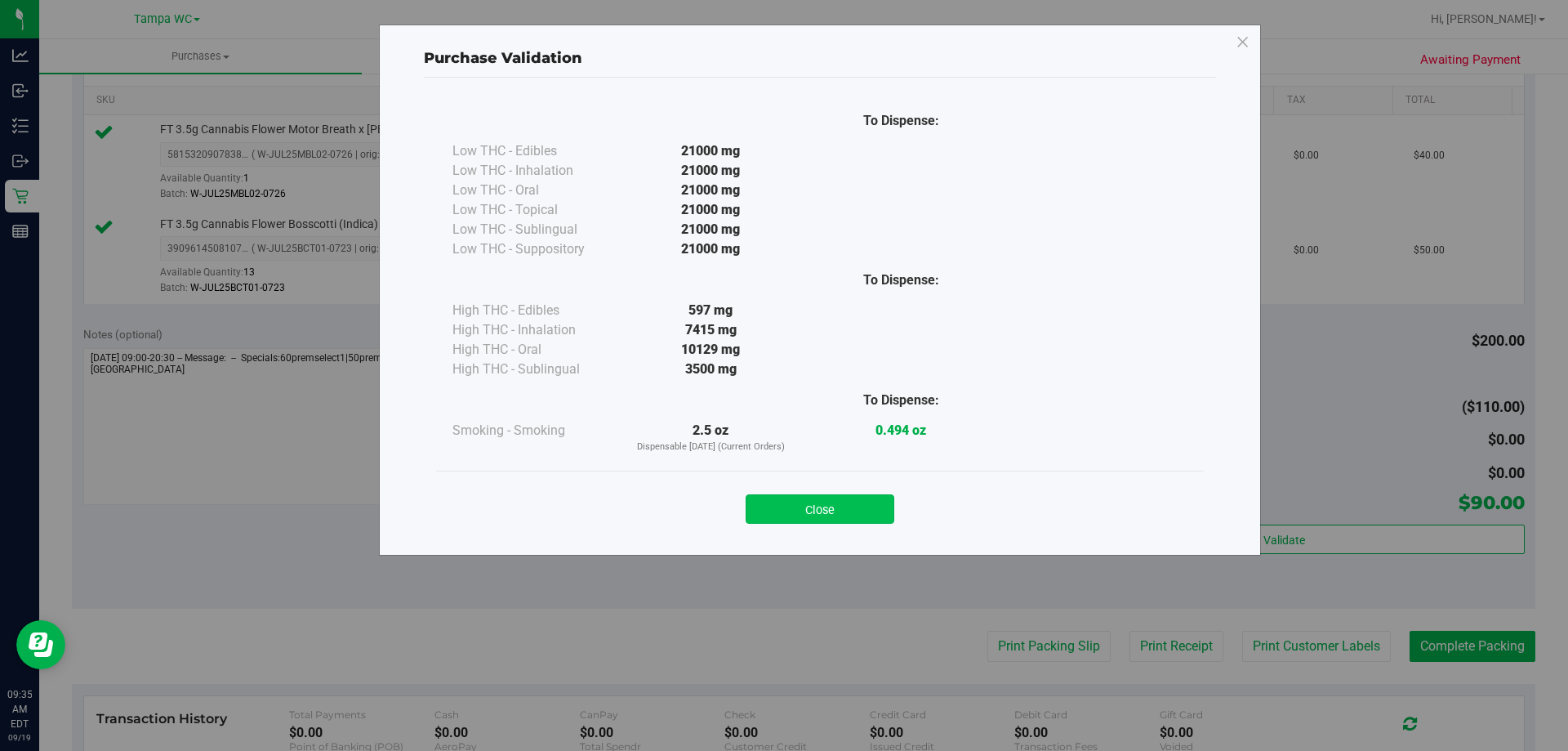
click at [833, 508] on button "Close" at bounding box center [820, 508] width 149 height 29
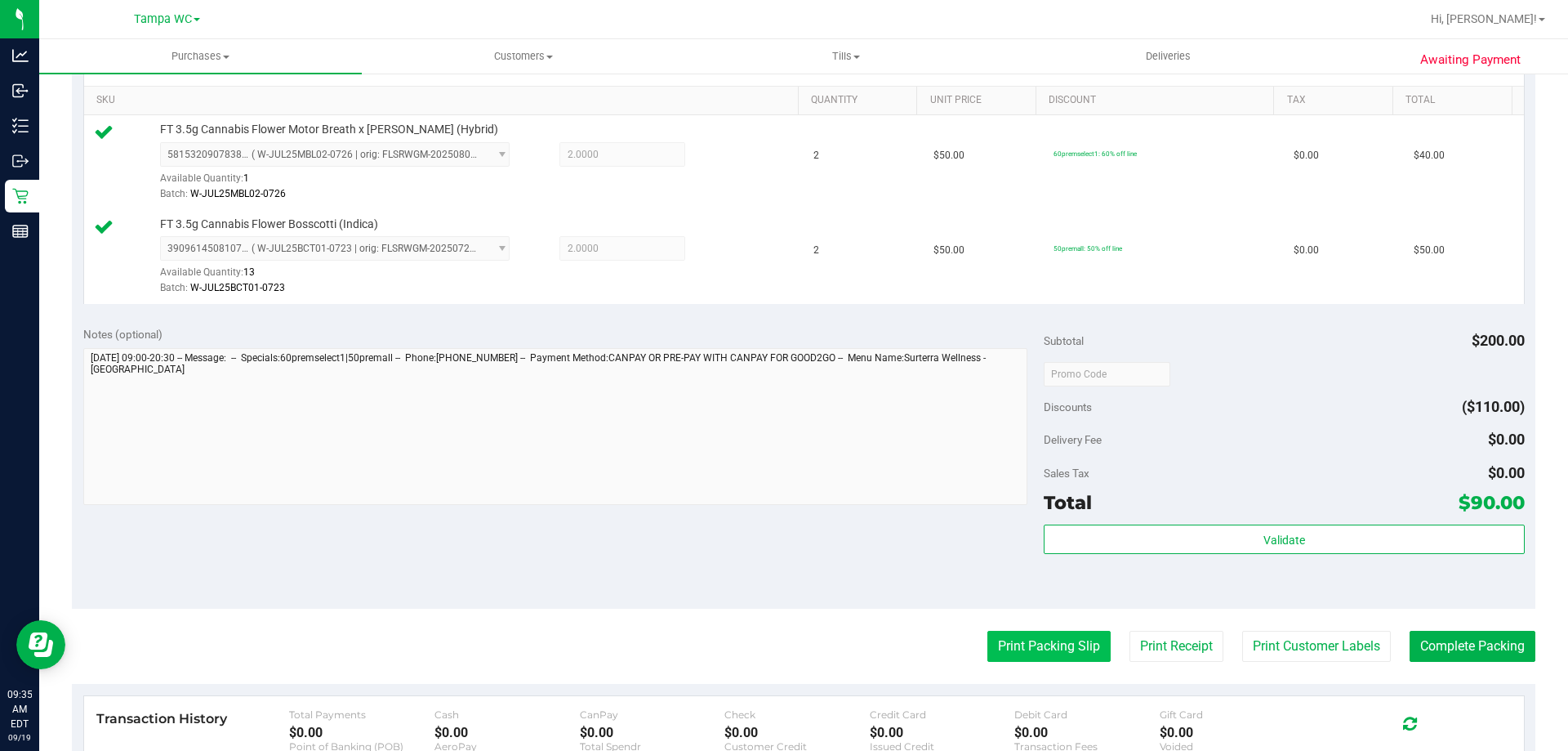
click at [988, 631] on button "Print Packing Slip" at bounding box center [1049, 646] width 124 height 31
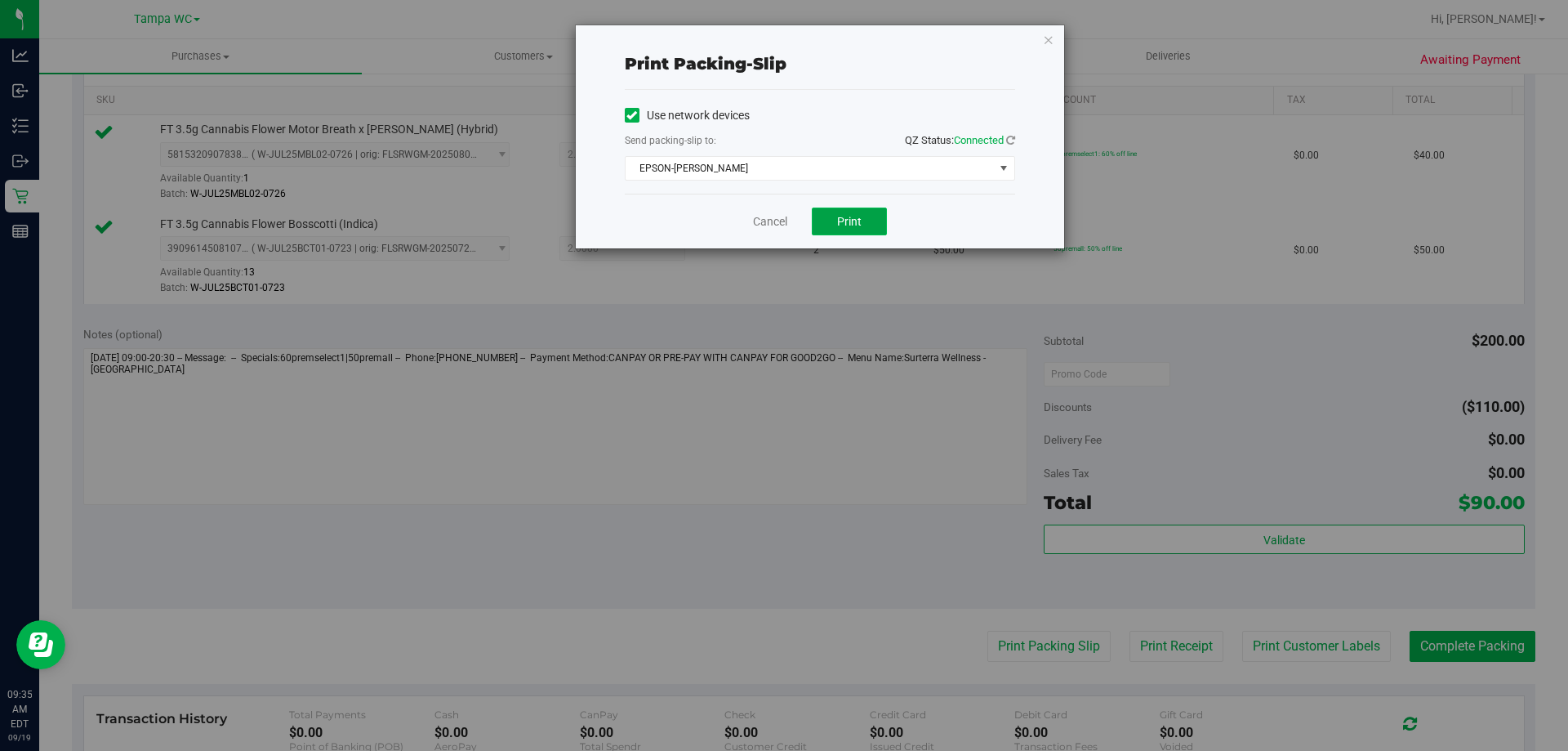
click at [839, 229] on button "Print" at bounding box center [849, 221] width 75 height 28
click at [779, 227] on link "Cancel" at bounding box center [769, 222] width 34 height 18
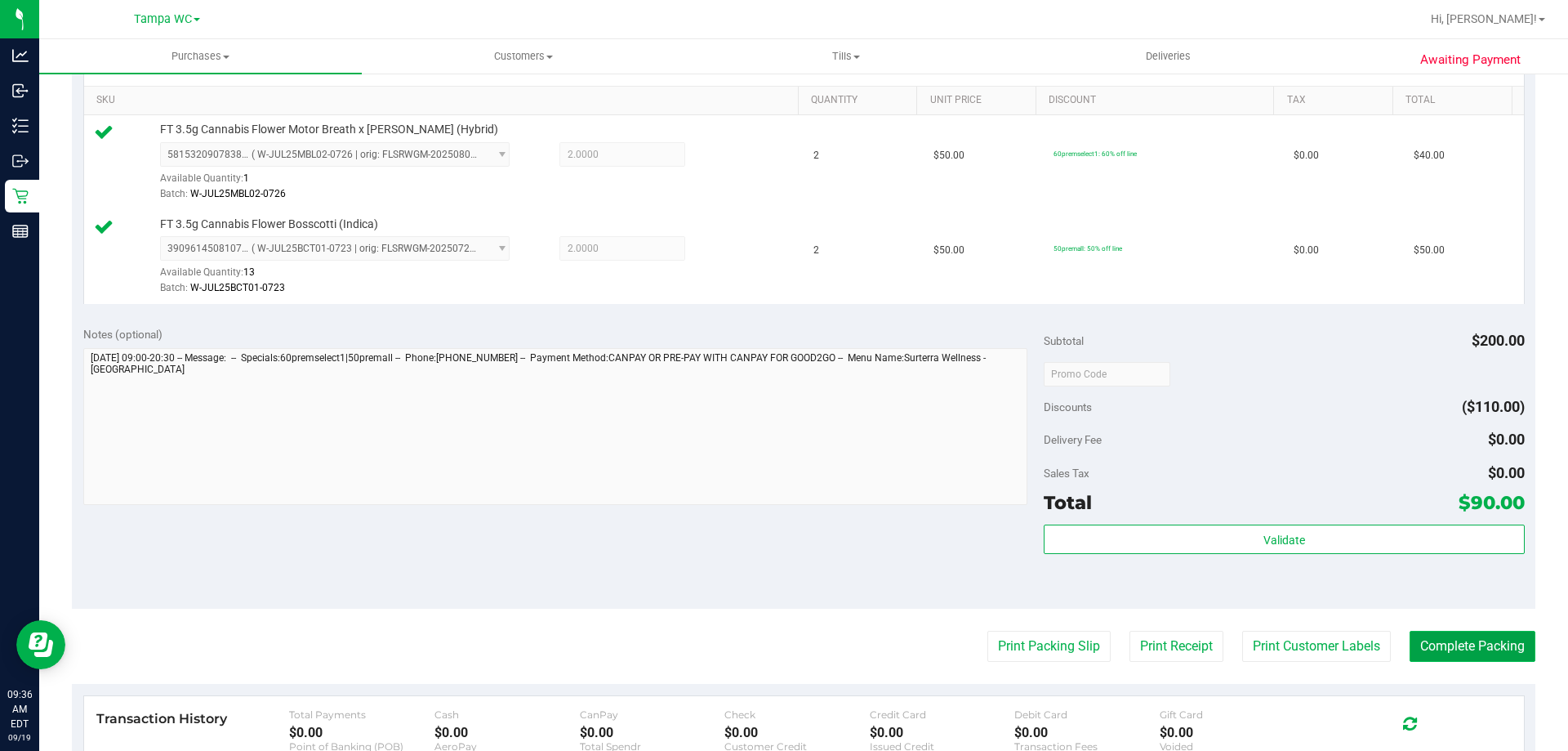
click at [1458, 658] on button "Complete Packing" at bounding box center [1473, 646] width 126 height 31
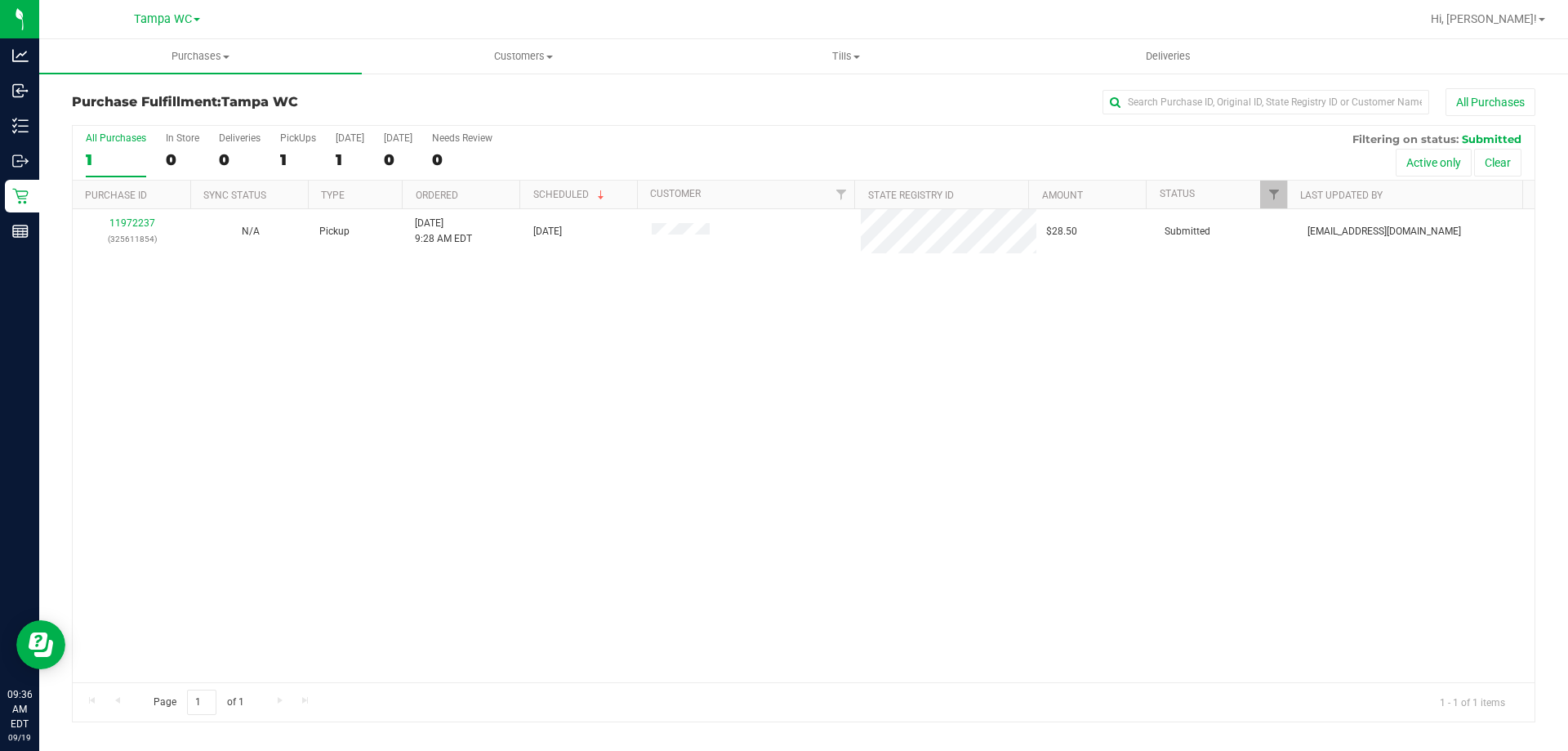
click at [697, 576] on div "11972237 (325611854) N/A Pickup [DATE] 9:28 AM EDT 9/19/2025 $28.50 Submitted […" at bounding box center [803, 446] width 1462 height 473
click at [538, 402] on div "11972237 (325611854) N/A Pickup [DATE] 9:28 AM EDT 9/19/2025 $28.50 Submitted […" at bounding box center [803, 446] width 1462 height 473
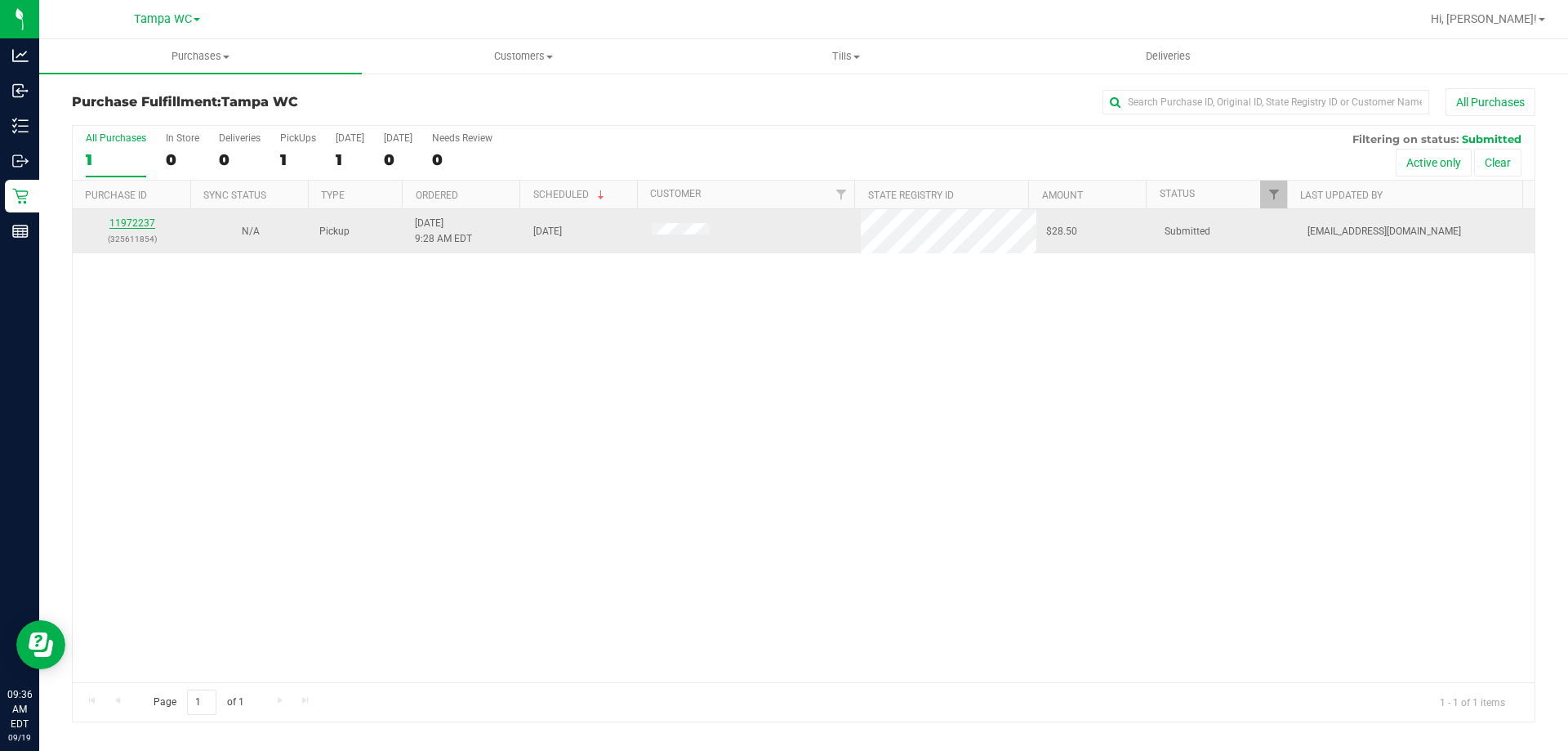
click at [148, 223] on link "11972237" at bounding box center [131, 223] width 46 height 12
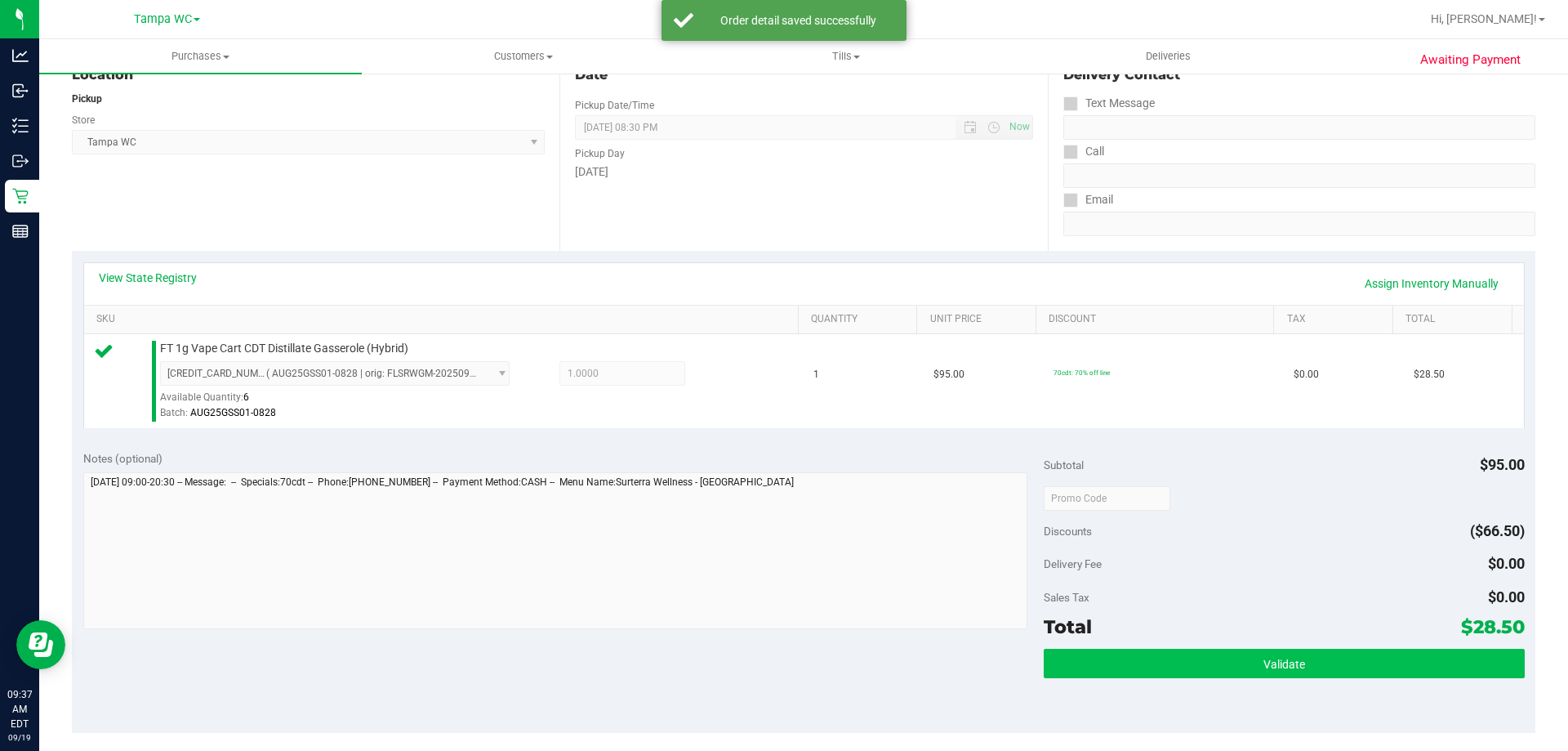
scroll to position [326, 0]
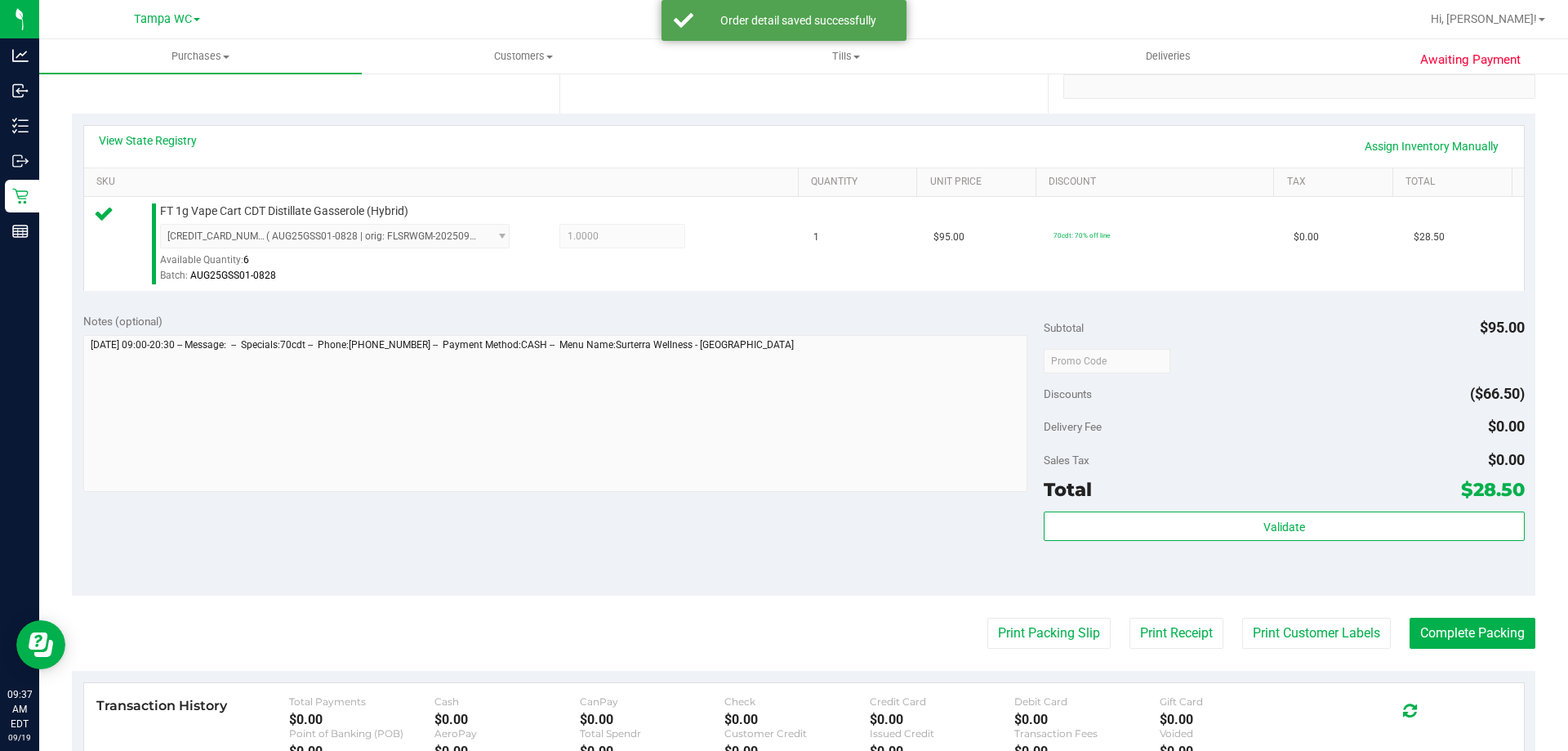
click at [1287, 546] on div "Validate" at bounding box center [1284, 547] width 480 height 73
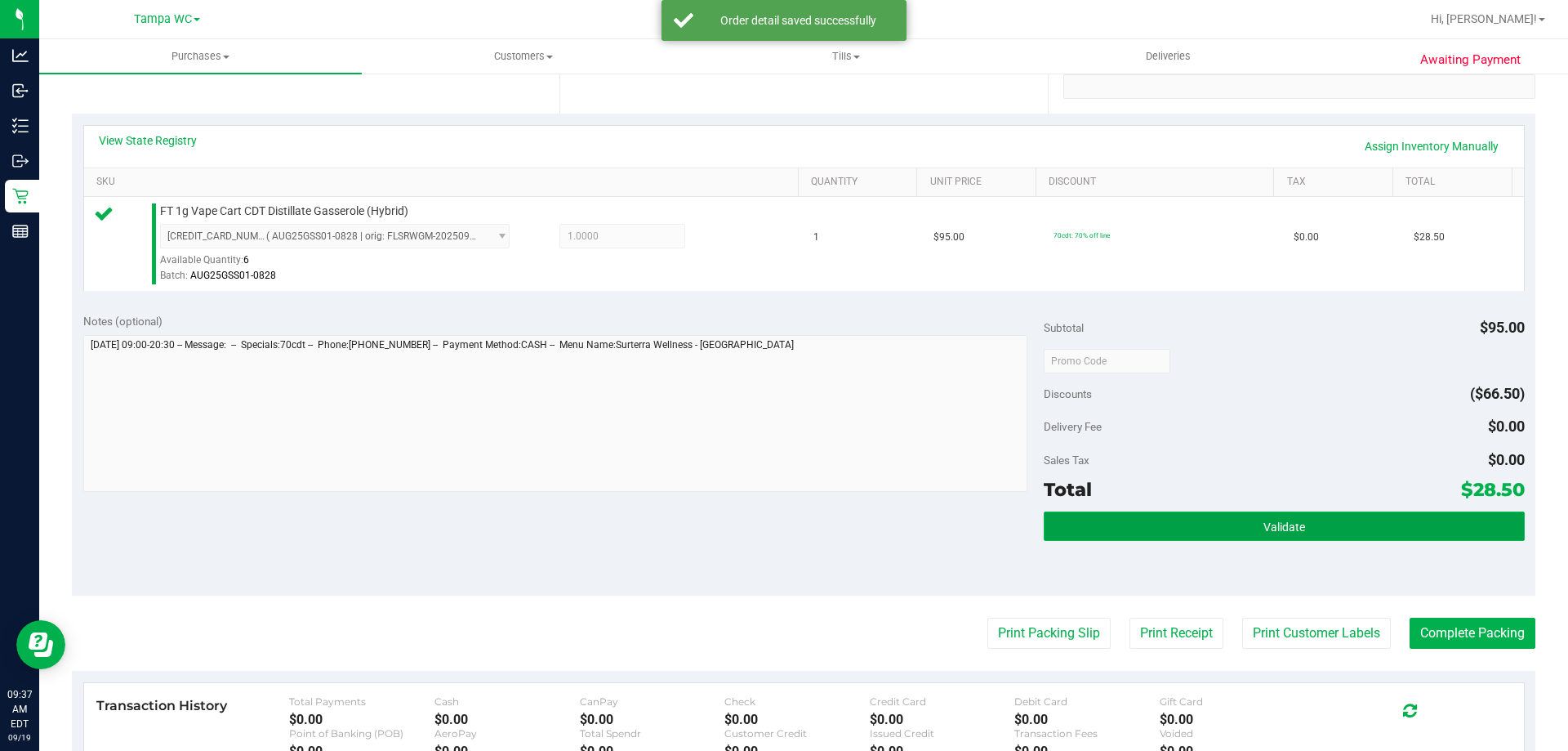
click at [1288, 536] on button "Validate" at bounding box center [1284, 526] width 480 height 29
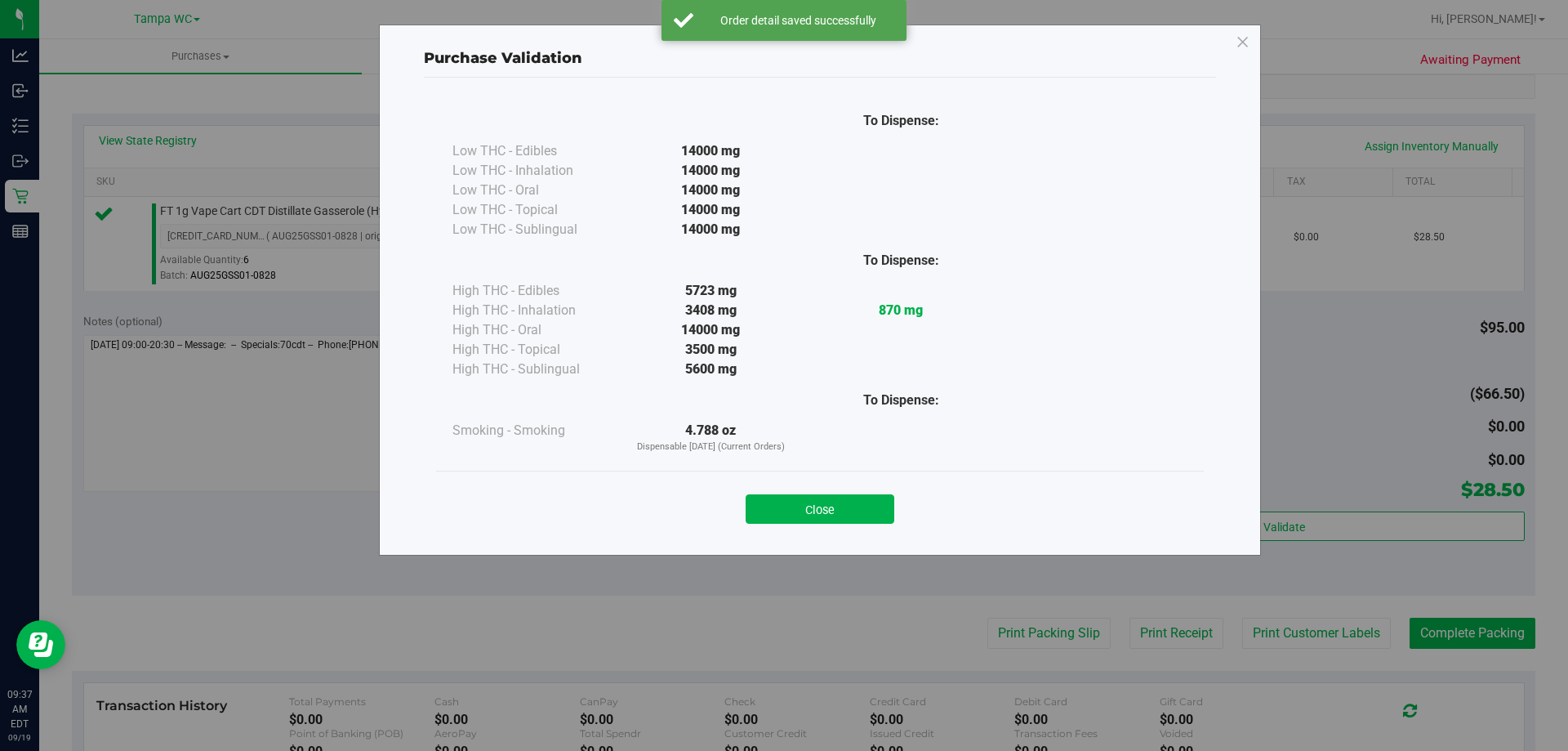
click at [1297, 464] on body "Purchase Validation To Dispense: Low THC - Edibles 14000 mg" at bounding box center [784, 375] width 1568 height 751
click at [807, 518] on button "Close" at bounding box center [820, 508] width 149 height 29
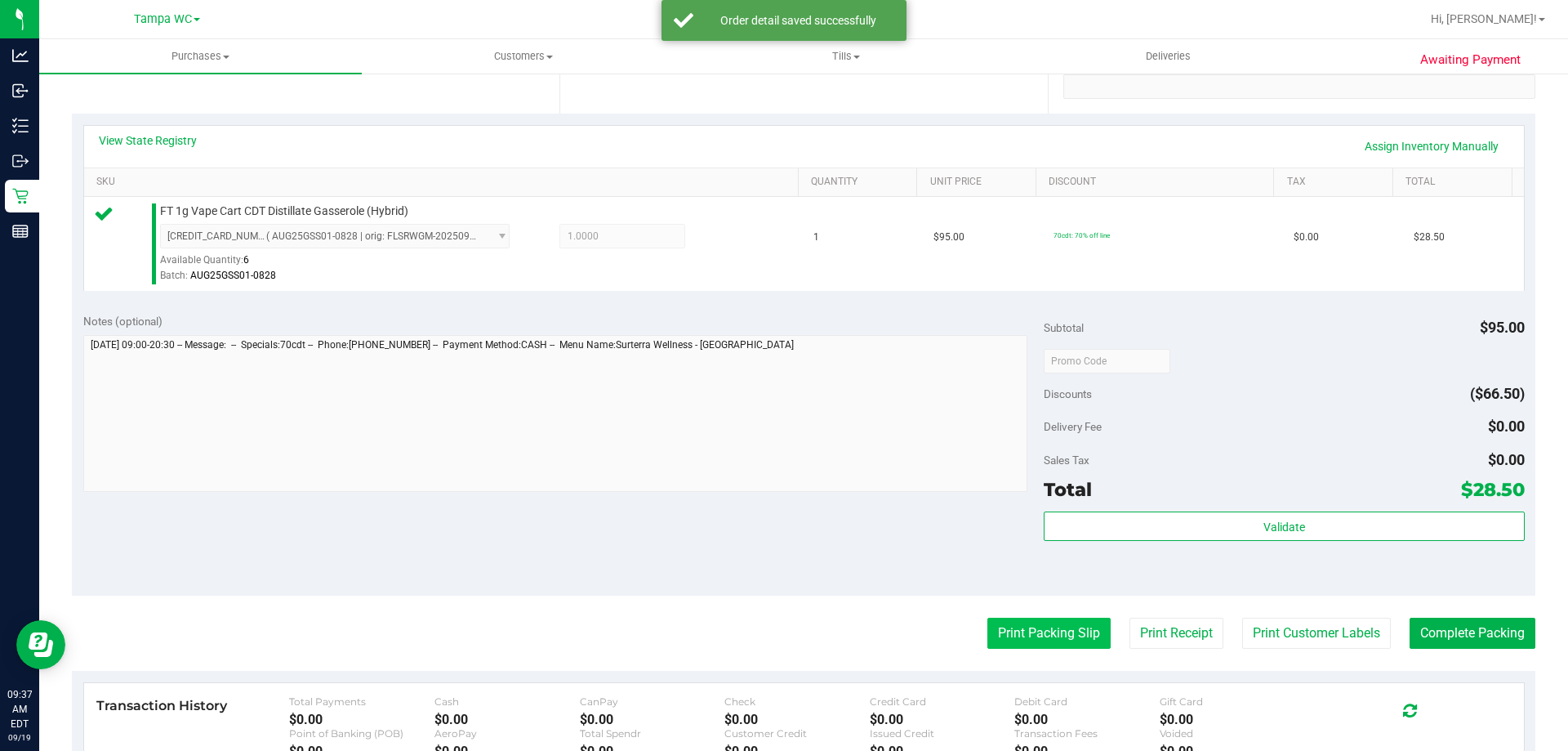
click at [1015, 643] on button "Print Packing Slip" at bounding box center [1049, 633] width 124 height 31
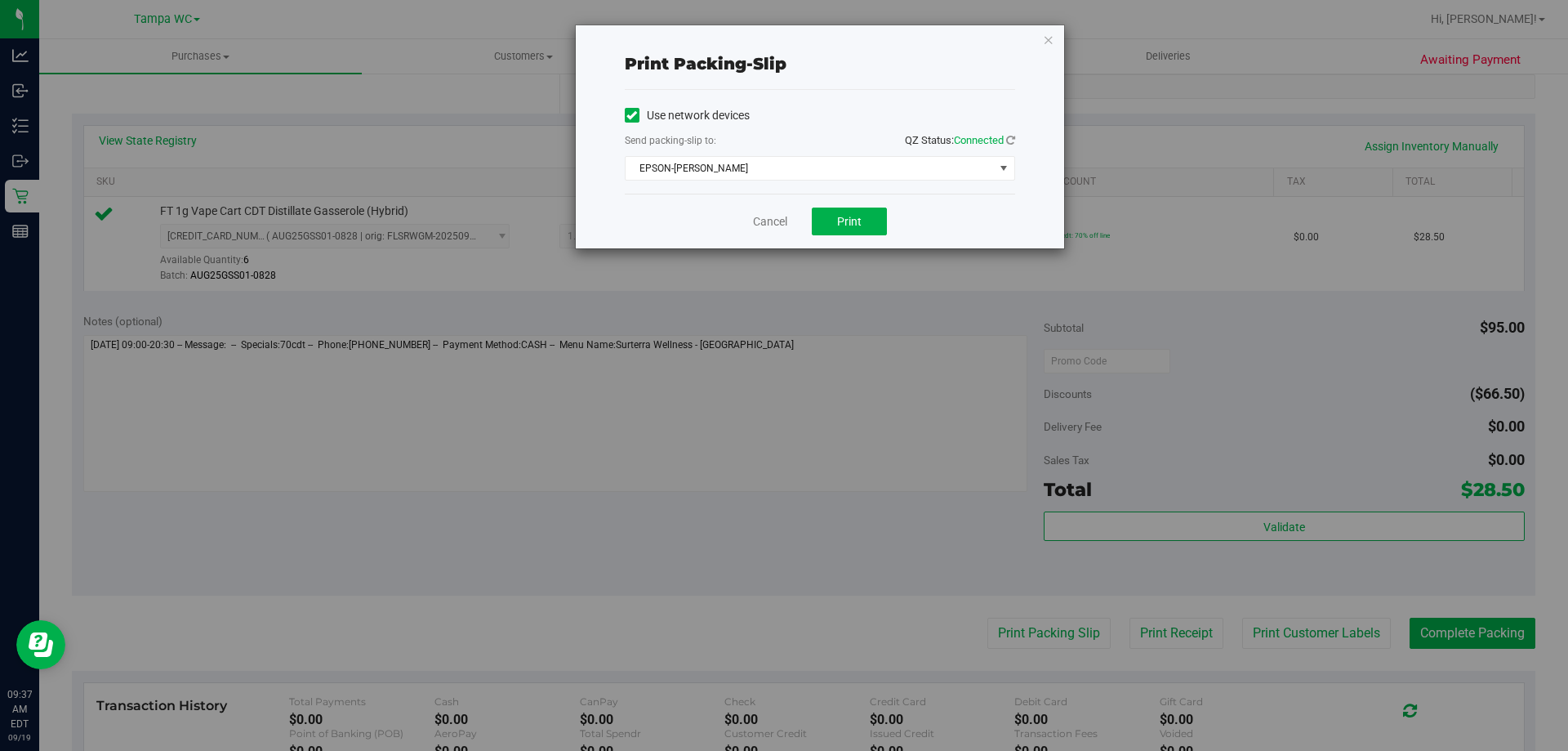
click at [835, 196] on div "Cancel Print" at bounding box center [820, 221] width 391 height 55
click at [833, 210] on button "Print" at bounding box center [849, 221] width 75 height 28
click at [775, 225] on link "Cancel" at bounding box center [769, 222] width 34 height 18
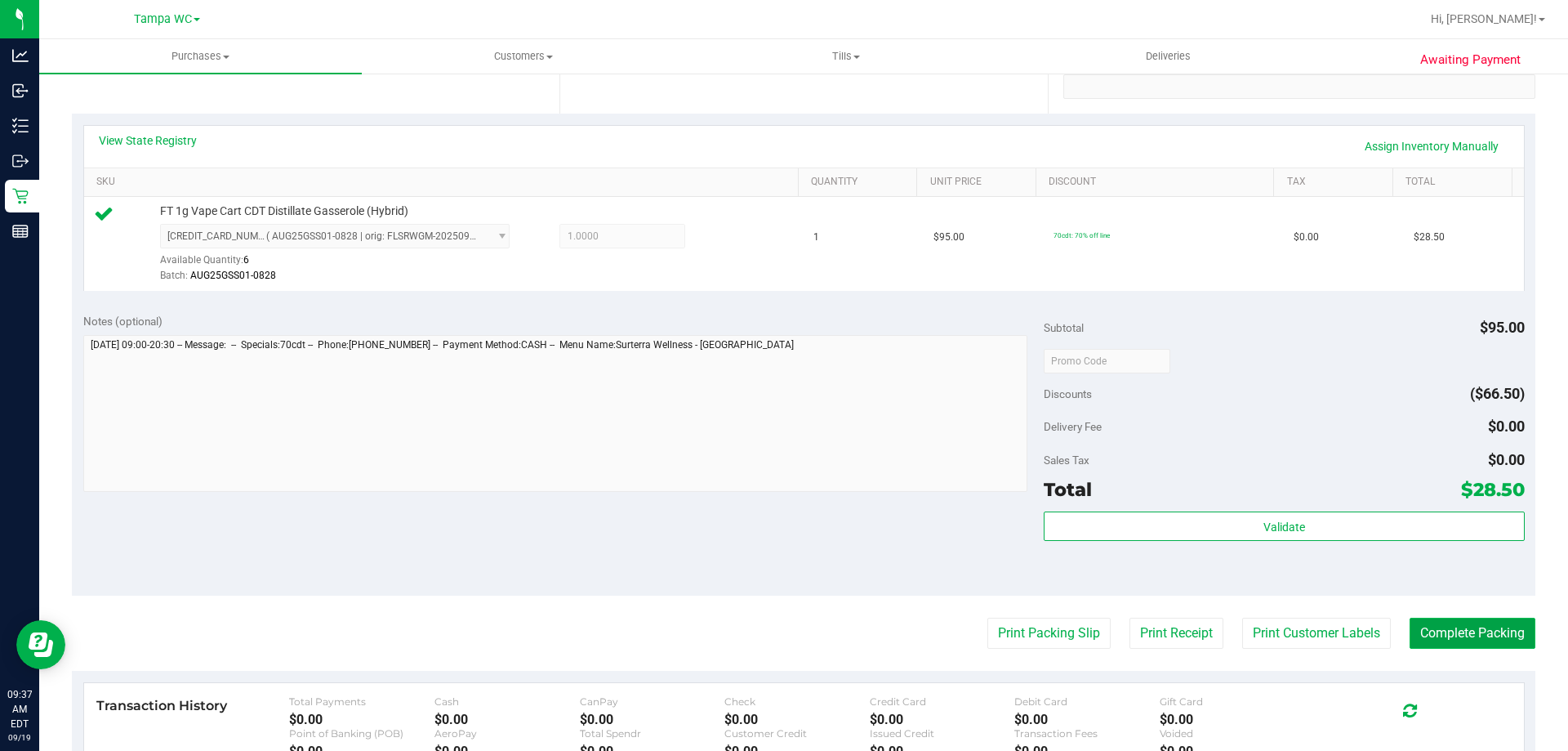
click at [1412, 619] on button "Complete Packing" at bounding box center [1473, 633] width 126 height 31
